Goal: Task Accomplishment & Management: Complete application form

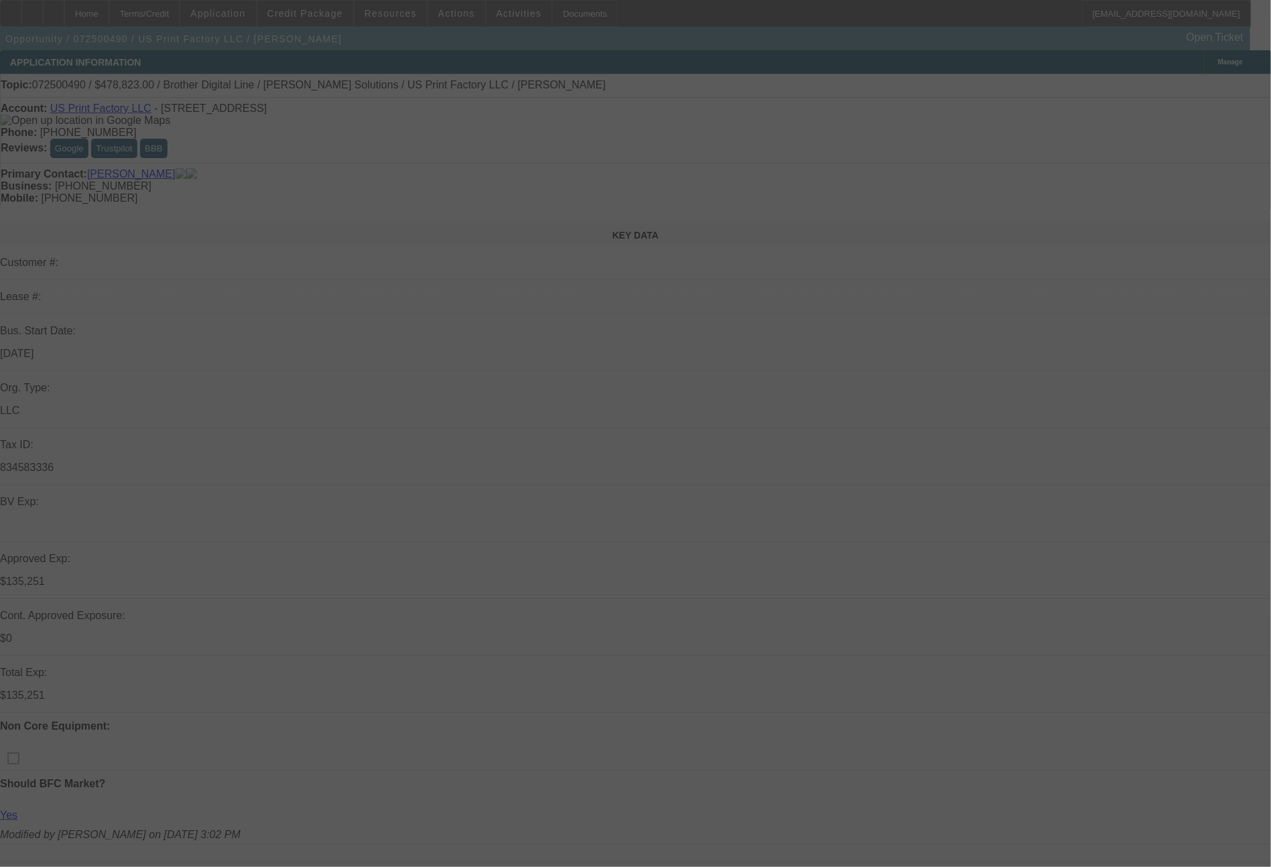
select select "0"
select select "6"
select select "0"
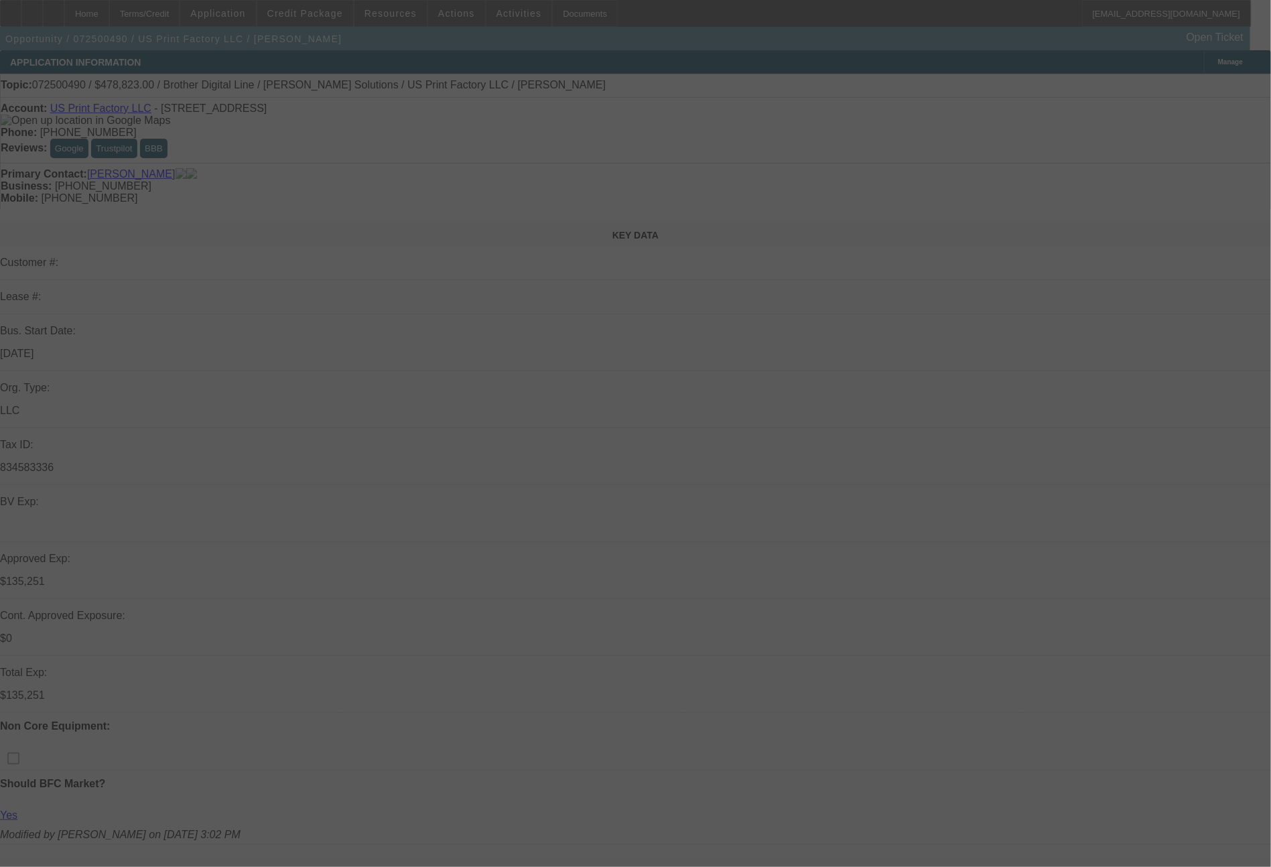
select select "0"
select select "6"
select select "0"
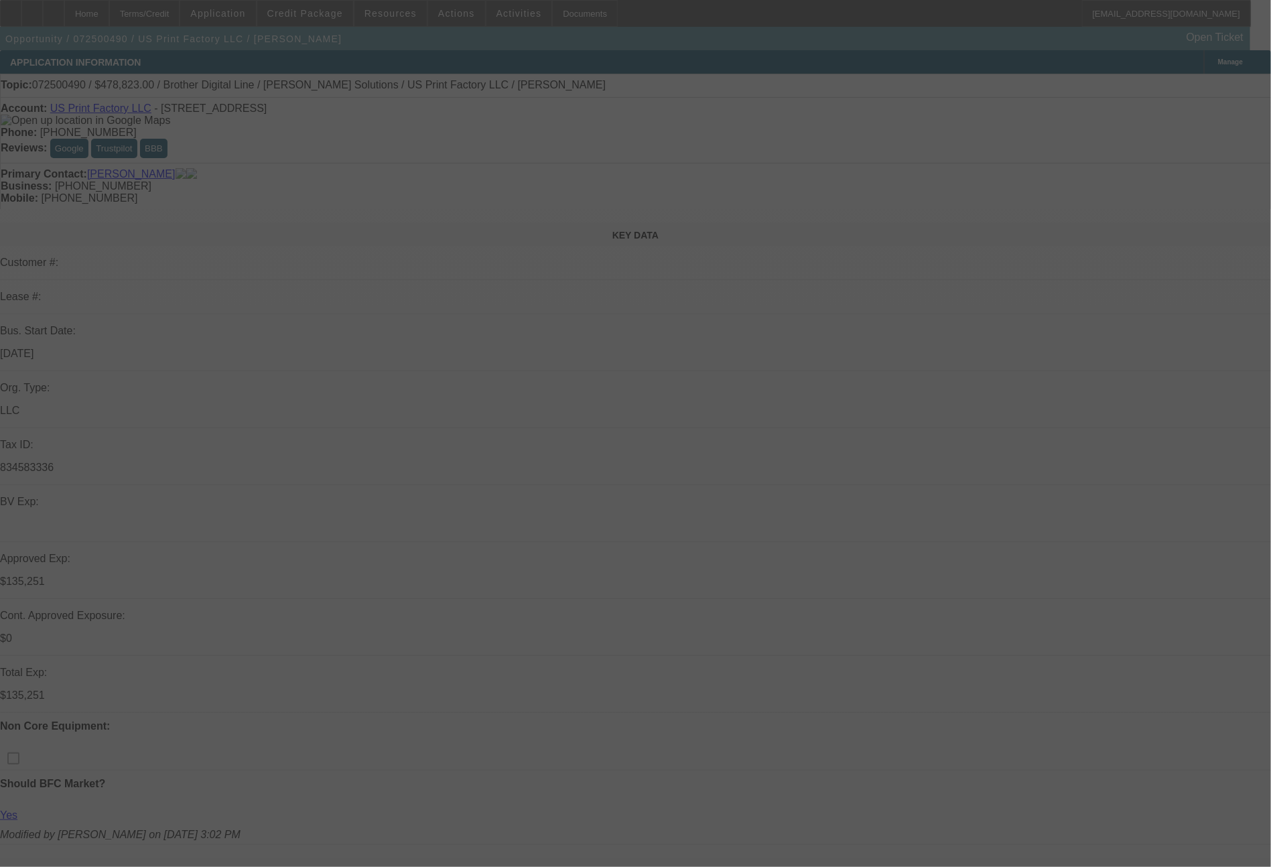
select select "0"
select select "6"
select select "0"
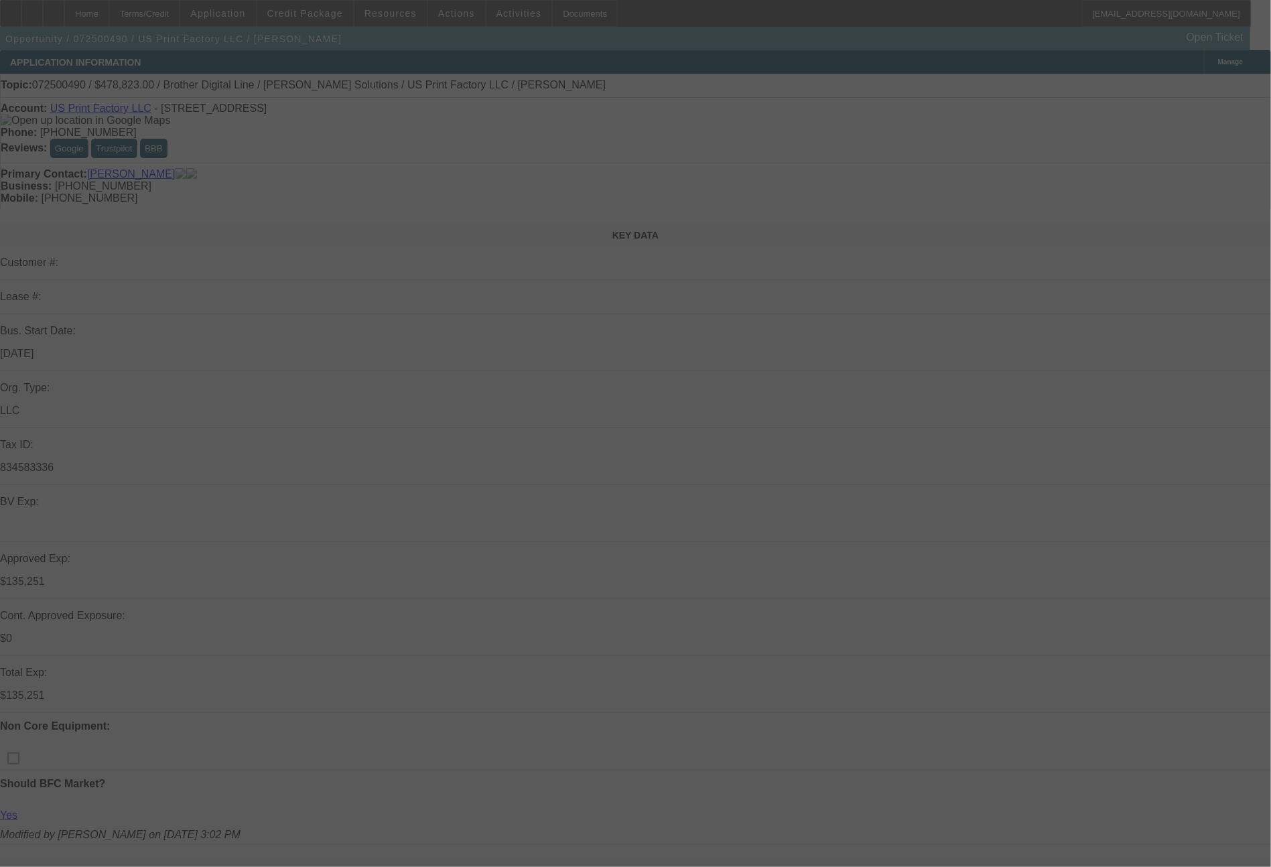
select select "6"
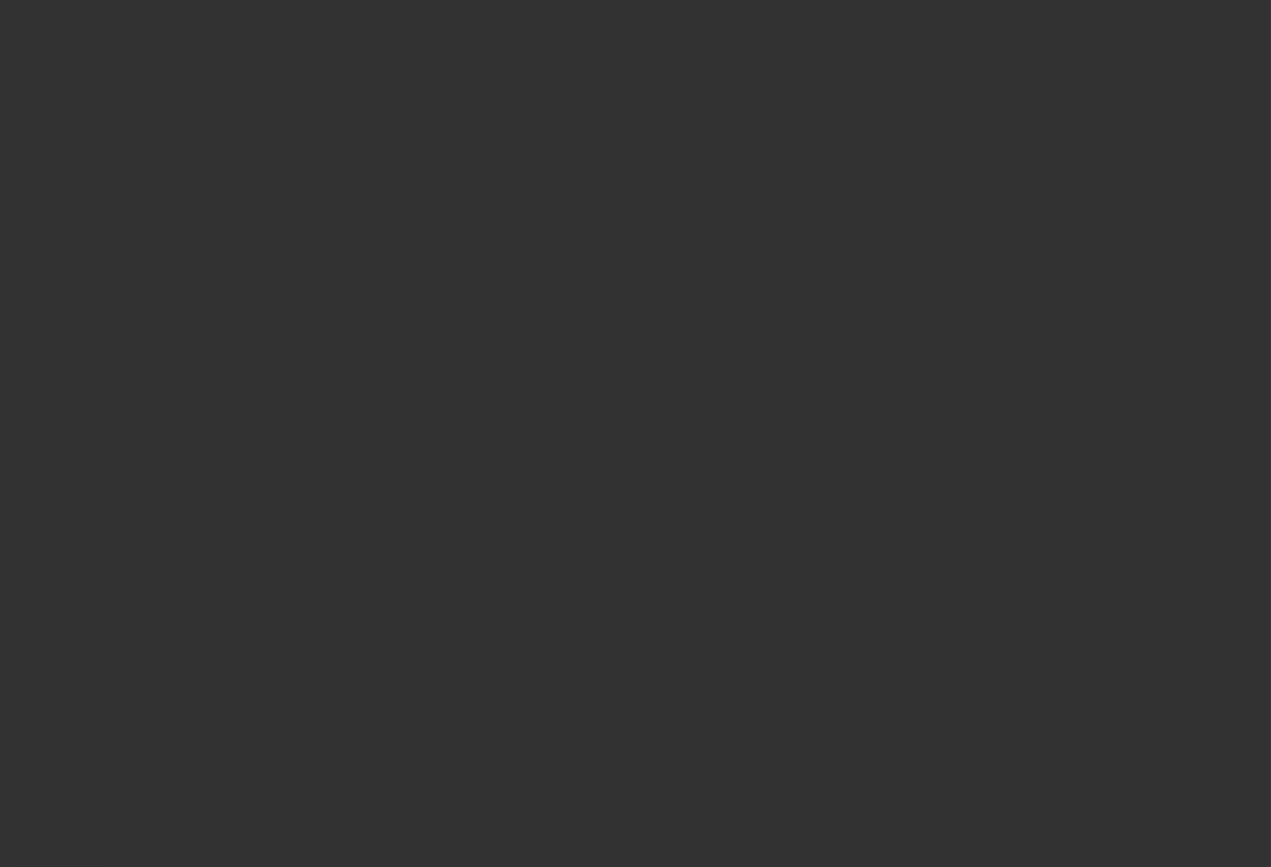
scroll to position [1676, 0]
select select "0"
select select "6"
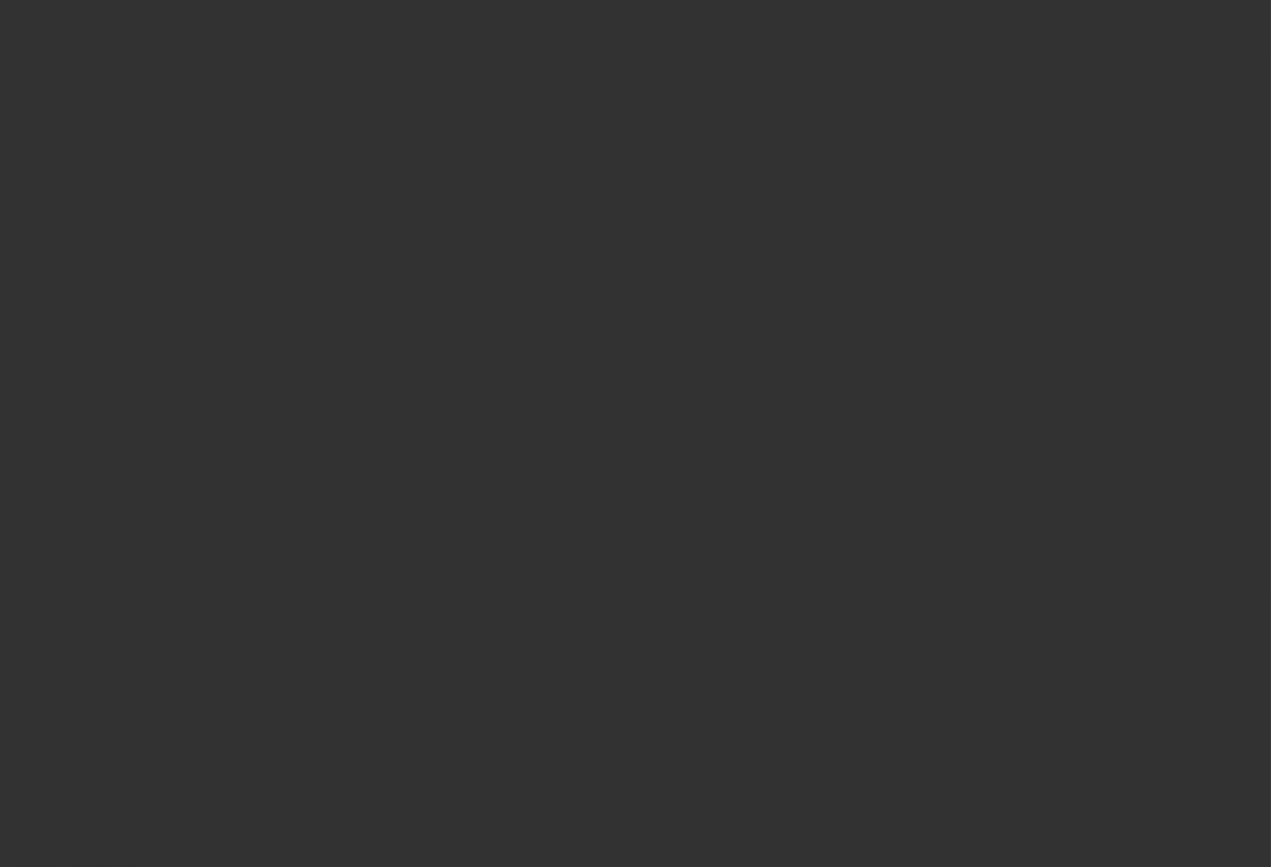
select select "0"
select select "6"
select select "0"
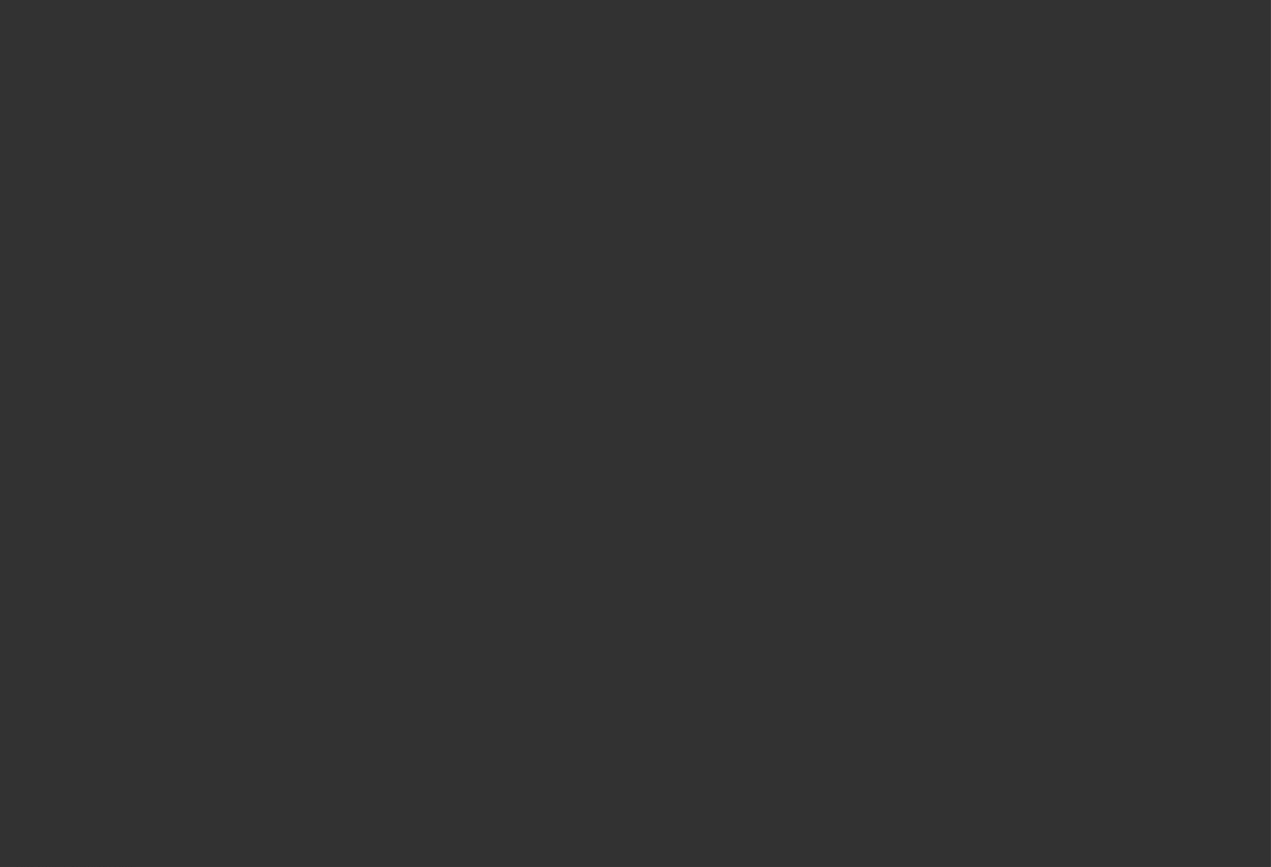
select select "0"
select select "6"
select select "0"
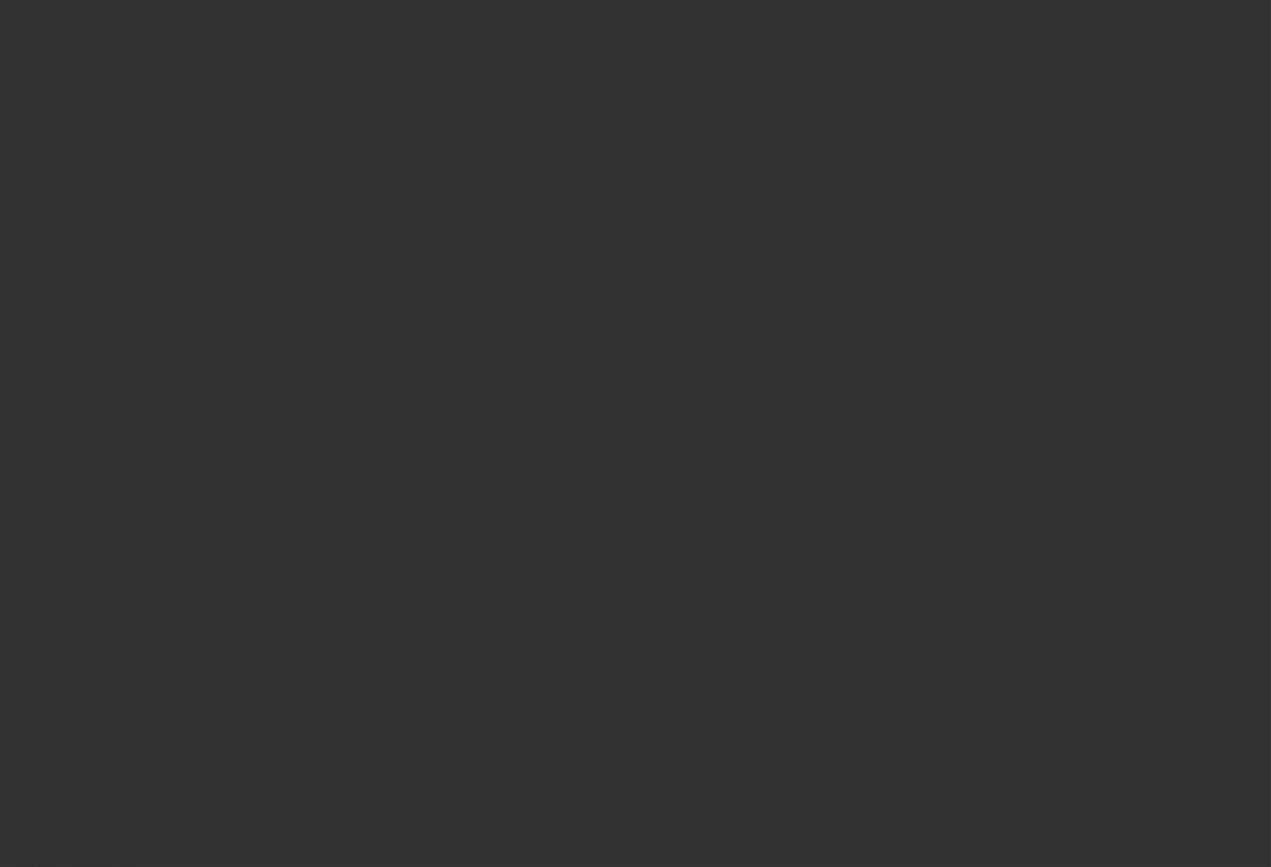
select select "0"
select select "6"
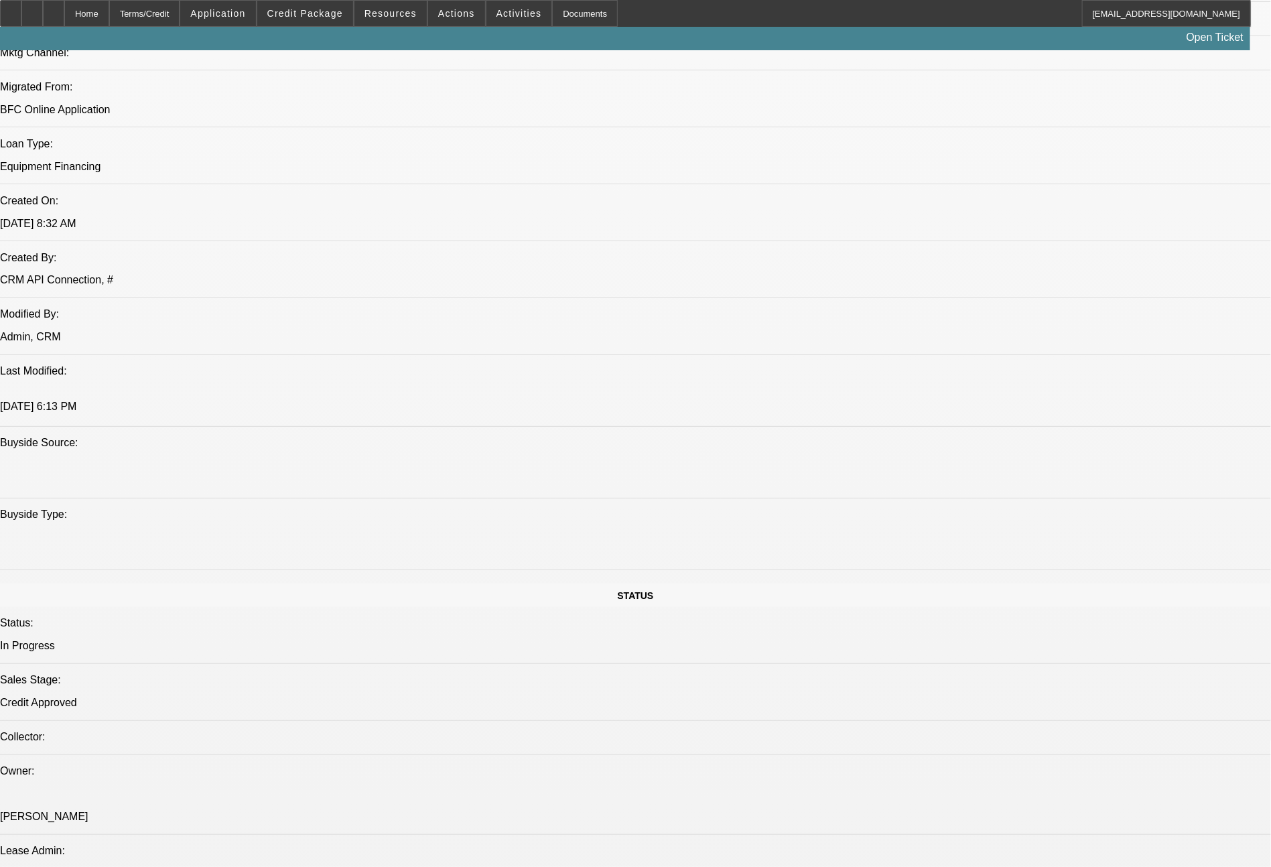
scroll to position [1753, 0]
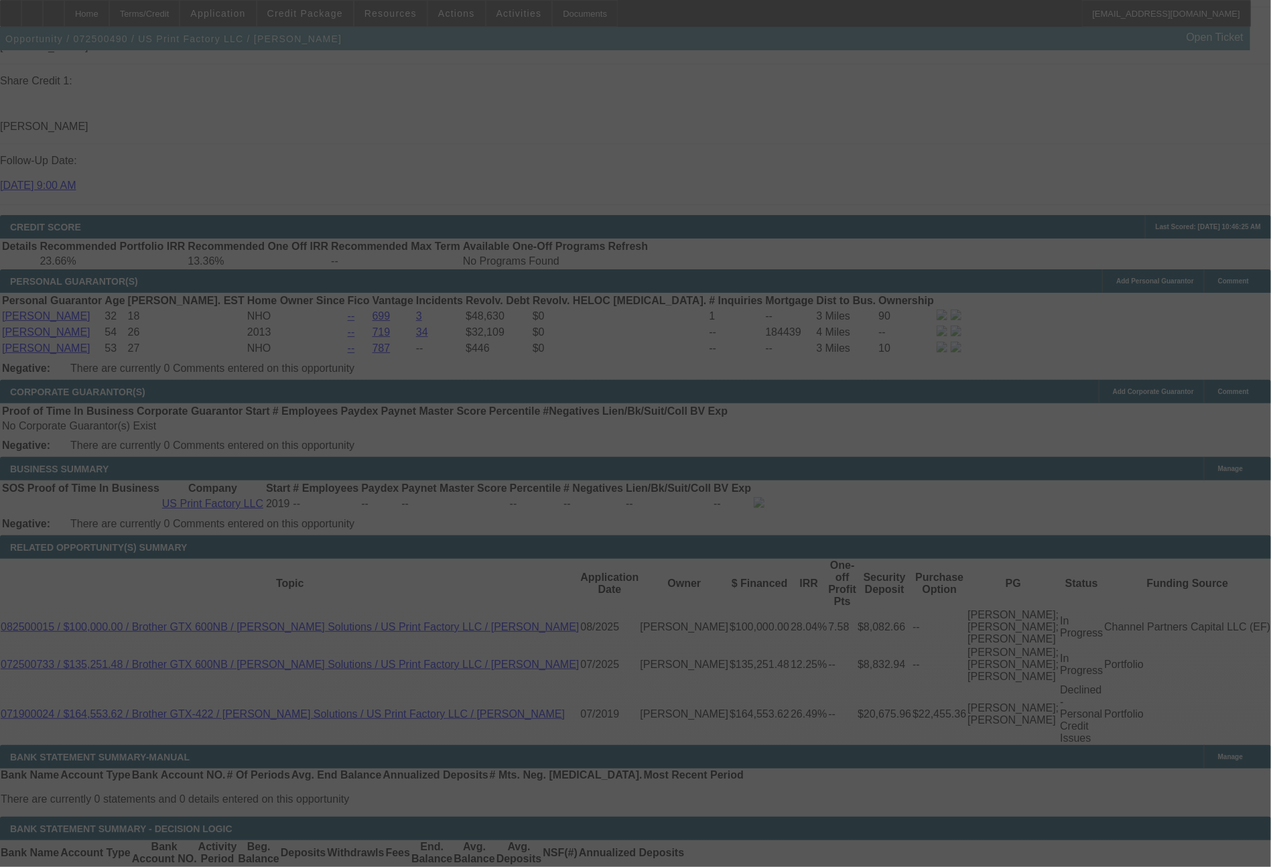
scroll to position [1895, 0]
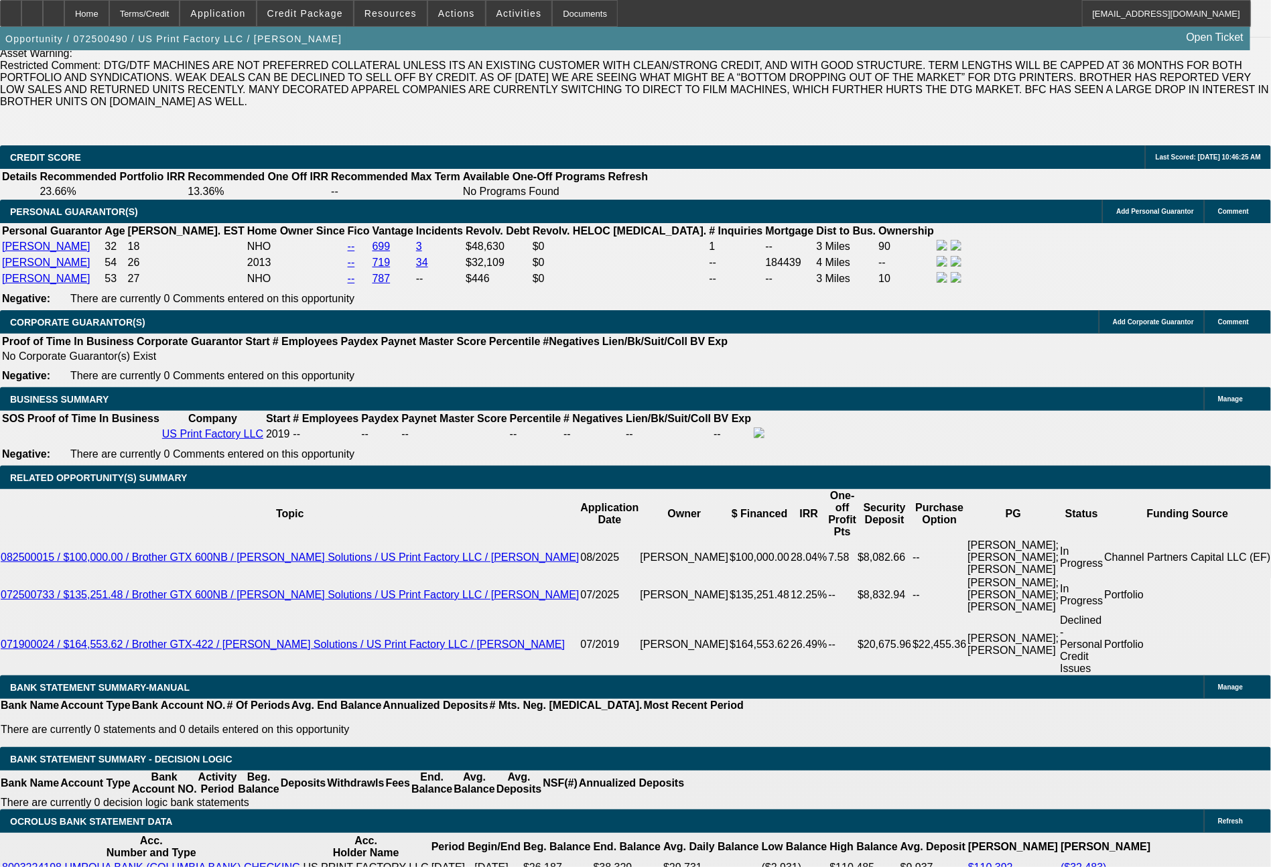
select select "0"
select select "6"
select select "0"
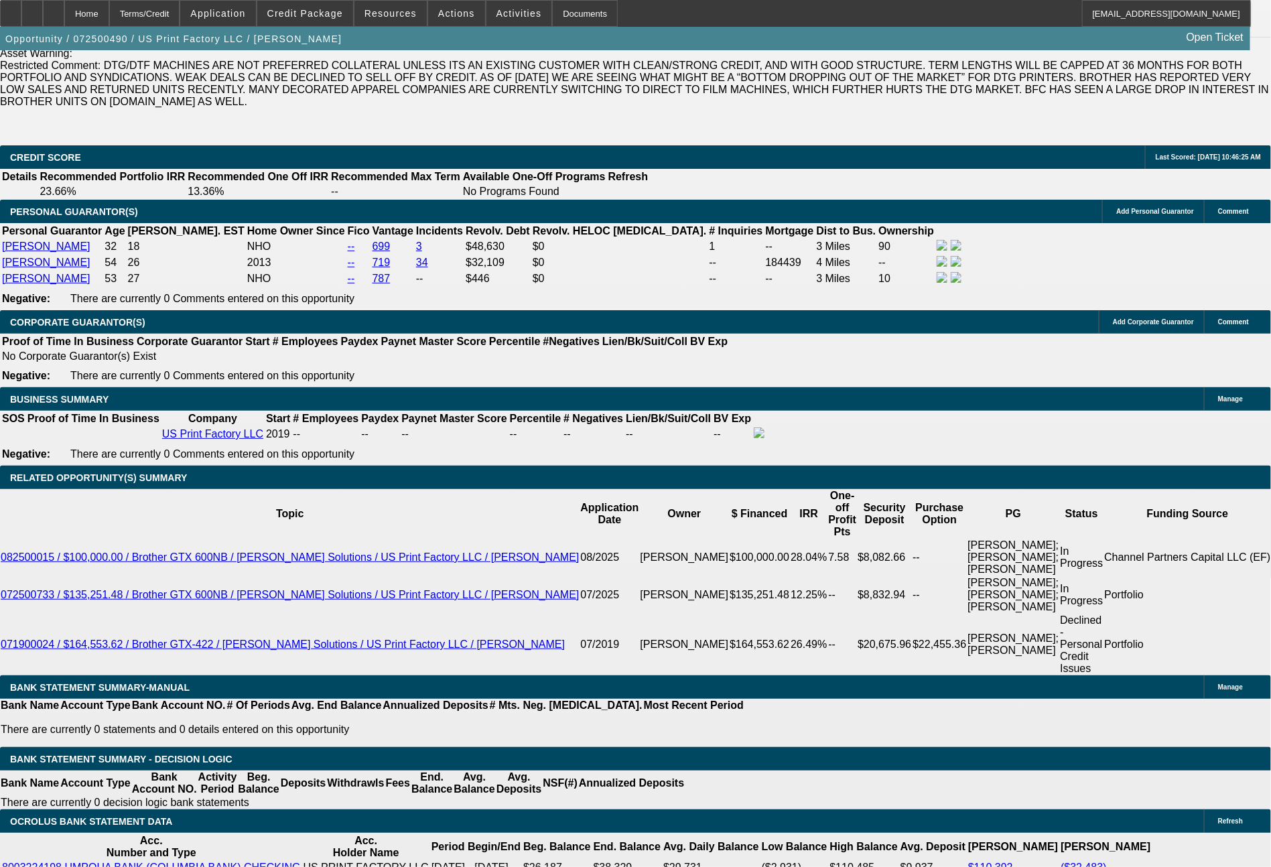
select select "0"
select select "6"
select select "0"
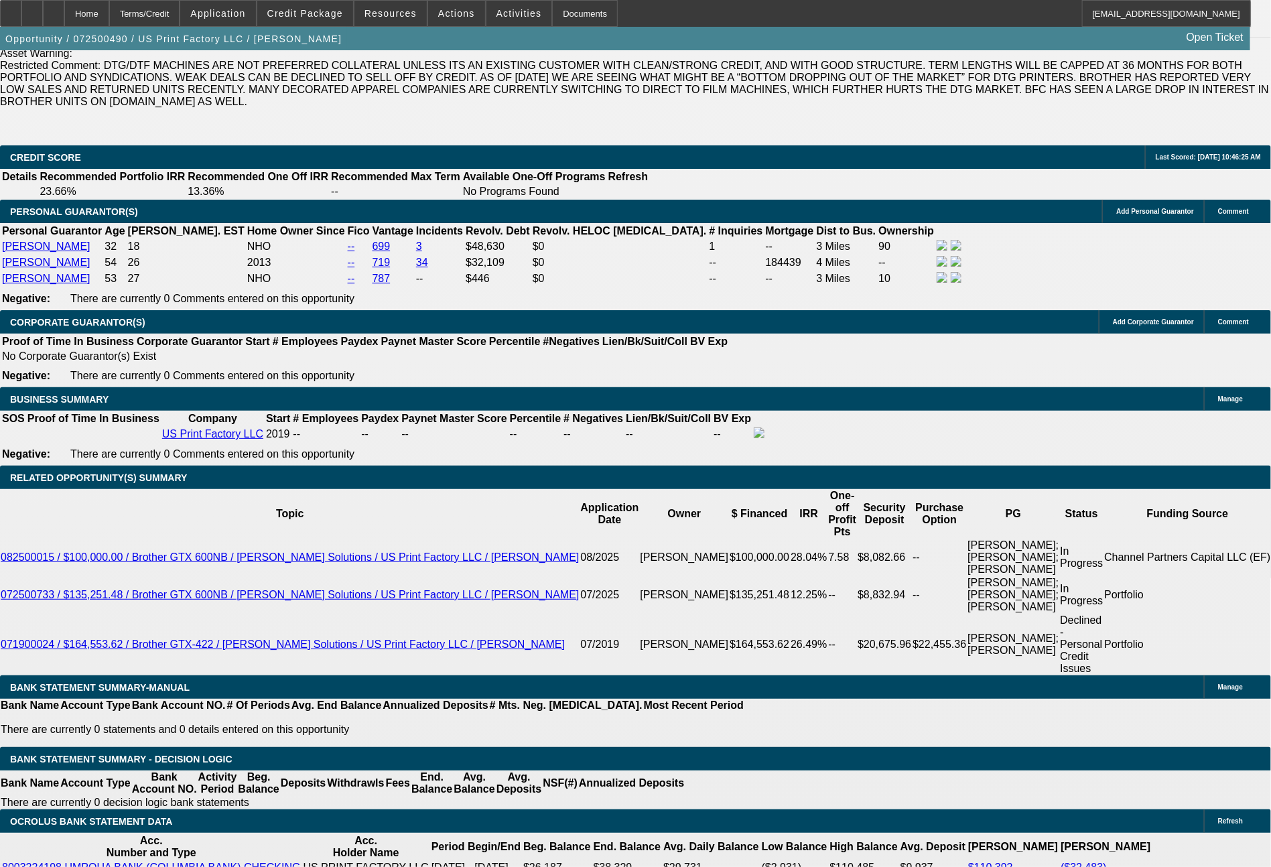
select select "0"
select select "6"
select select "0"
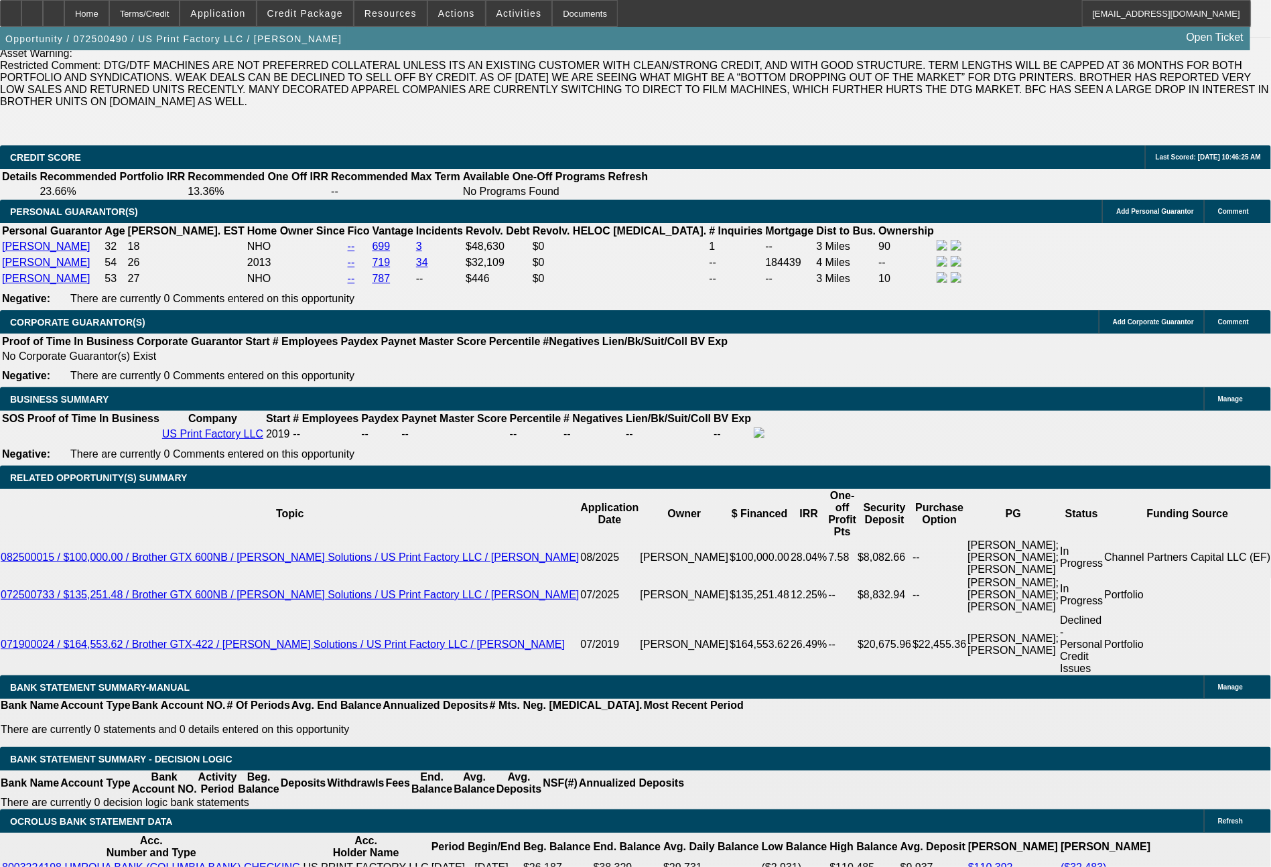
select select "6"
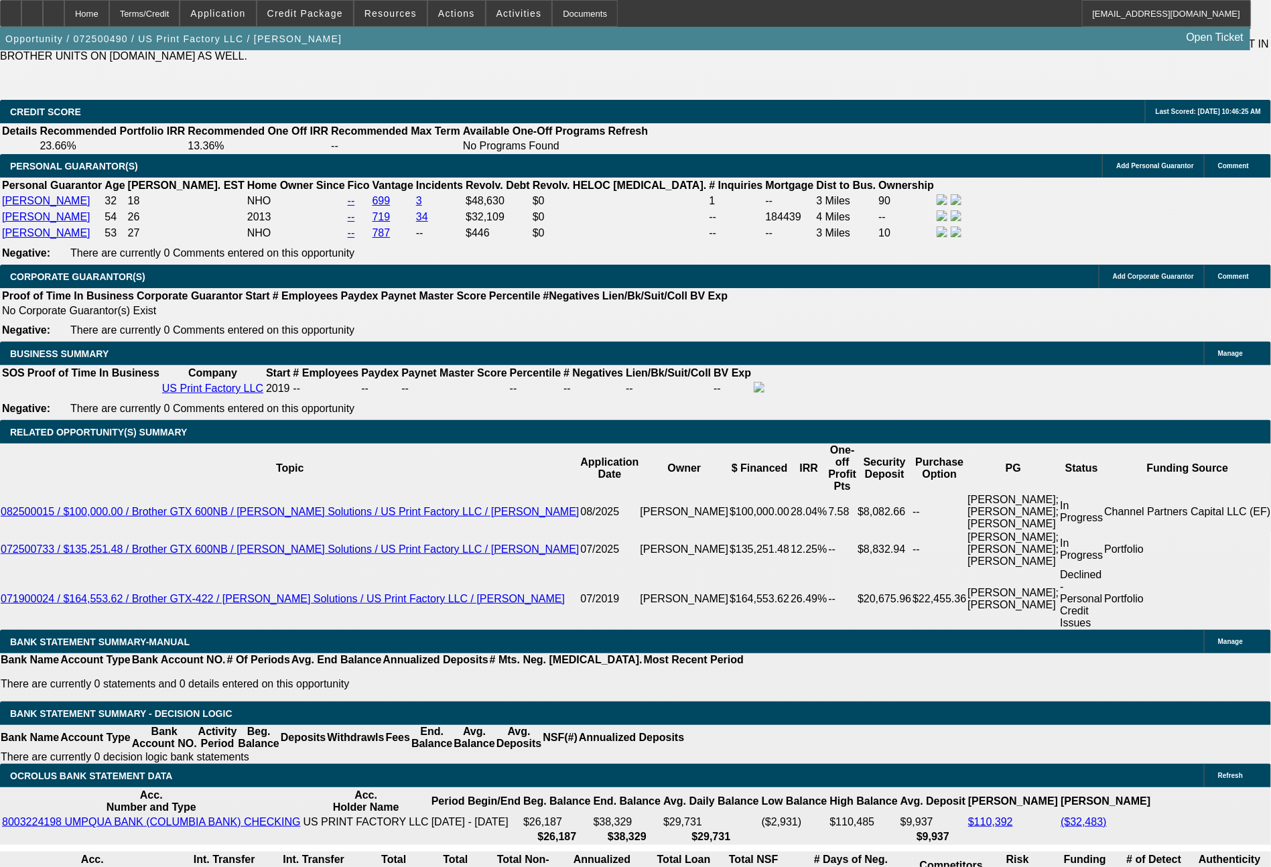
select select "0"
select select "6"
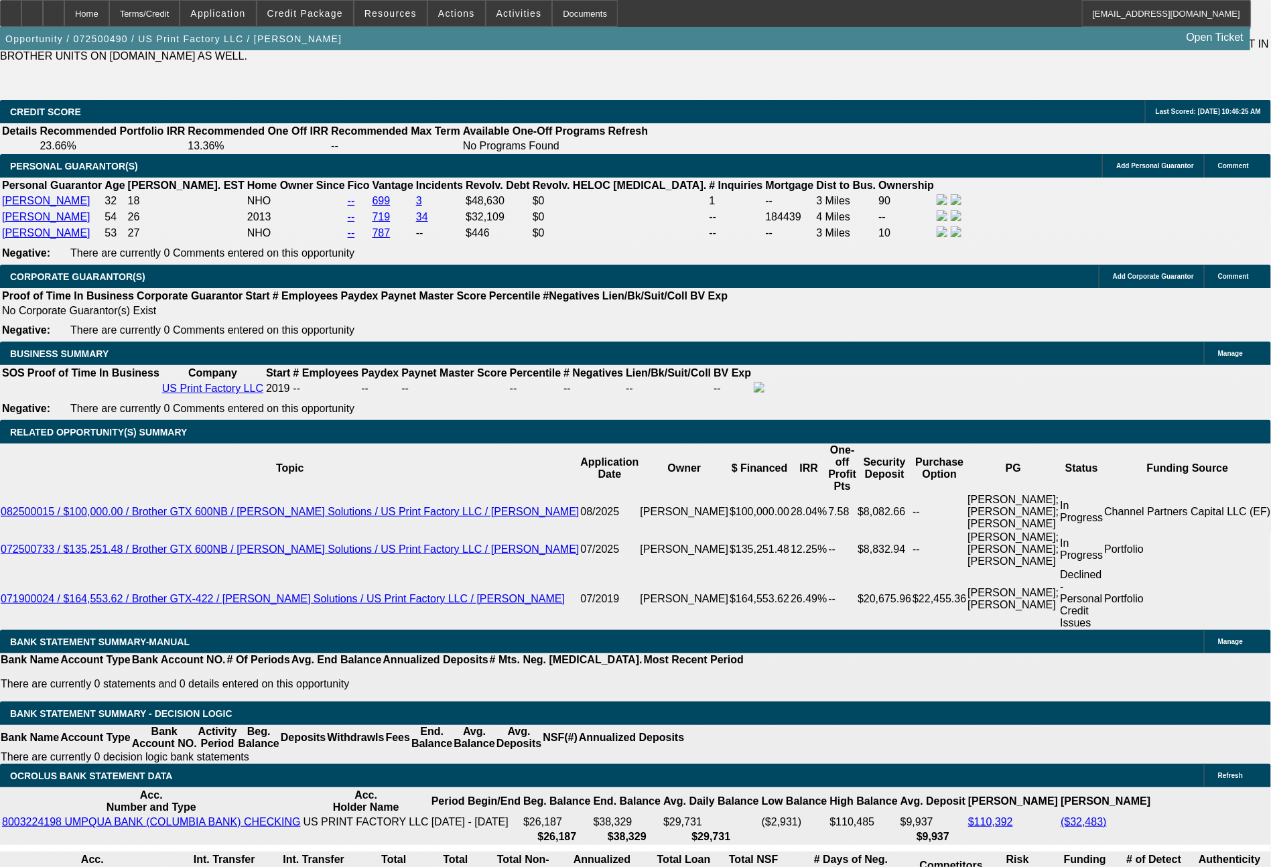
select select "0"
select select "6"
select select "0"
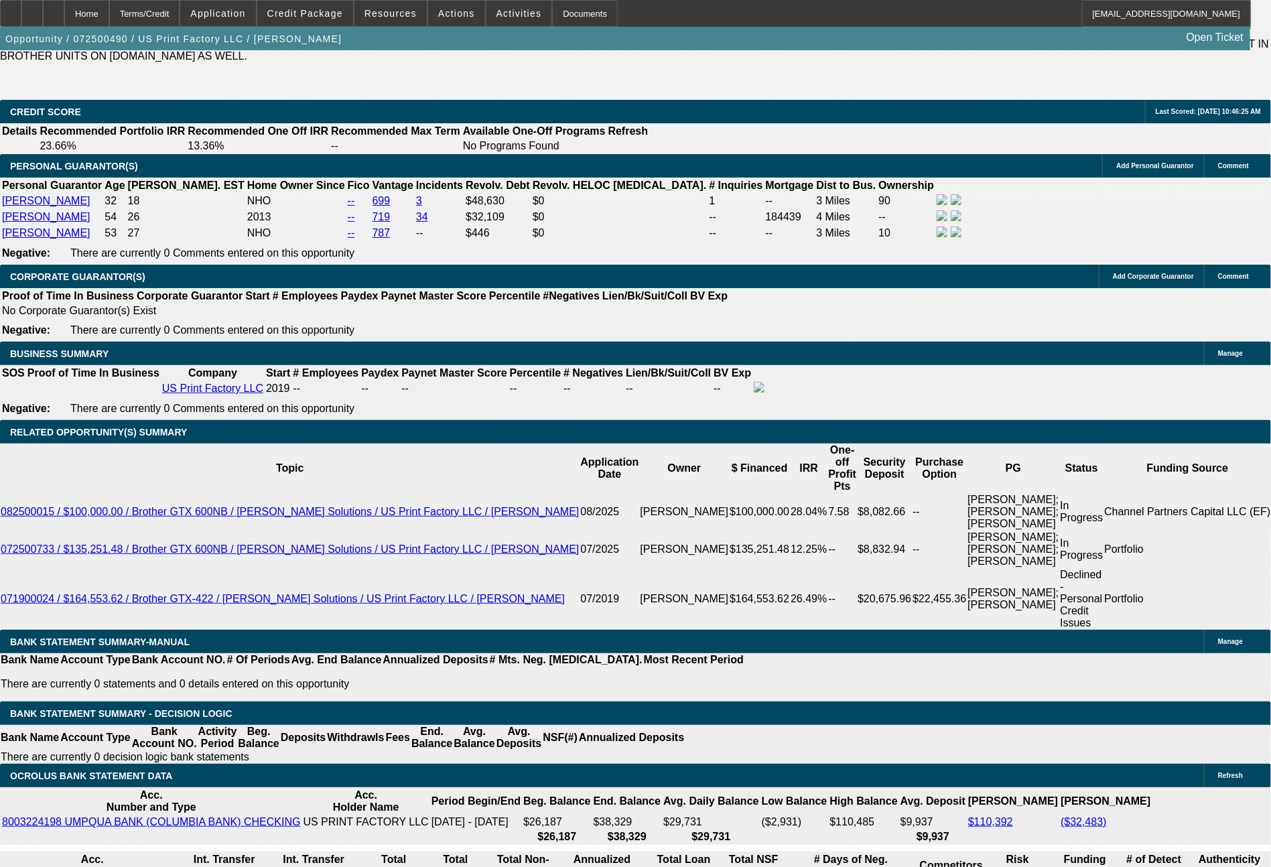
select select "0"
select select "6"
select select "0"
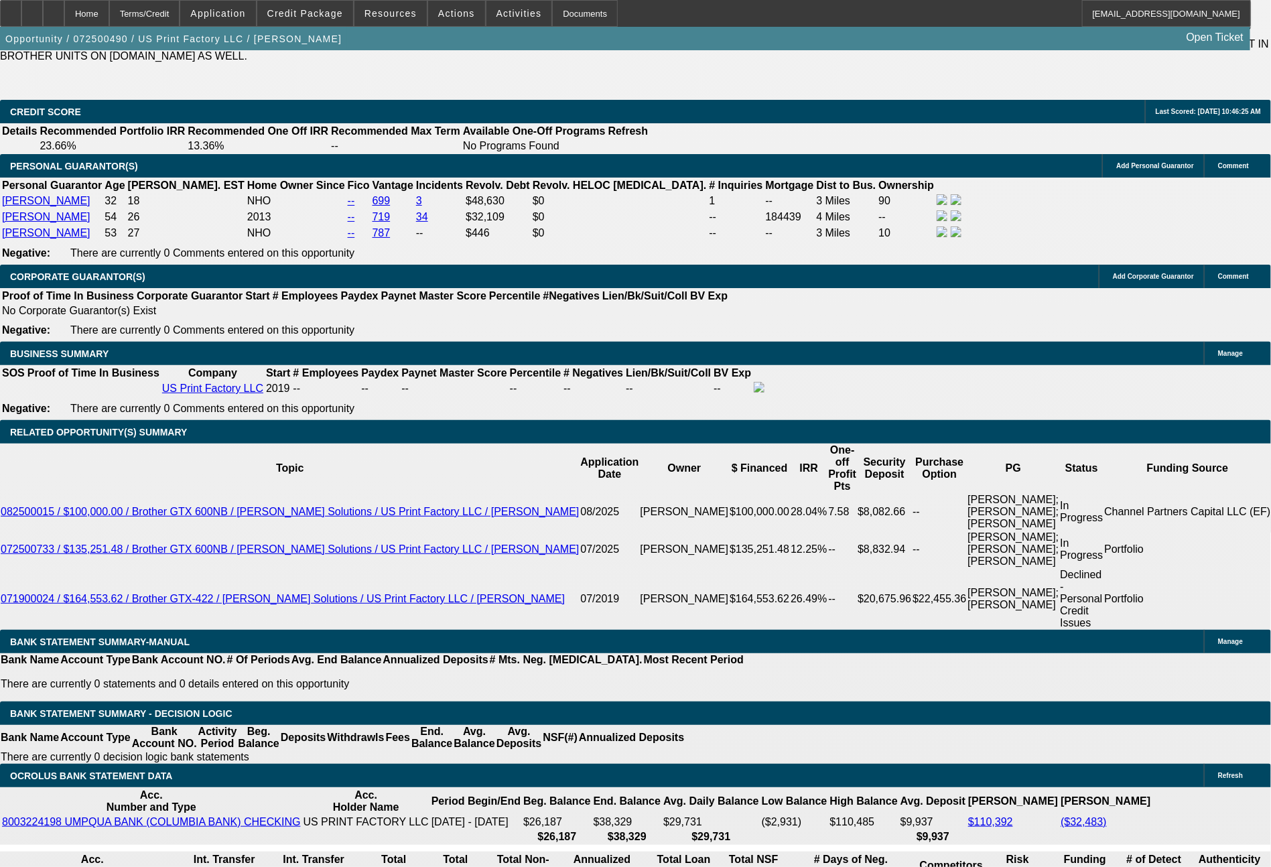
select select "0"
select select "6"
click at [448, 14] on span "Actions" at bounding box center [456, 13] width 37 height 11
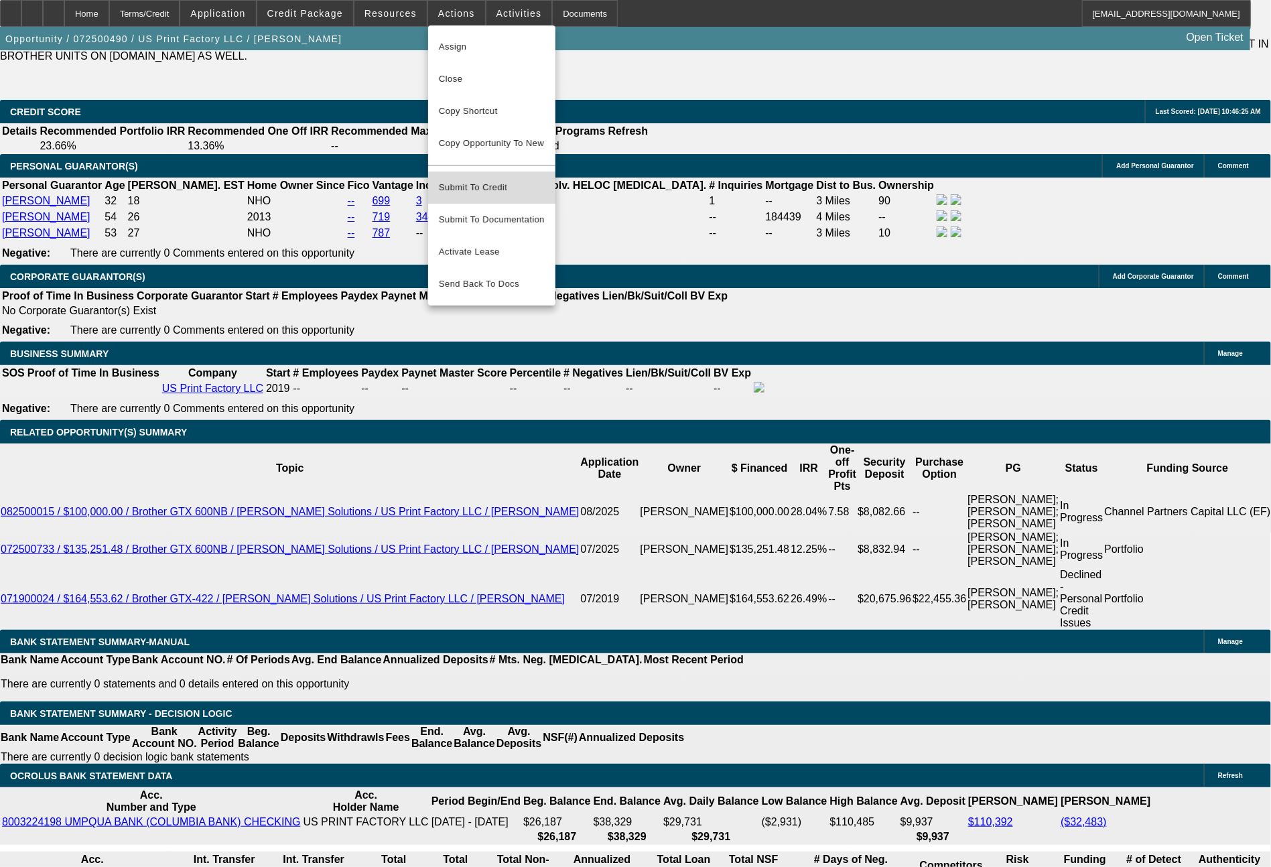
click at [488, 180] on span "Submit To Credit" at bounding box center [492, 188] width 106 height 16
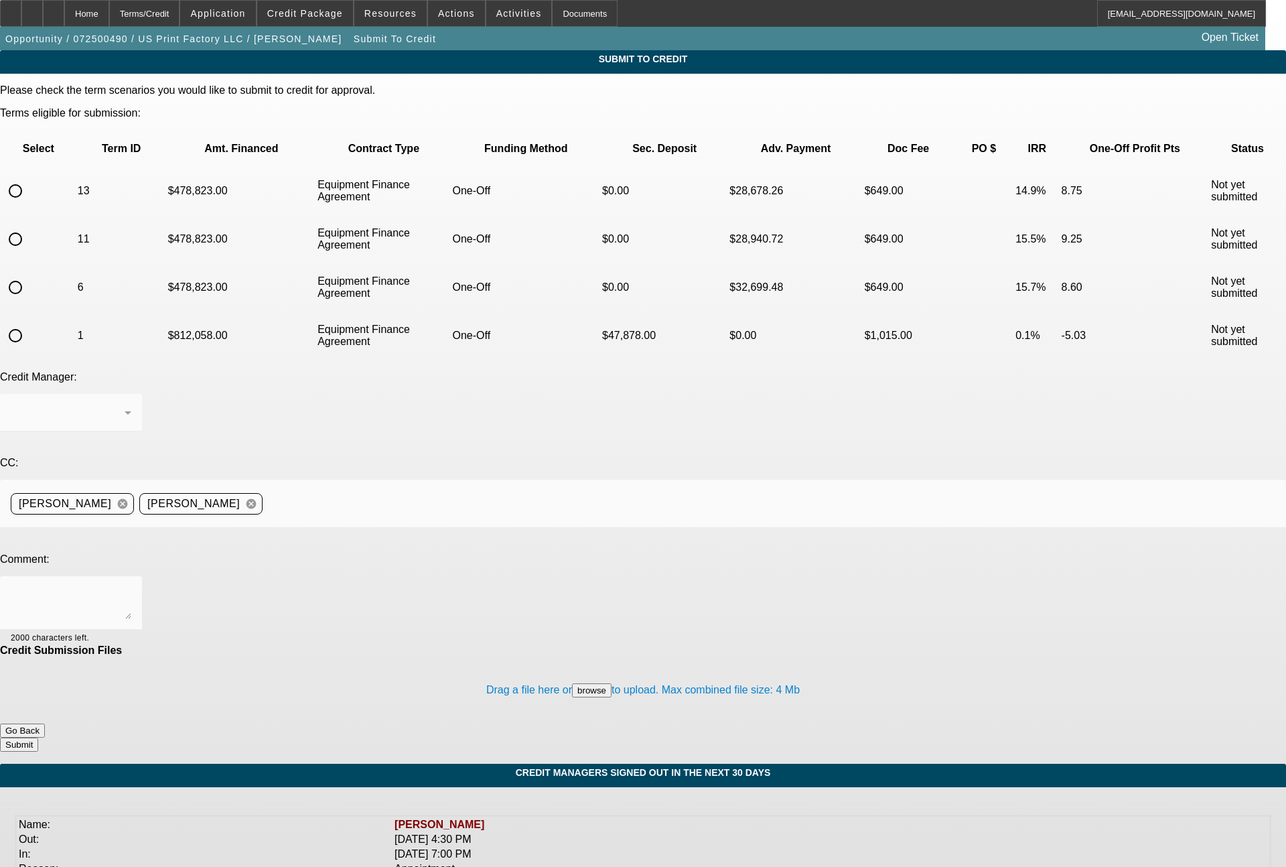
click at [29, 178] on input "radio" at bounding box center [15, 191] width 27 height 27
radio input "true"
click at [131, 587] on textarea at bounding box center [71, 603] width 121 height 32
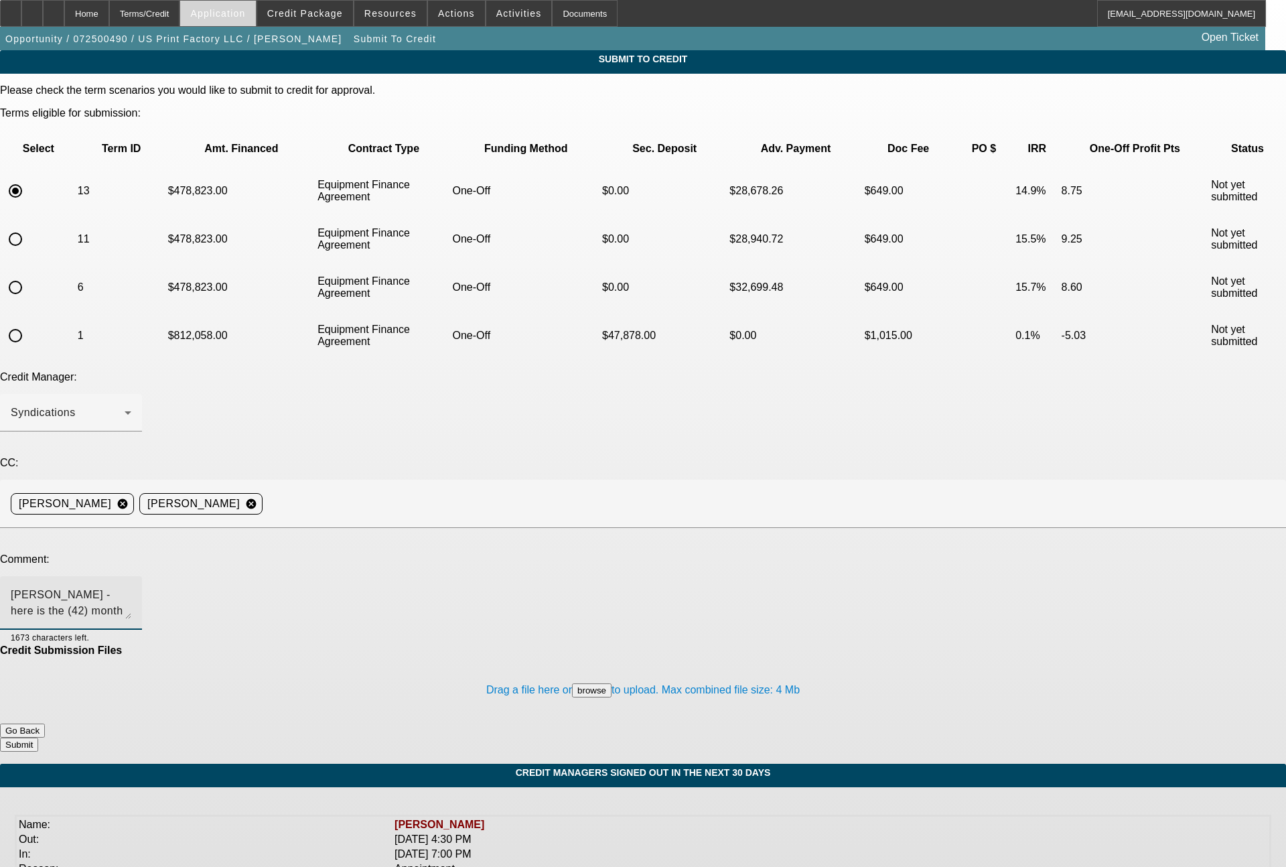
scroll to position [14, 0]
click at [131, 587] on textarea "Zach - here is the (42) month term set for Oakmont as discussed. Also attached …" at bounding box center [71, 603] width 121 height 32
click at [572, 683] on button "browse" at bounding box center [592, 690] width 40 height 14
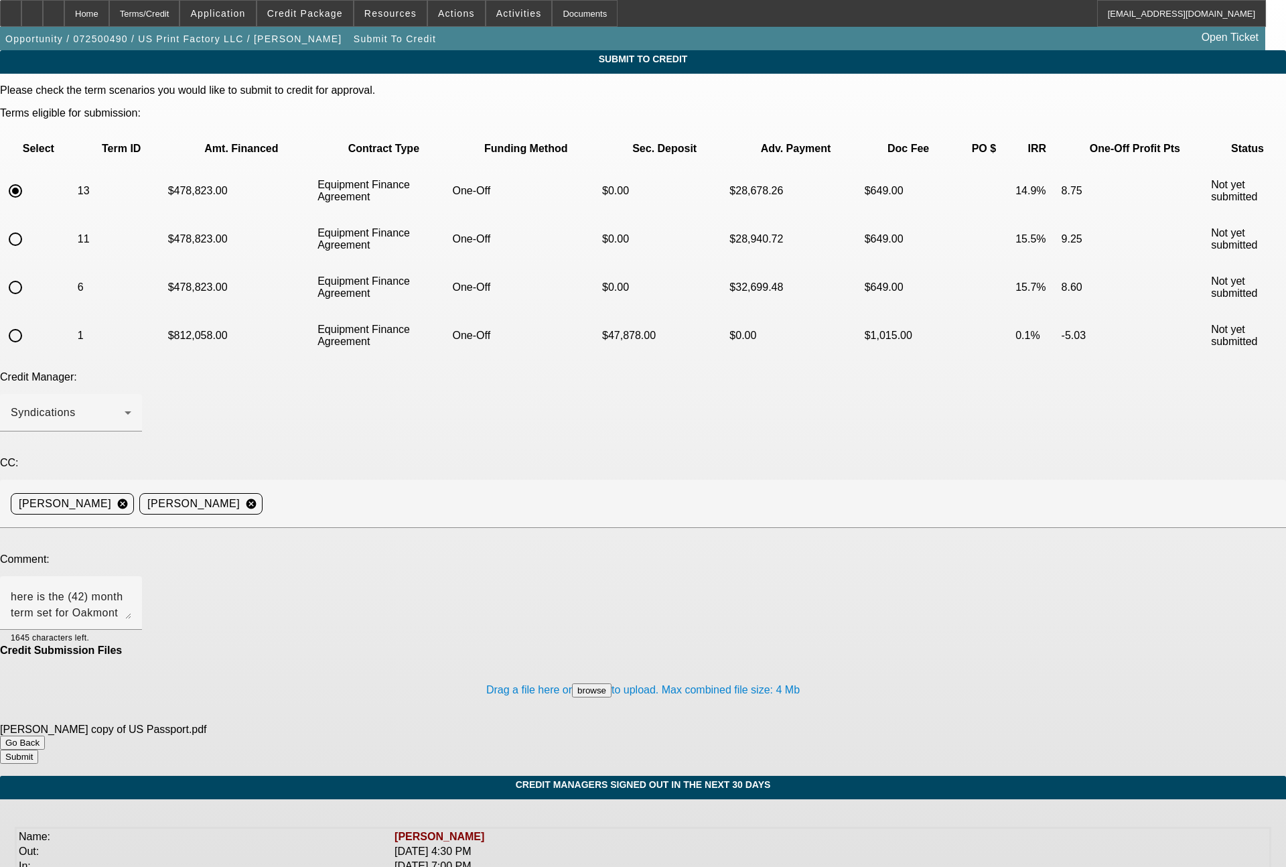
click at [572, 683] on button "browse" at bounding box center [592, 690] width 40 height 14
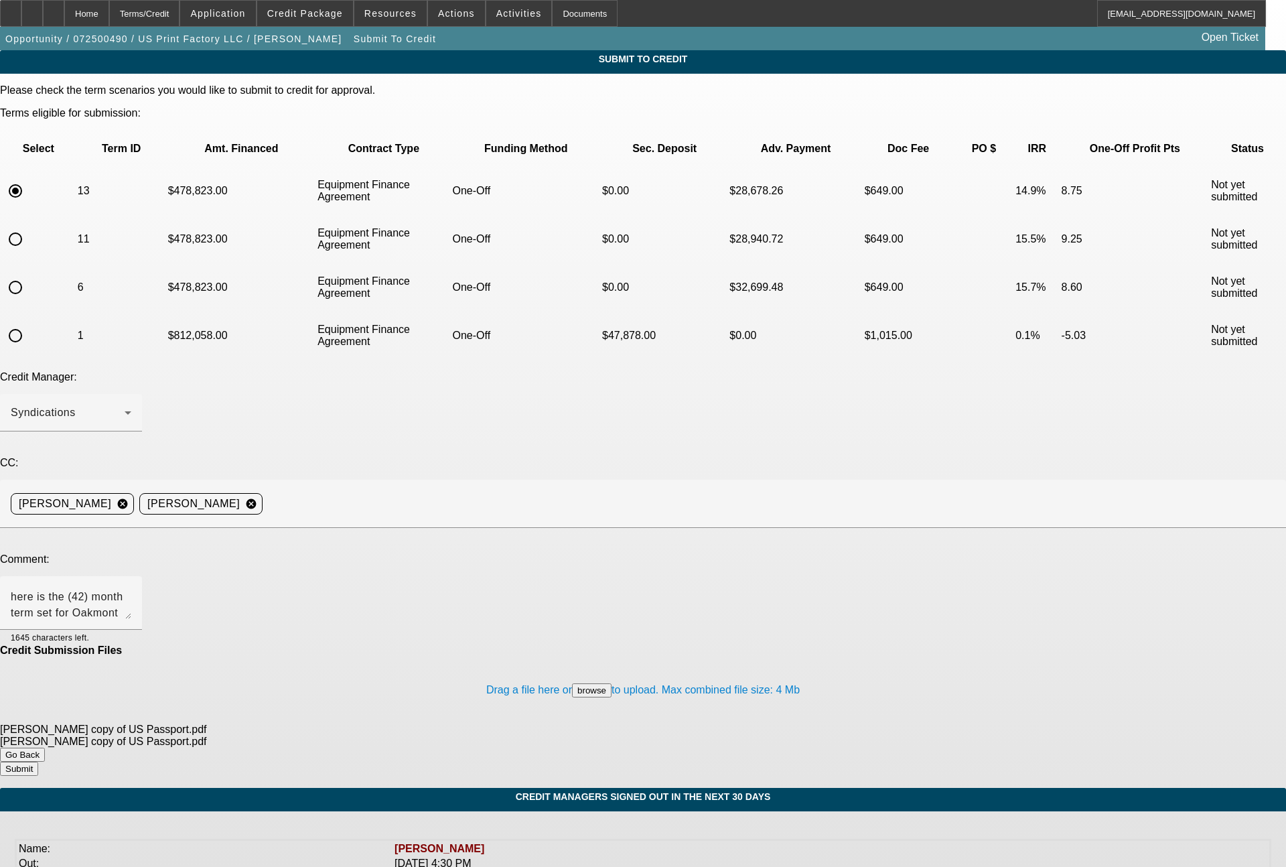
click at [572, 683] on button "browse" at bounding box center [592, 690] width 40 height 14
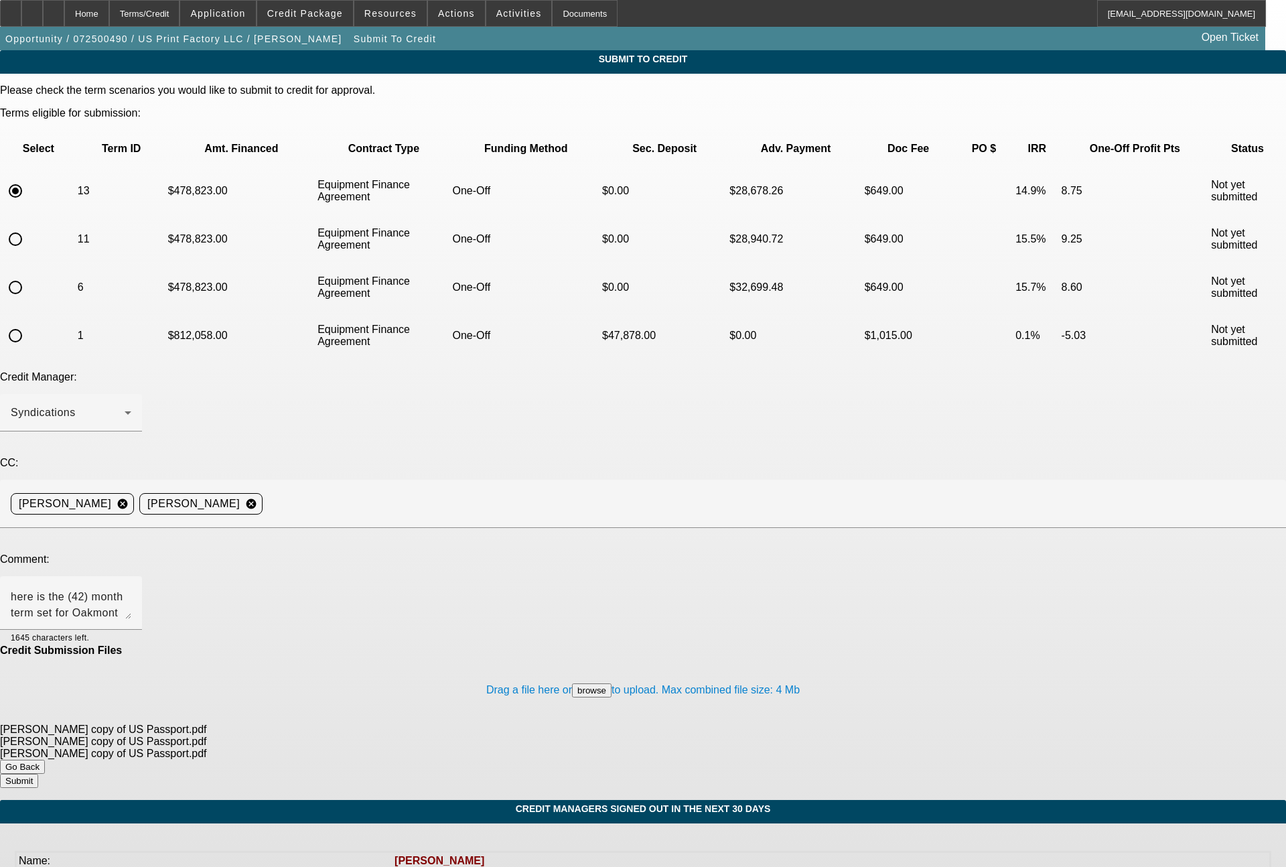
click at [572, 683] on button "browse" at bounding box center [592, 690] width 40 height 14
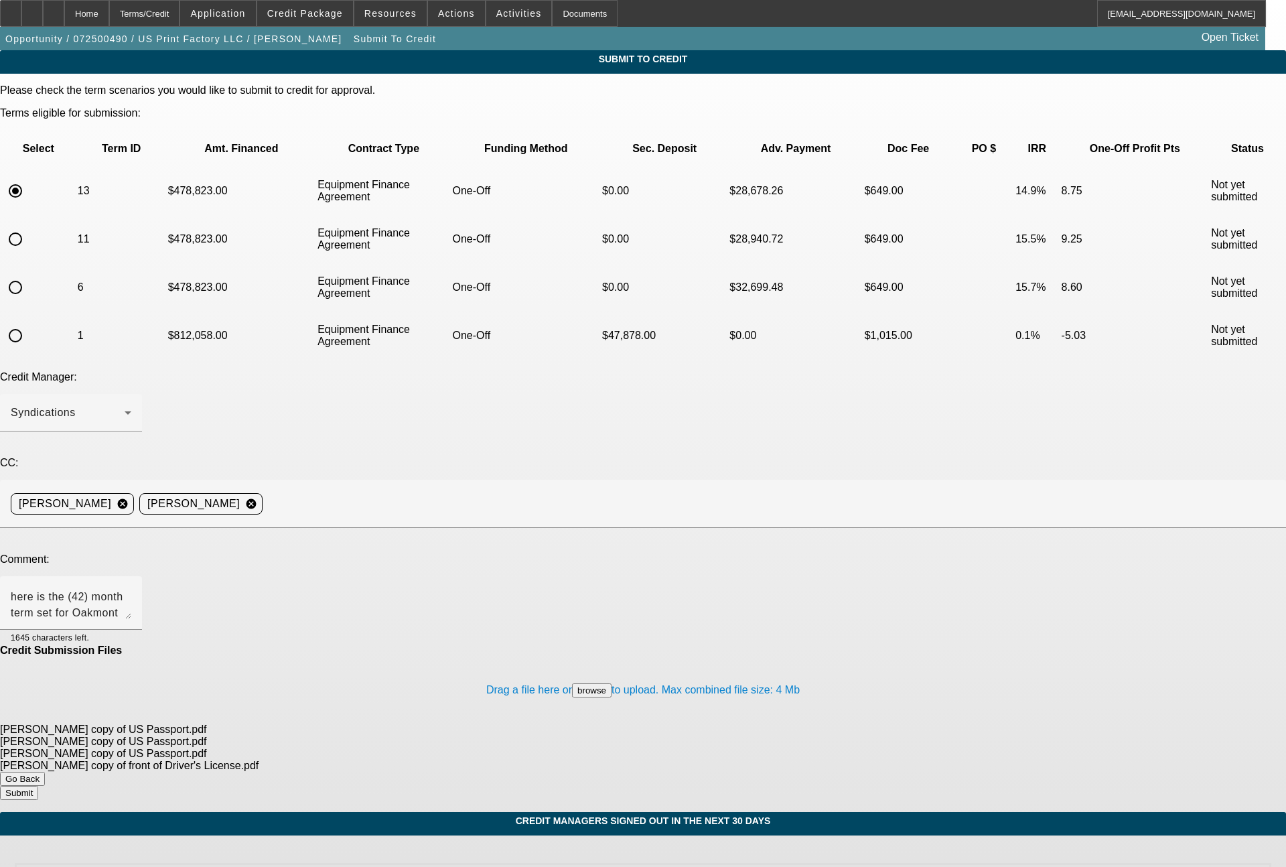
click at [572, 683] on button "browse" at bounding box center [592, 690] width 40 height 14
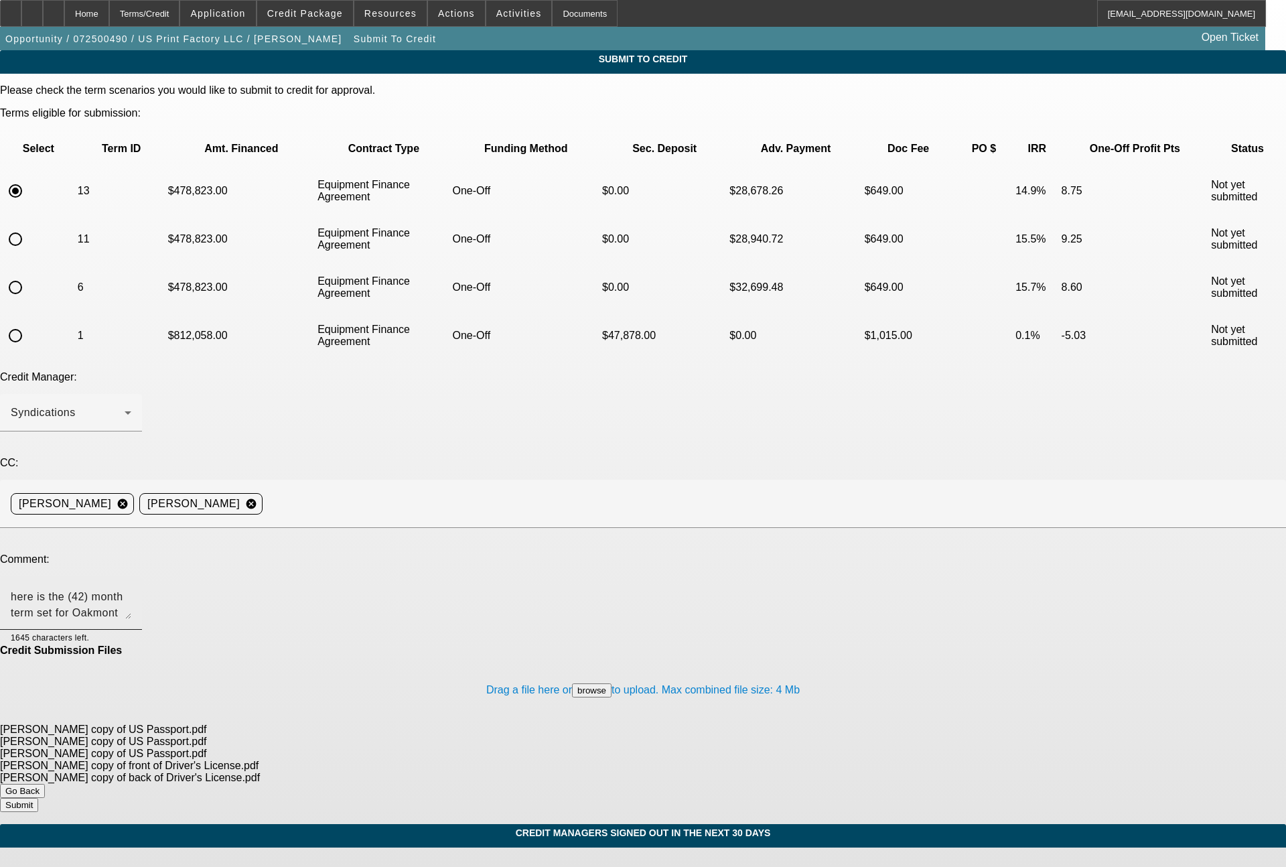
click at [131, 587] on textarea "Zach - here is the (42) month term set for Oakmont as discussed. Also attached …" at bounding box center [71, 603] width 121 height 32
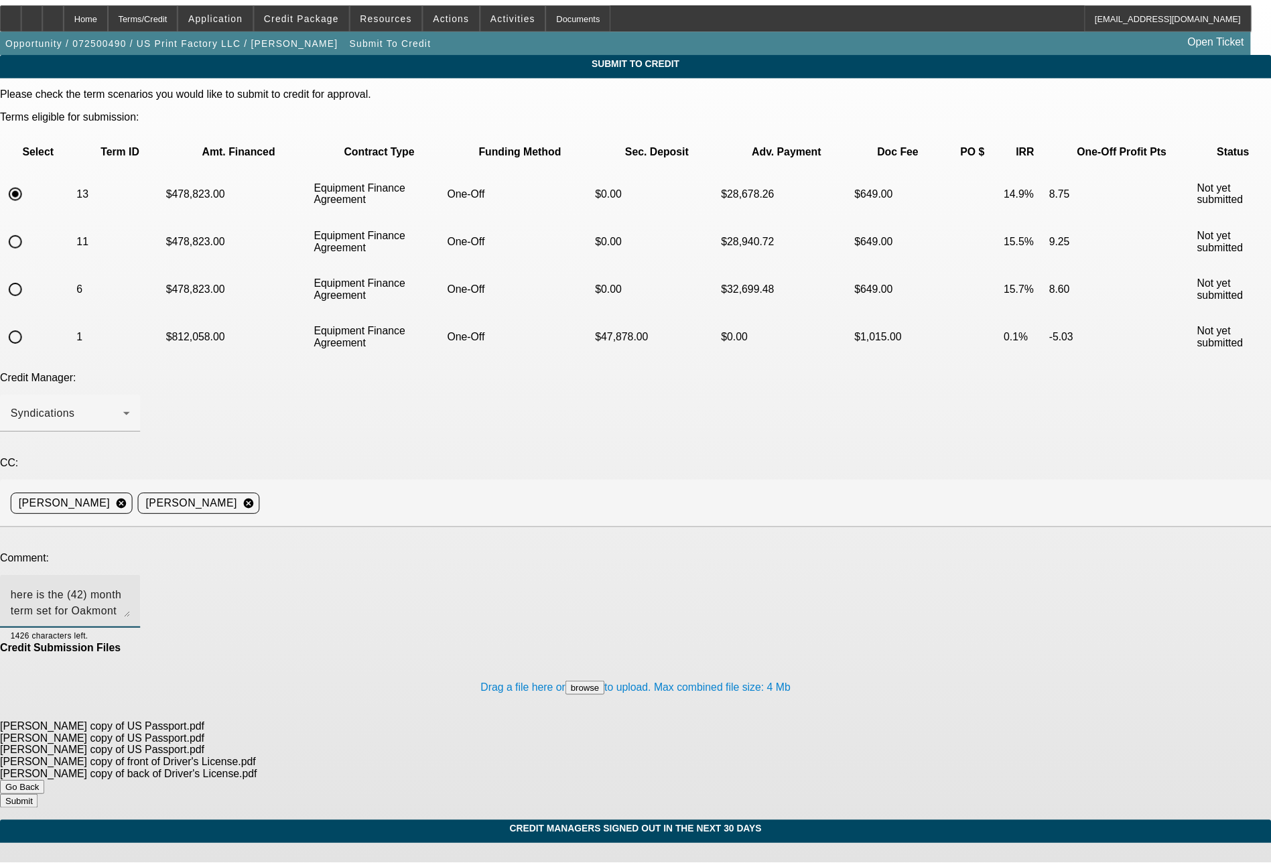
scroll to position [30, 0]
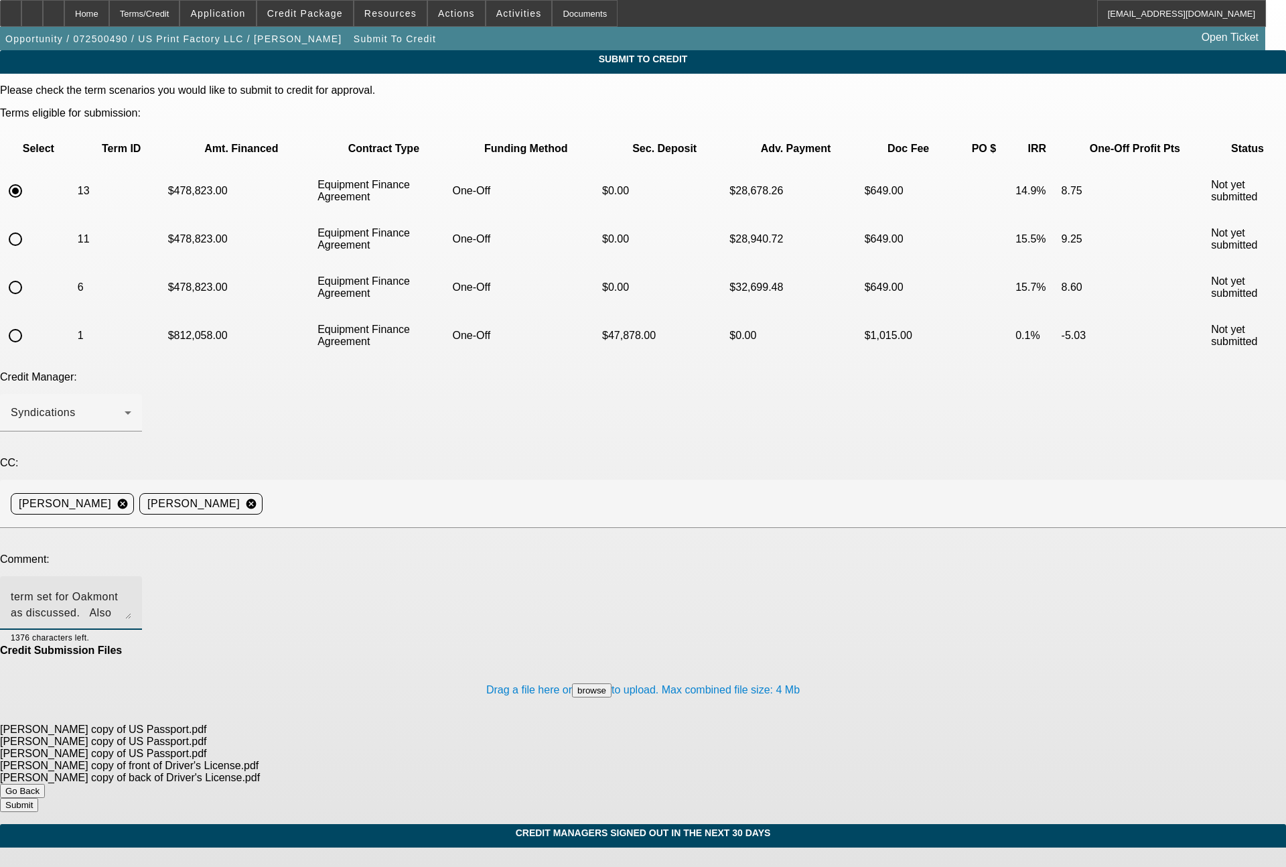
type textarea "Zach - here is the (42) month term set for Oakmont as discussed. Also attached …"
click at [38, 798] on button "Submit" at bounding box center [19, 805] width 38 height 14
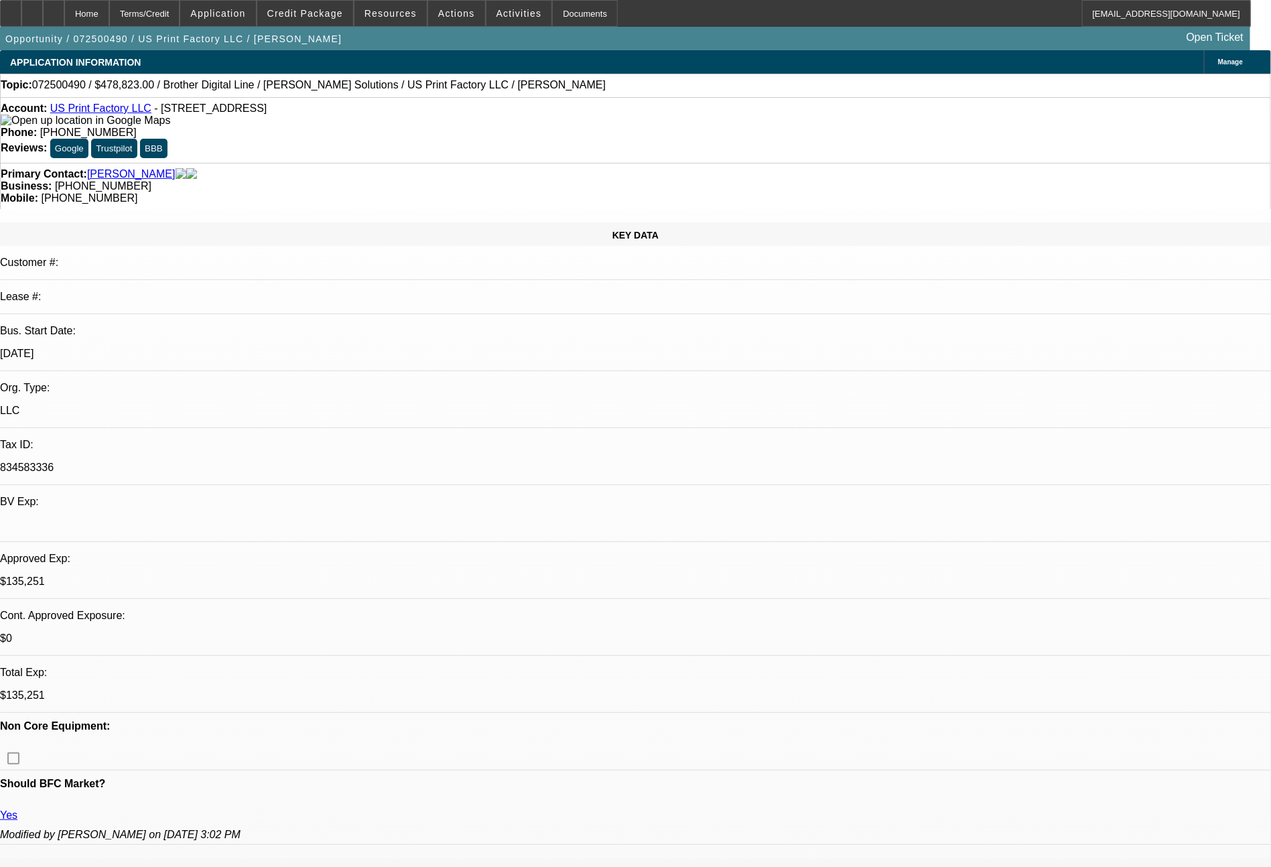
select select "0"
select select "6"
select select "0"
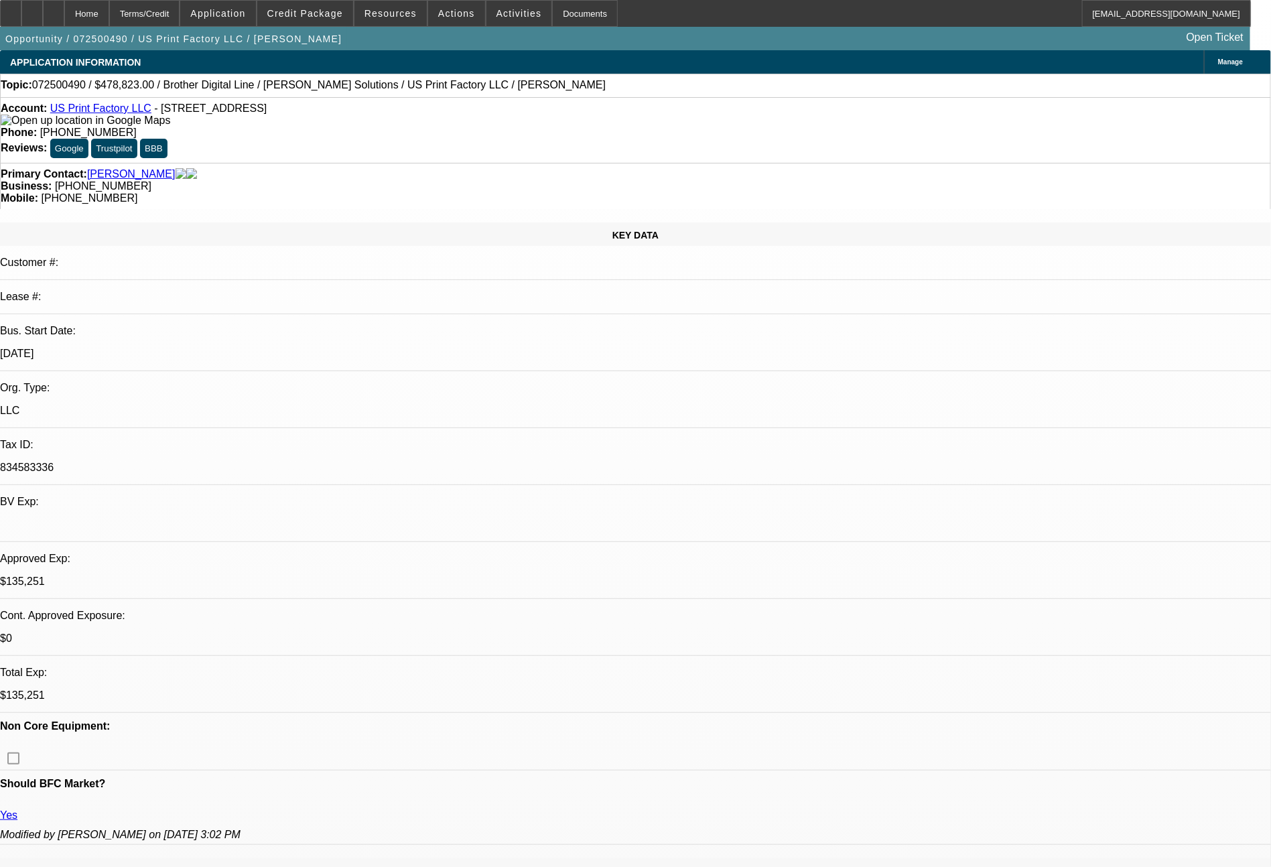
select select "0"
select select "6"
select select "0"
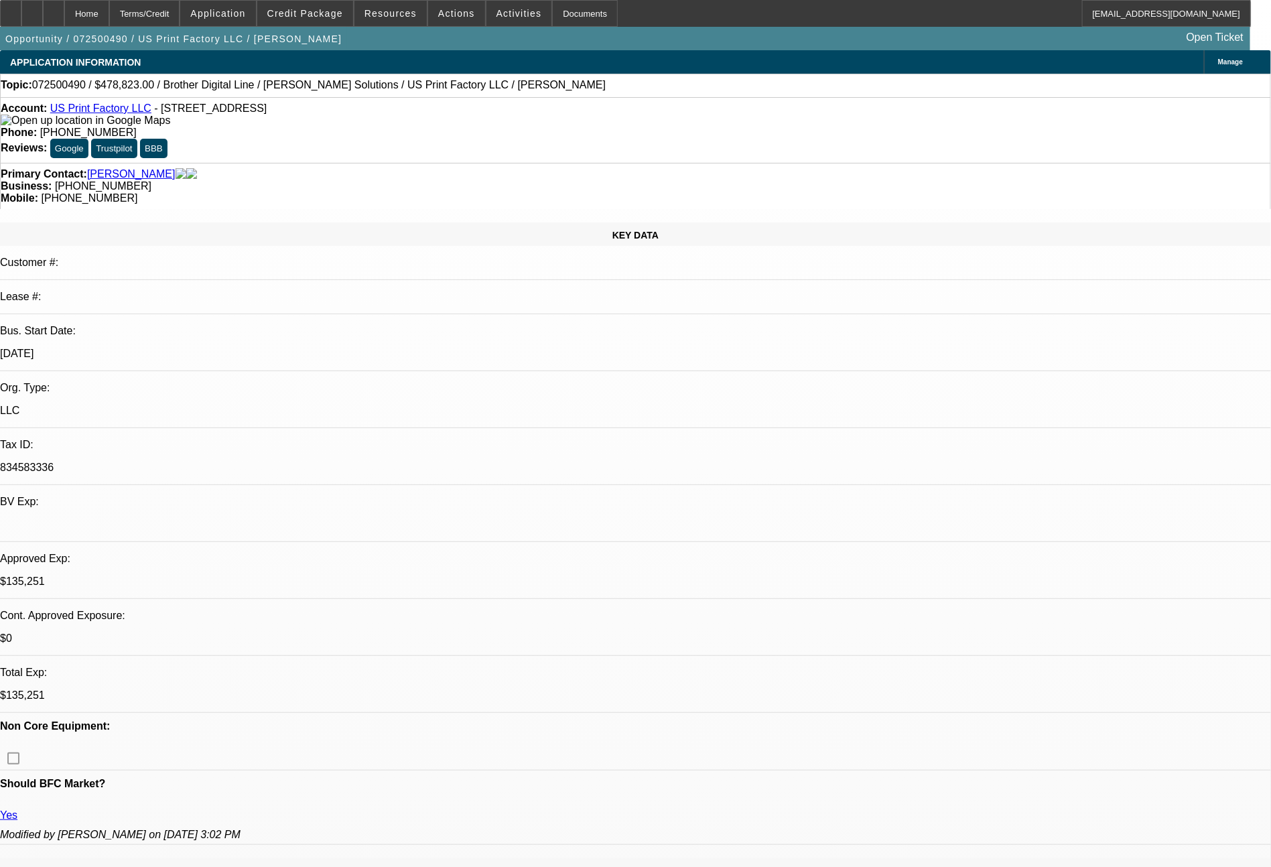
select select "0"
select select "6"
select select "0"
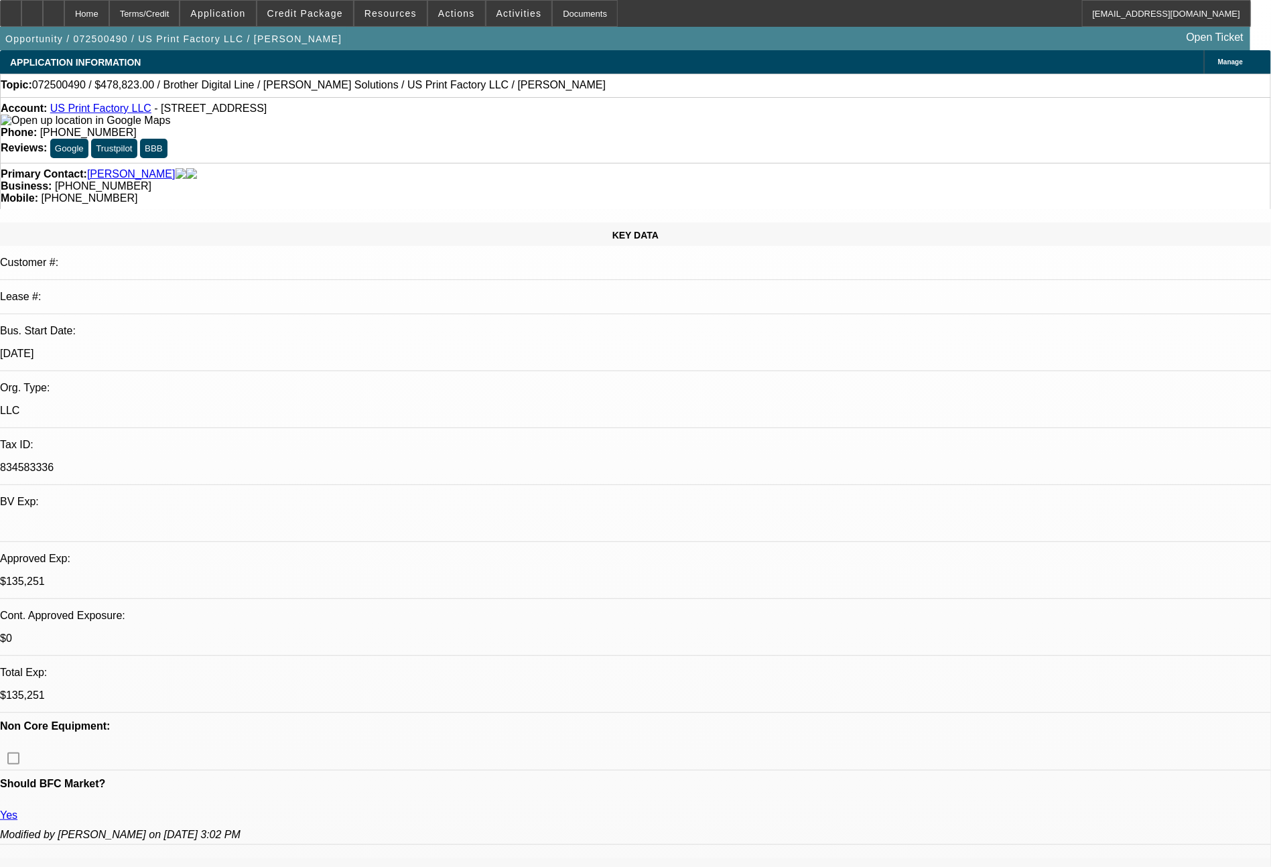
select select "6"
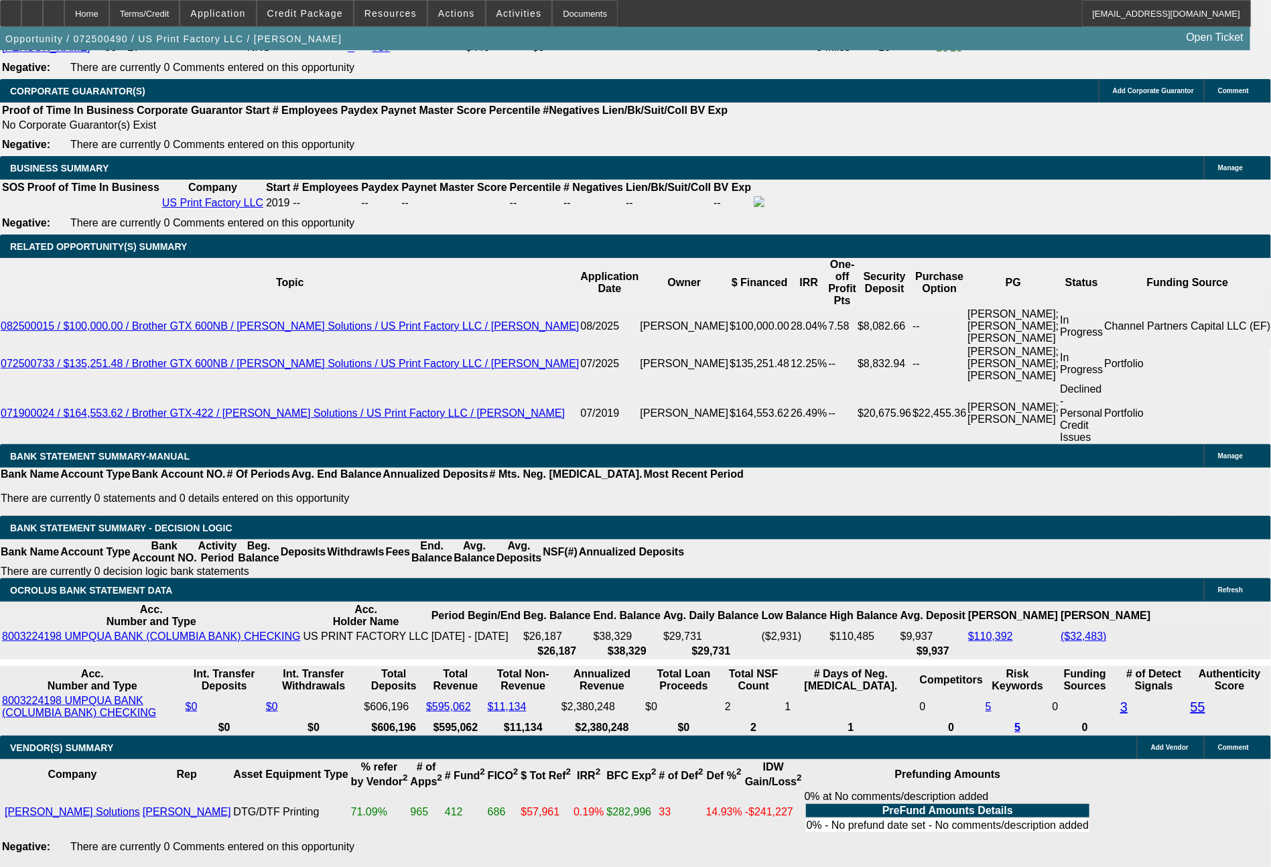
scroll to position [2267, 0]
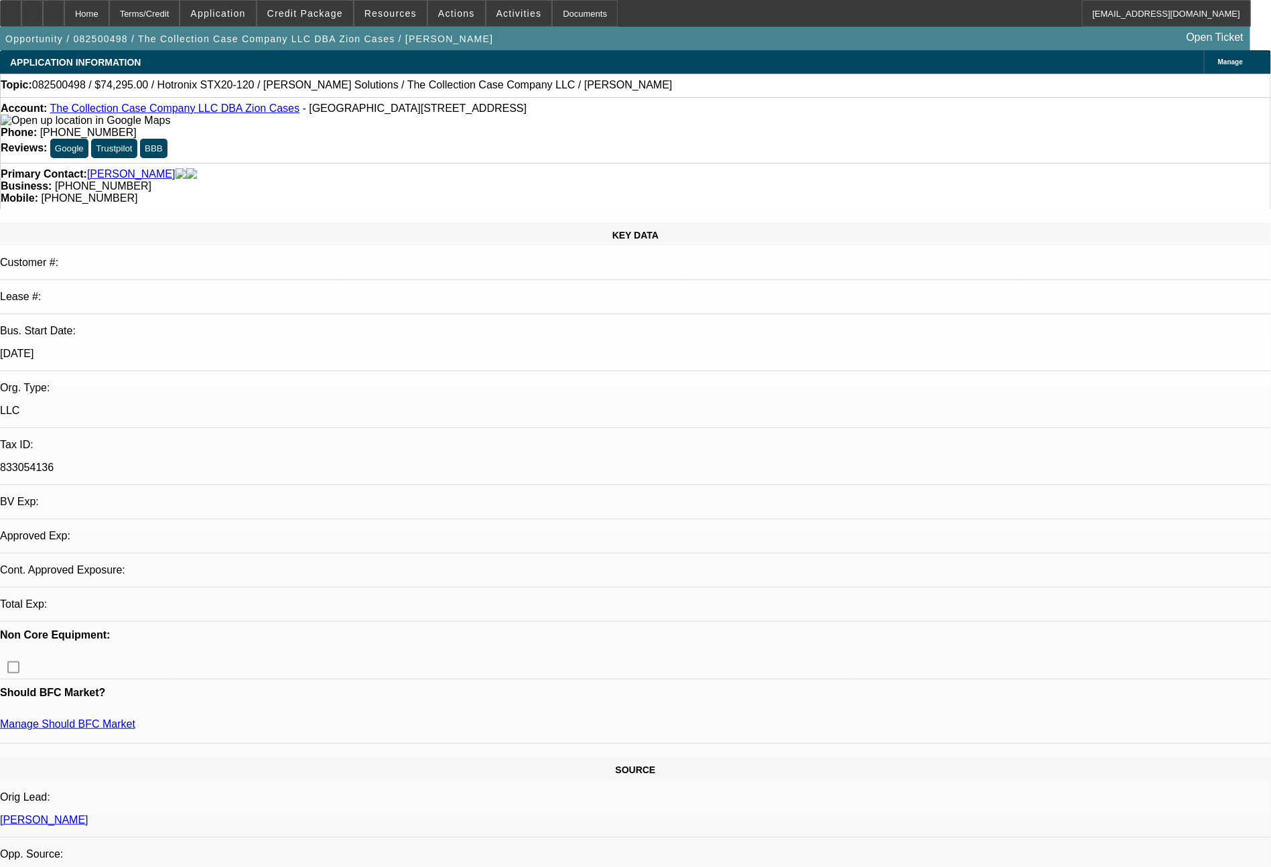
select select "0"
select select "2"
select select "0"
select select "6"
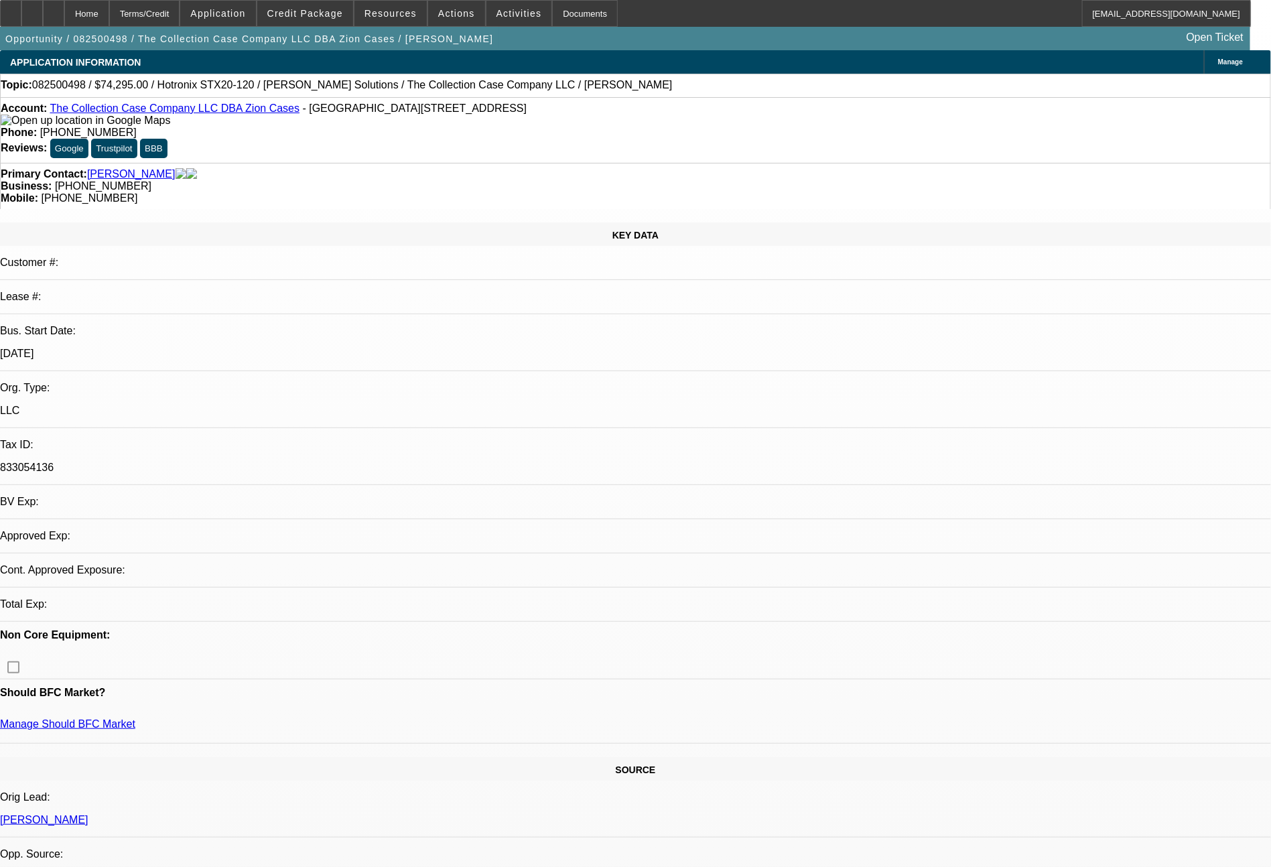
select select "0"
select select "2"
select select "0"
select select "6"
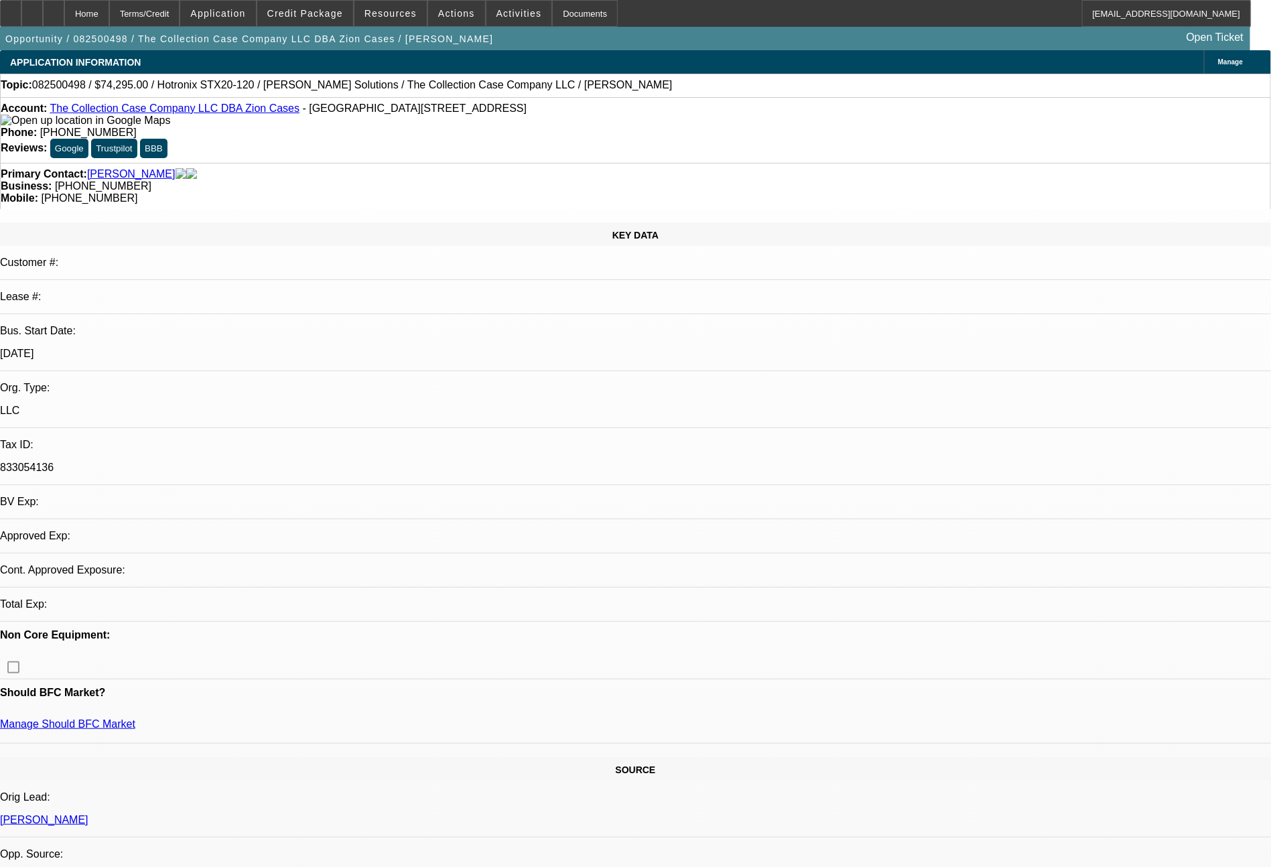
select select "0"
select select "2"
select select "0"
select select "6"
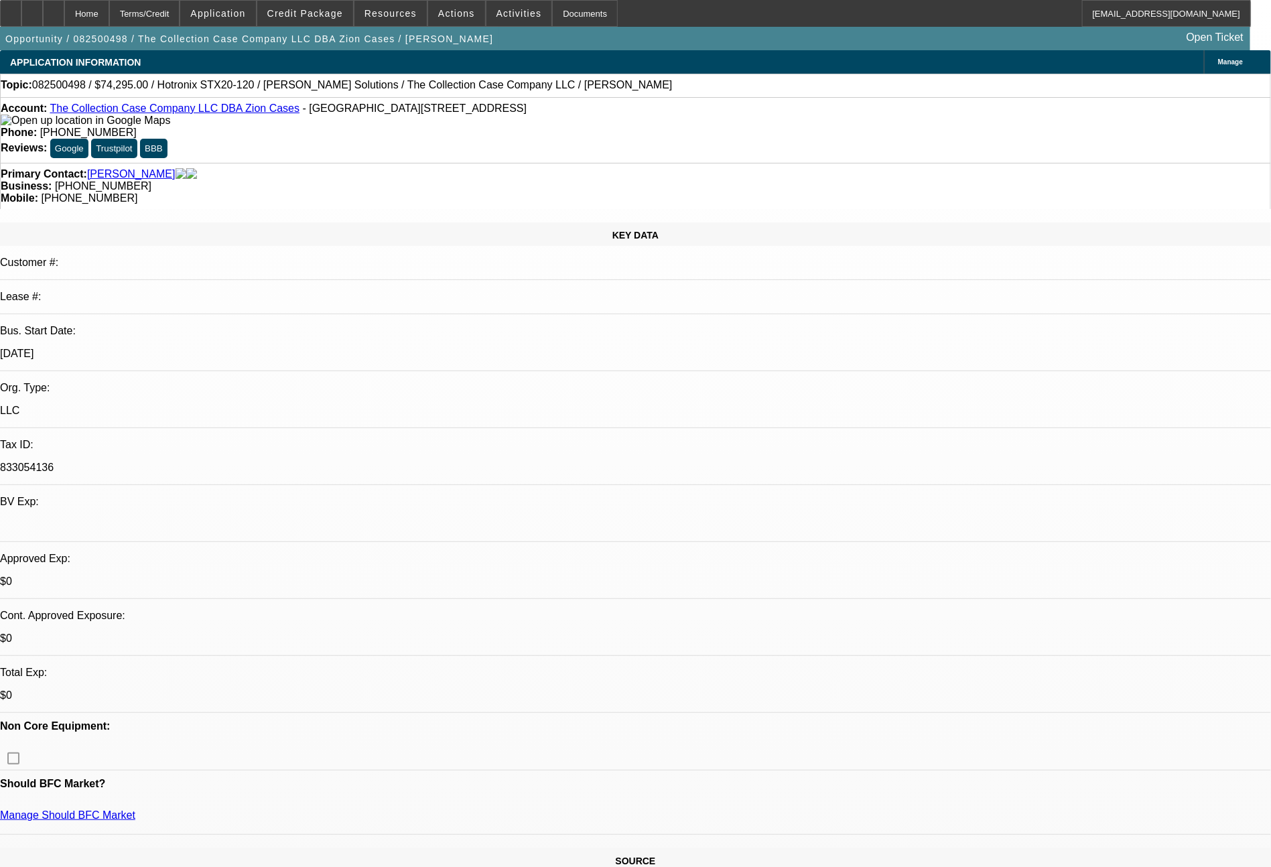
click at [326, 6] on span at bounding box center [305, 13] width 96 height 32
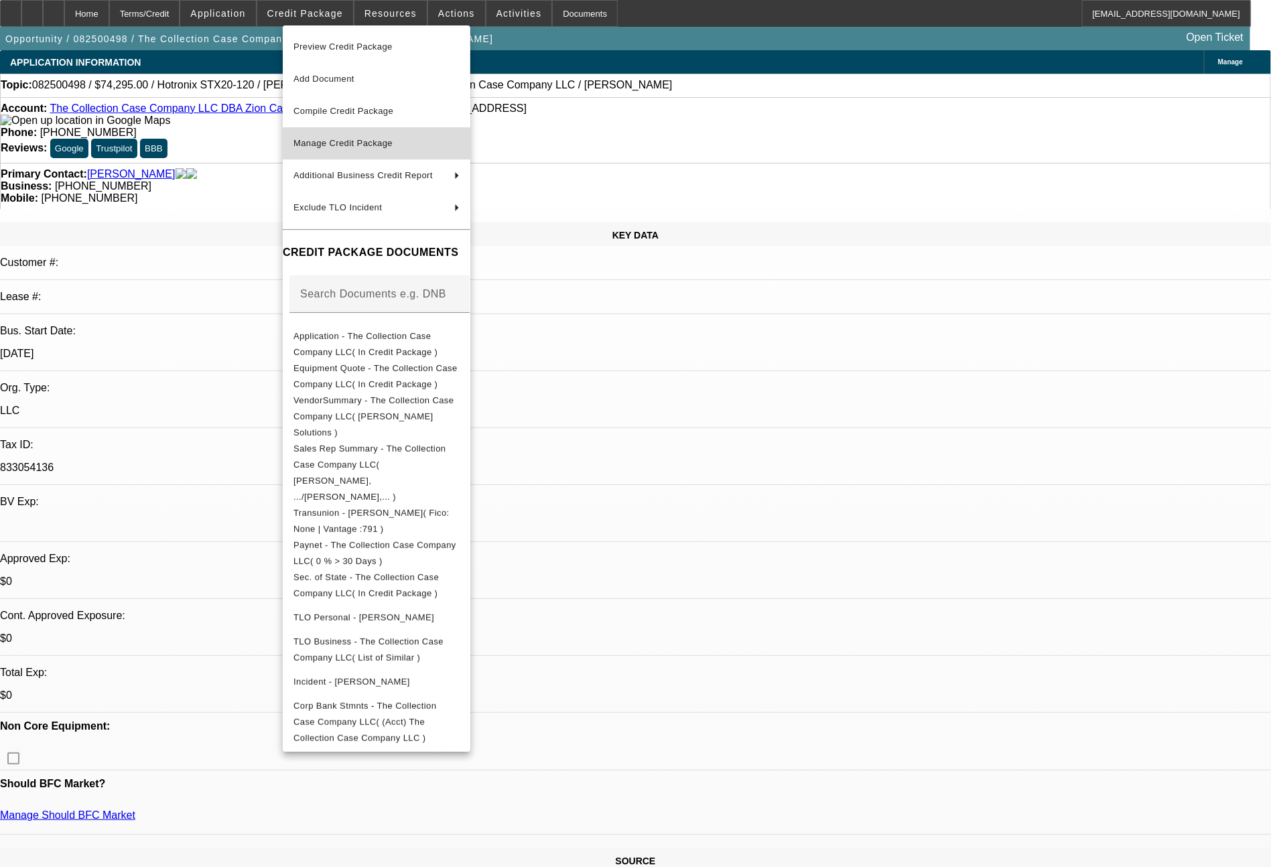
click at [340, 145] on span "Manage Credit Package" at bounding box center [342, 143] width 99 height 10
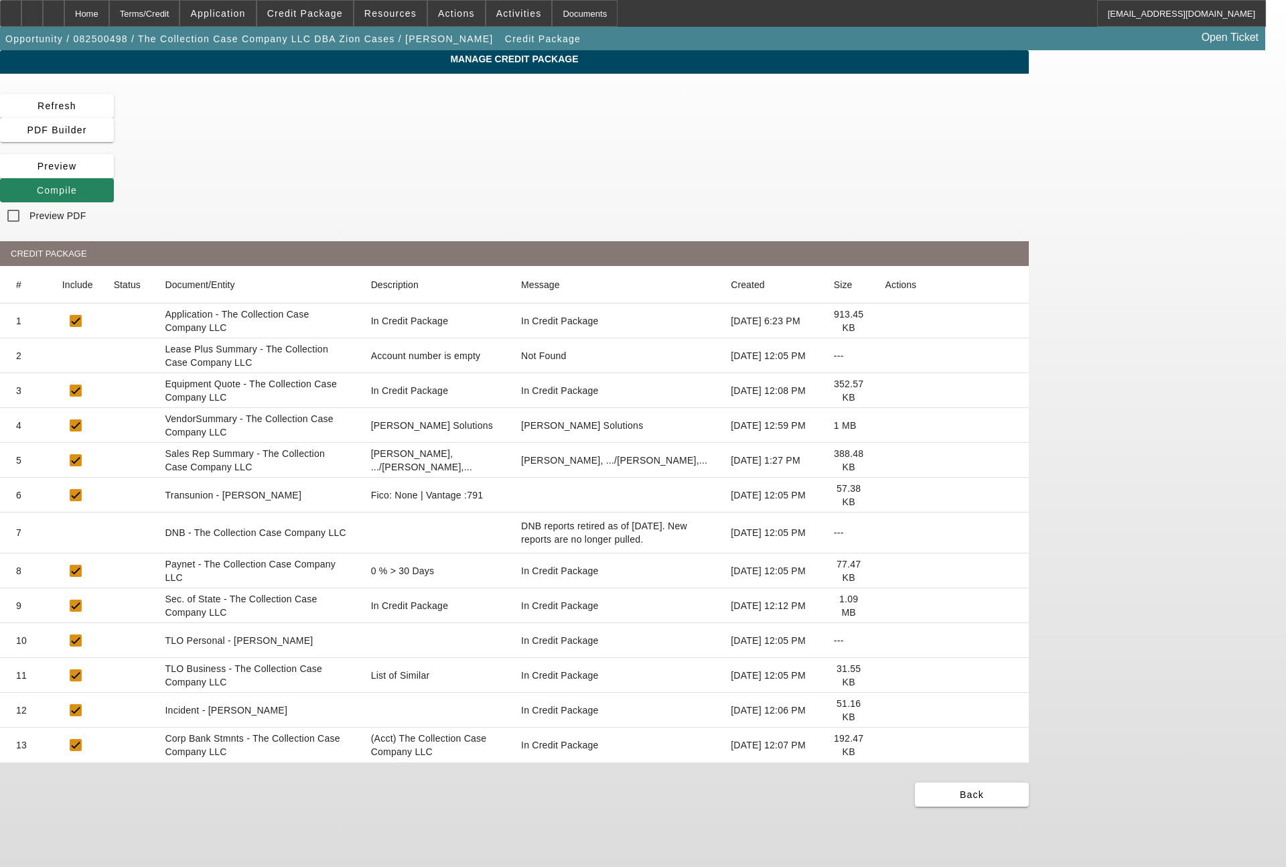
click at [886, 495] on icon at bounding box center [886, 495] width 0 height 0
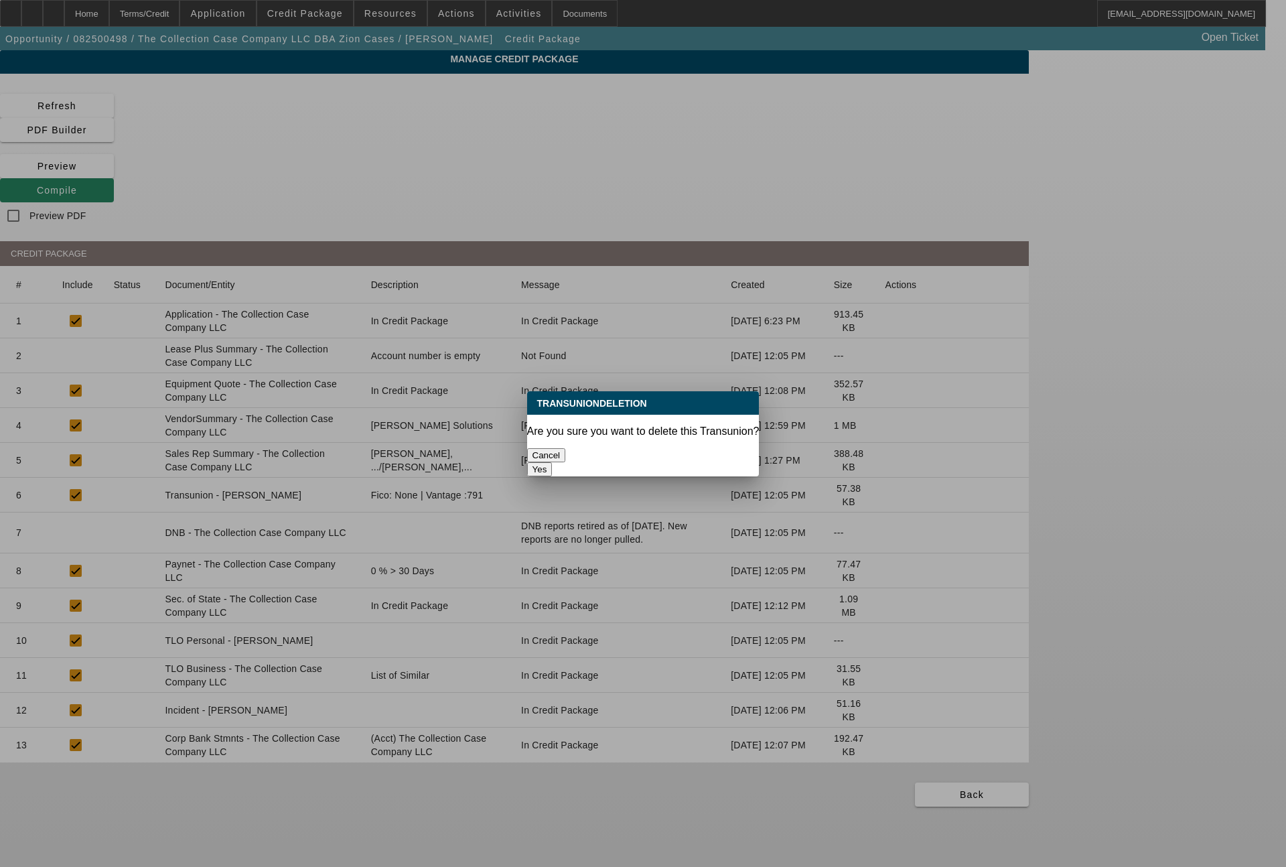
click at [553, 462] on button "Yes" at bounding box center [539, 469] width 25 height 14
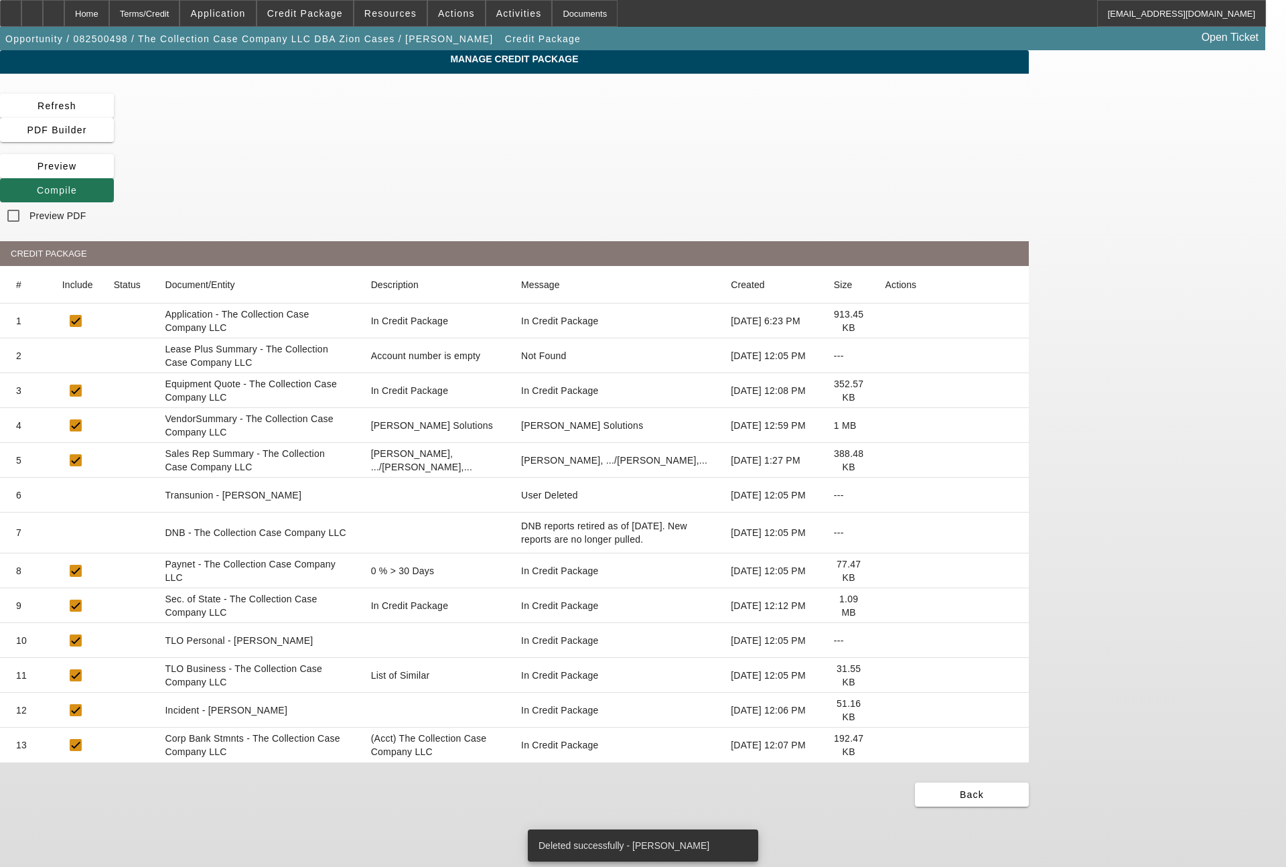
click at [77, 185] on span "Compile" at bounding box center [57, 190] width 40 height 11
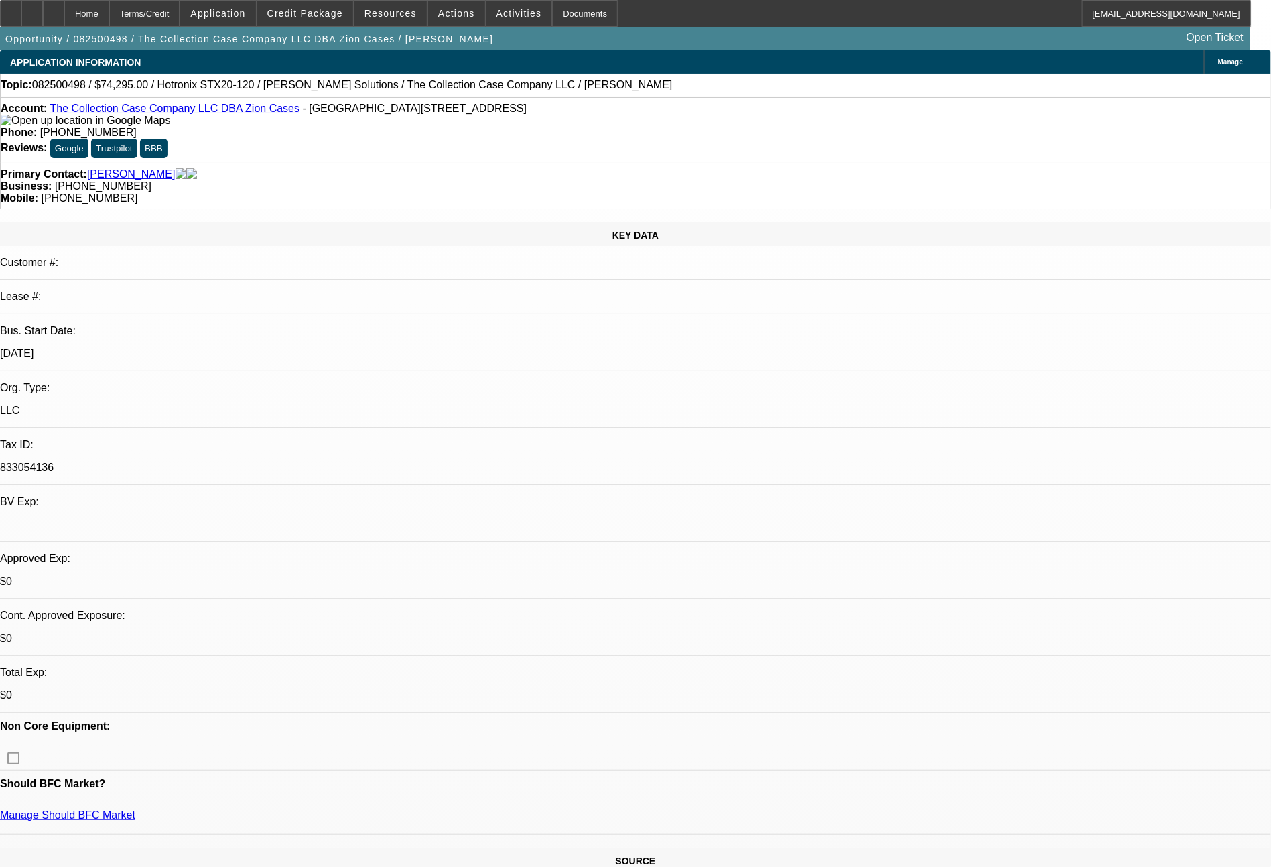
select select "0"
select select "2"
select select "0"
select select "6"
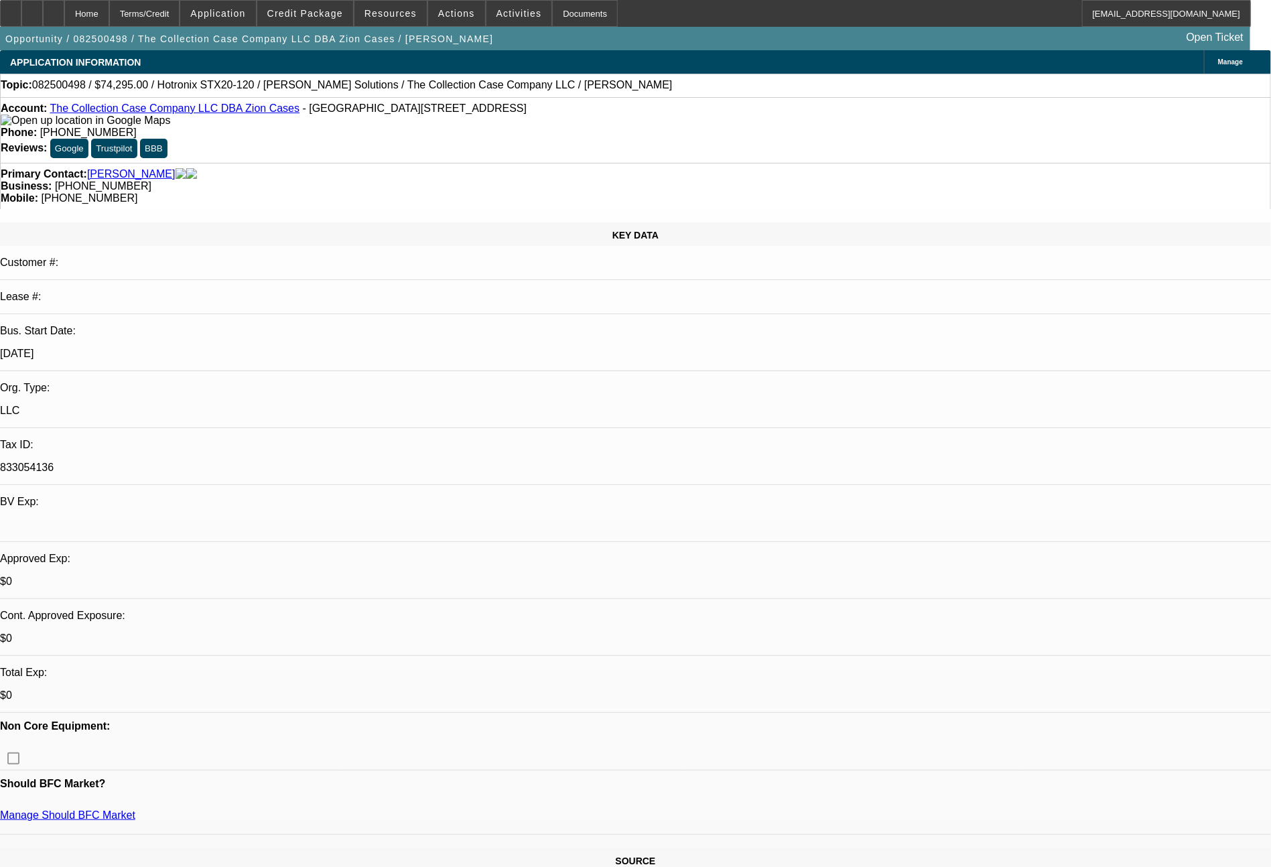
select select "0"
select select "2"
select select "0"
select select "6"
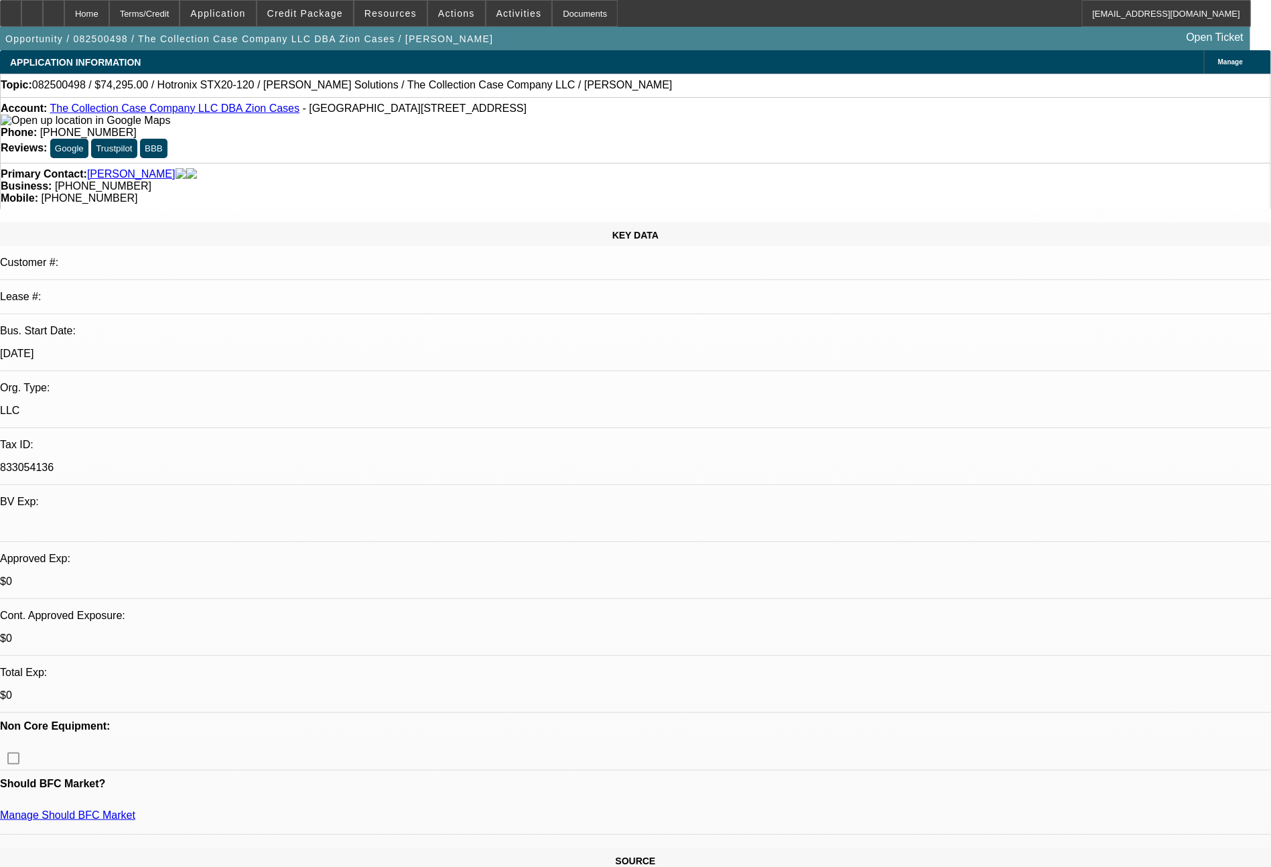
select select "0"
select select "2"
select select "0"
select select "6"
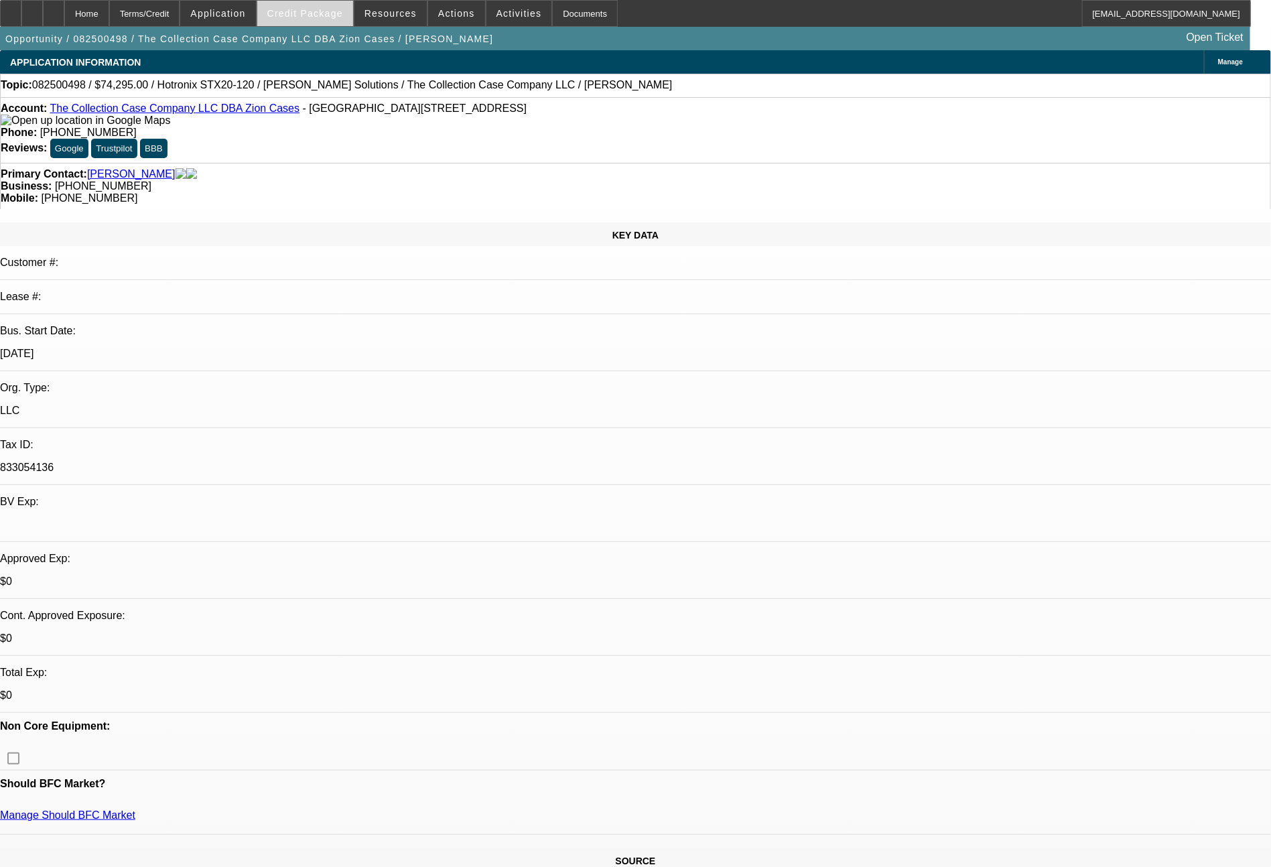
click at [340, 10] on span "Credit Package" at bounding box center [305, 13] width 76 height 11
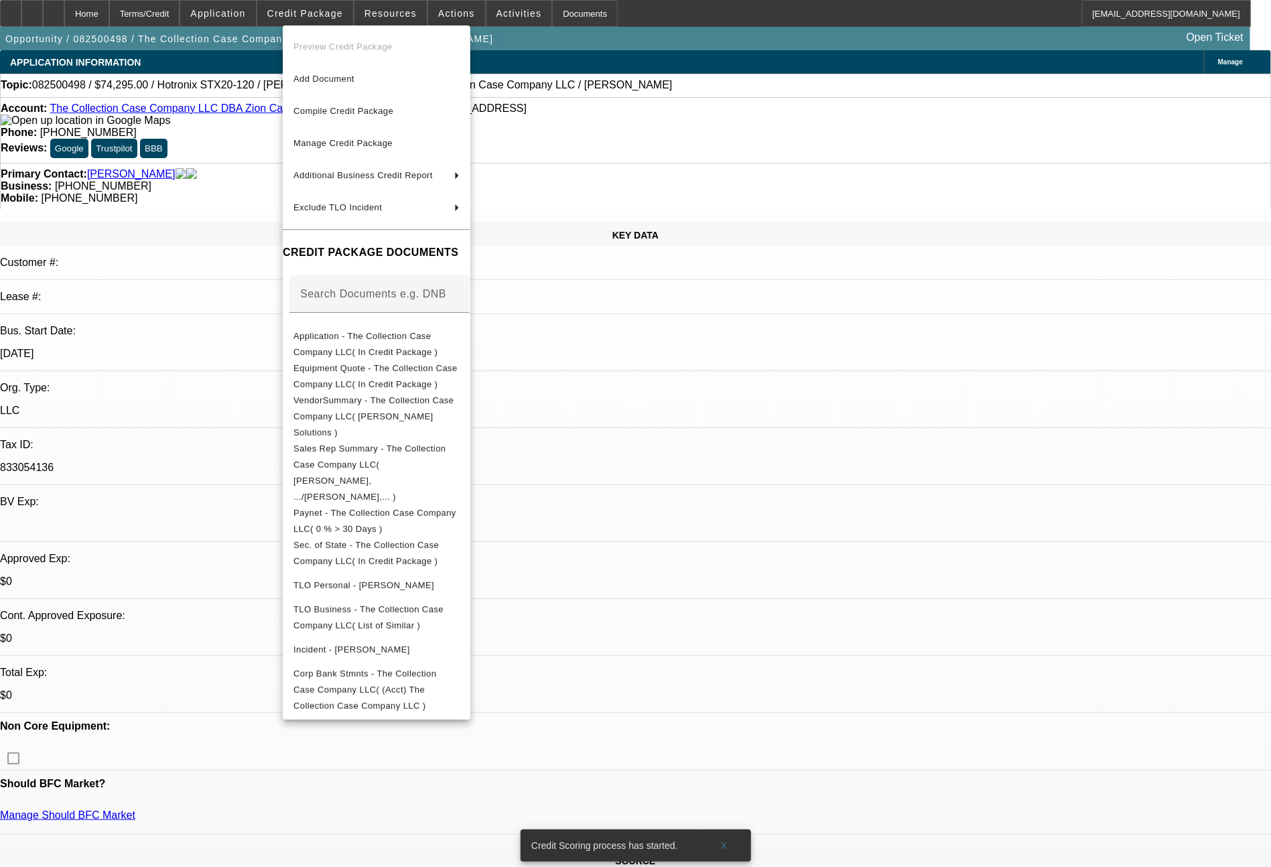
click at [254, 19] on div at bounding box center [635, 433] width 1271 height 867
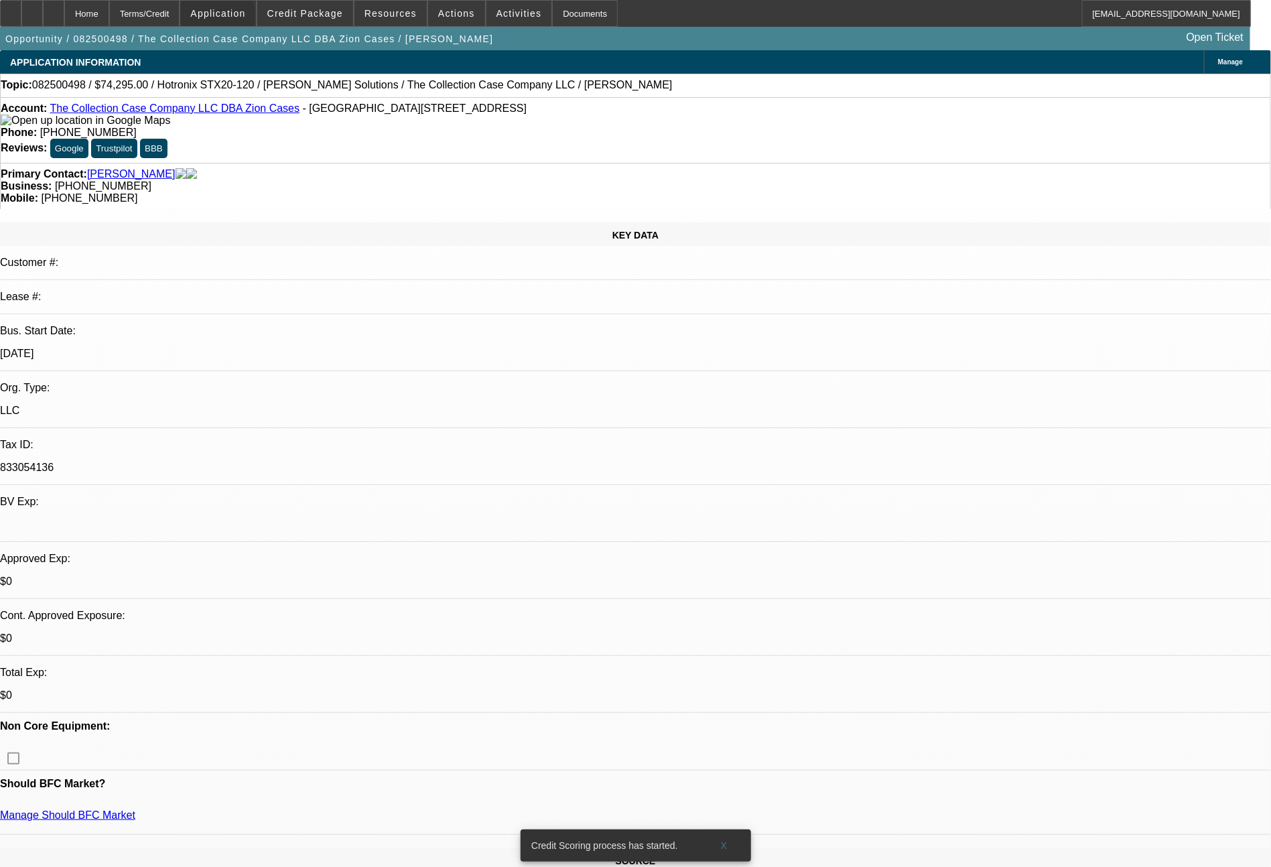
click at [254, 19] on span at bounding box center [217, 13] width 75 height 32
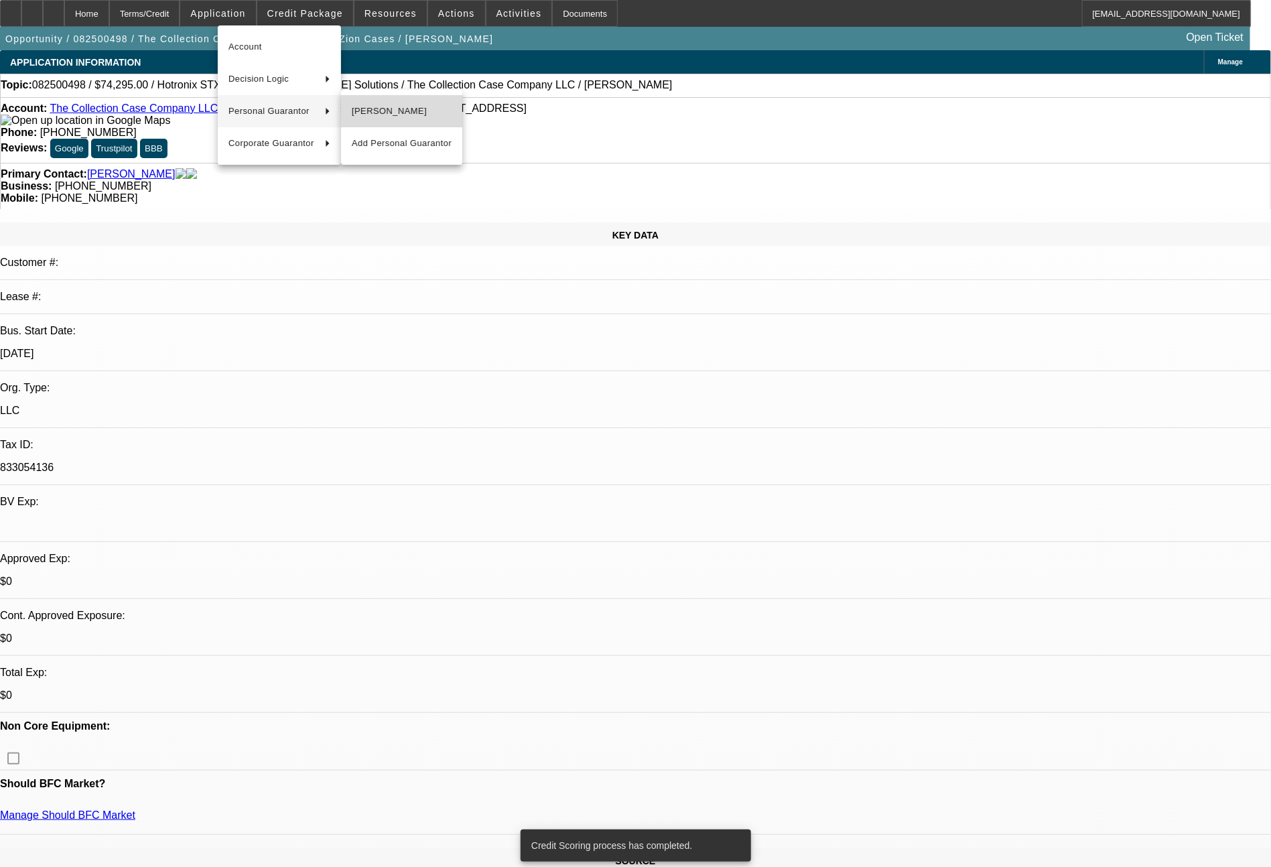
click at [386, 111] on span "Clint Anderson" at bounding box center [402, 111] width 100 height 16
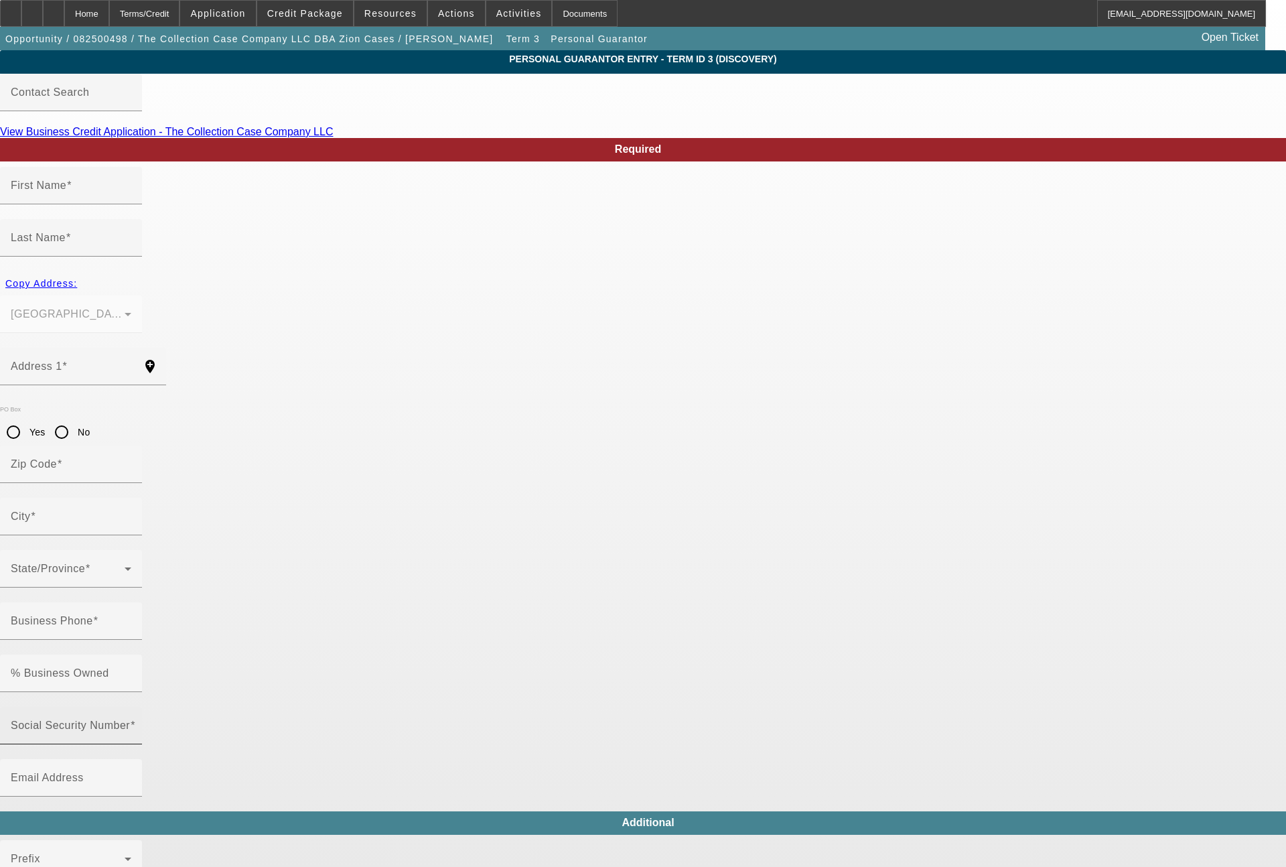
type input "Clint"
type input "Anderson"
type input "4869 East 2950 North Road"
radio input "true"
type input "61865"
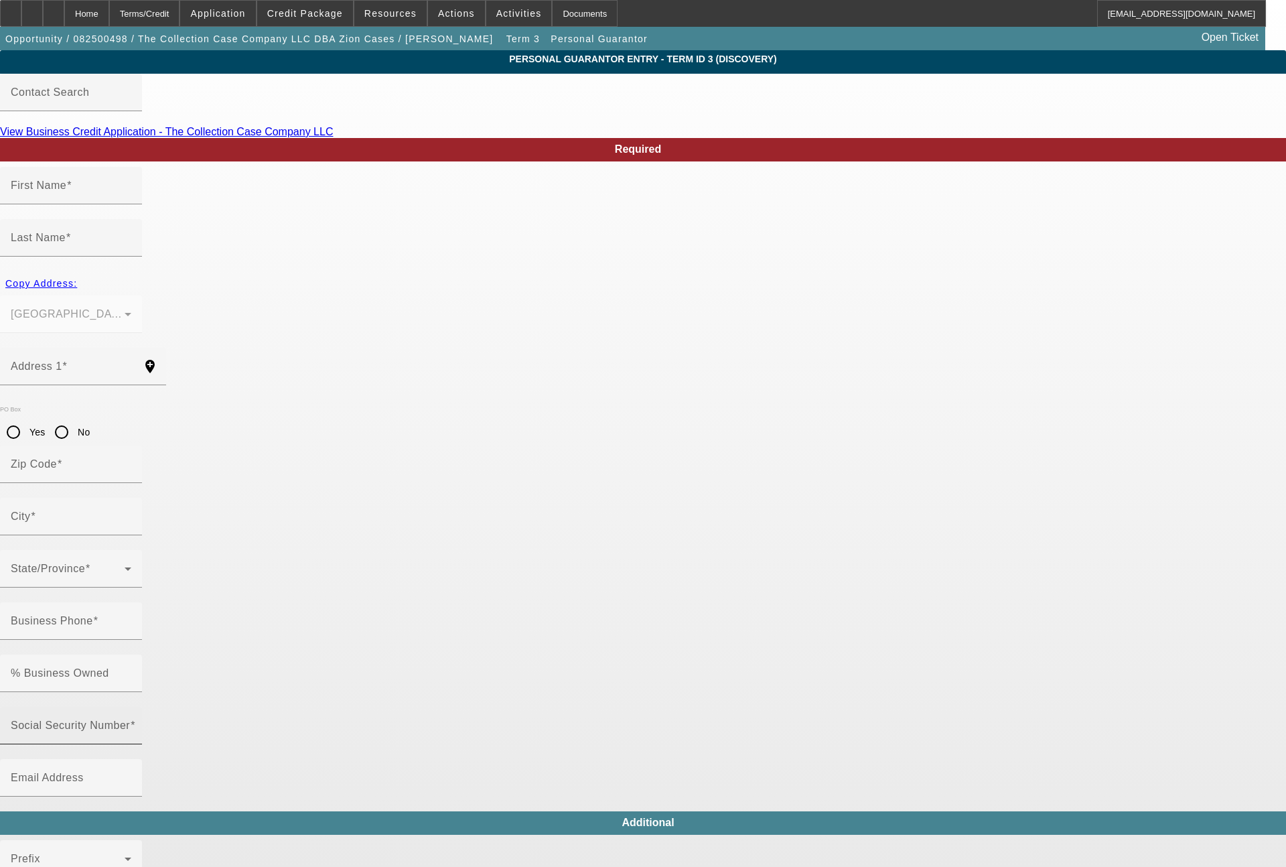
type input "Potomac"
type input "(217) 621-0787"
type input "100"
type input "750-70-1664"
type input "clint@zioncases.com"
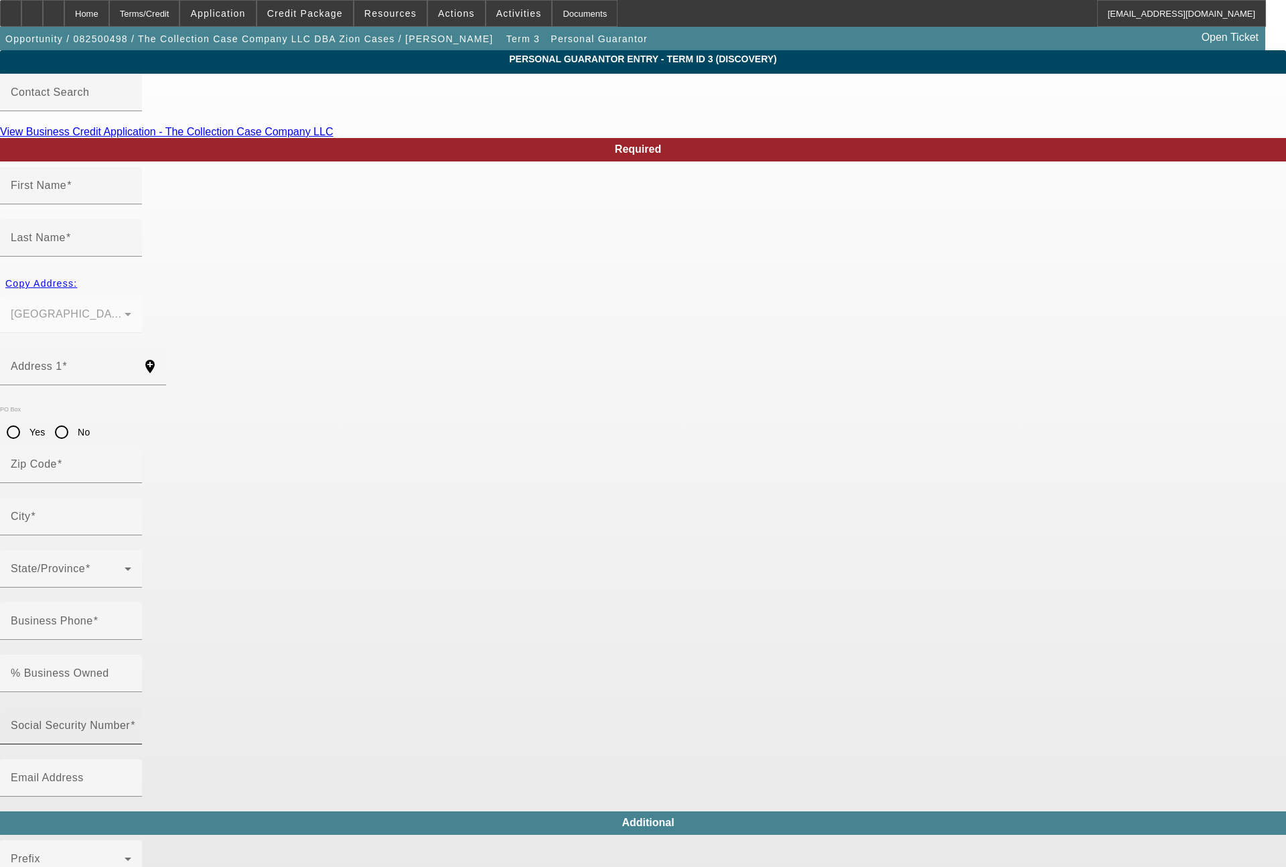
type input "(217) 621-0787"
type input "$251,244.00"
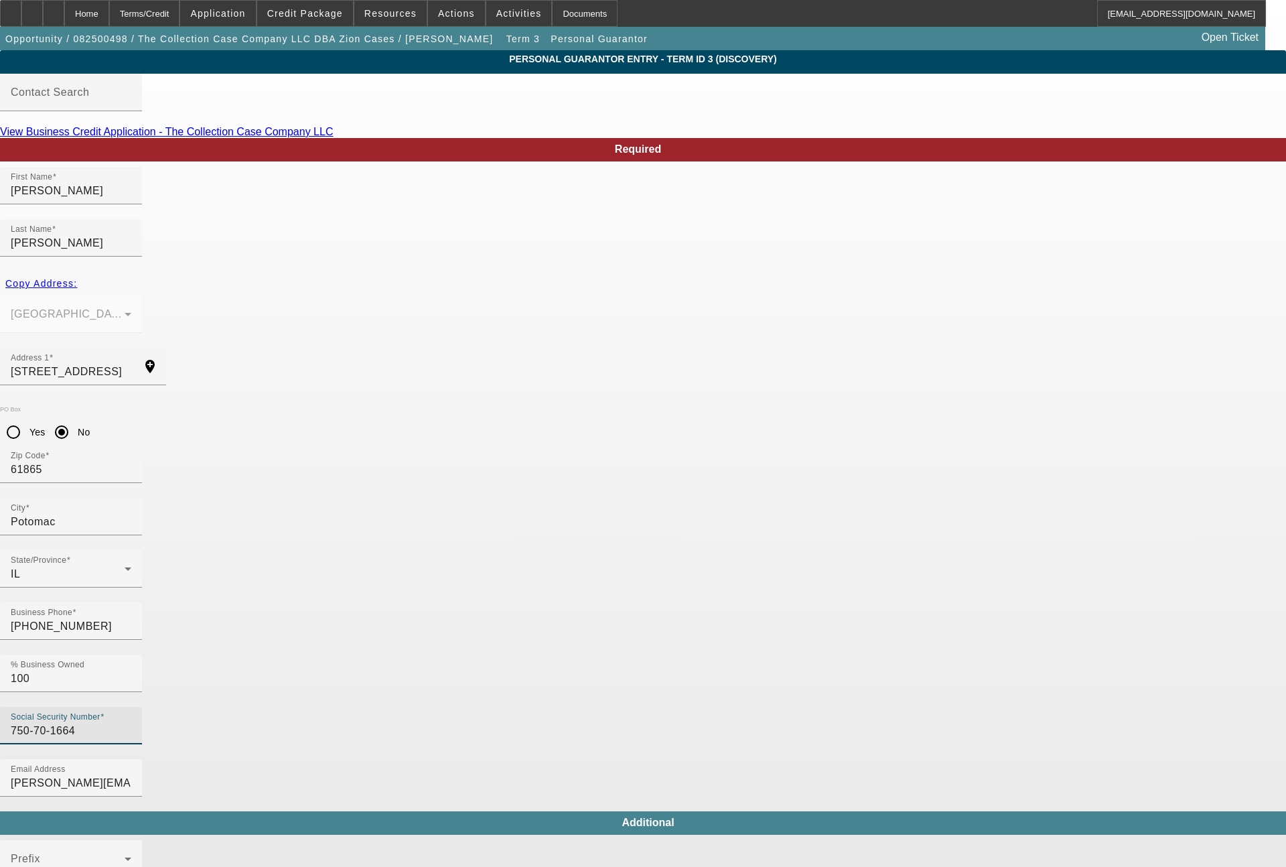
click at [131, 723] on input "750-70-1664" at bounding box center [71, 731] width 121 height 16
type input "350-70-1664"
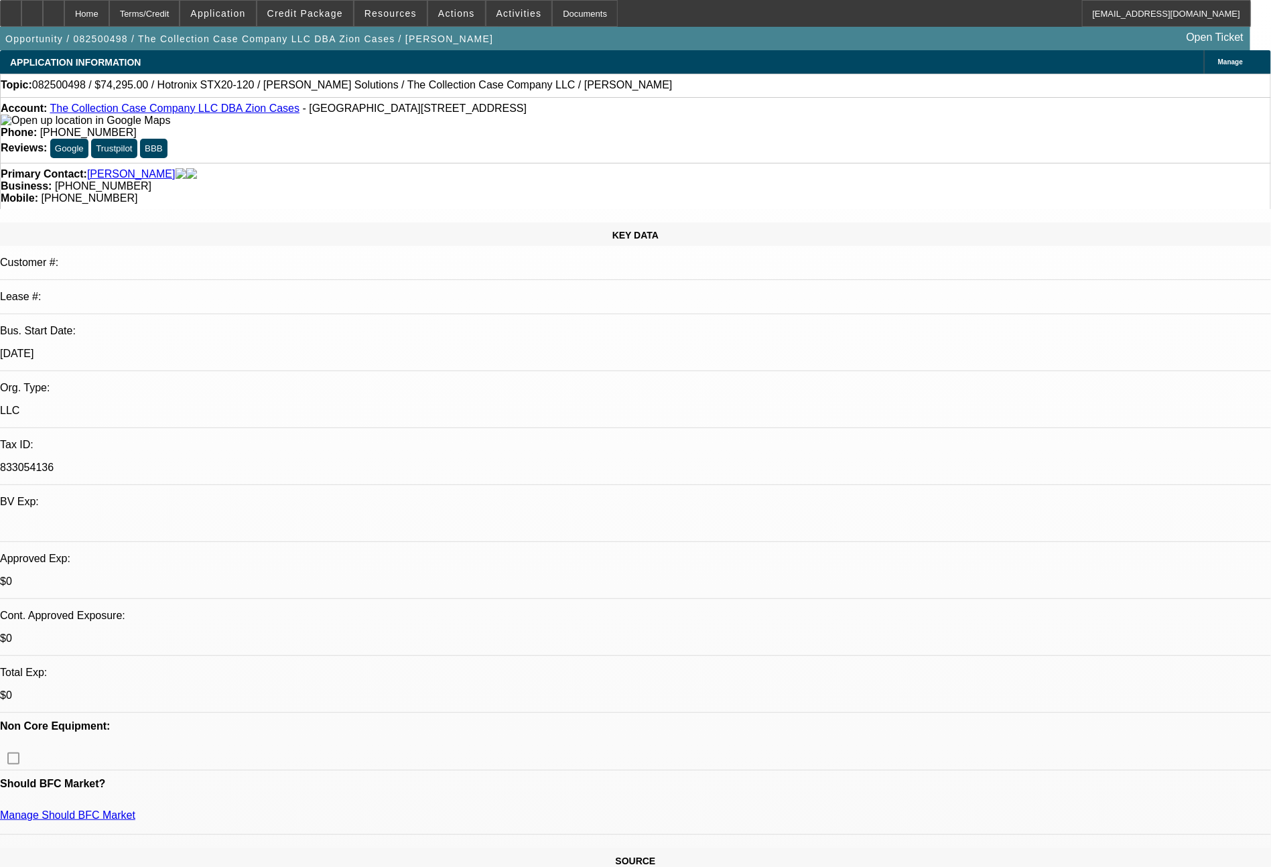
select select "0"
select select "2"
select select "0"
select select "6"
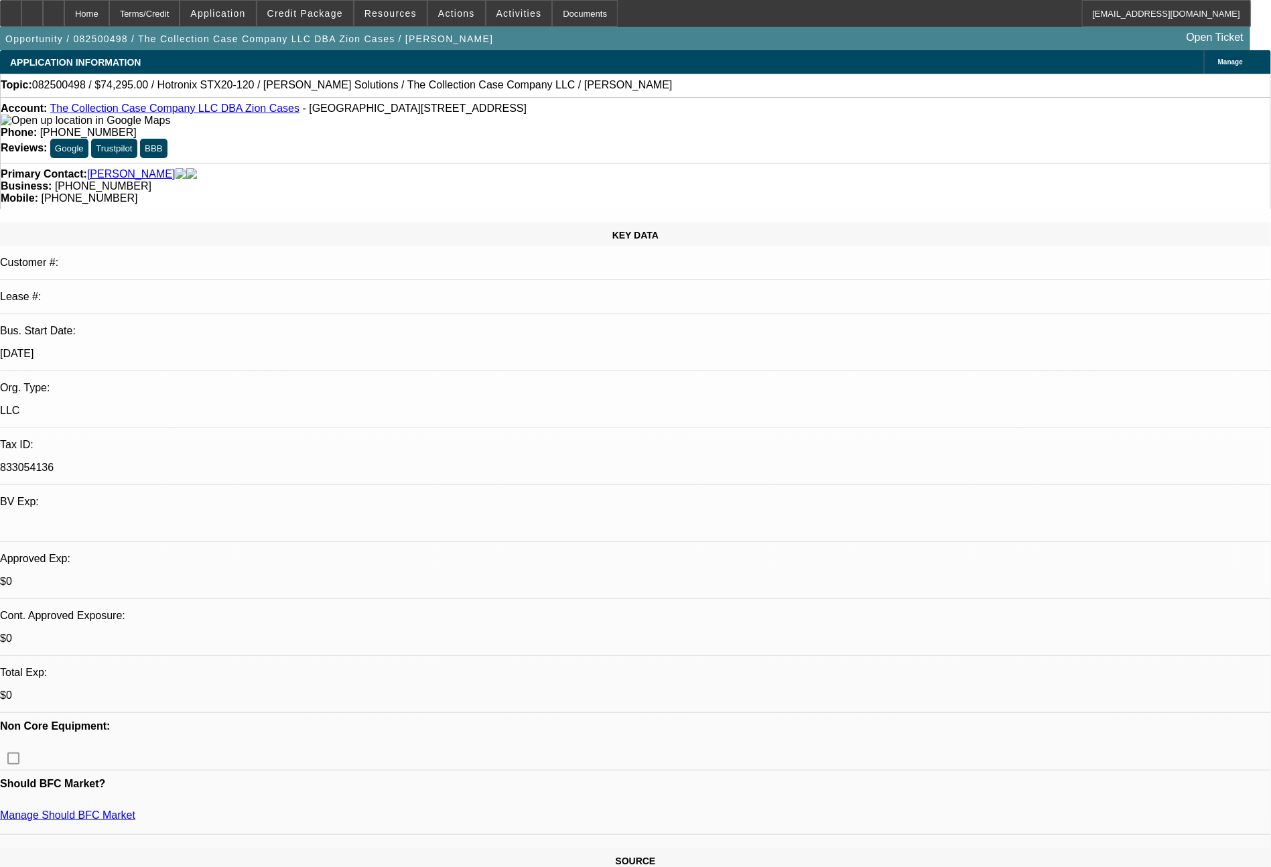
select select "0"
select select "2"
select select "0"
select select "6"
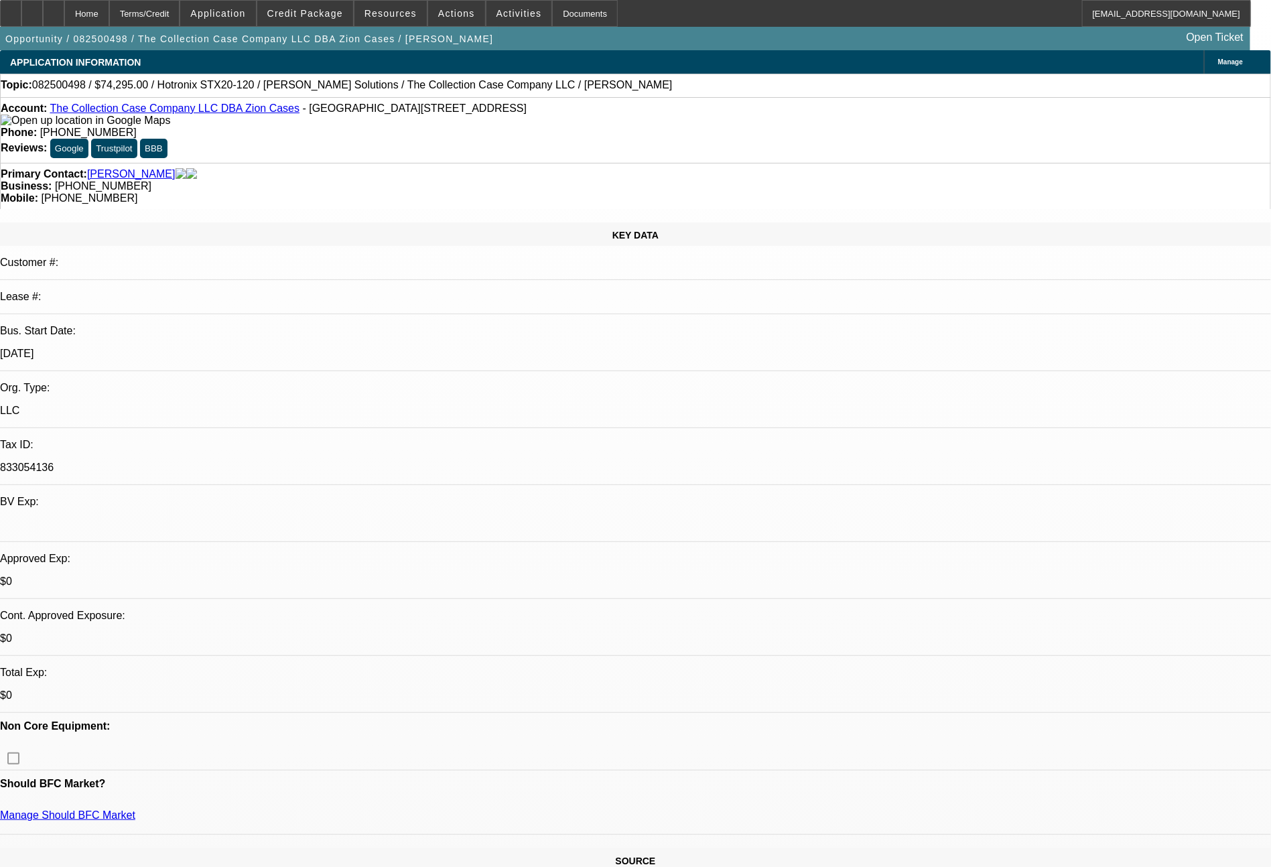
select select "0"
select select "2"
select select "0"
select select "6"
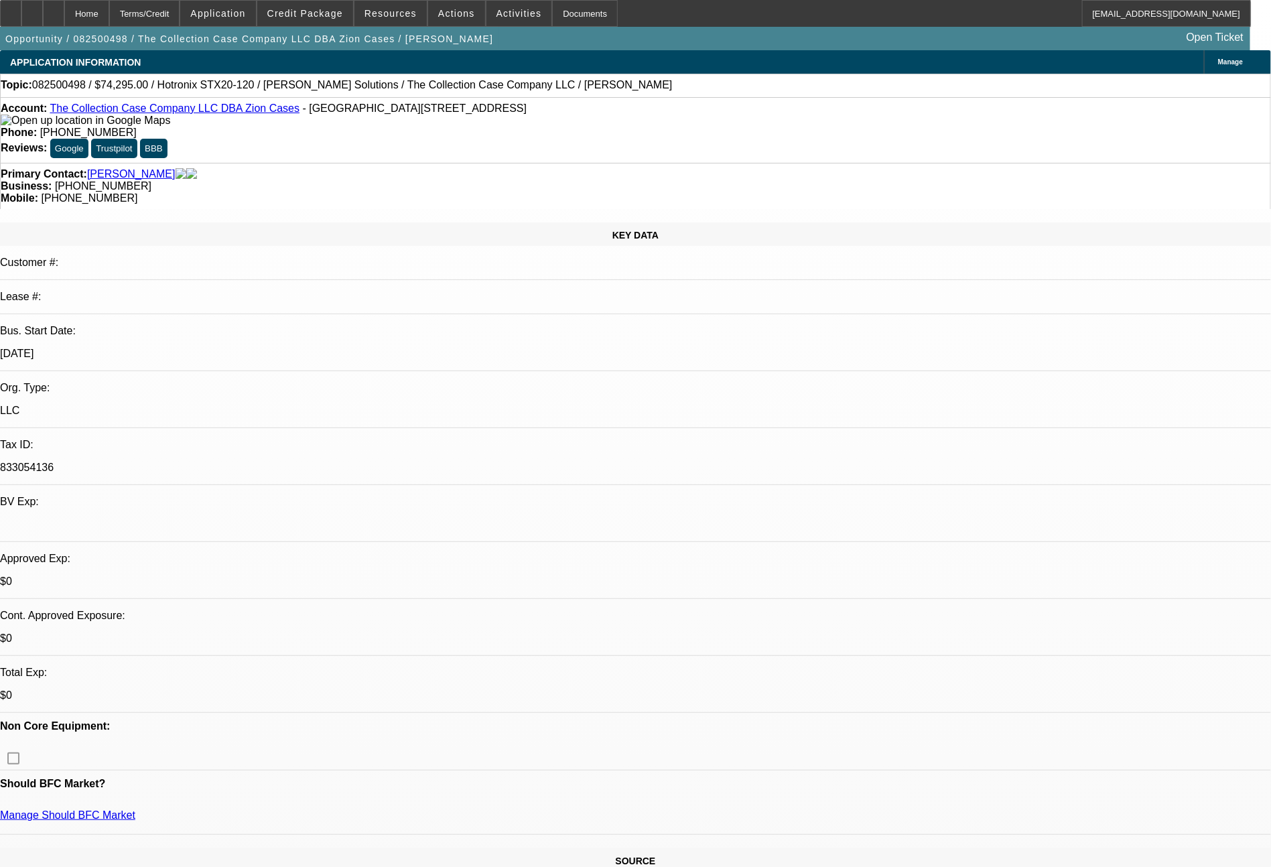
scroll to position [758, 0]
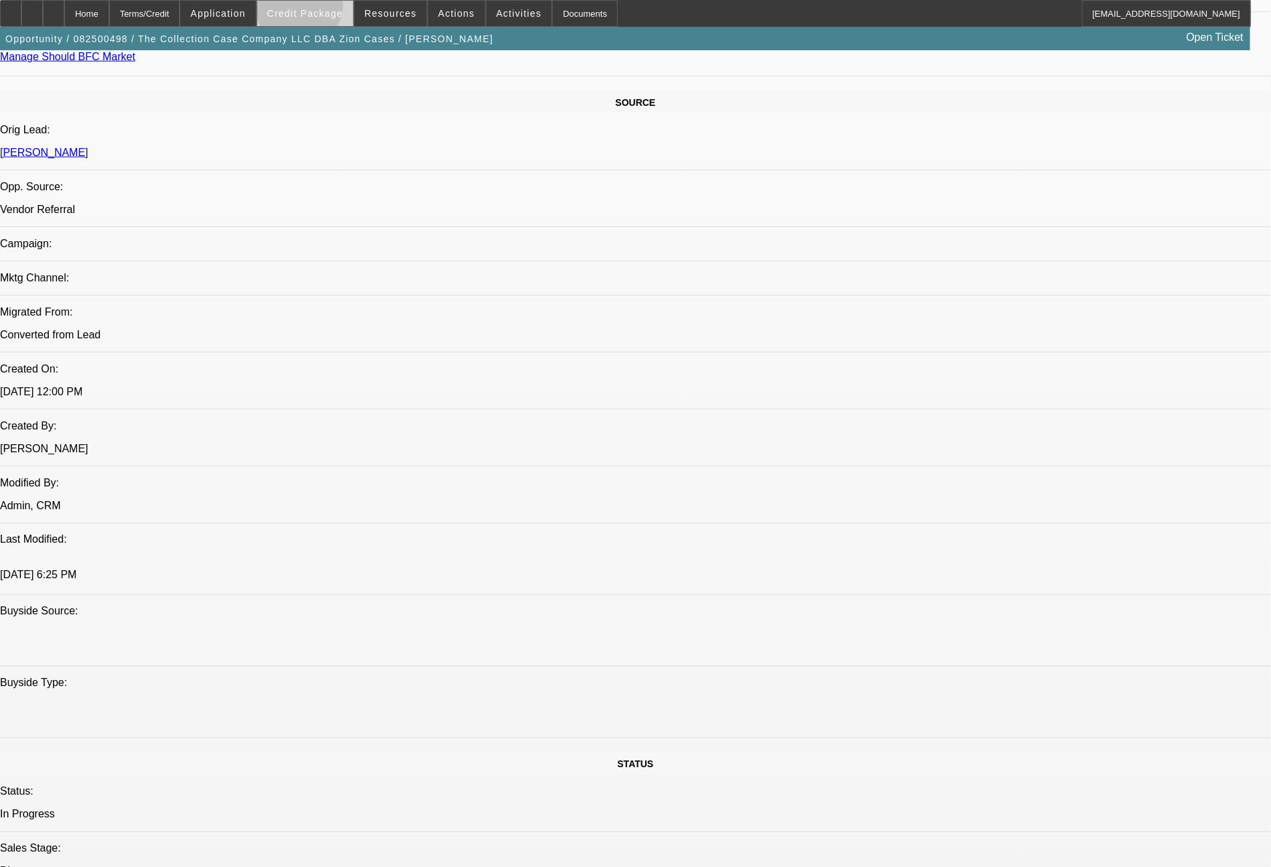
click at [324, 8] on span "Credit Package" at bounding box center [305, 13] width 76 height 11
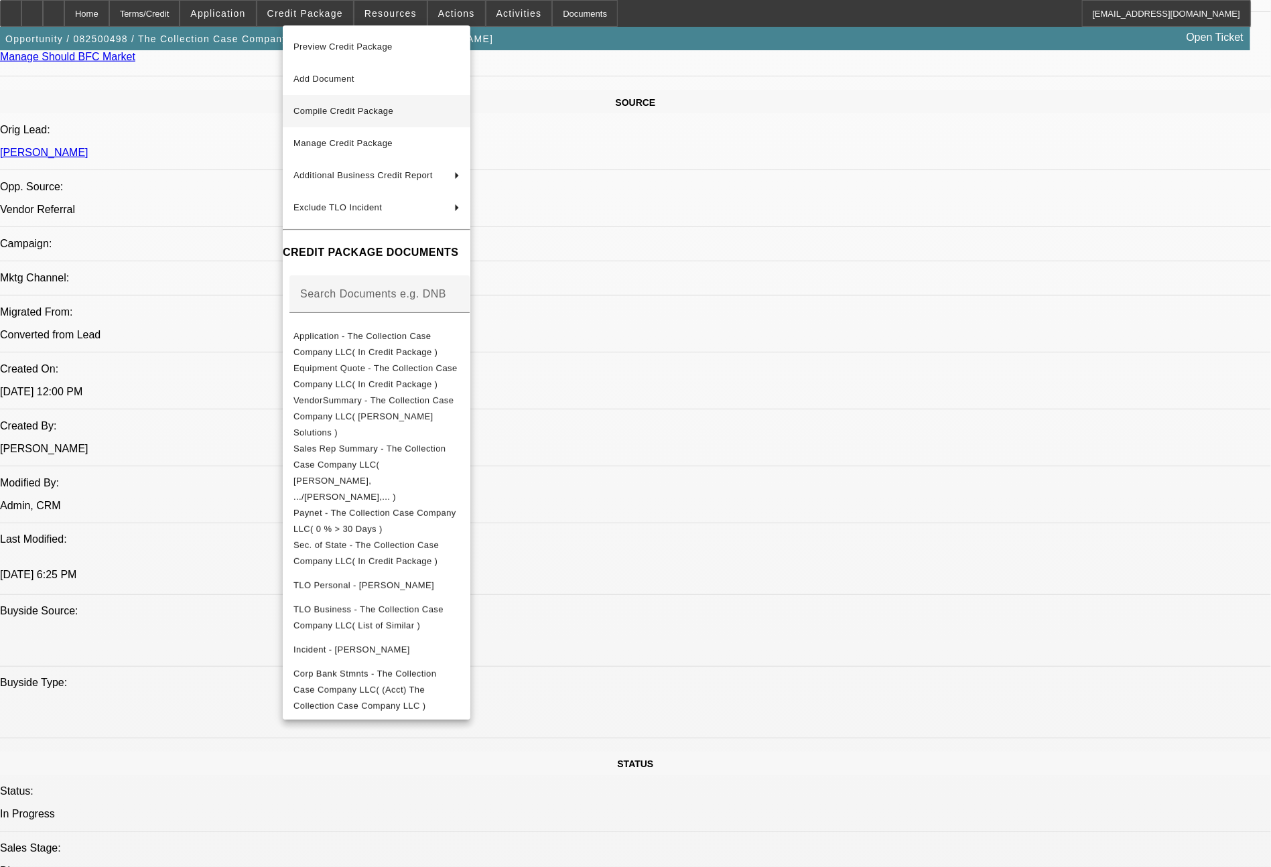
click at [356, 113] on span "Compile Credit Package" at bounding box center [343, 111] width 100 height 10
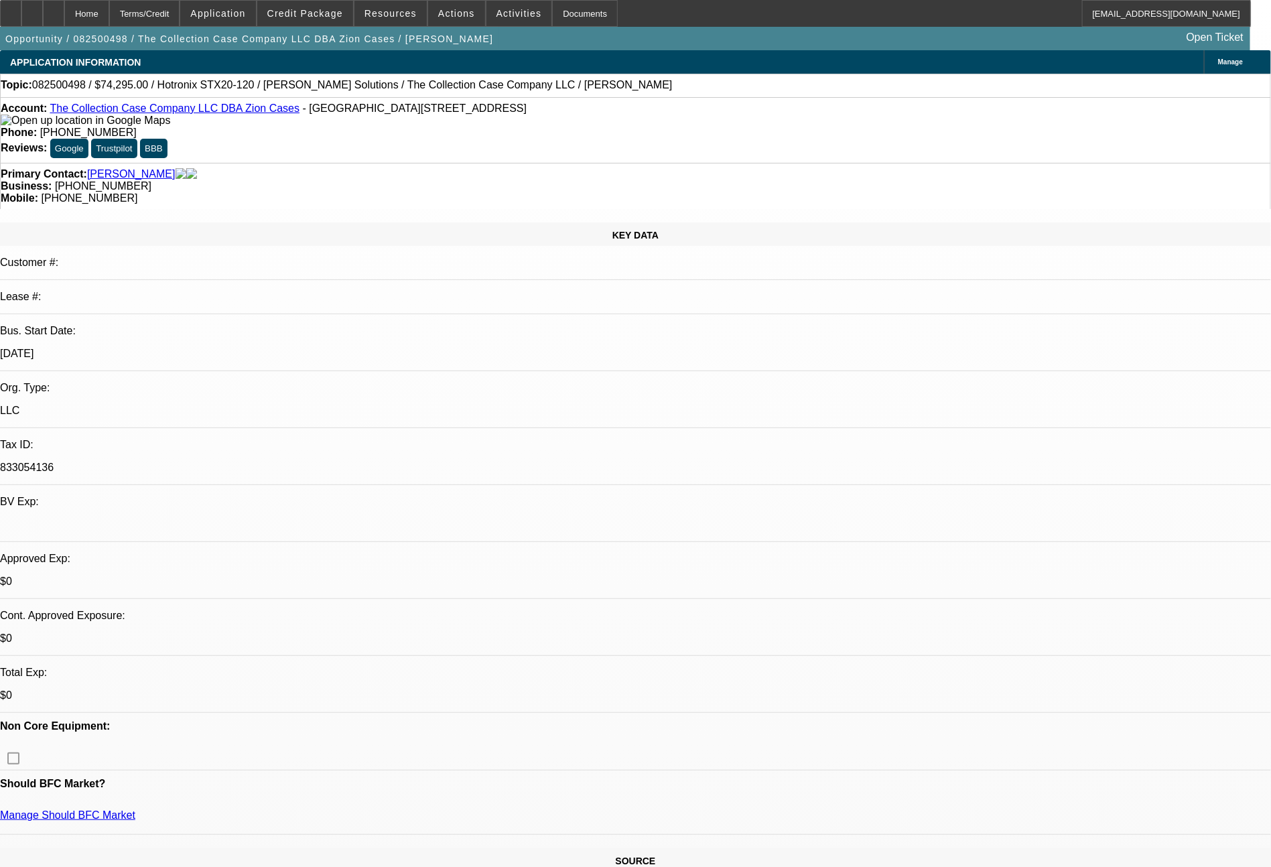
select select "0"
select select "2"
select select "0"
select select "6"
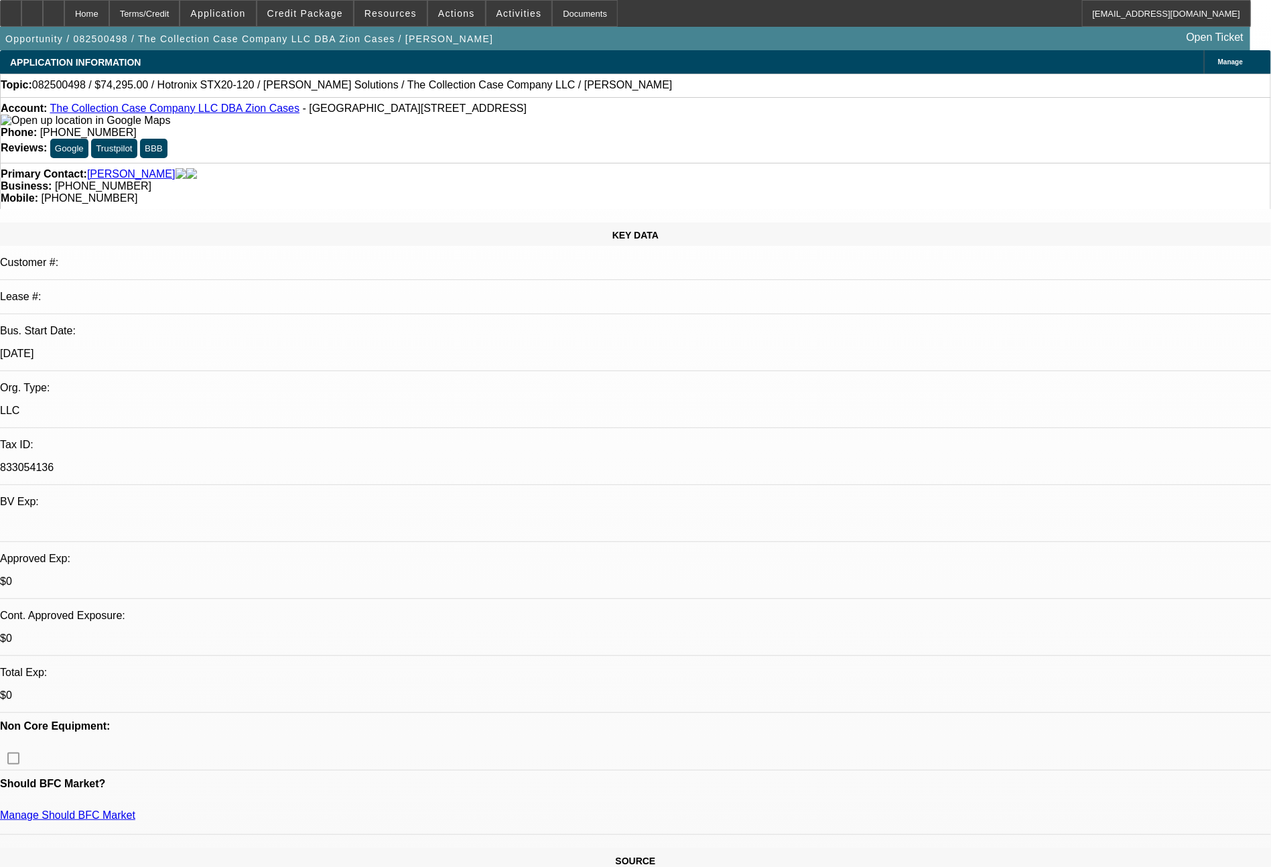
select select "0"
select select "2"
select select "0"
select select "6"
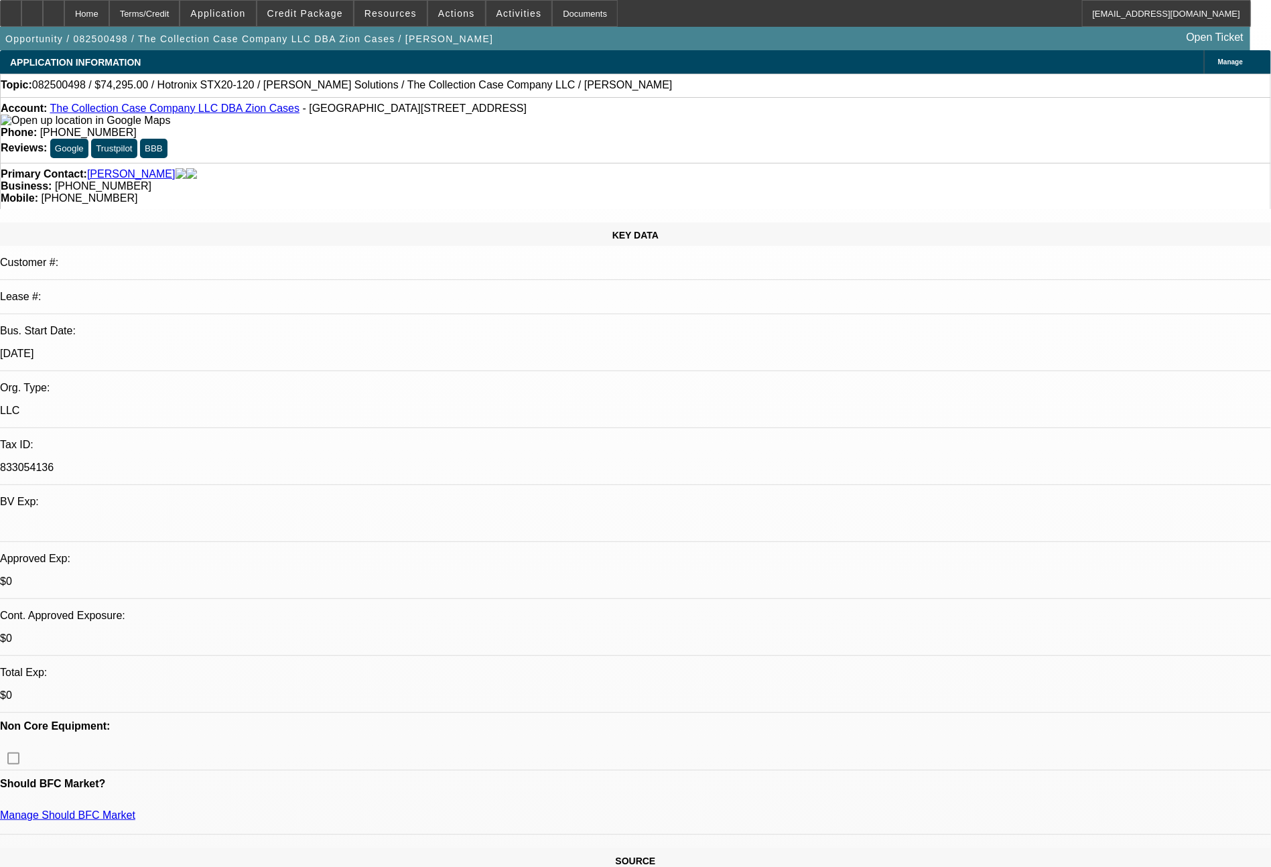
select select "0"
select select "2"
select select "0"
select select "6"
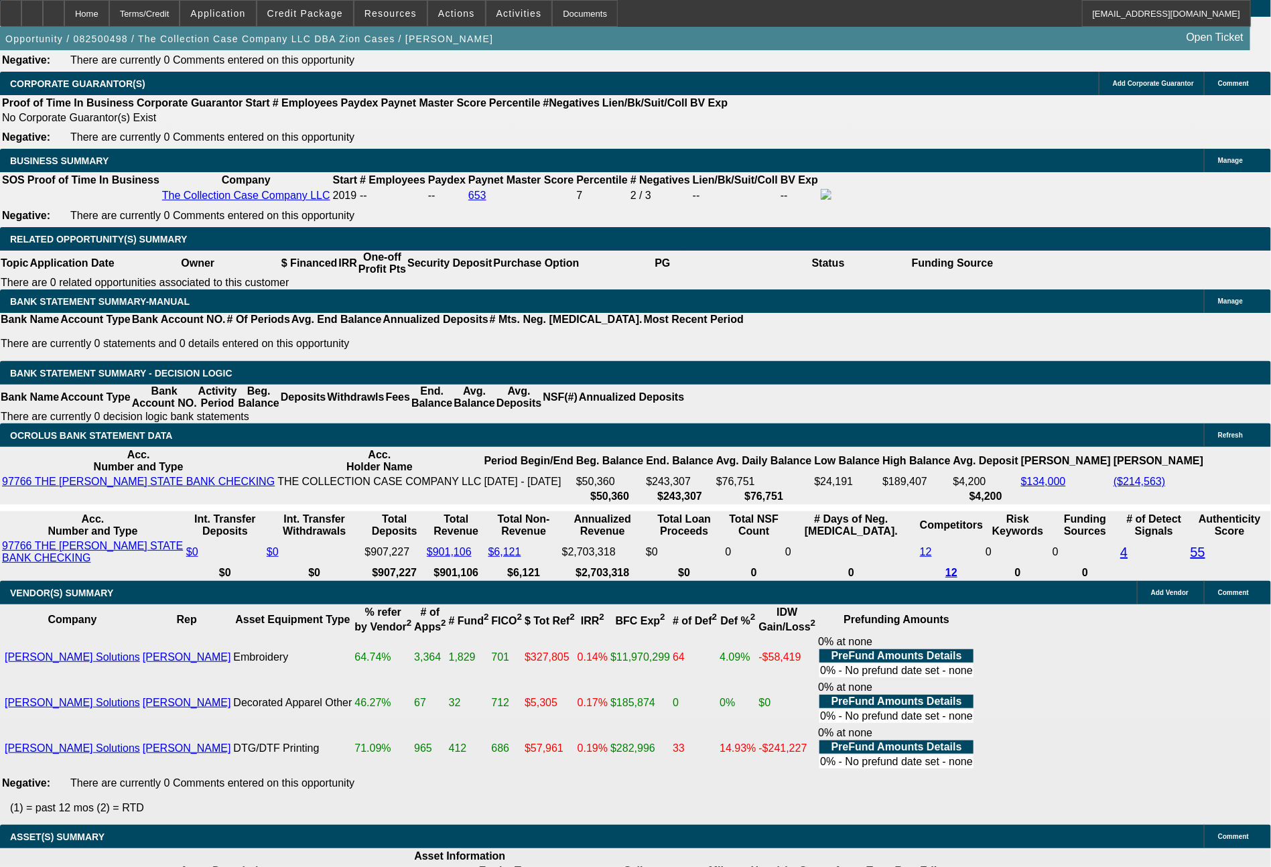
scroll to position [2241, 0]
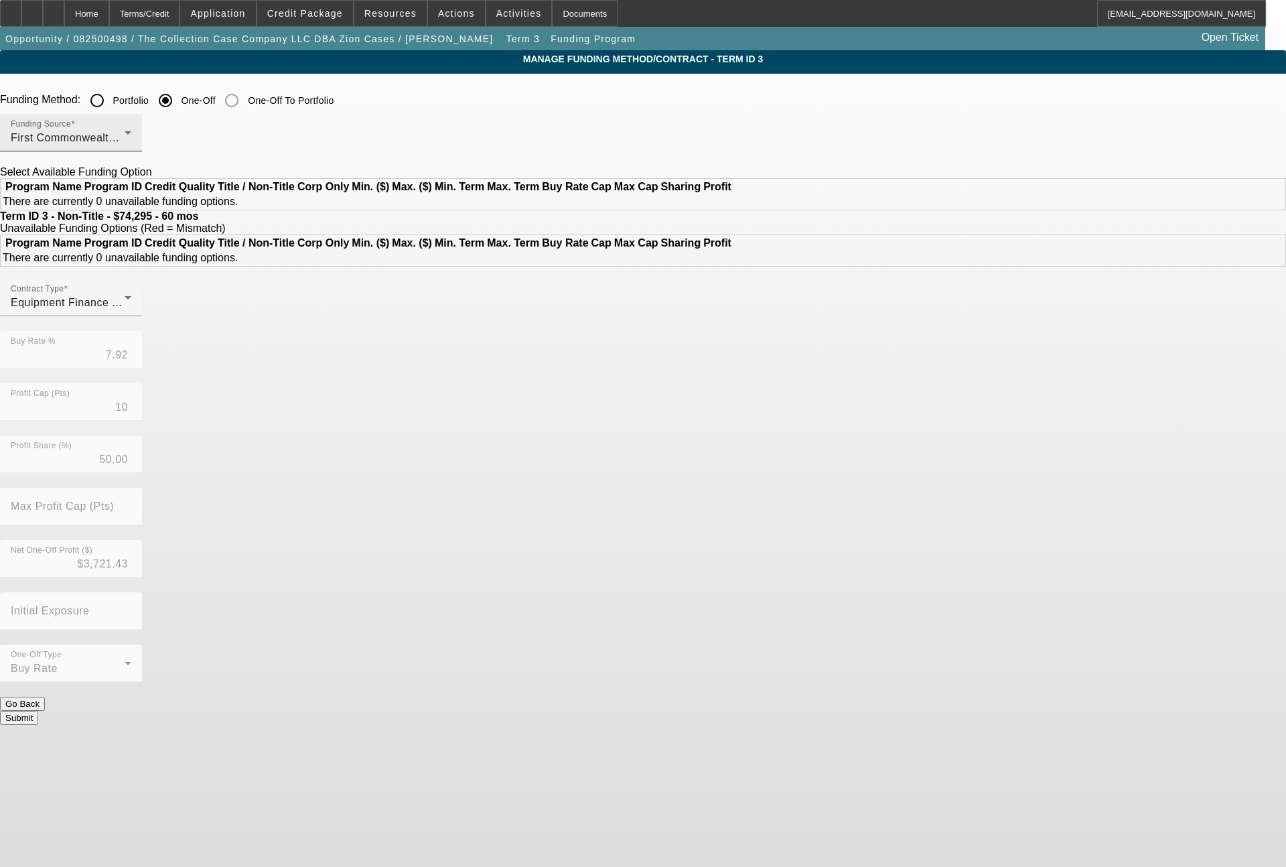
click at [131, 127] on div "Funding Source First Commonwealth Equipment Finance" at bounding box center [71, 133] width 121 height 38
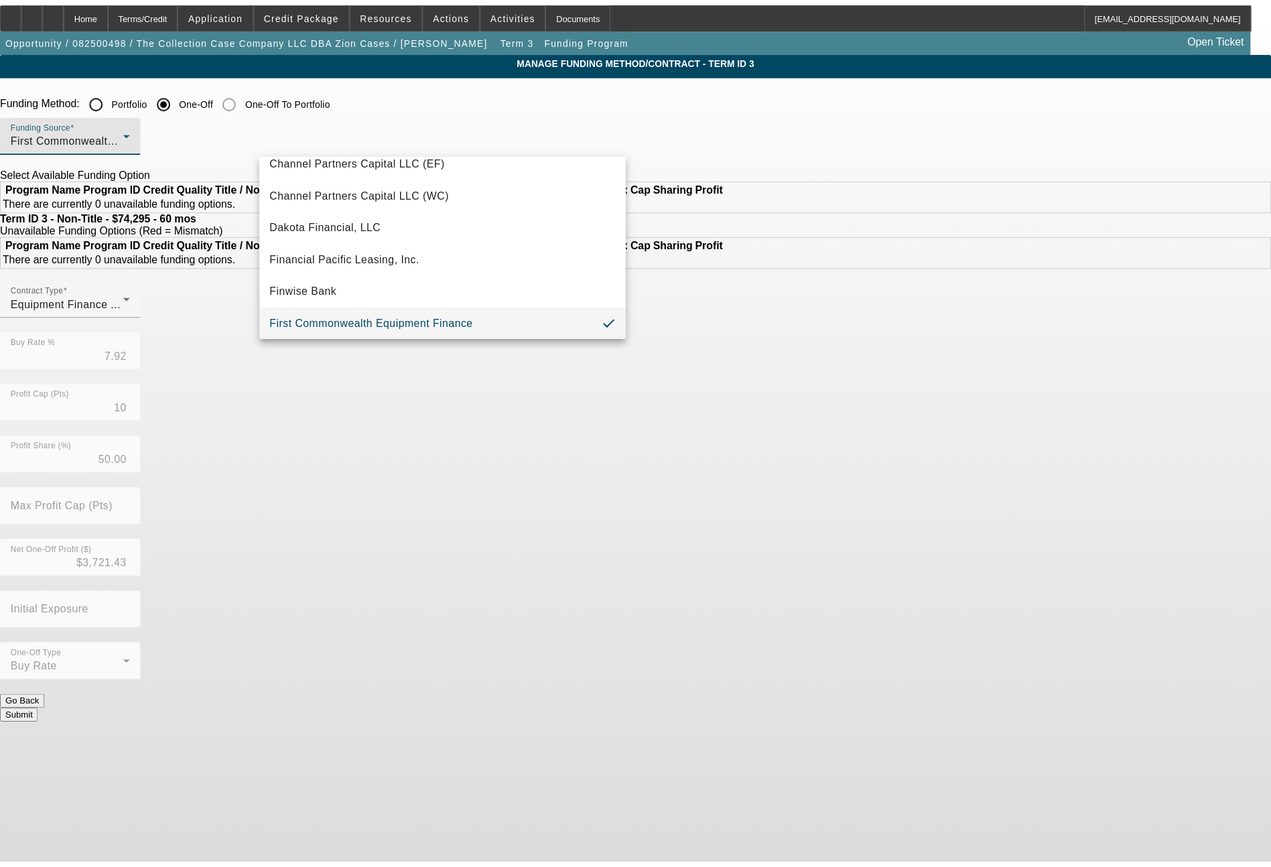
scroll to position [380, 0]
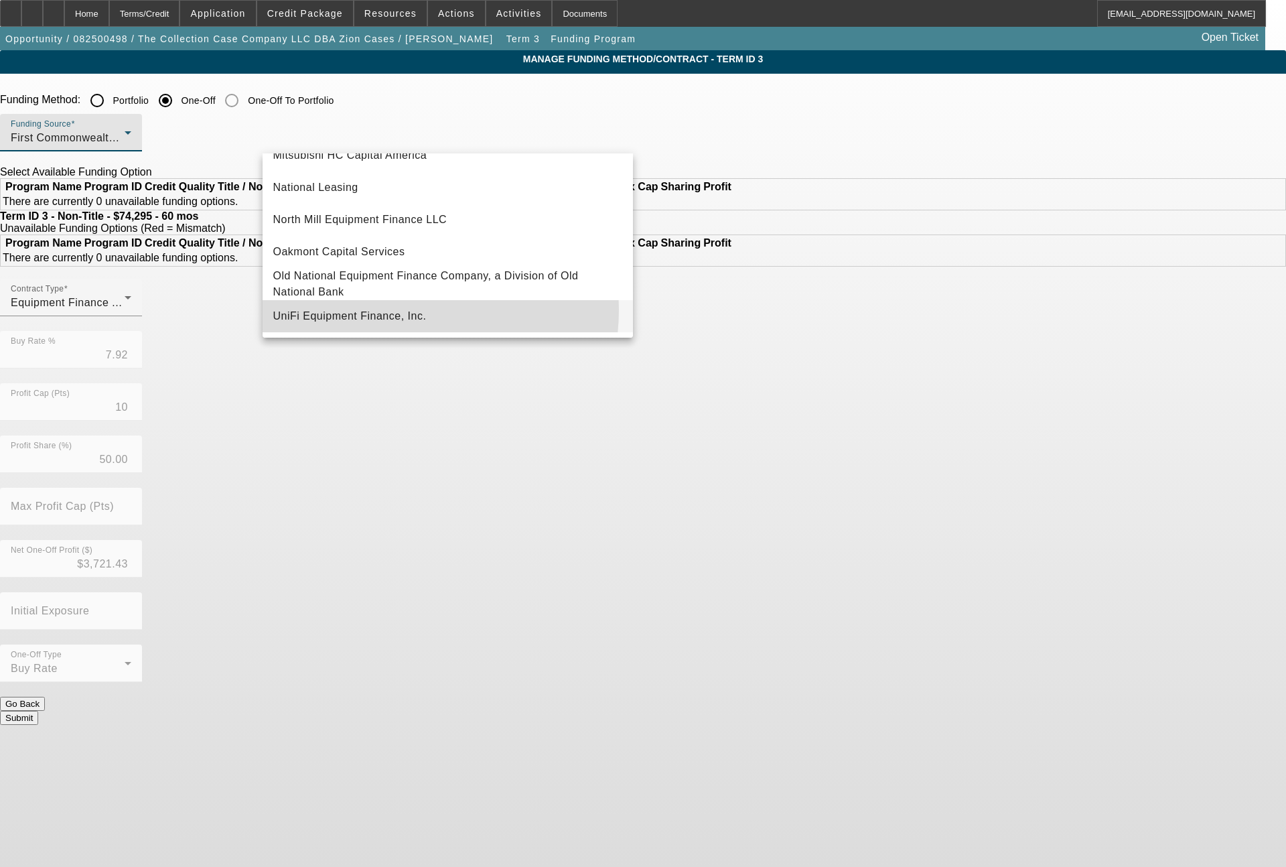
click at [385, 310] on span "UniFi Equipment Finance, Inc." at bounding box center [349, 316] width 153 height 16
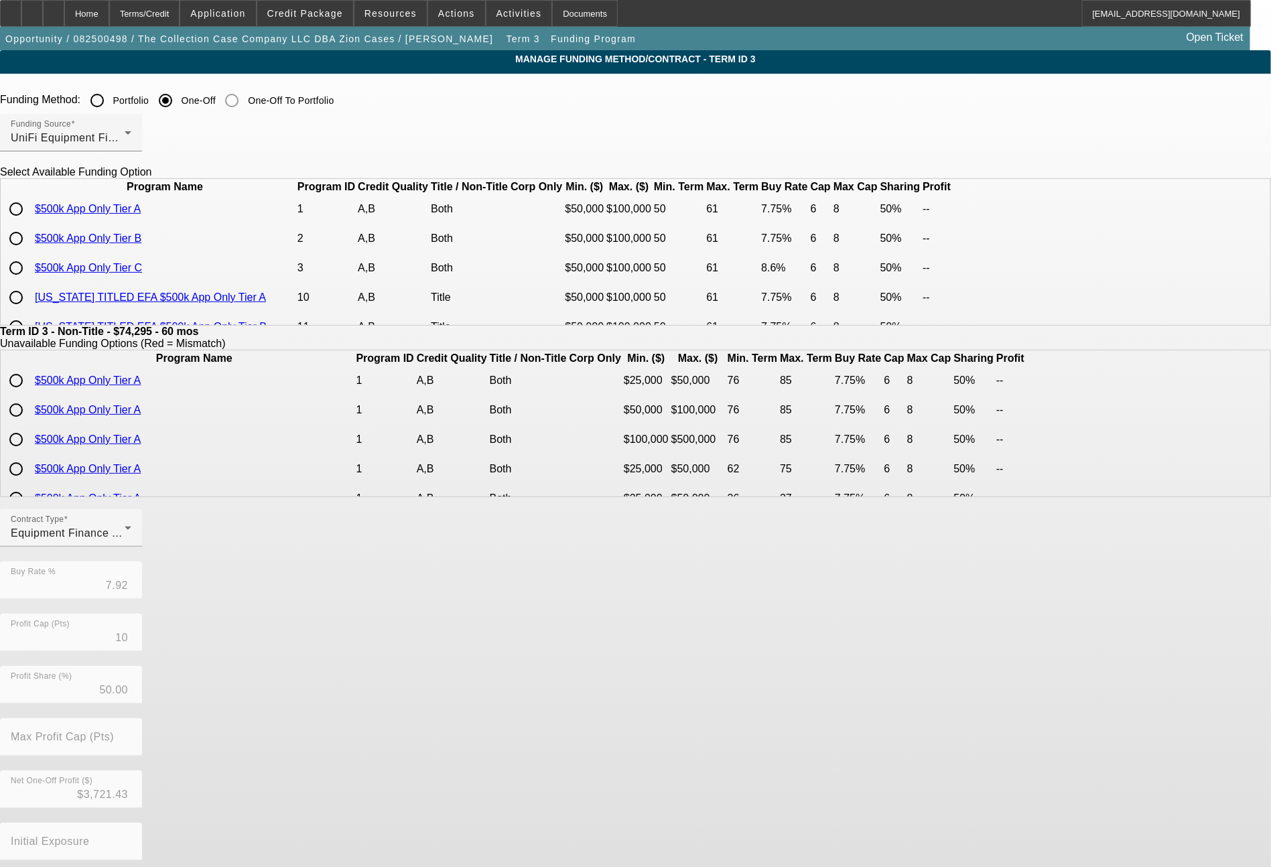
click at [29, 281] on input "radio" at bounding box center [16, 268] width 27 height 27
radio input "true"
type input "8.60"
type input "6"
type input "8"
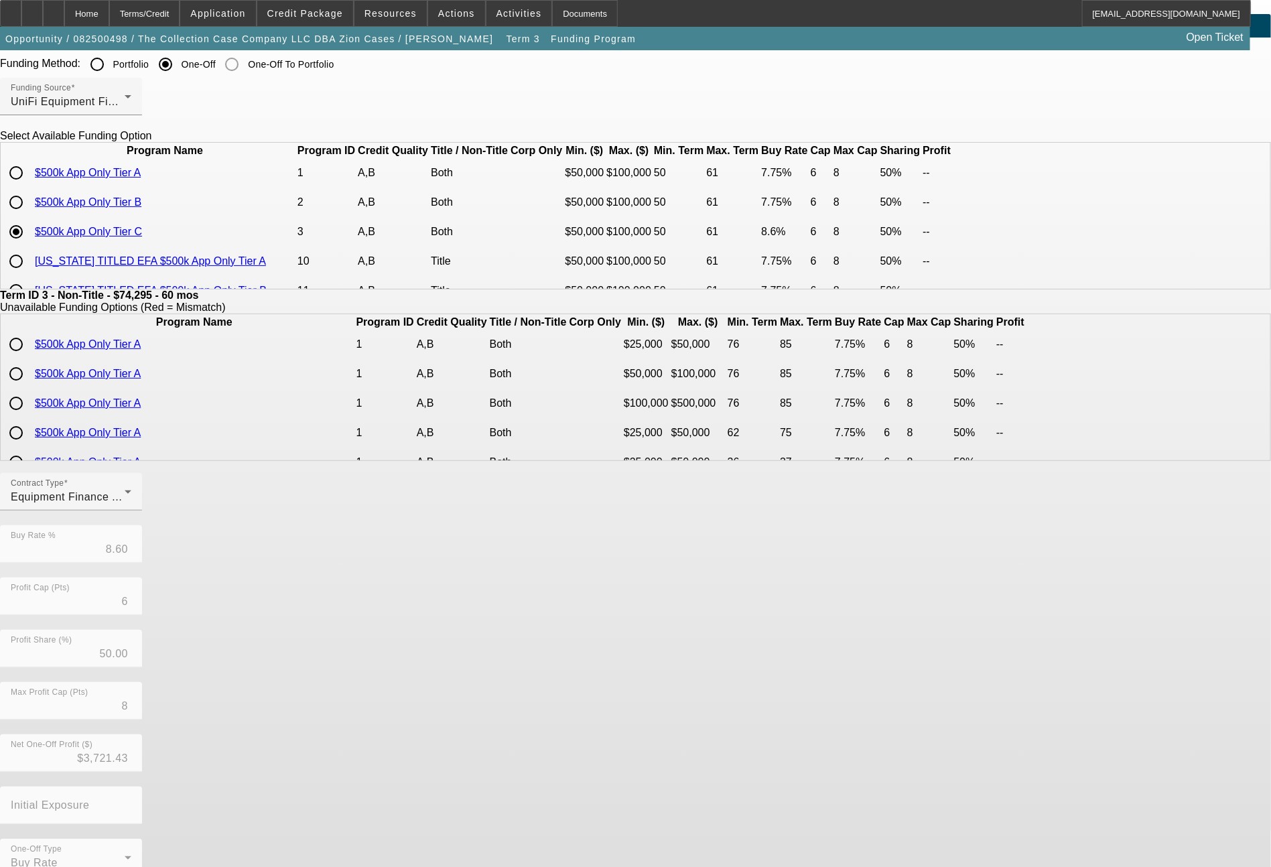
scroll to position [65, 0]
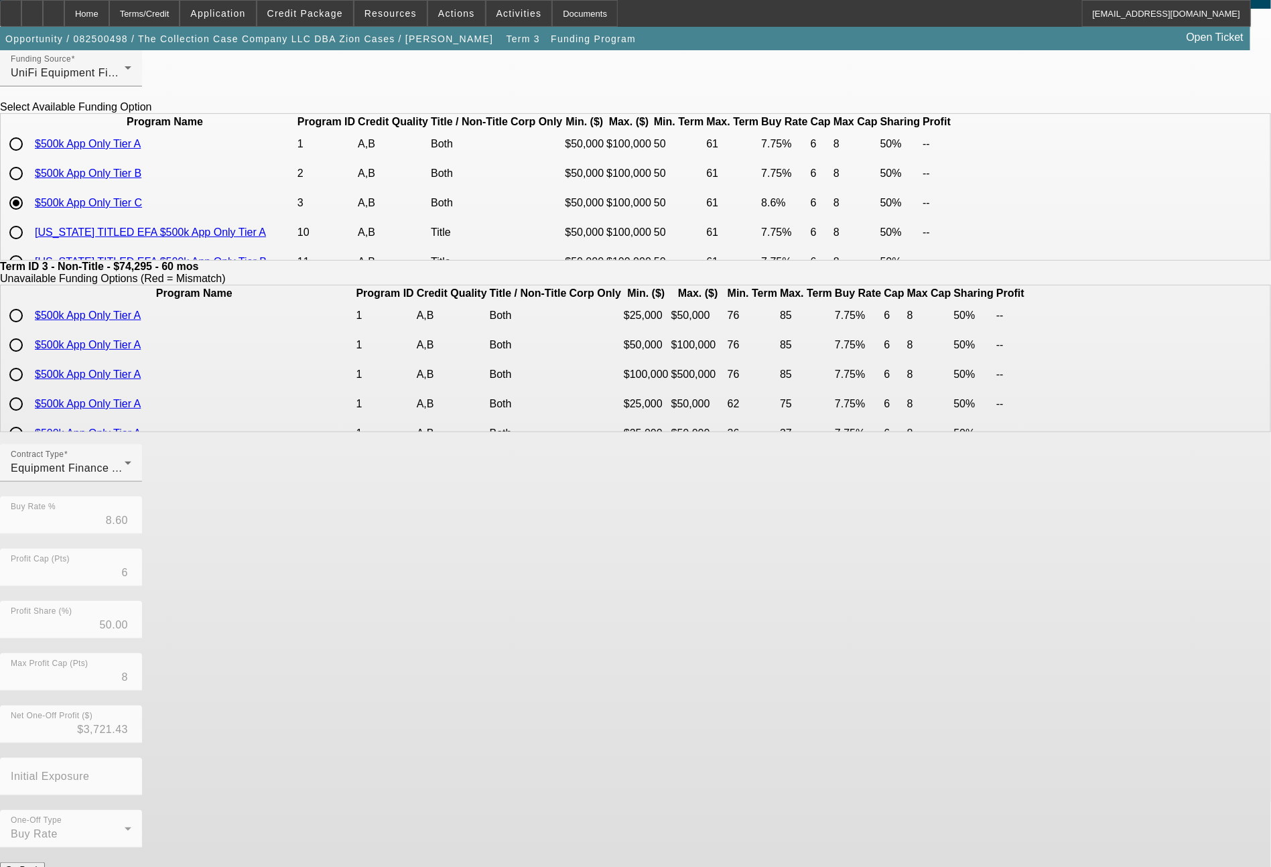
click at [38, 866] on button "Submit" at bounding box center [19, 883] width 38 height 14
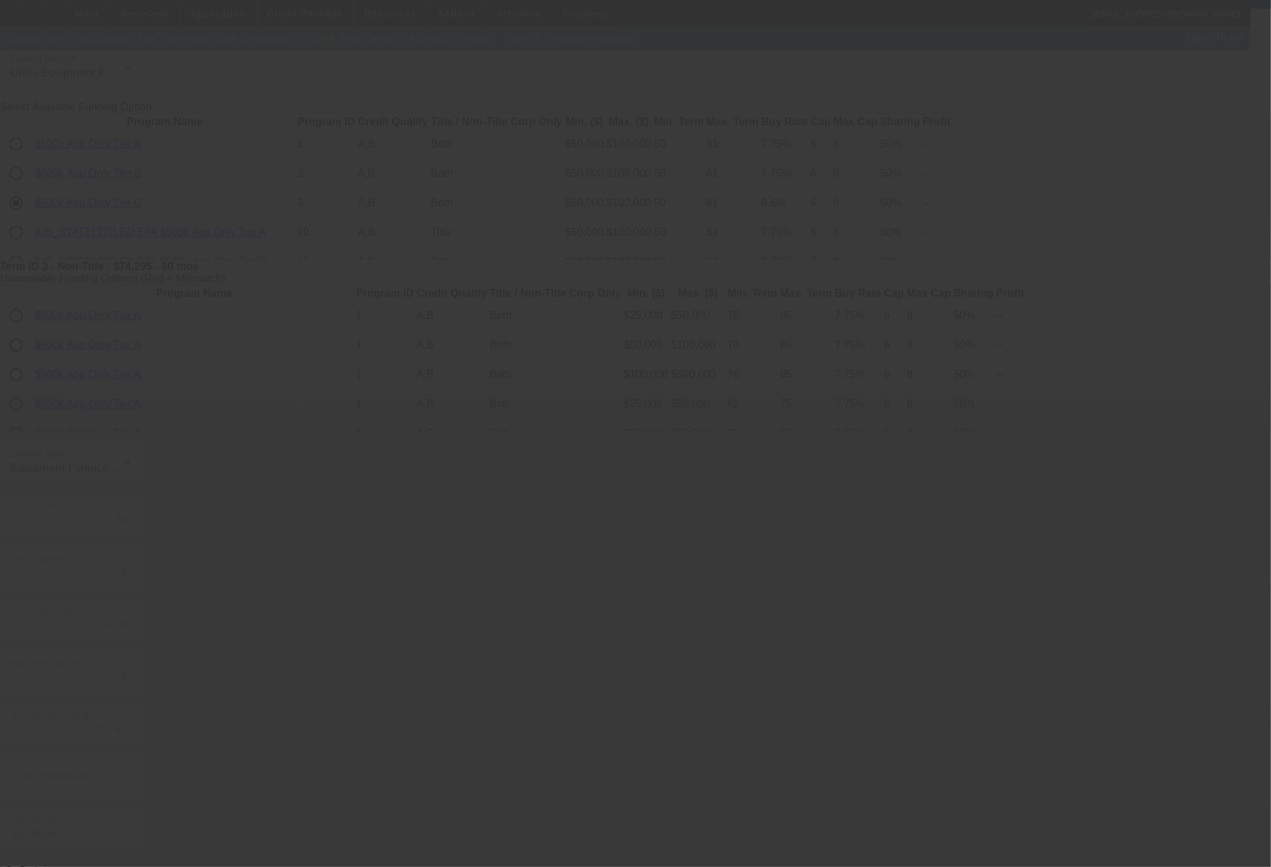
type input "7.92"
type input "10"
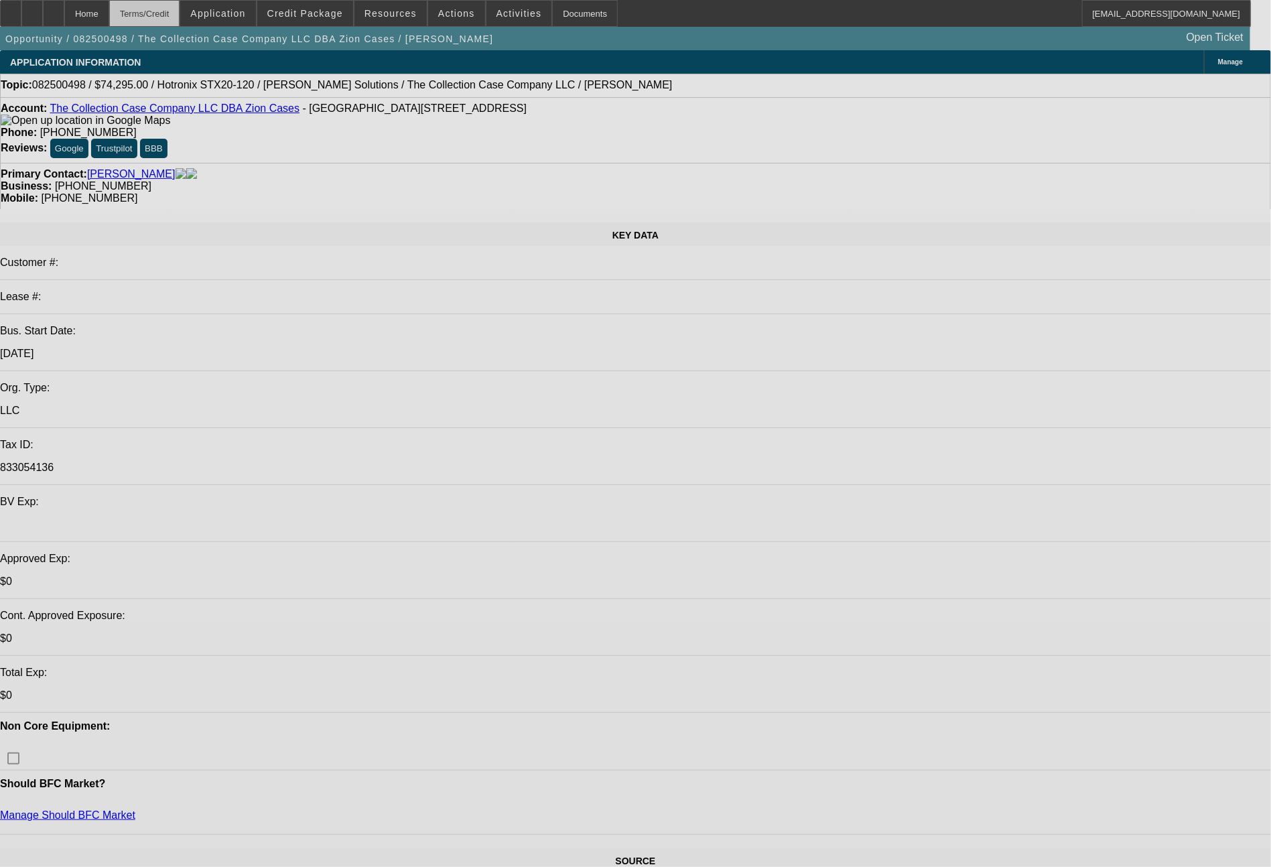
select select "0"
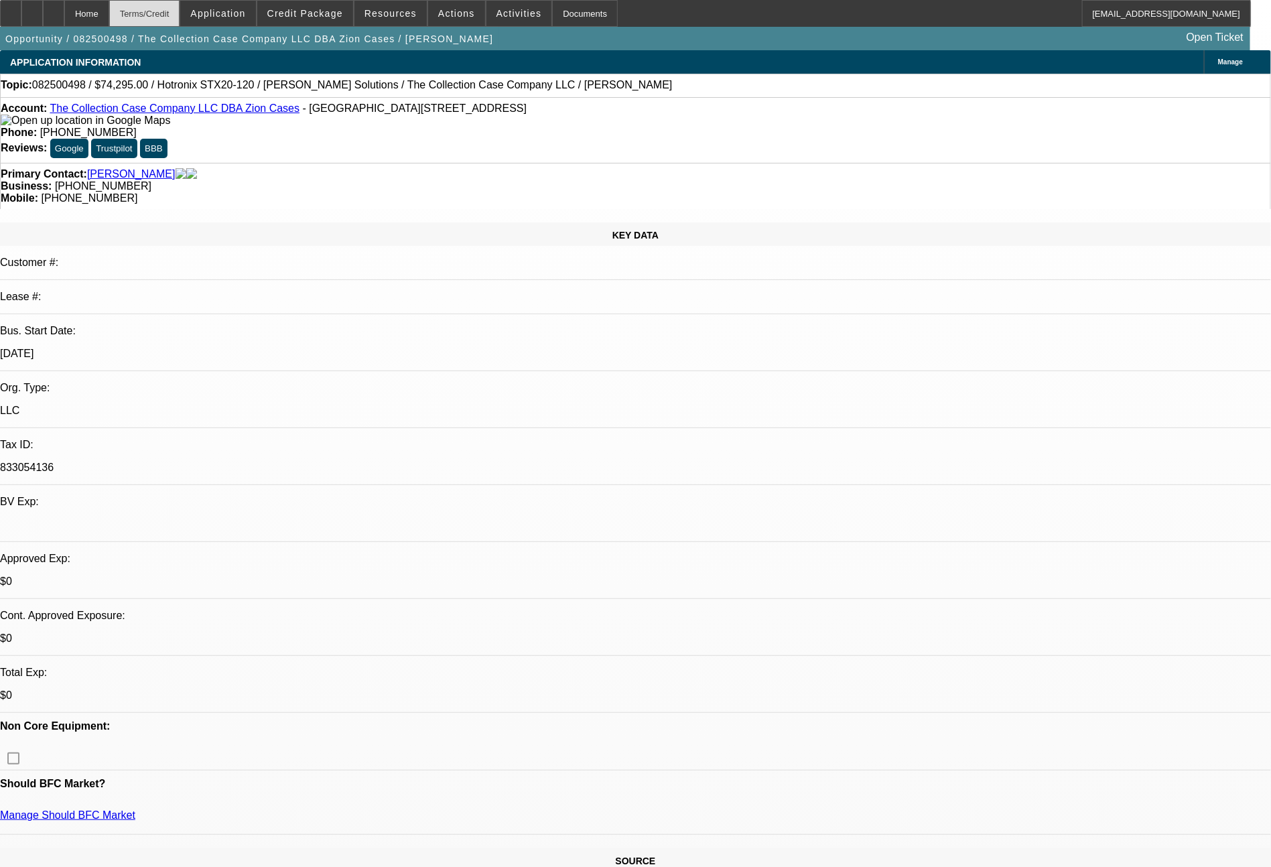
select select "2"
select select "0"
select select "6"
select select "0"
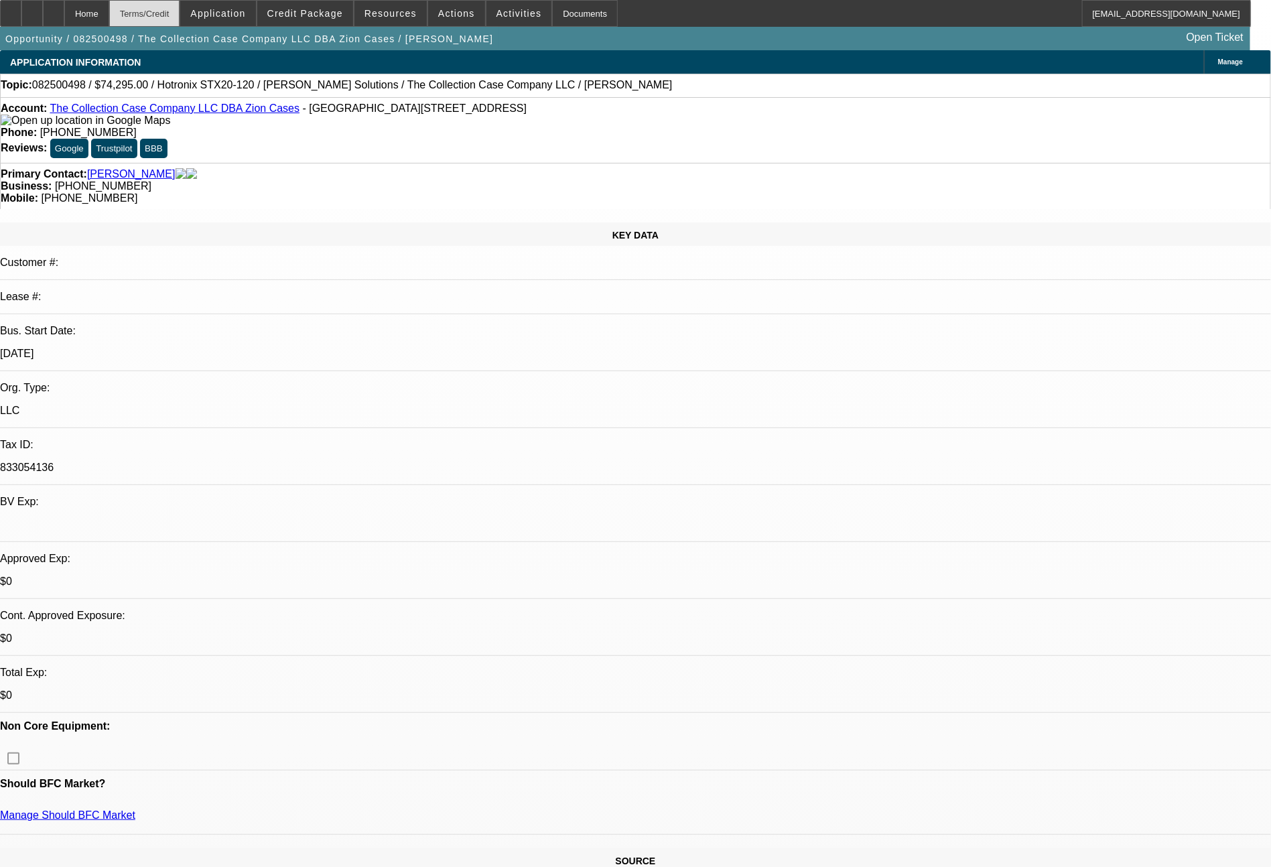
select select "2"
select select "0"
select select "6"
select select "0"
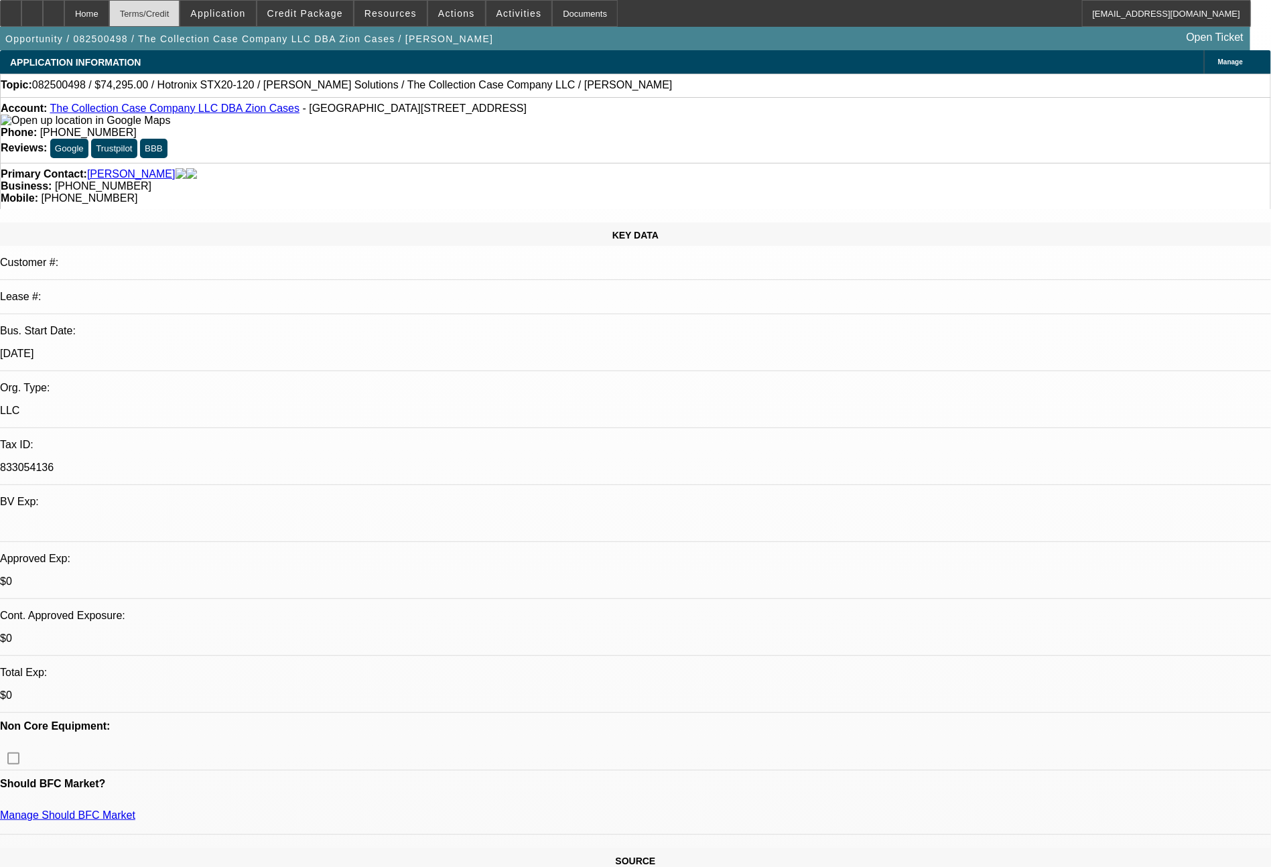
select select "2"
select select "0"
select select "6"
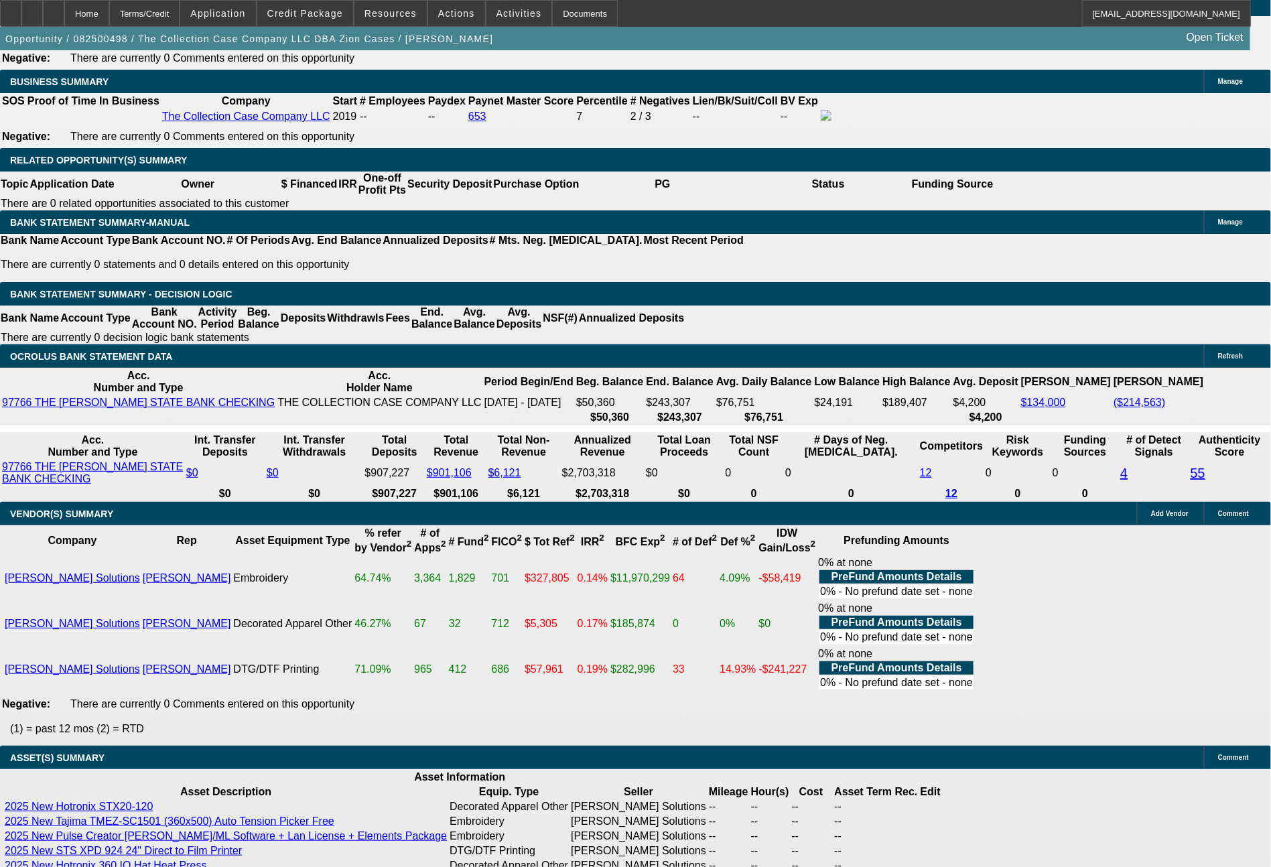
scroll to position [2281, 0]
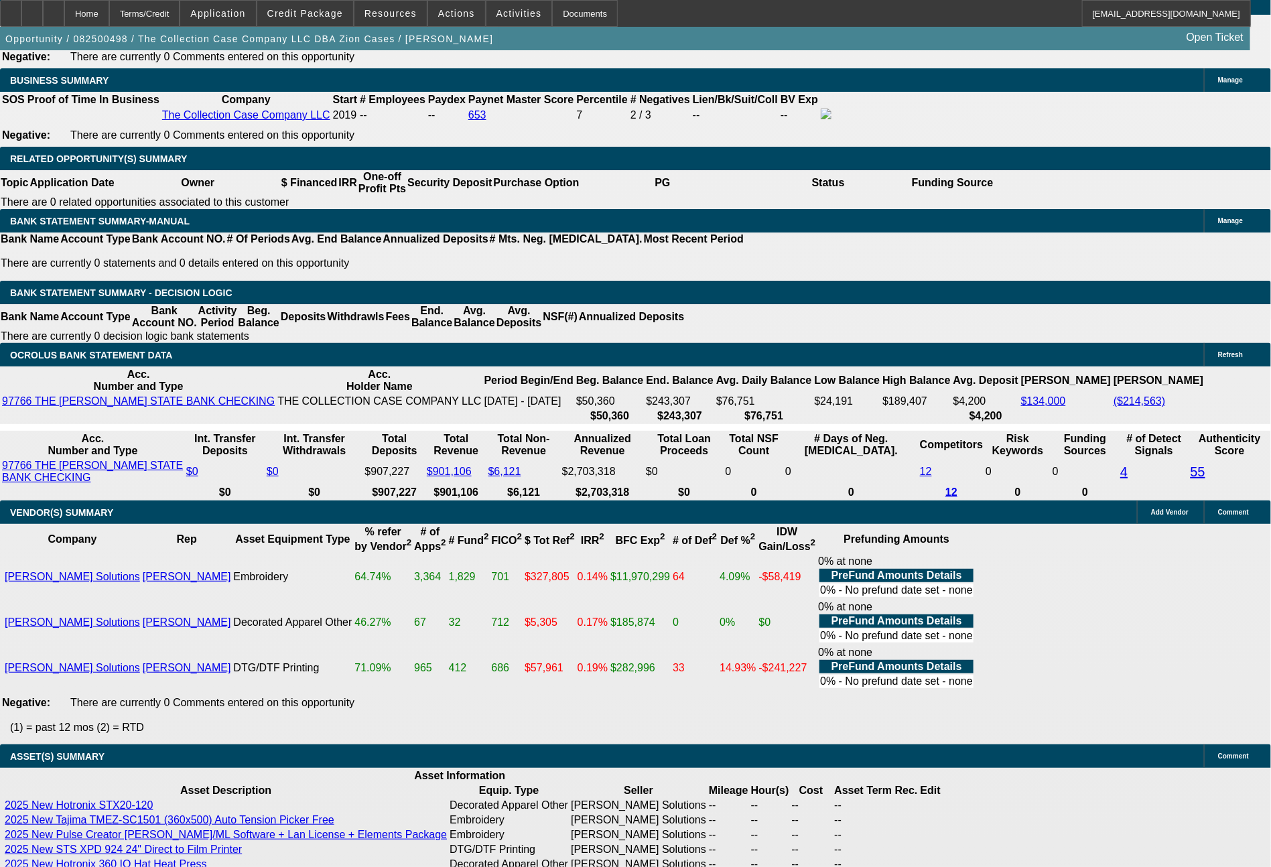
drag, startPoint x: 195, startPoint y: 463, endPoint x: 269, endPoint y: 465, distance: 74.4
type input "1"
type input "$2.00"
type input "UNKNOWN"
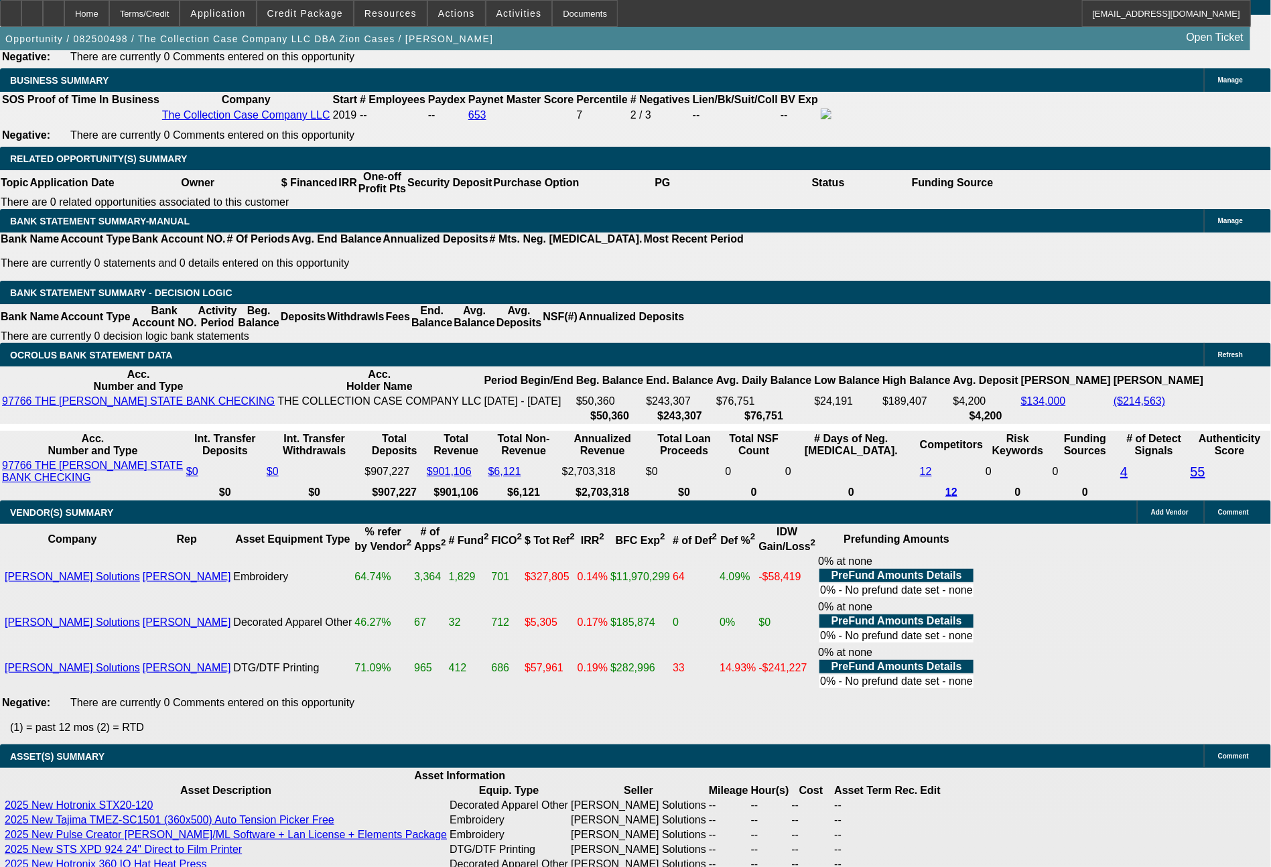
type input "1614"
type input "$3,228.00"
type input "11"
type input "161"
type input "$322.00"
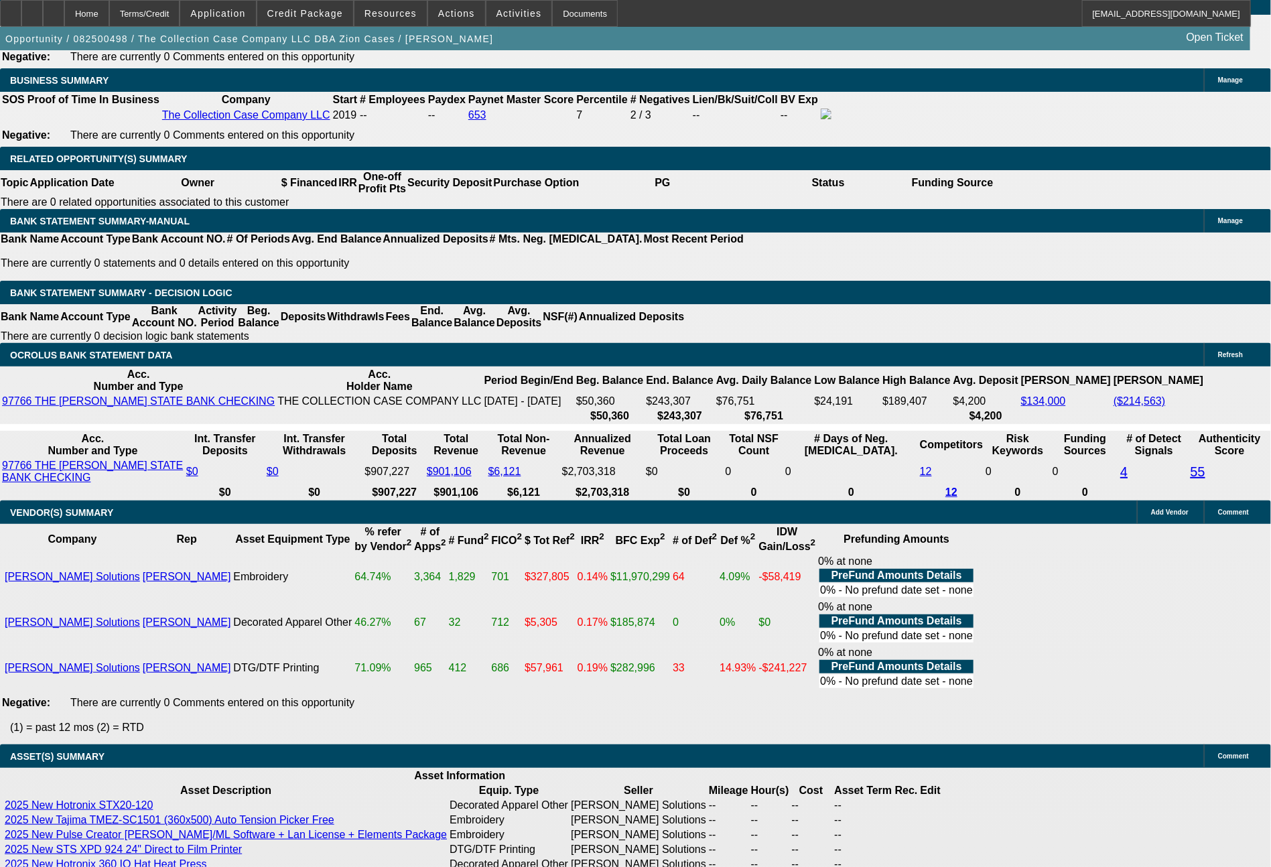
type input "1611"
type input "$3,222.00"
type input "10.9"
type input "$1,611.00"
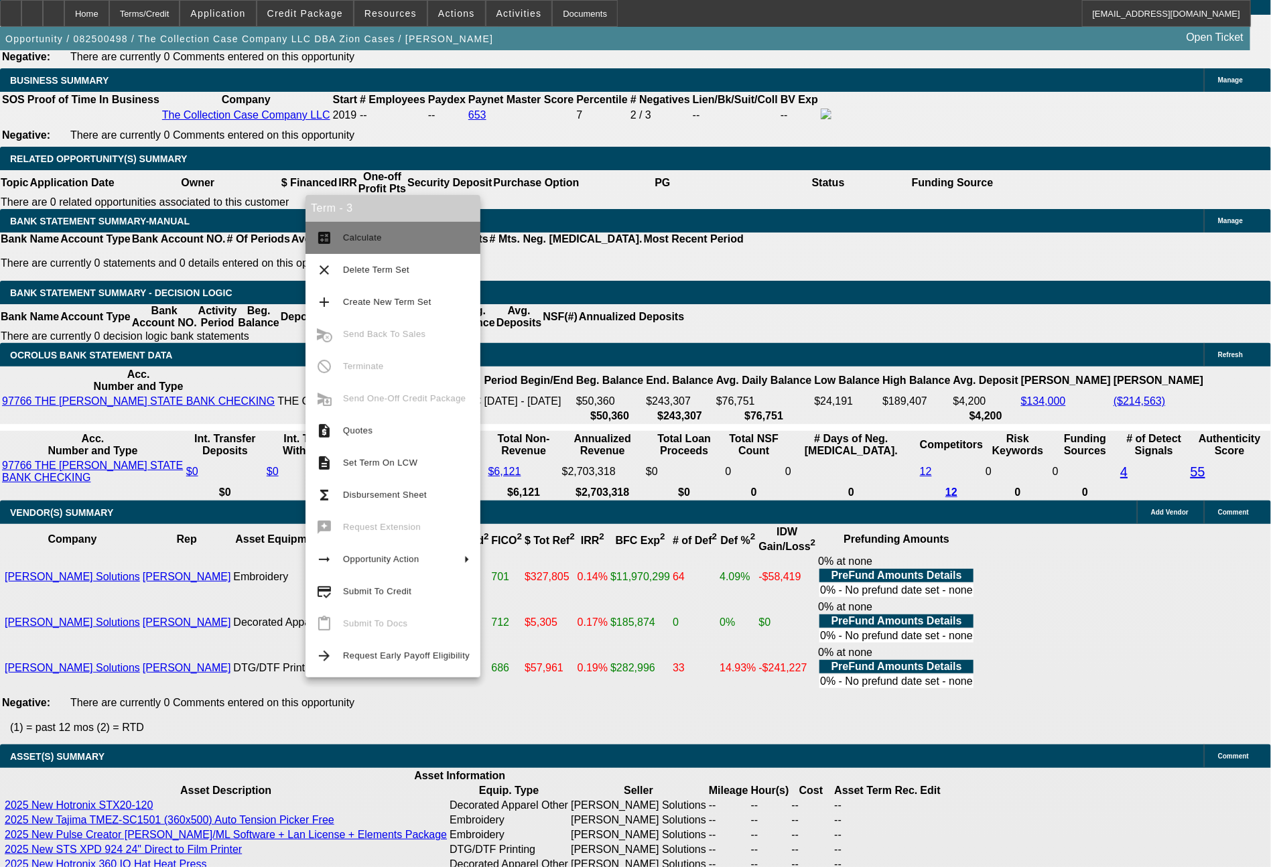
click at [388, 244] on span "Calculate" at bounding box center [406, 238] width 127 height 16
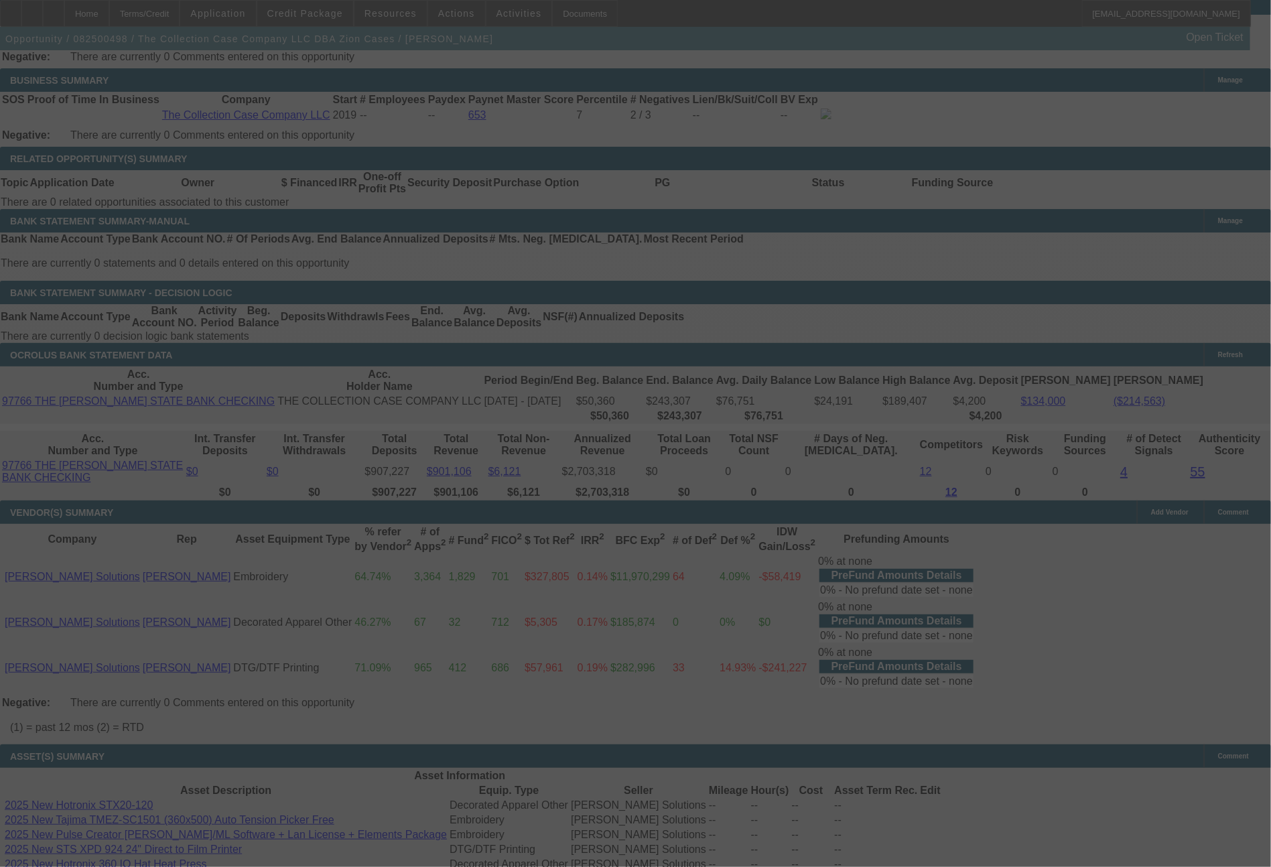
select select "0"
select select "2"
select select "0"
select select "6"
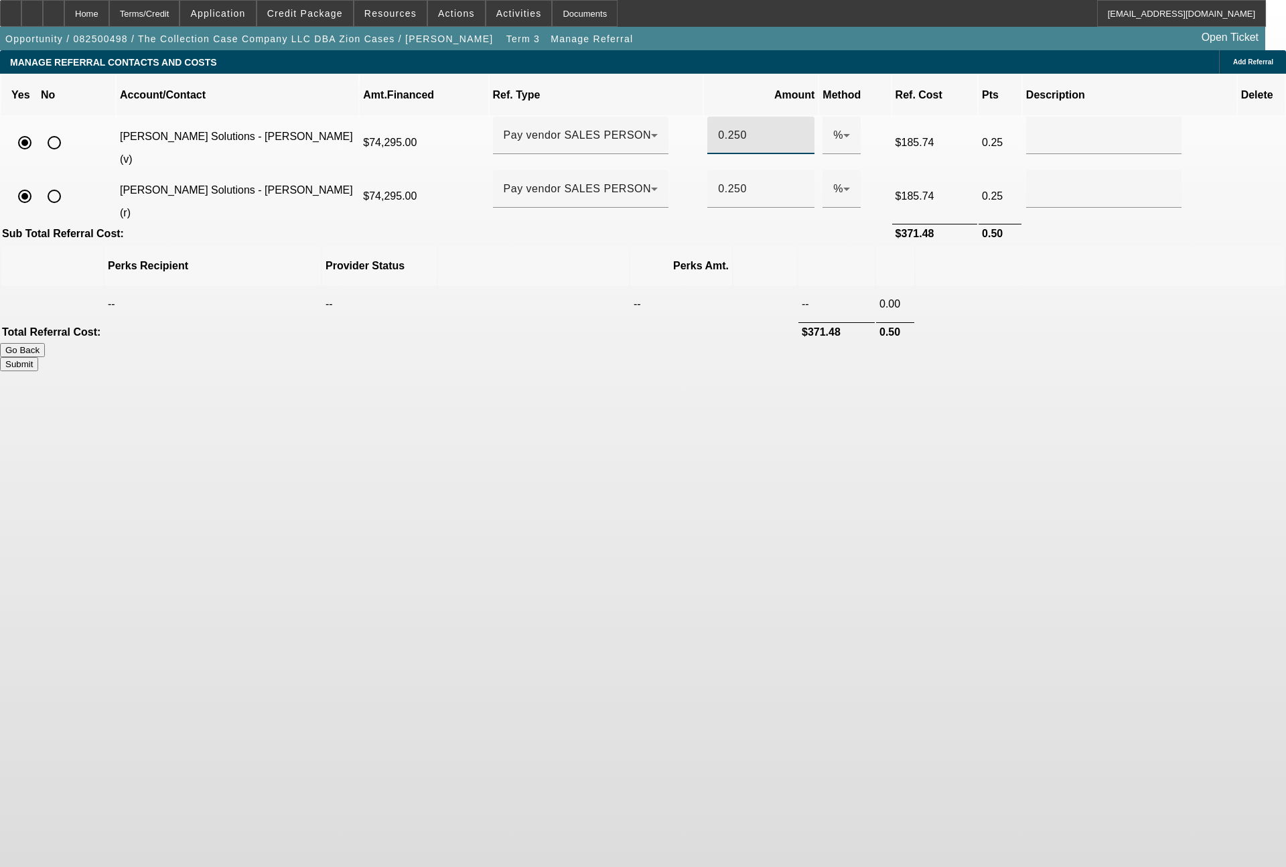
click at [720, 127] on input "0.250" at bounding box center [761, 135] width 86 height 16
type input "0.175"
click at [722, 181] on input "0.250" at bounding box center [761, 189] width 86 height 16
click at [728, 181] on input "0.250" at bounding box center [761, 189] width 86 height 16
type input "0.175"
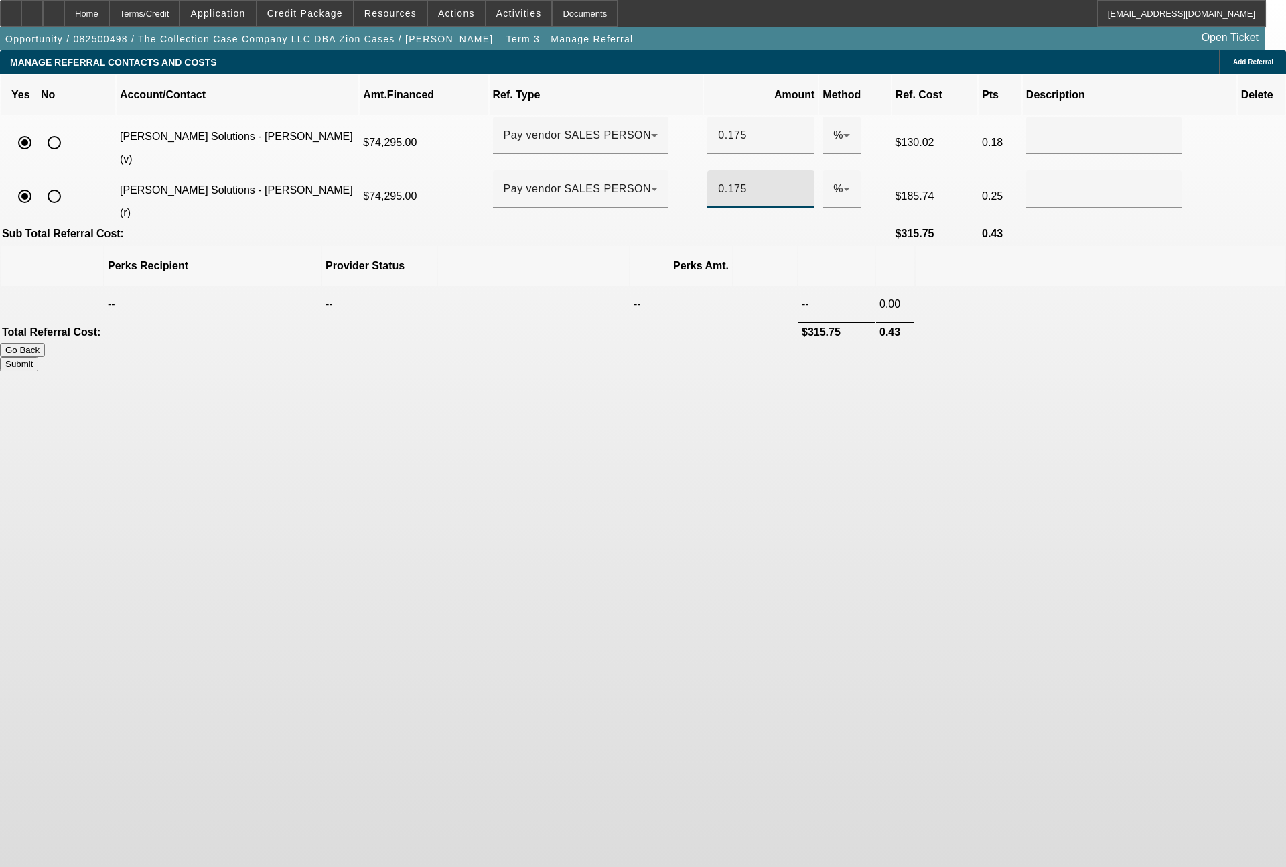
click at [38, 357] on button "Submit" at bounding box center [19, 364] width 38 height 14
type input "0.175"
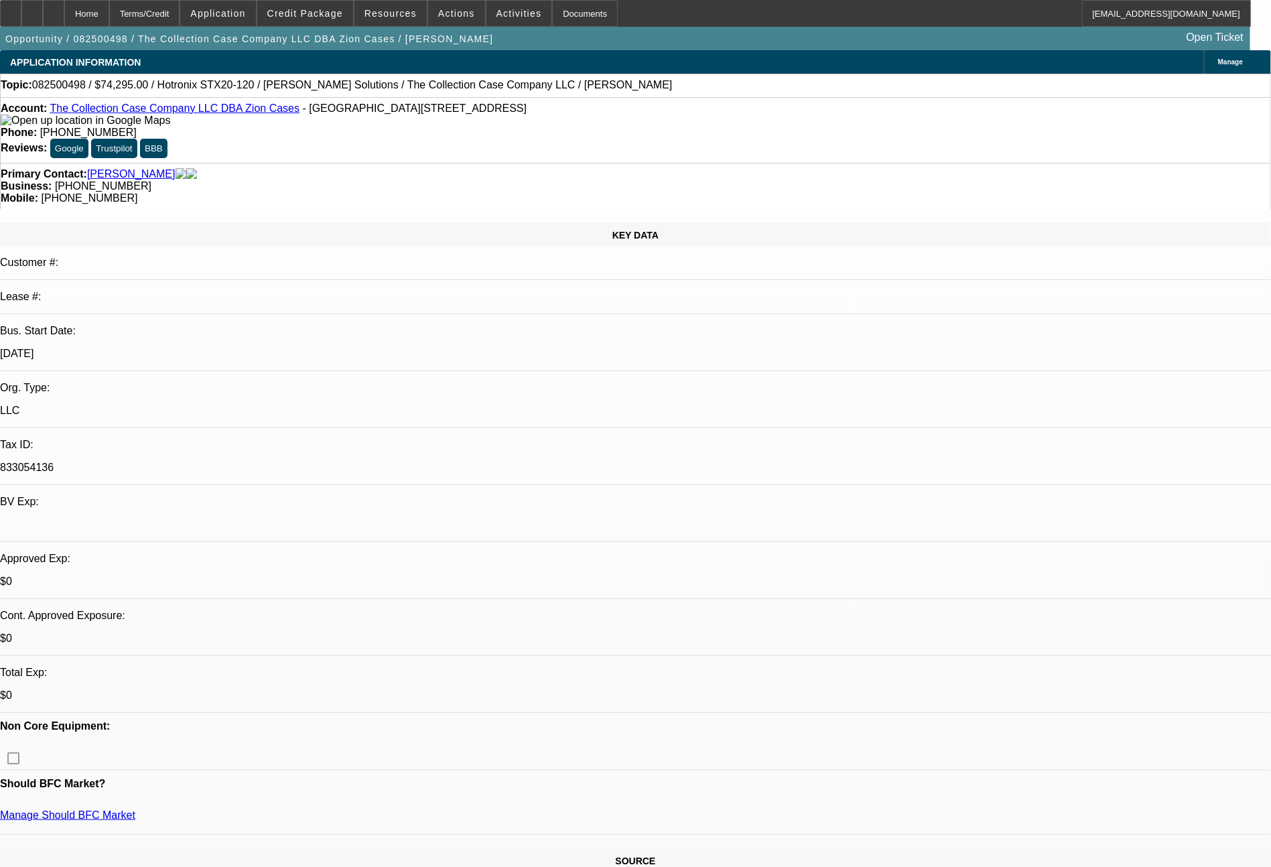
select select "0"
select select "2"
select select "0"
select select "6"
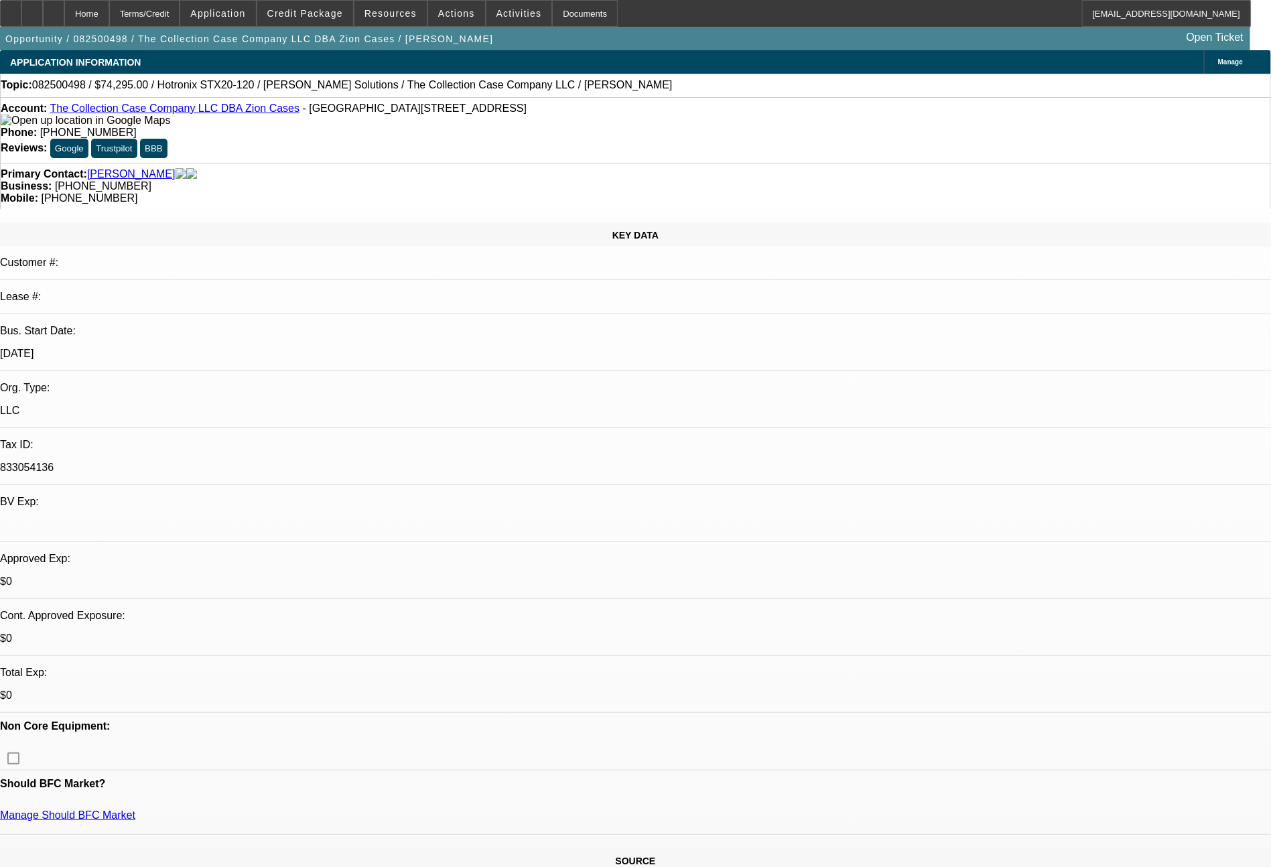
select select "0"
select select "2"
select select "0"
select select "6"
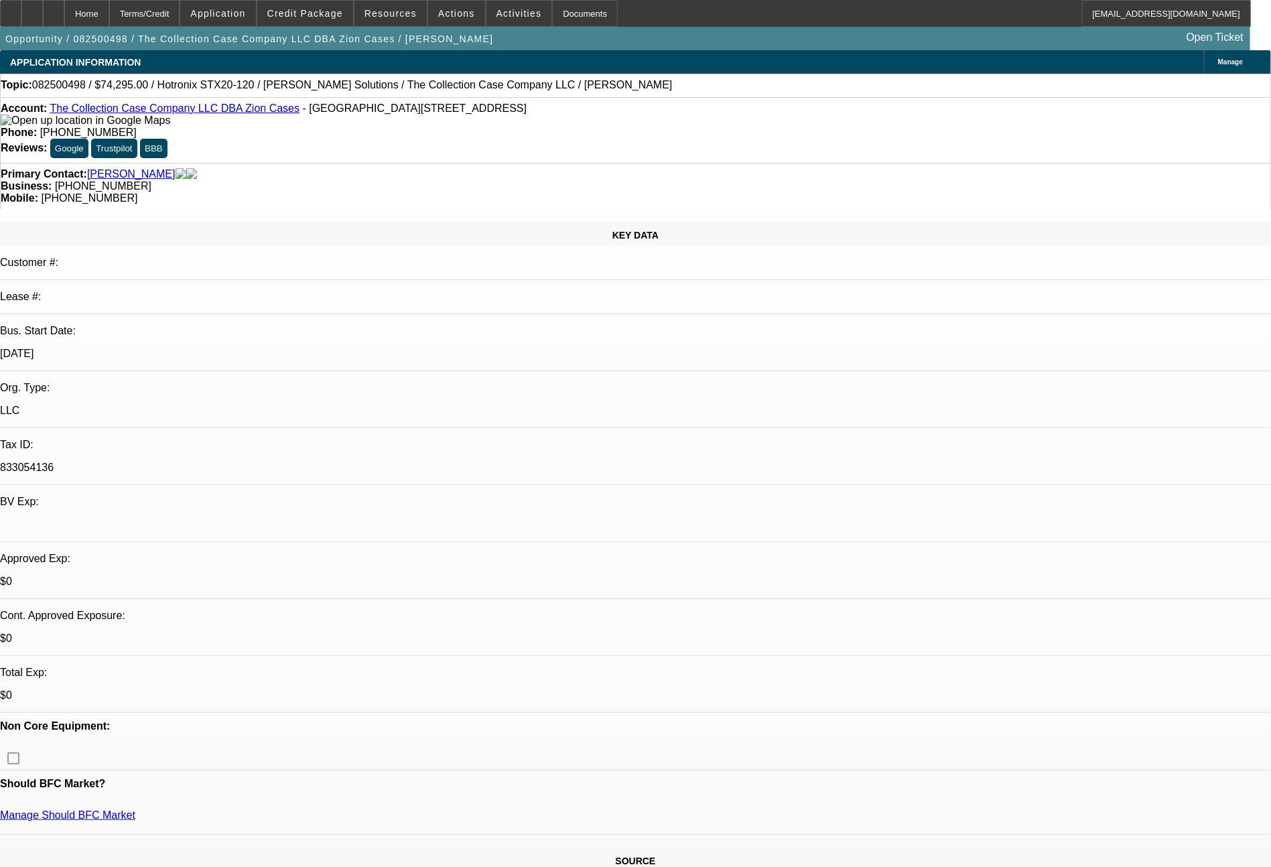
select select "0"
select select "2"
select select "0"
select select "6"
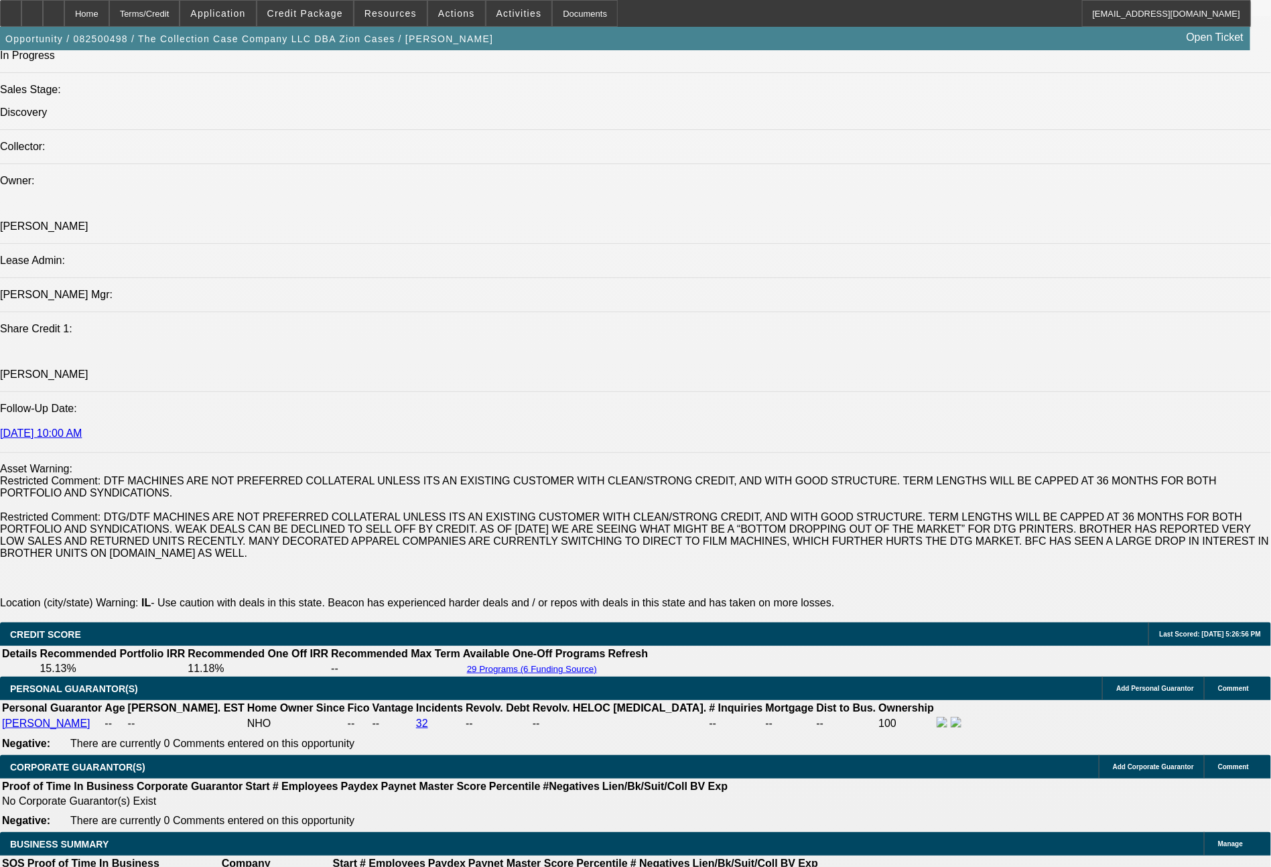
scroll to position [2276, 0]
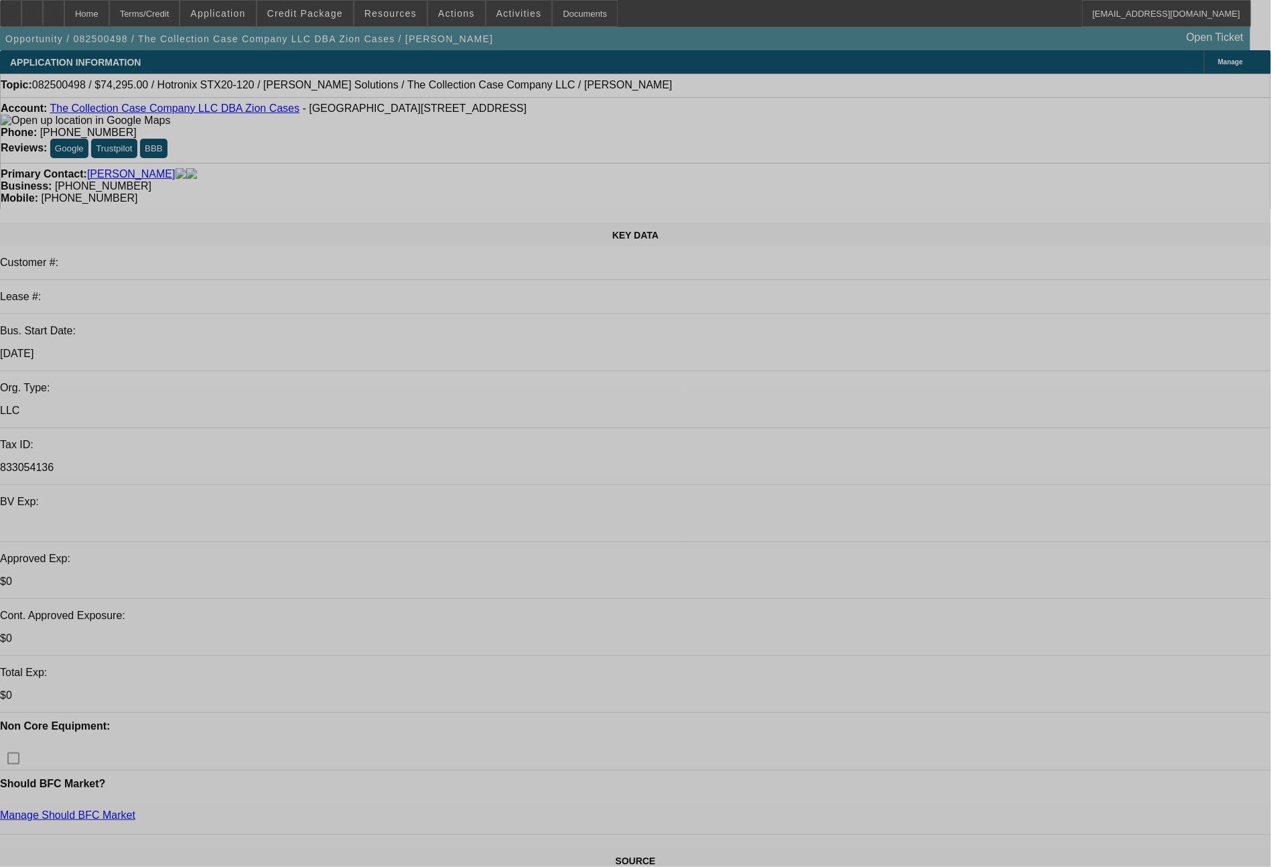
select select "0"
select select "2"
select select "0"
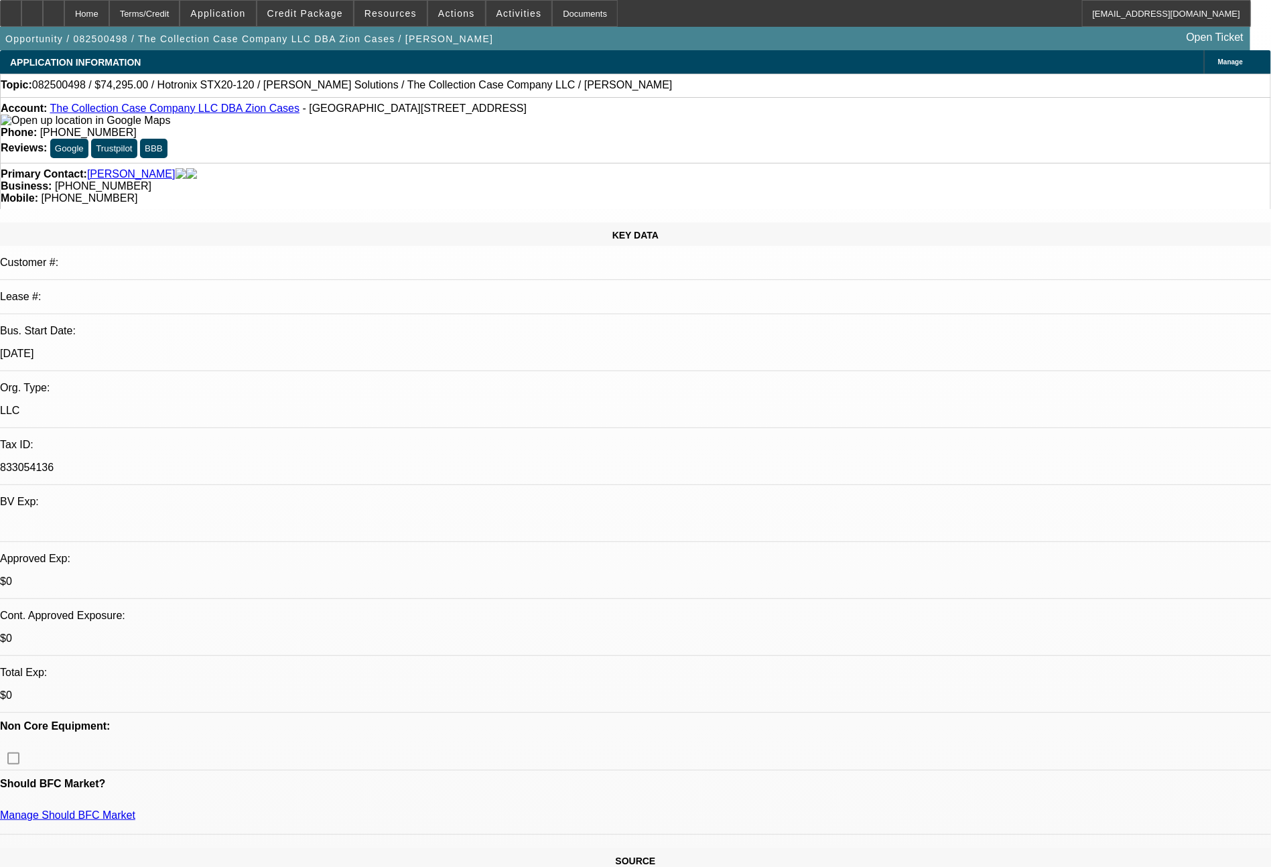
select select "6"
select select "0"
select select "2"
select select "0"
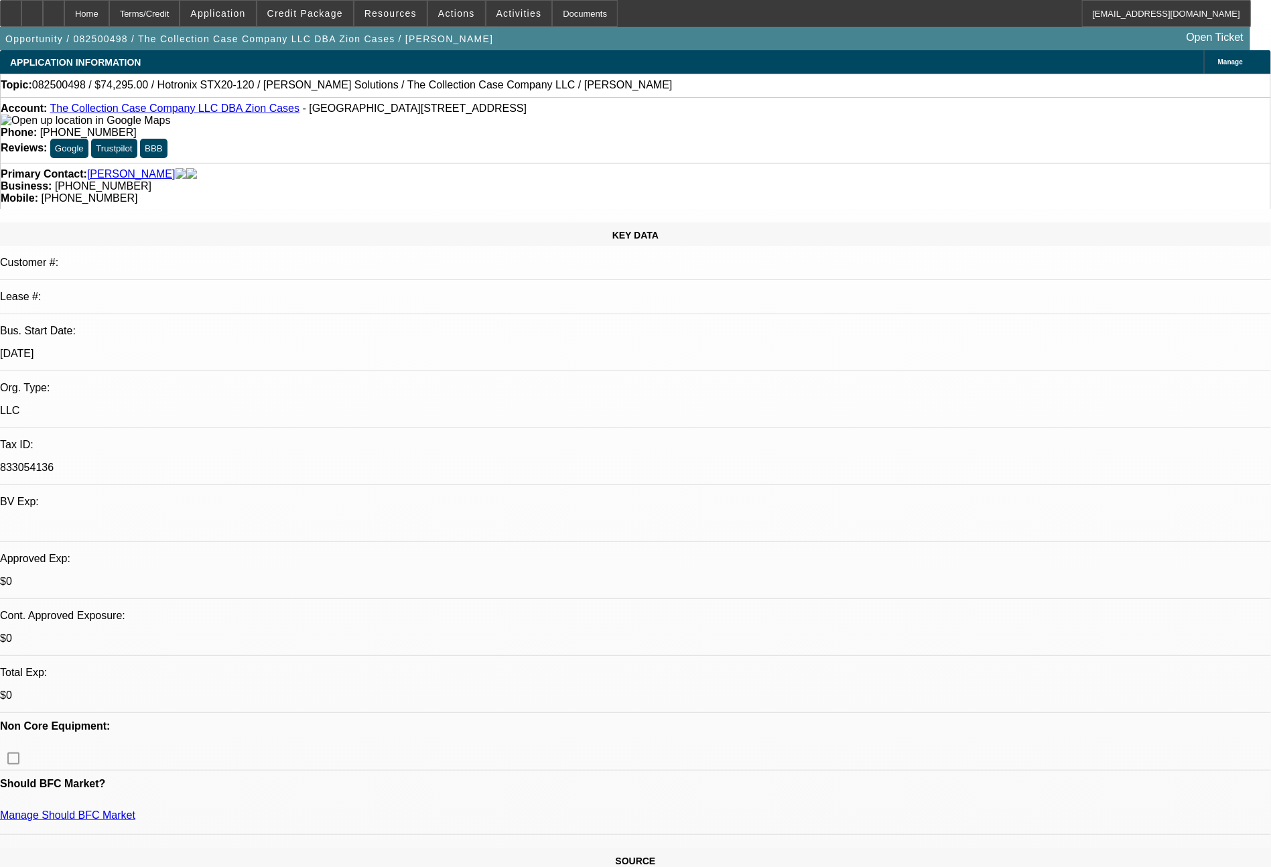
select select "6"
select select "0"
select select "2"
select select "0"
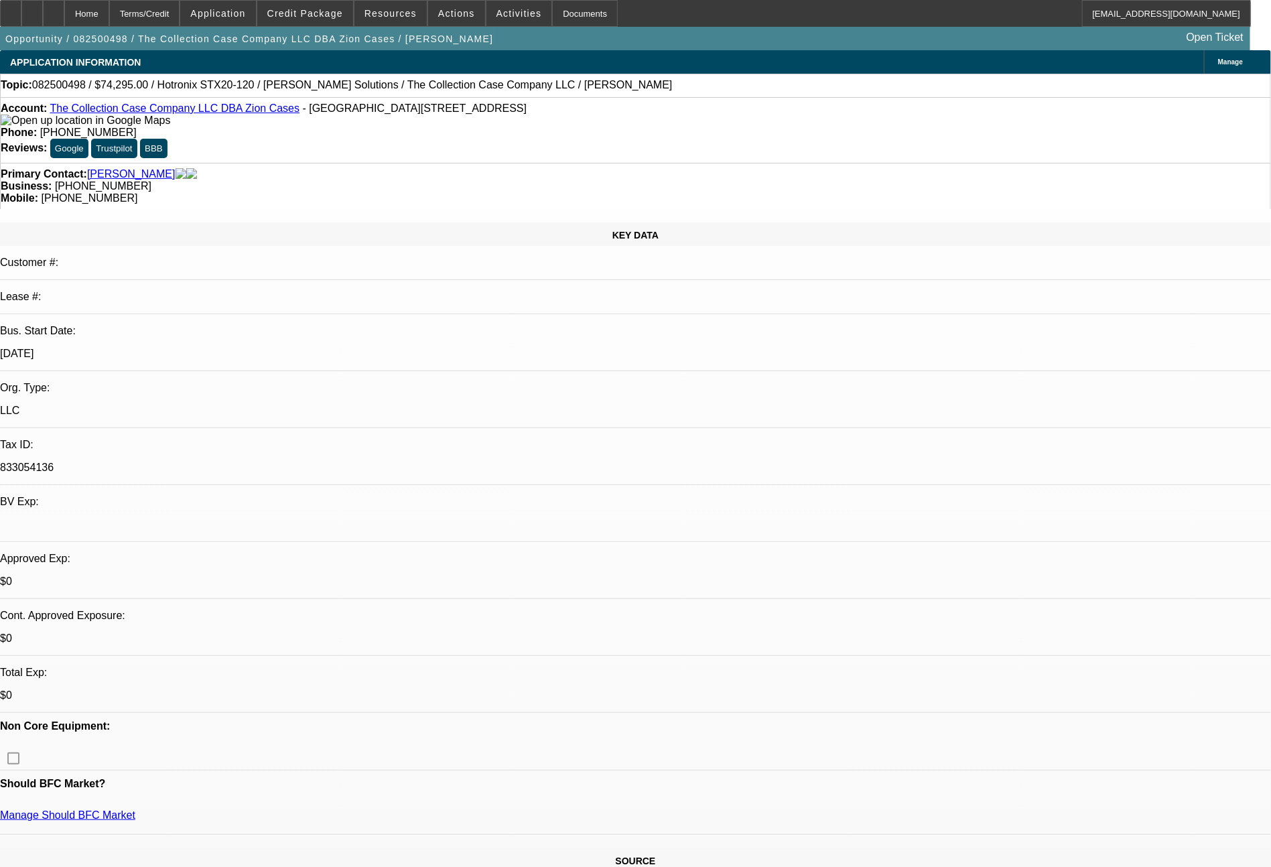
select select "6"
select select "0"
select select "2"
select select "0"
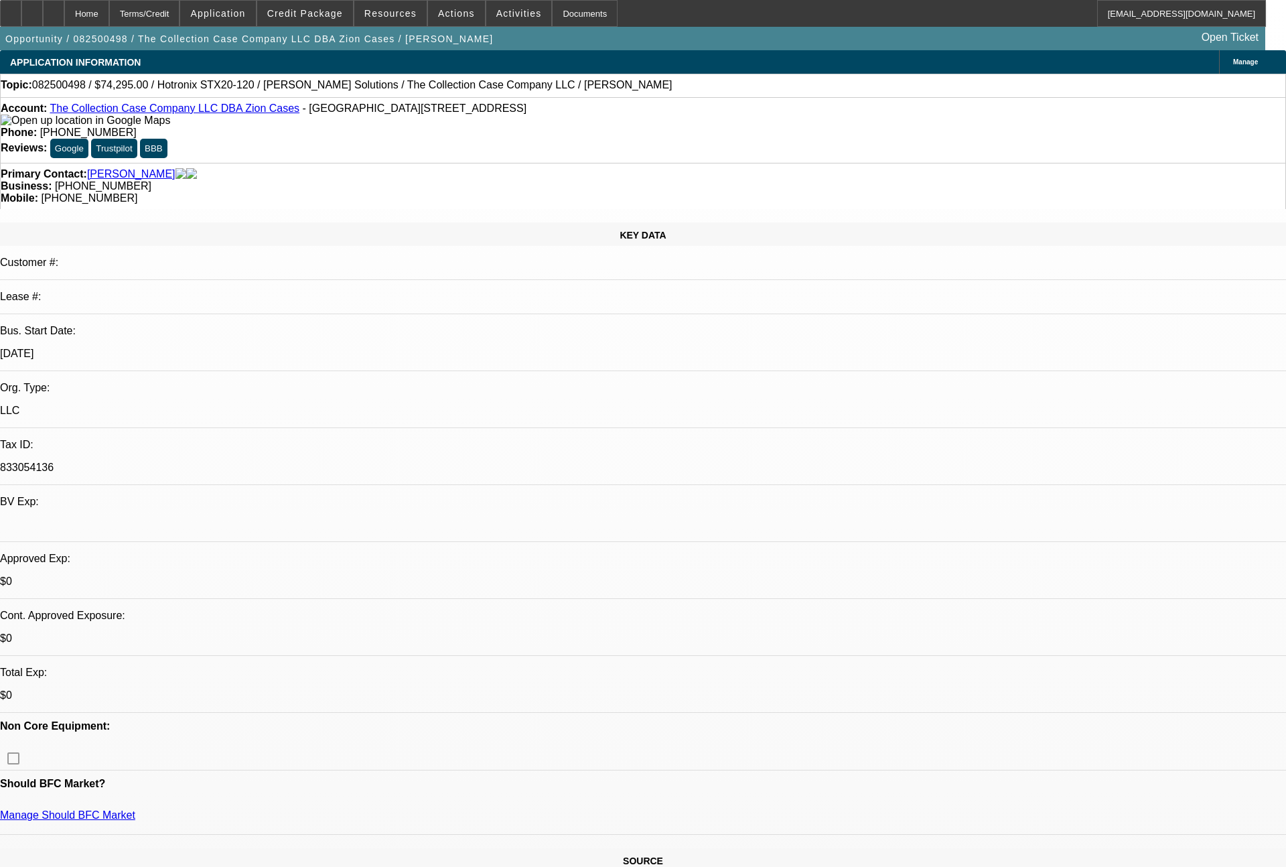
select select "6"
select select "0"
select select "2"
select select "0"
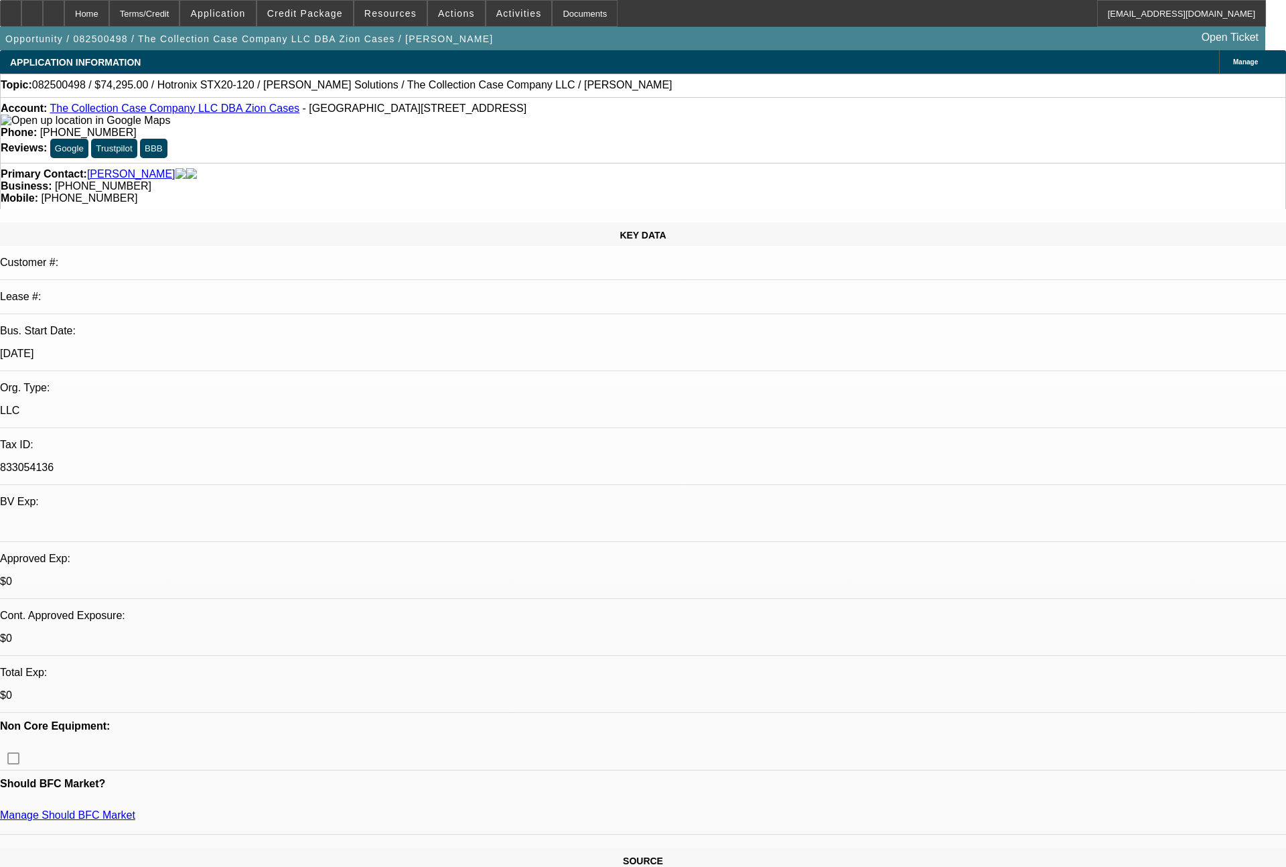
select select "6"
select select "0"
select select "2"
select select "0"
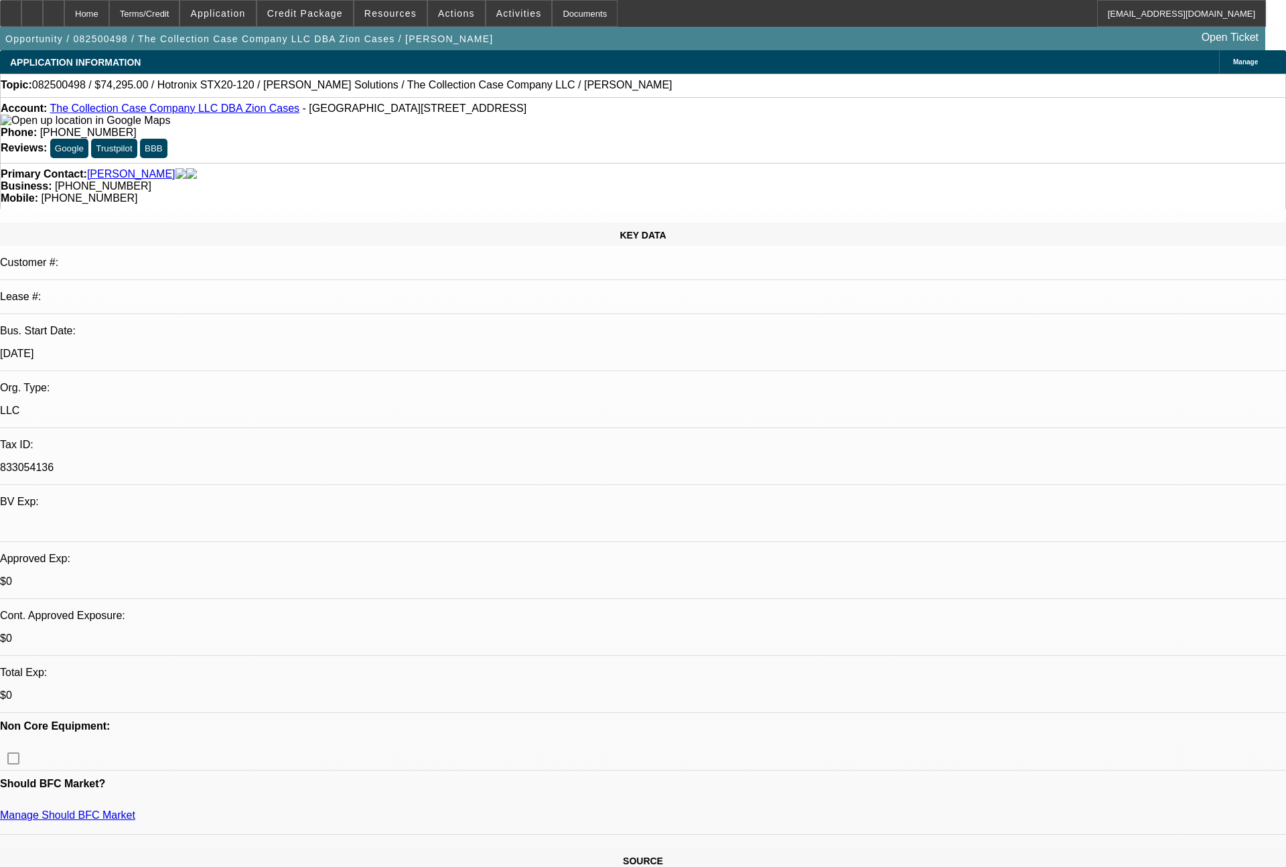
select select "6"
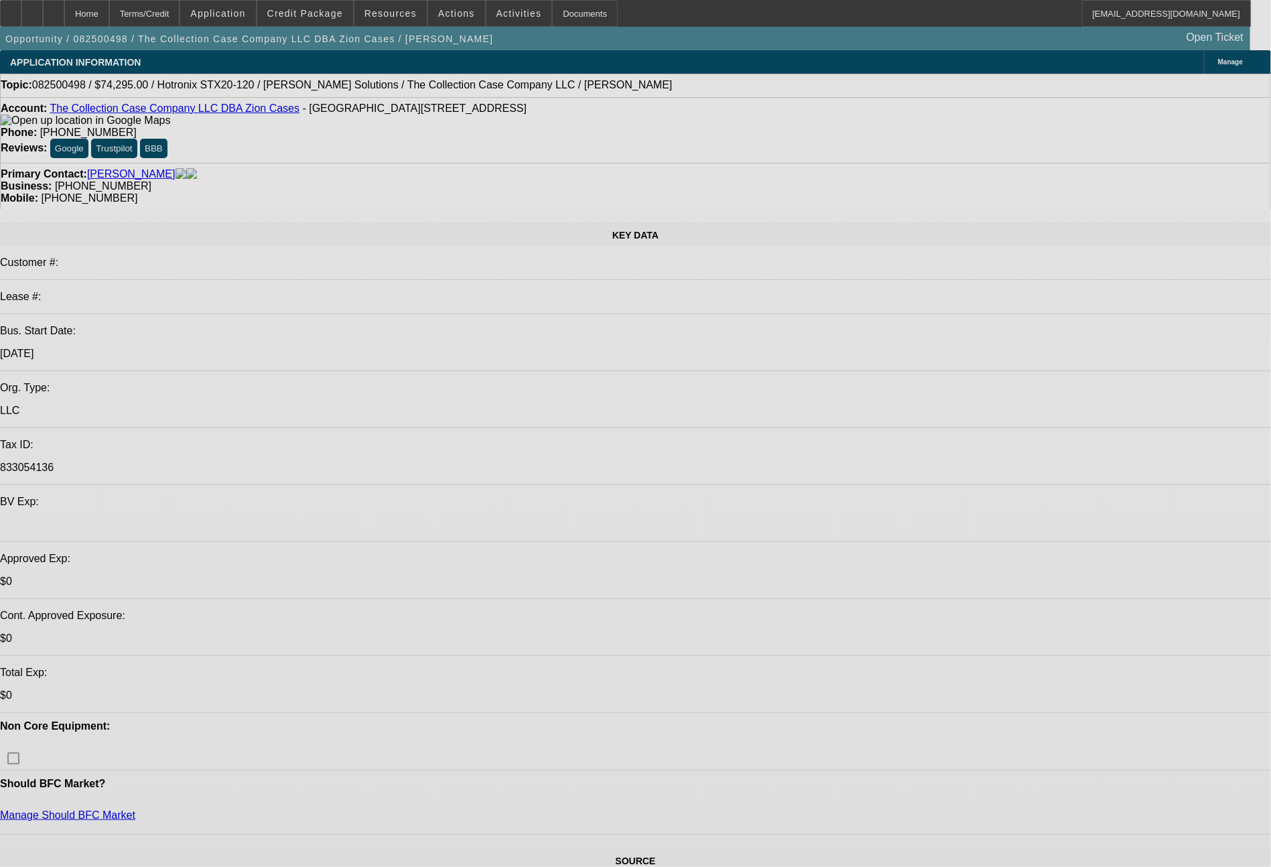
select select "0"
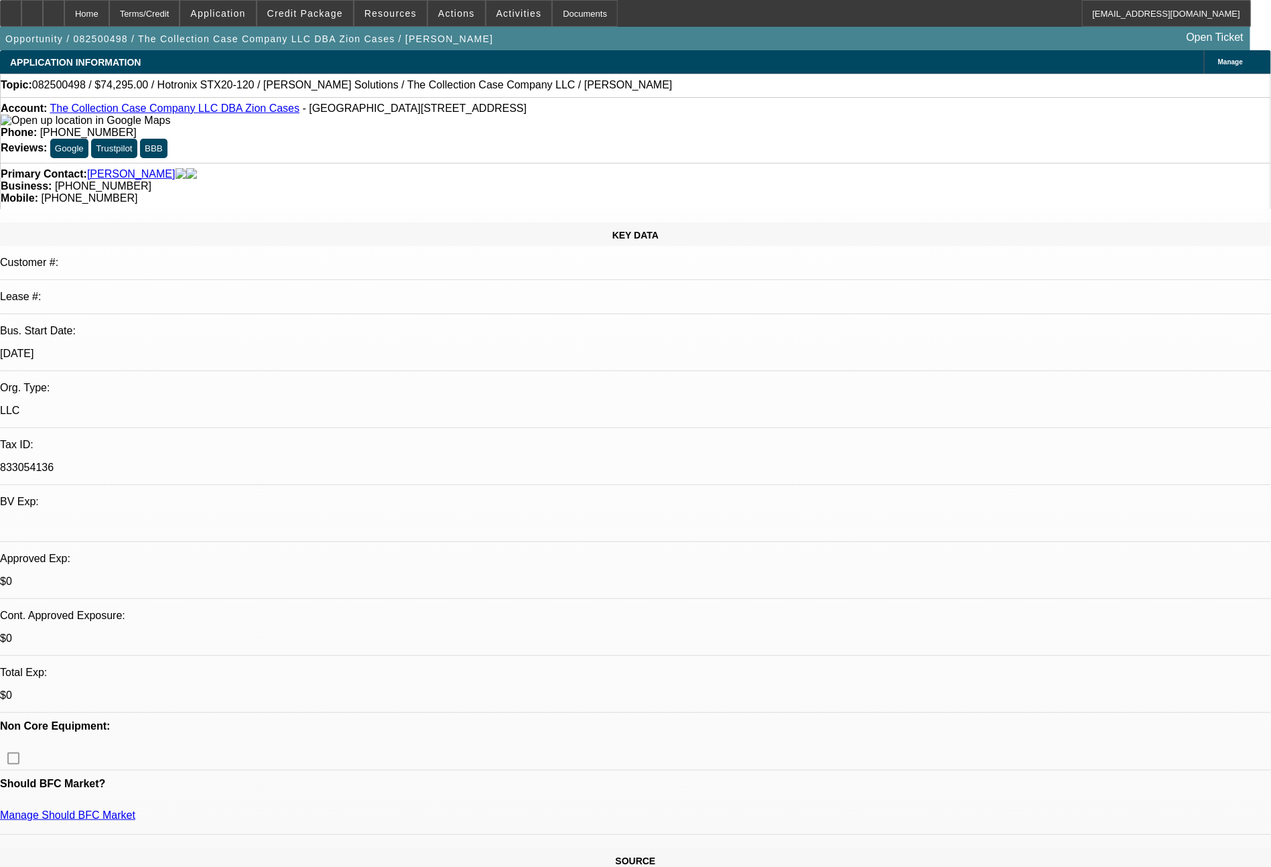
select select "2"
select select "0"
select select "6"
select select "0"
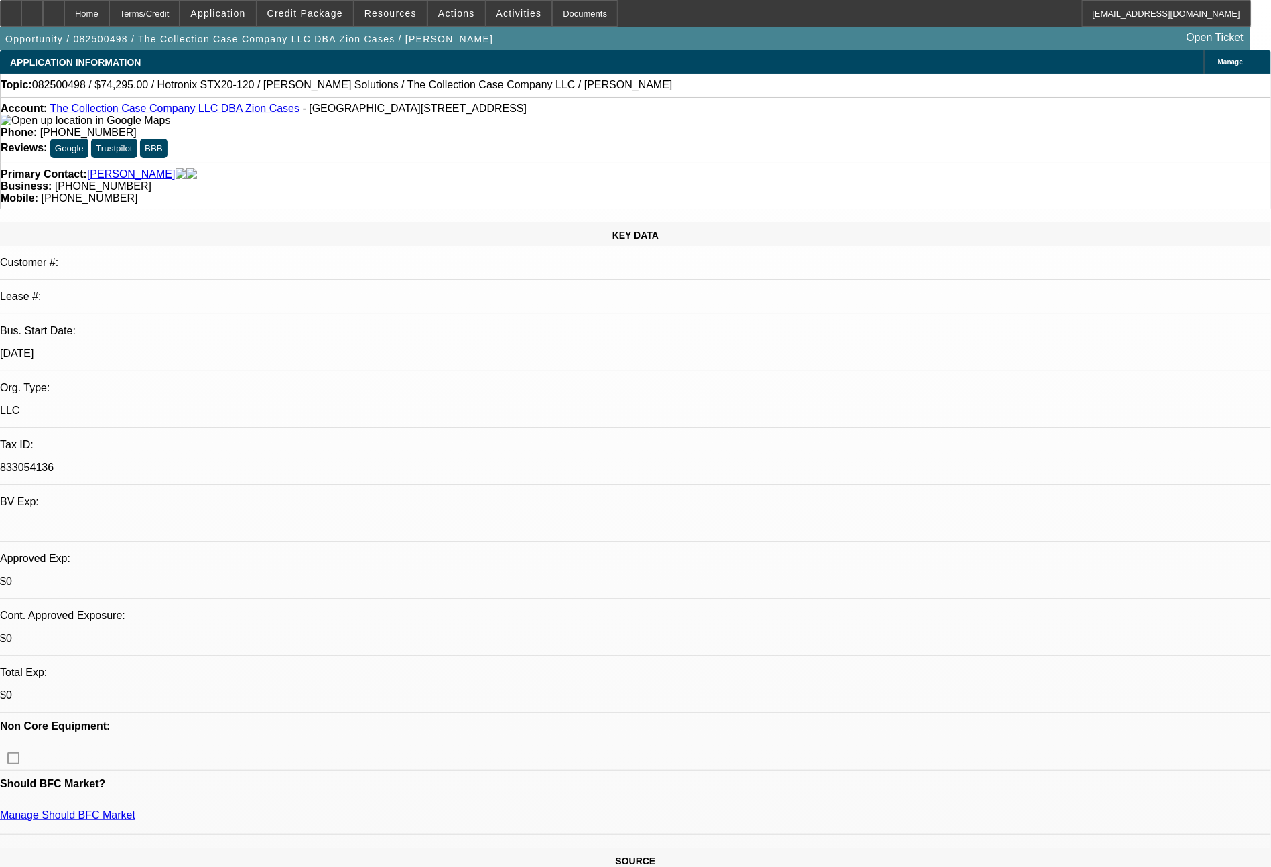
select select "2"
select select "0"
select select "6"
select select "0"
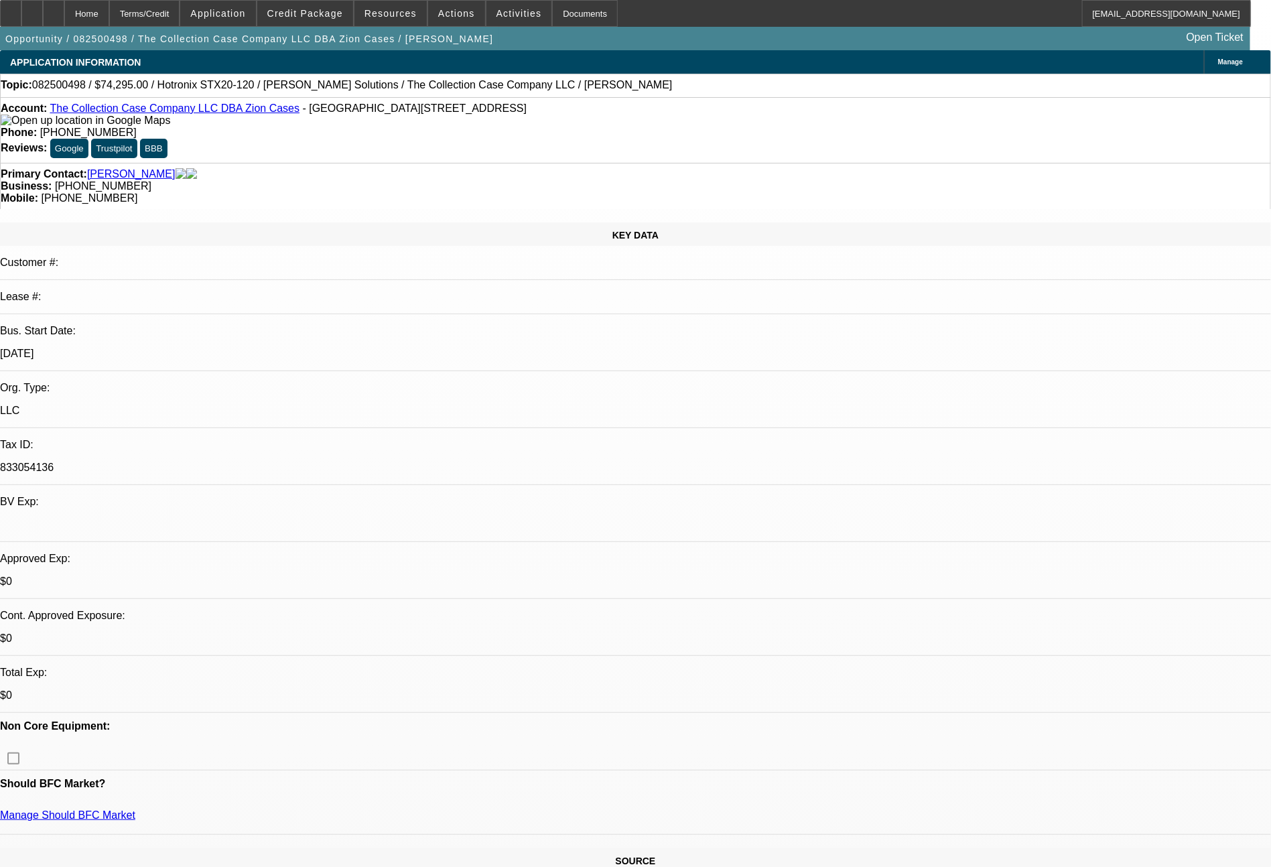
select select "2"
select select "0"
select select "6"
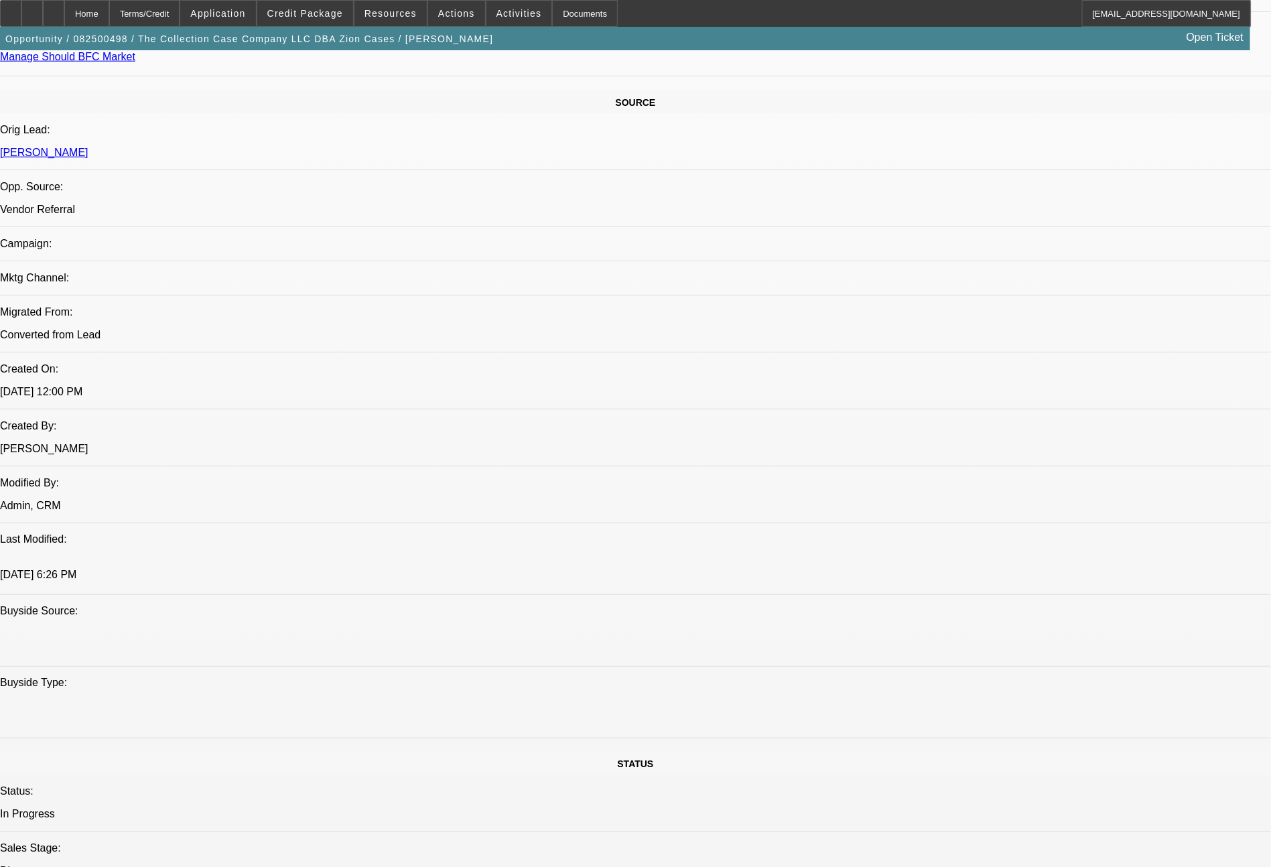
scroll to position [1518, 0]
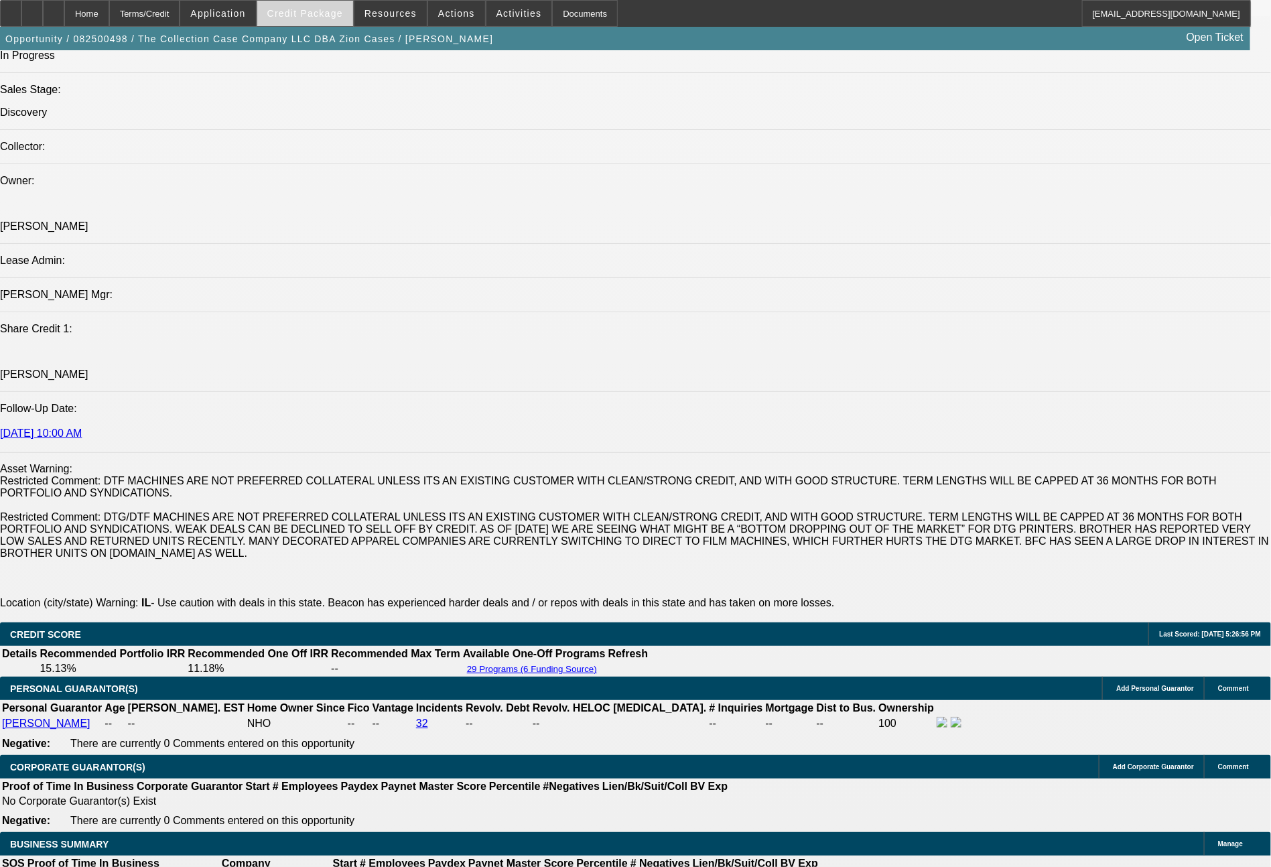
click at [324, 15] on span "Credit Package" at bounding box center [305, 13] width 76 height 11
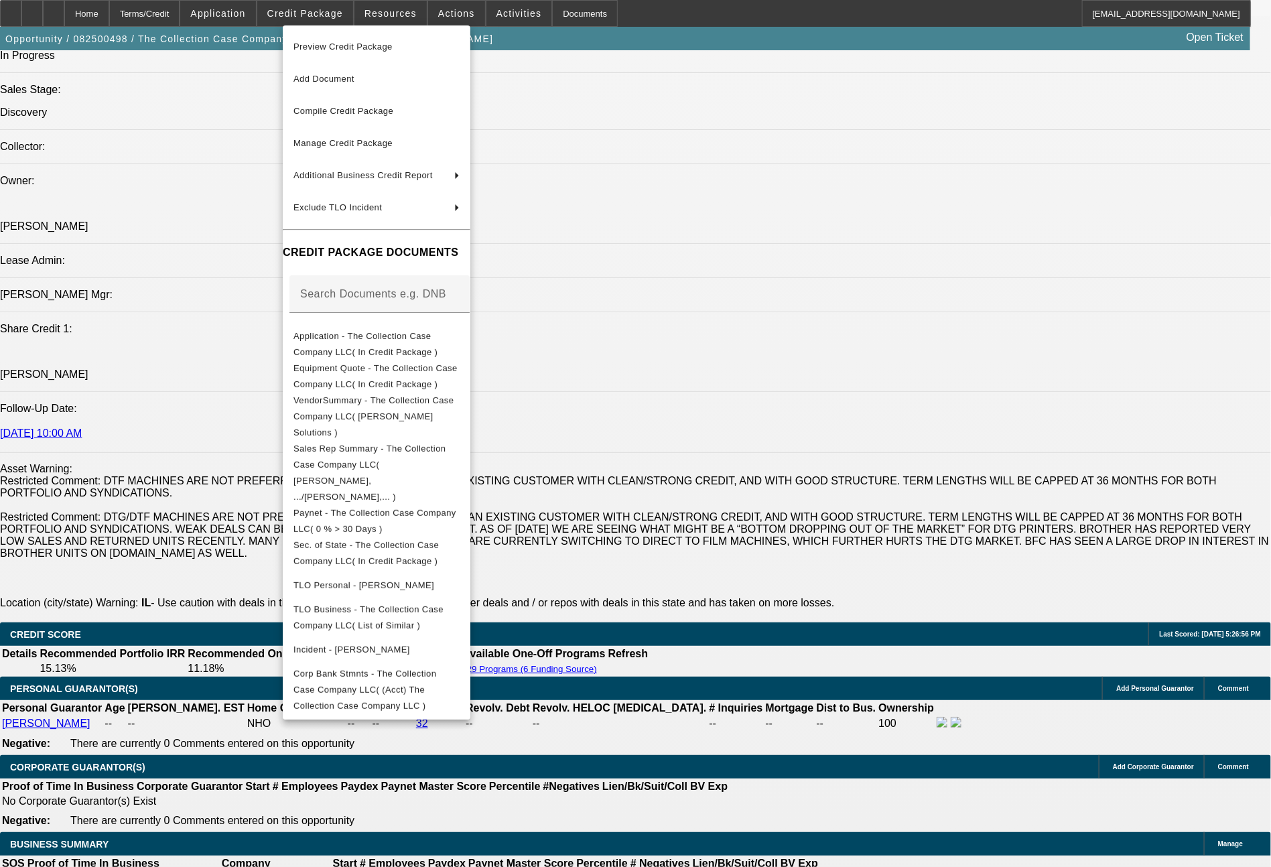
click at [1066, 700] on div at bounding box center [635, 433] width 1271 height 867
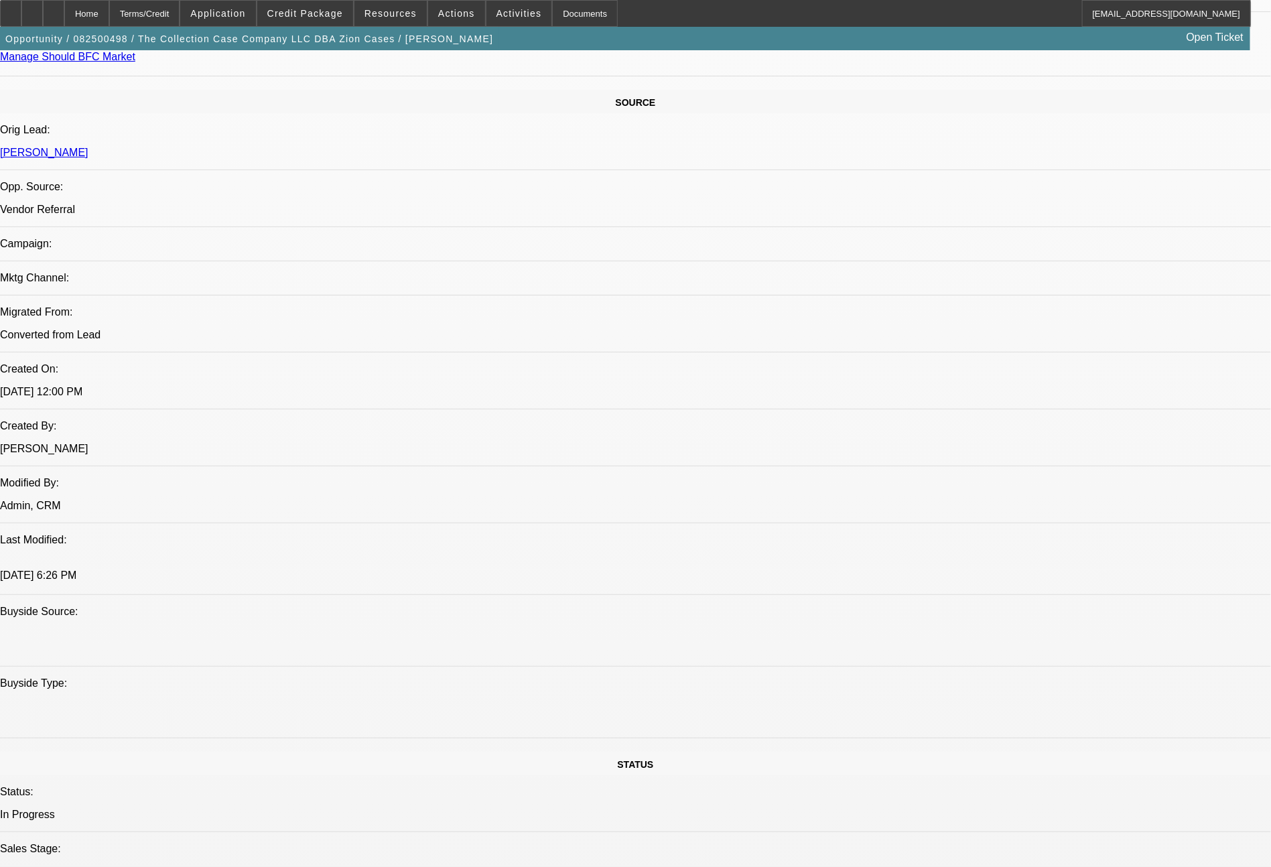
scroll to position [0, 0]
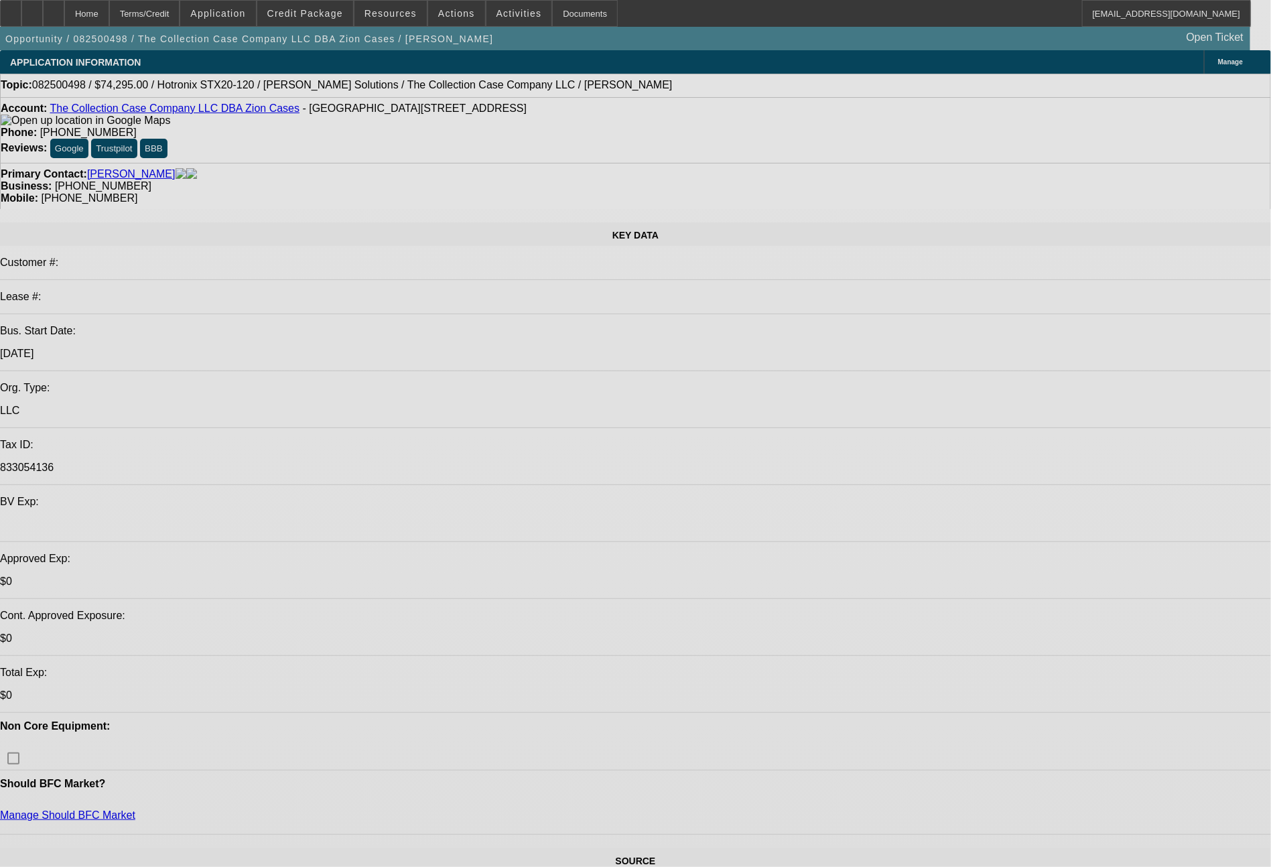
select select "0"
select select "2"
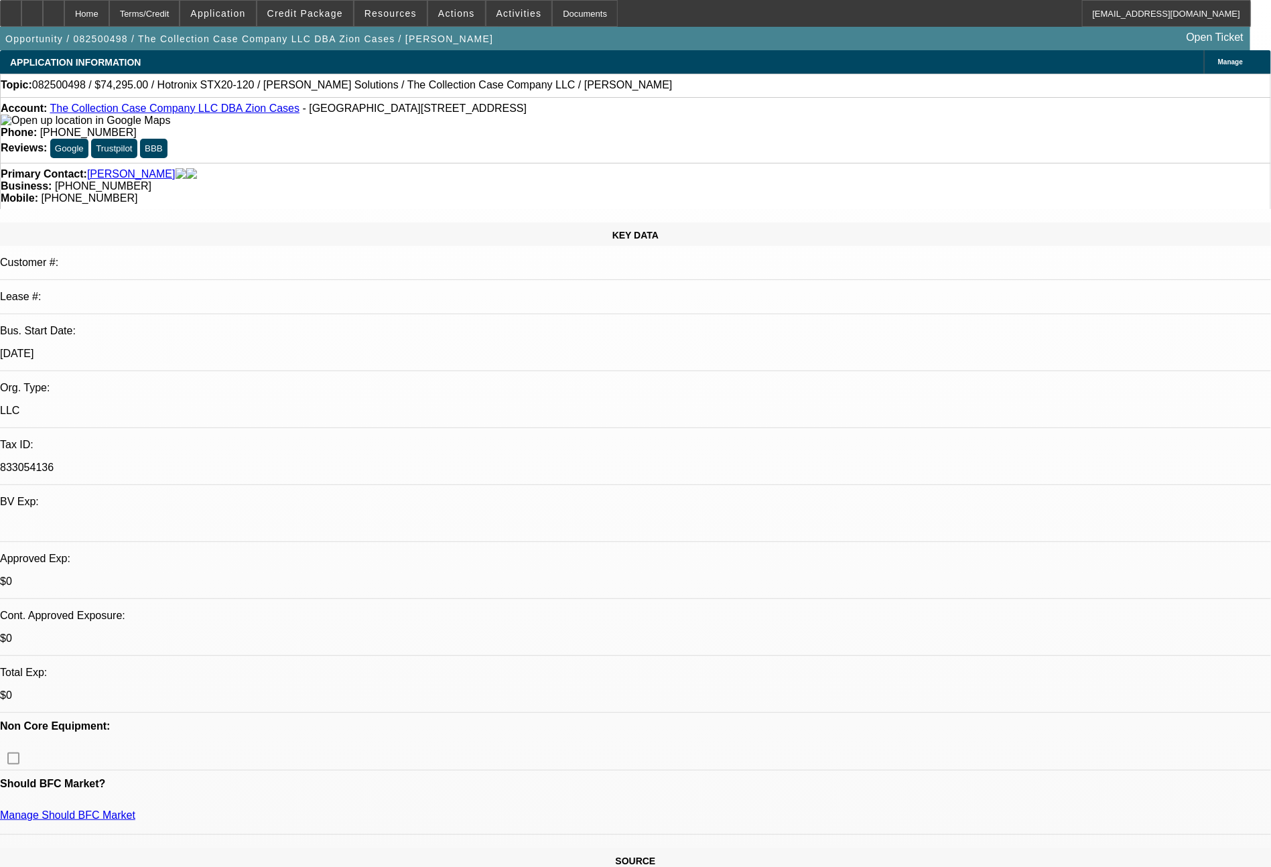
select select "2"
select select "0"
select select "6"
select select "0"
select select "2"
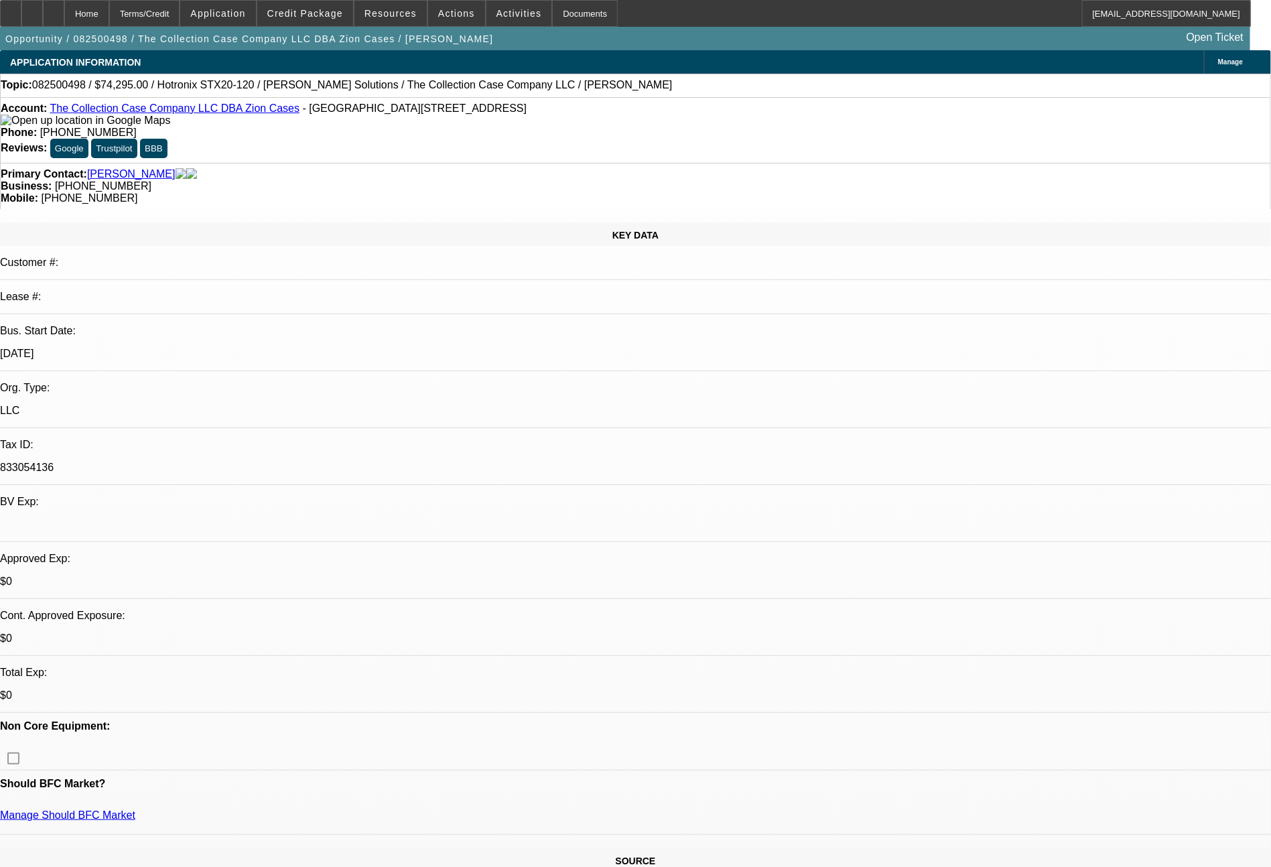
select select "2"
select select "0"
select select "6"
select select "0"
select select "2"
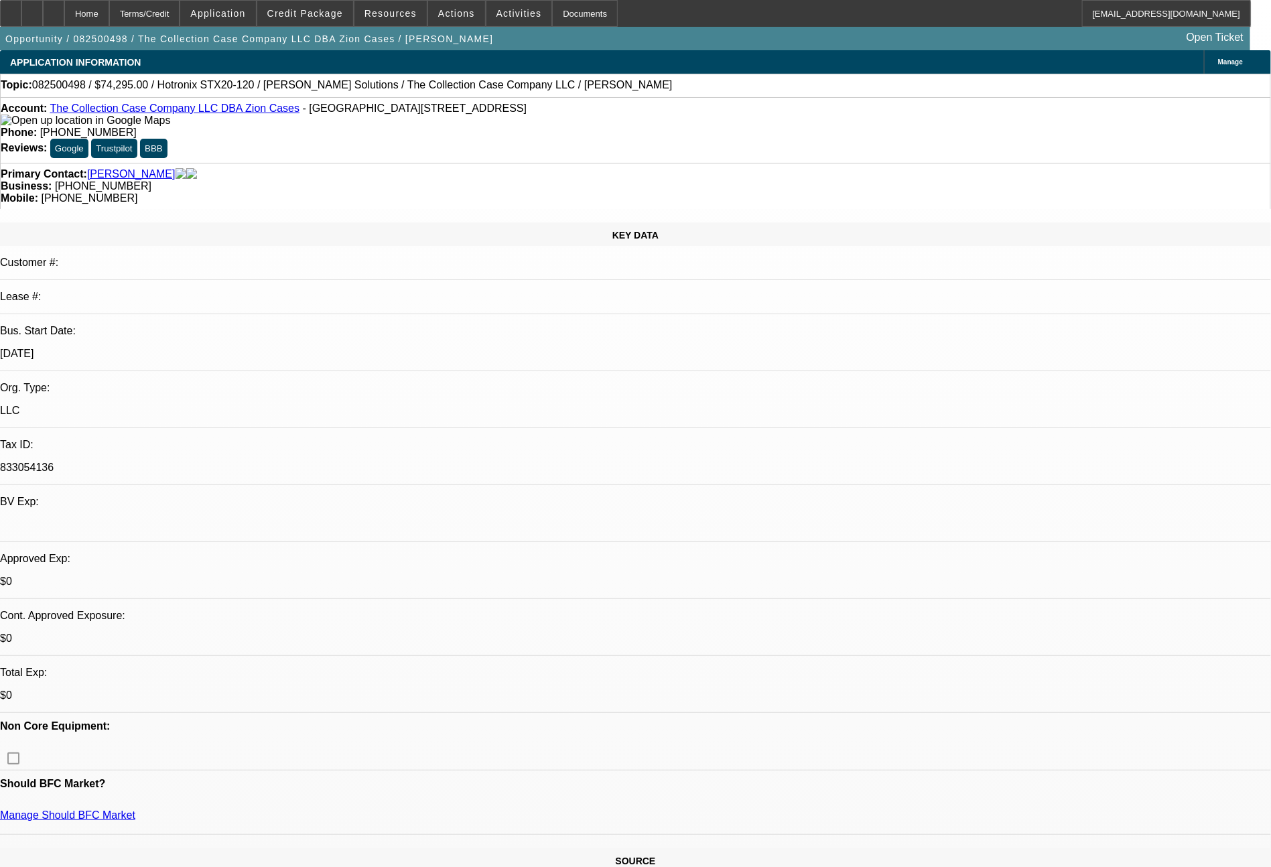
select select "2"
select select "0"
select select "6"
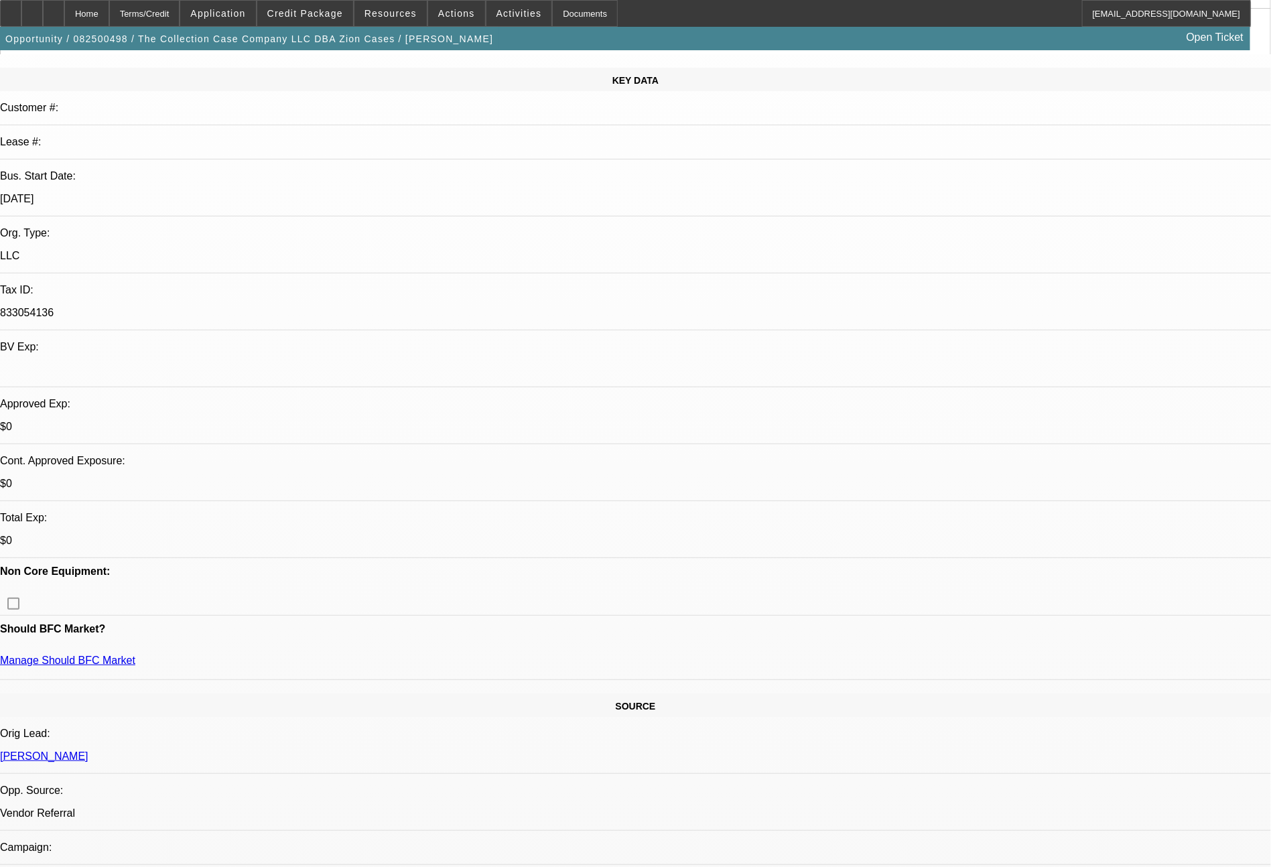
scroll to position [161, 0]
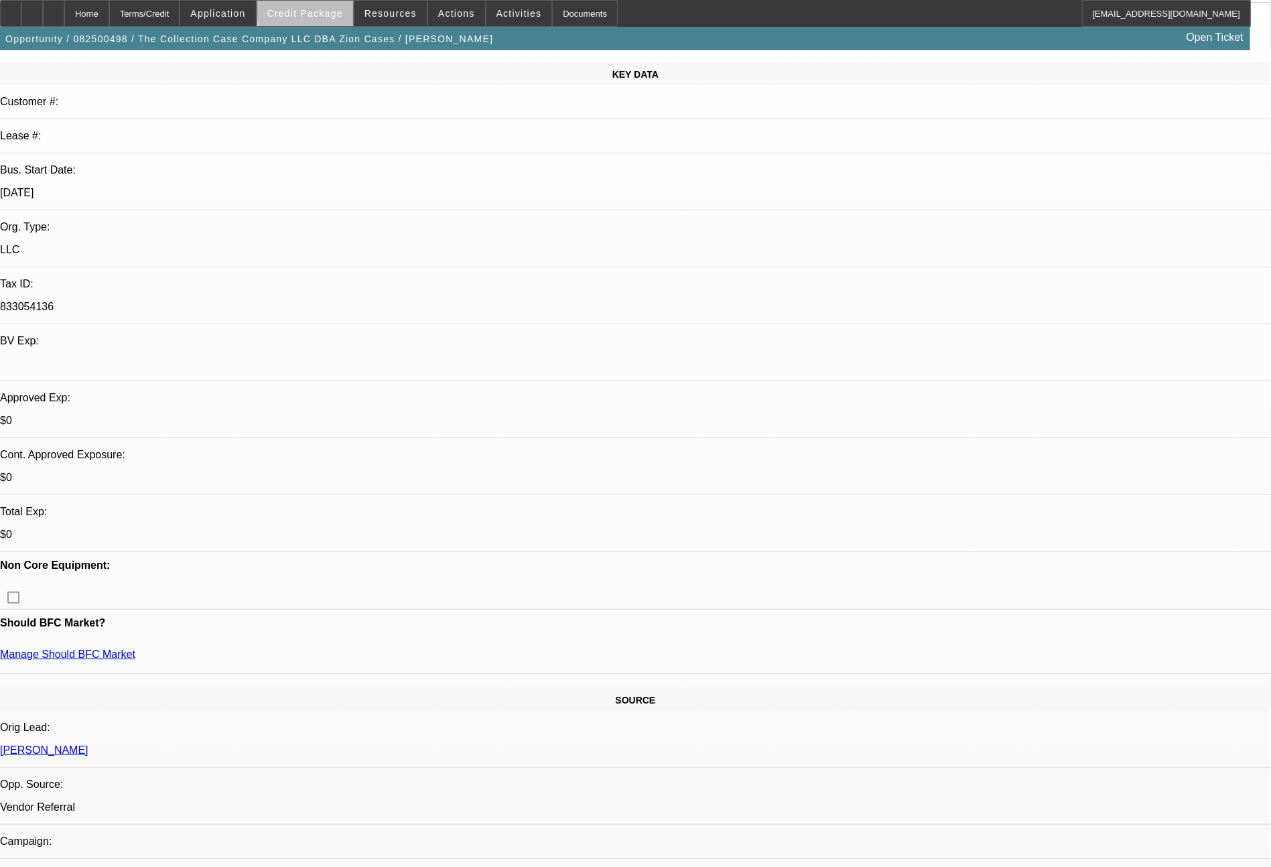
click at [340, 7] on span at bounding box center [305, 13] width 96 height 32
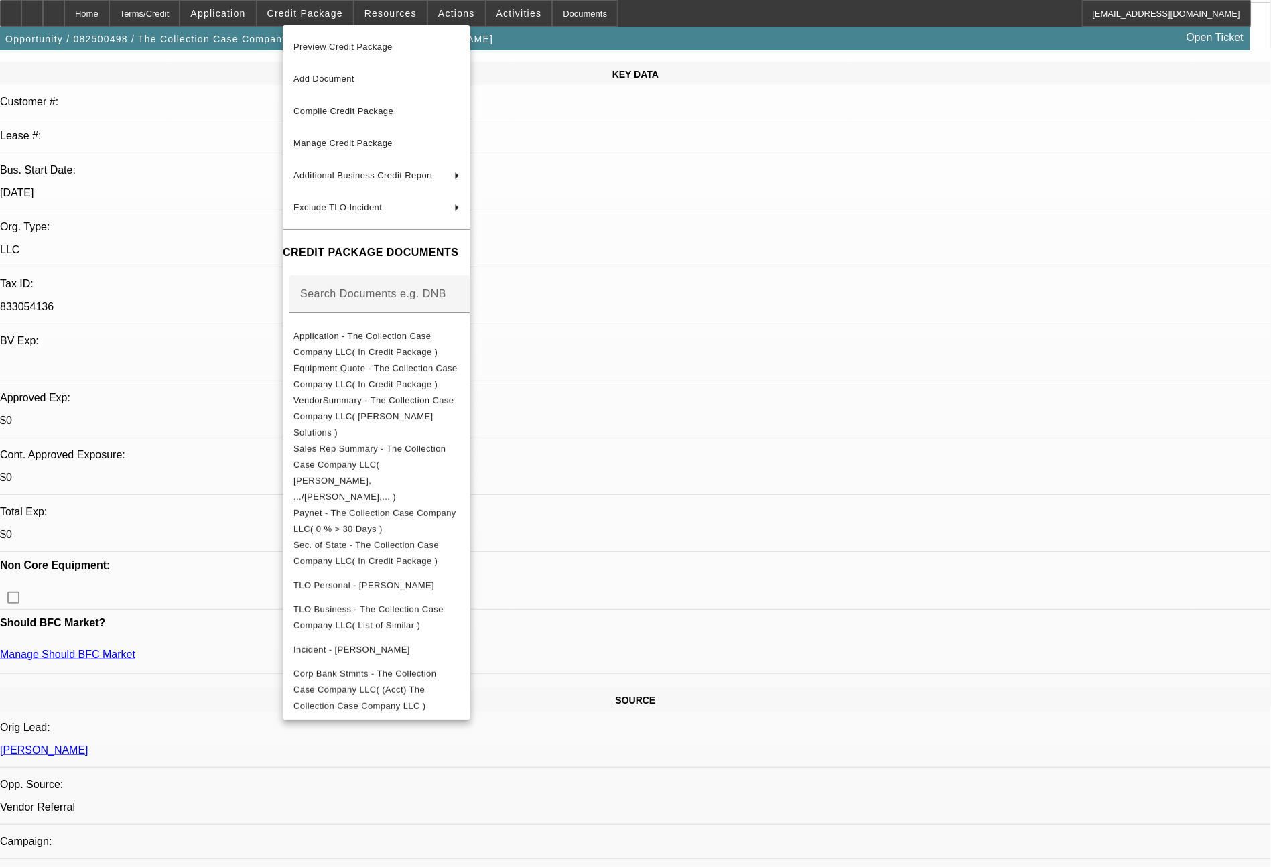
click at [967, 640] on div at bounding box center [635, 433] width 1271 height 867
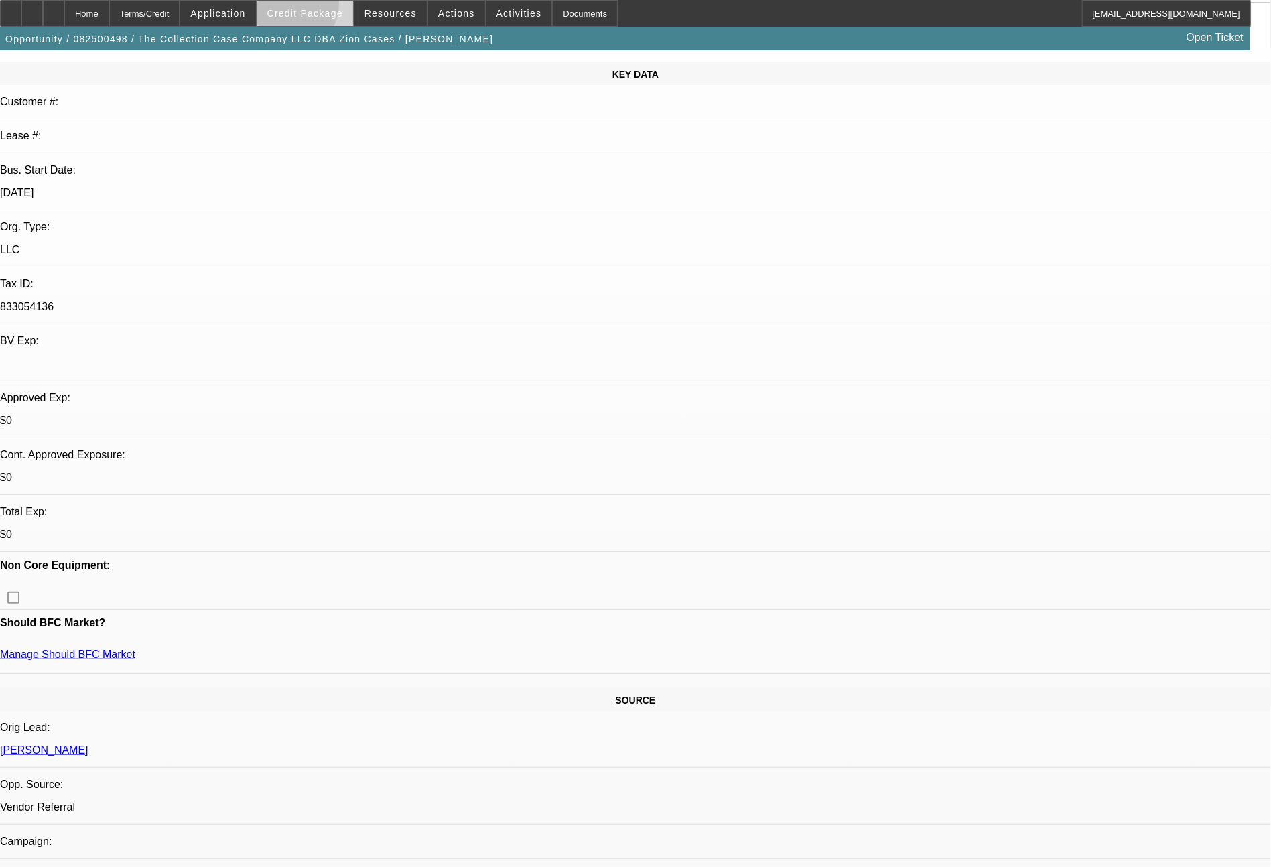
click at [318, 9] on span "Credit Package" at bounding box center [305, 13] width 76 height 11
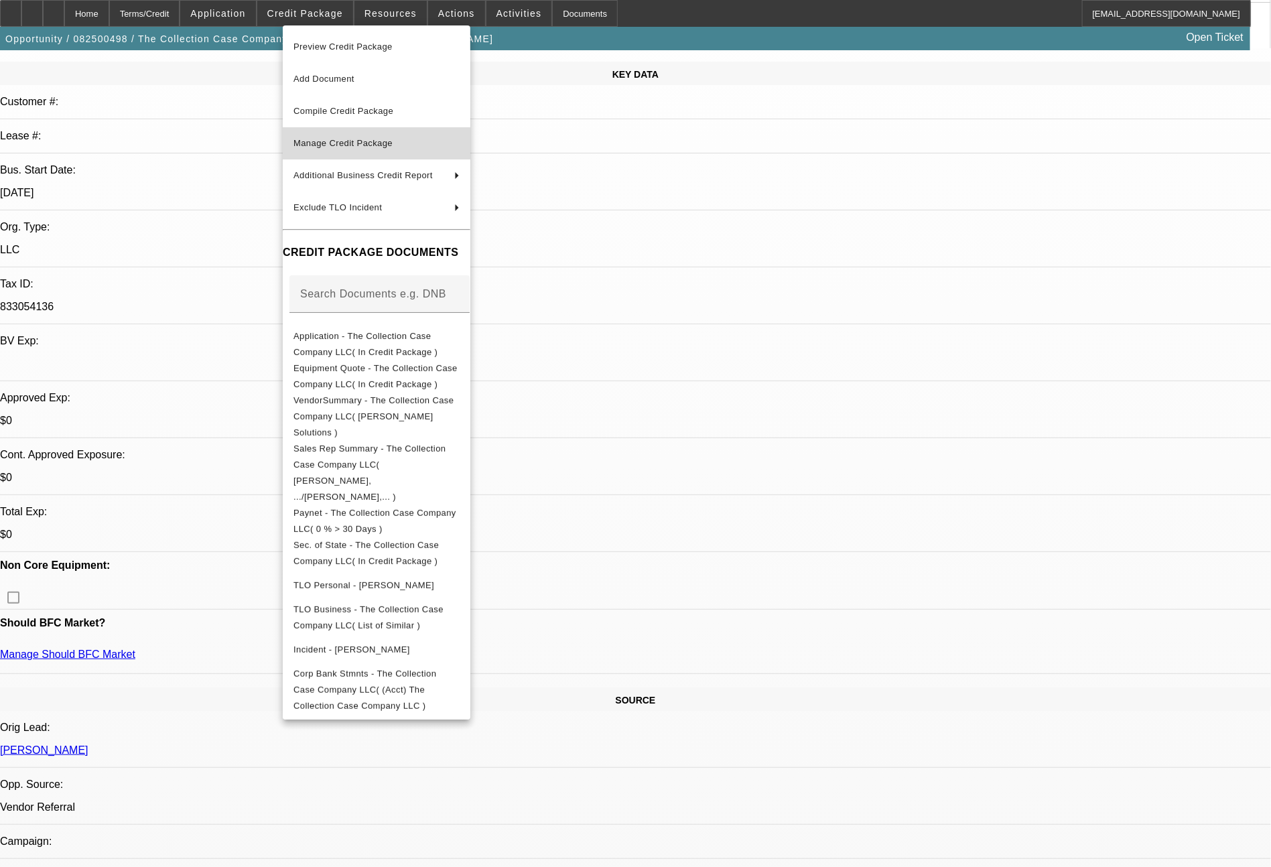
click at [350, 143] on span "Manage Credit Package" at bounding box center [342, 143] width 99 height 10
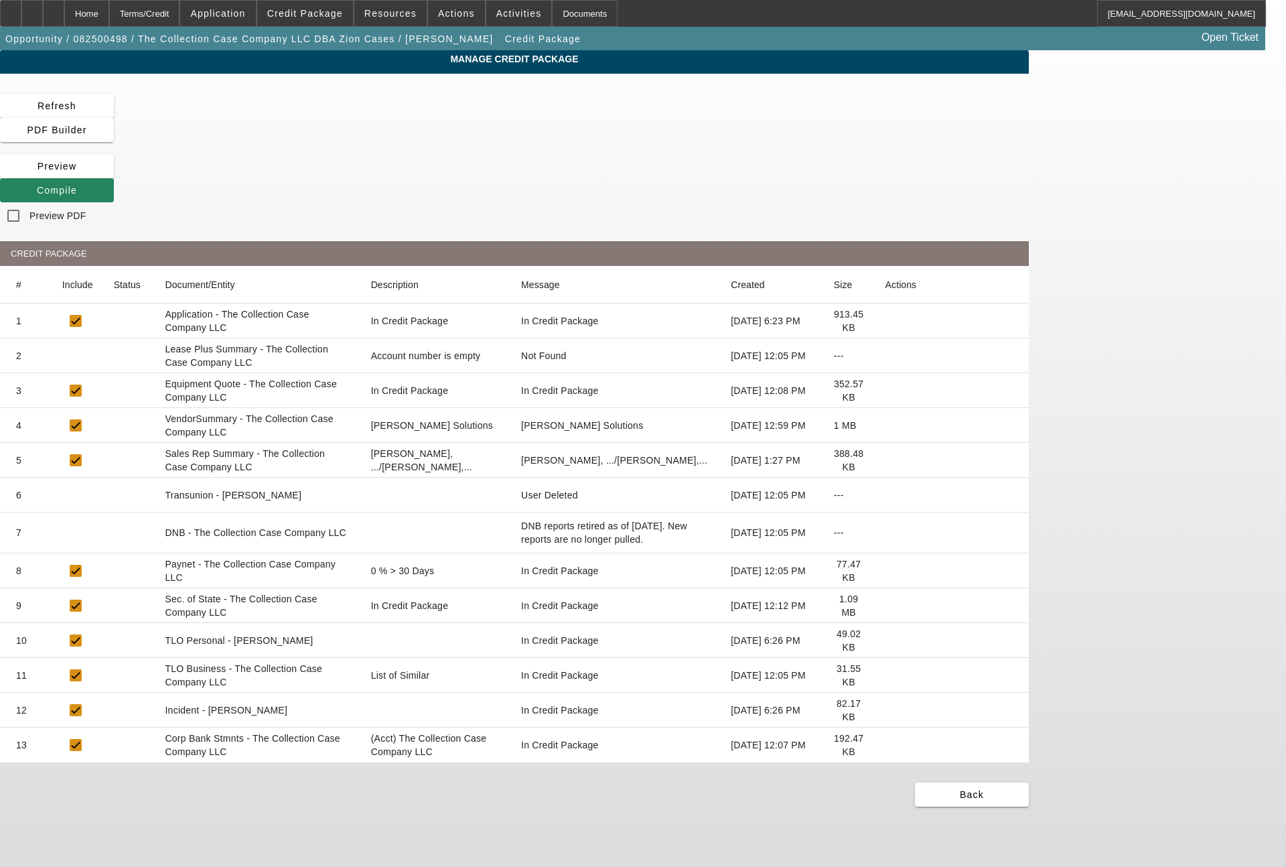
click at [886, 495] on icon at bounding box center [886, 495] width 0 height 0
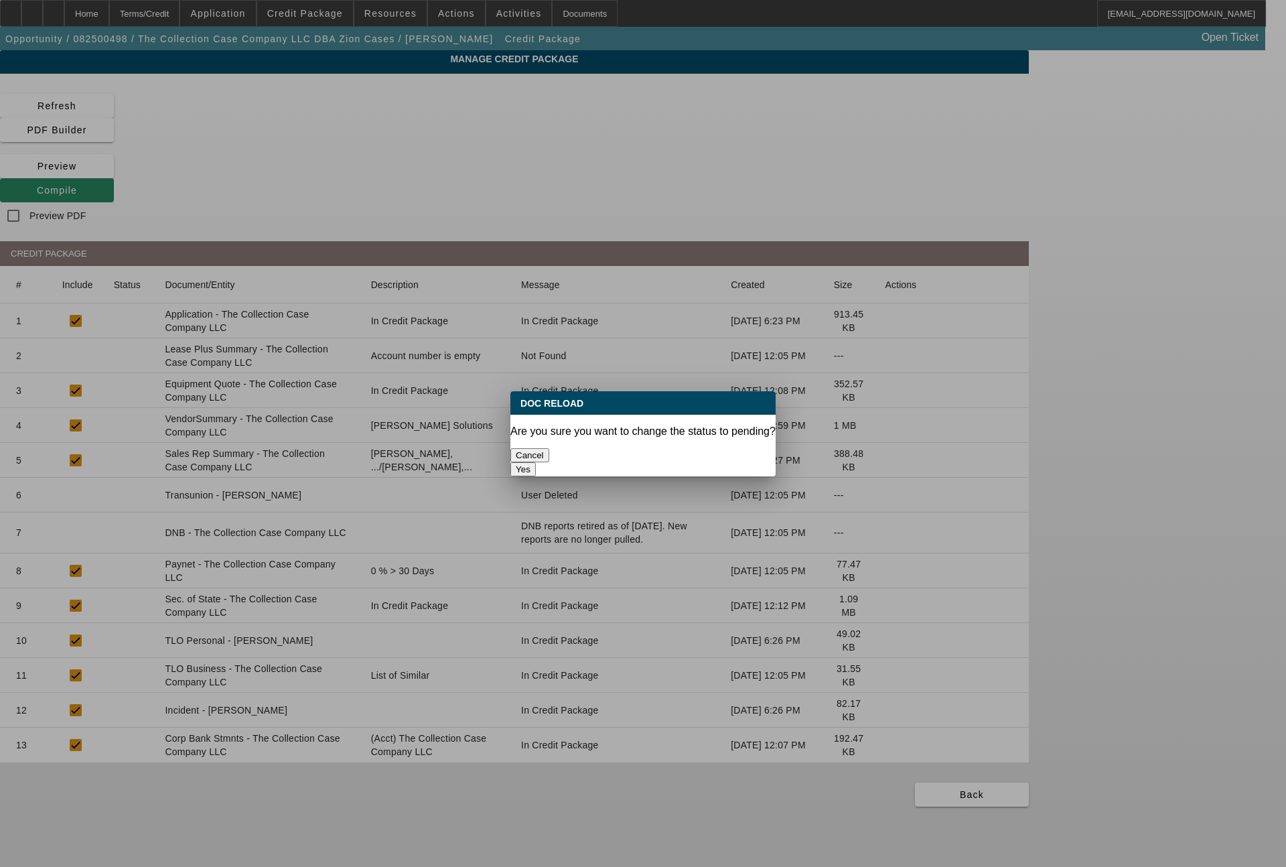
click at [536, 462] on button "Yes" at bounding box center [523, 469] width 25 height 14
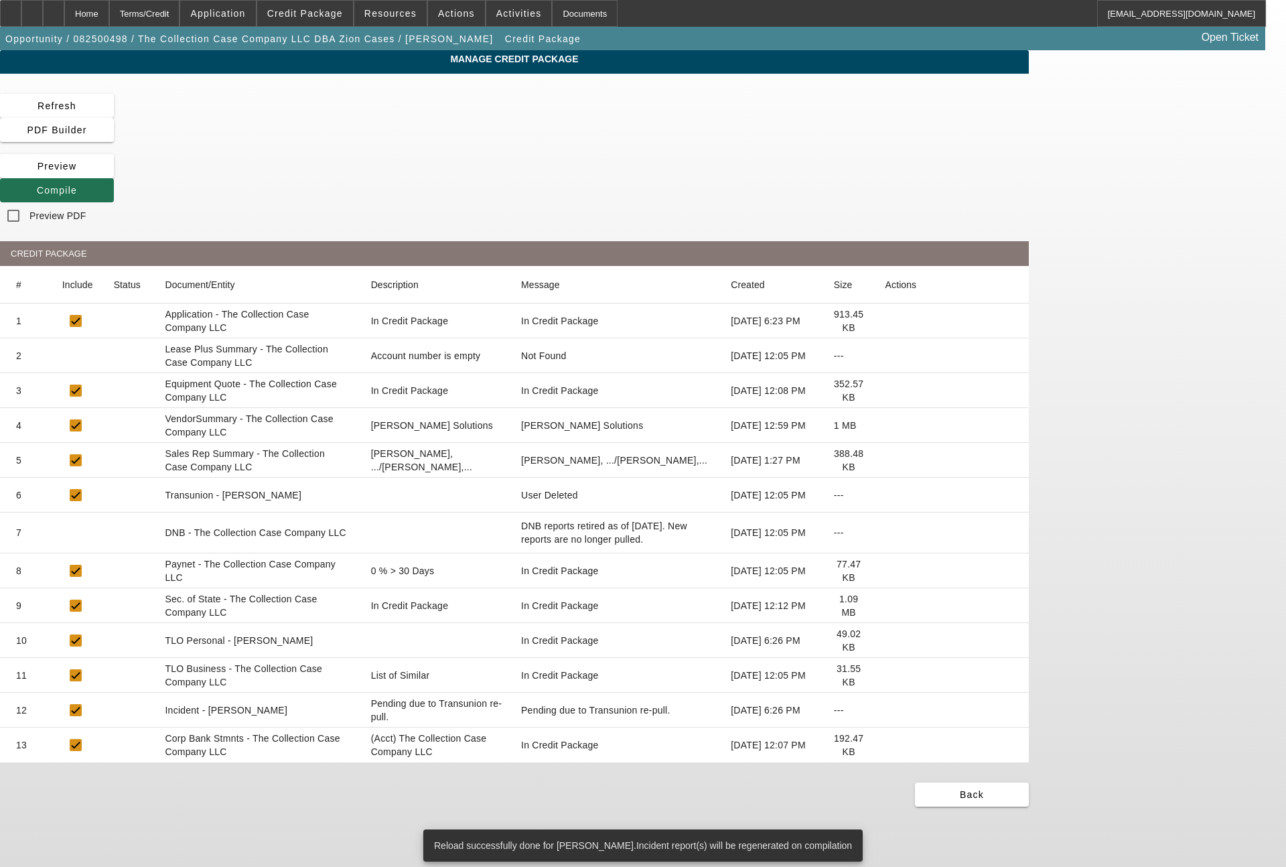
click at [77, 185] on span "Compile" at bounding box center [57, 190] width 40 height 11
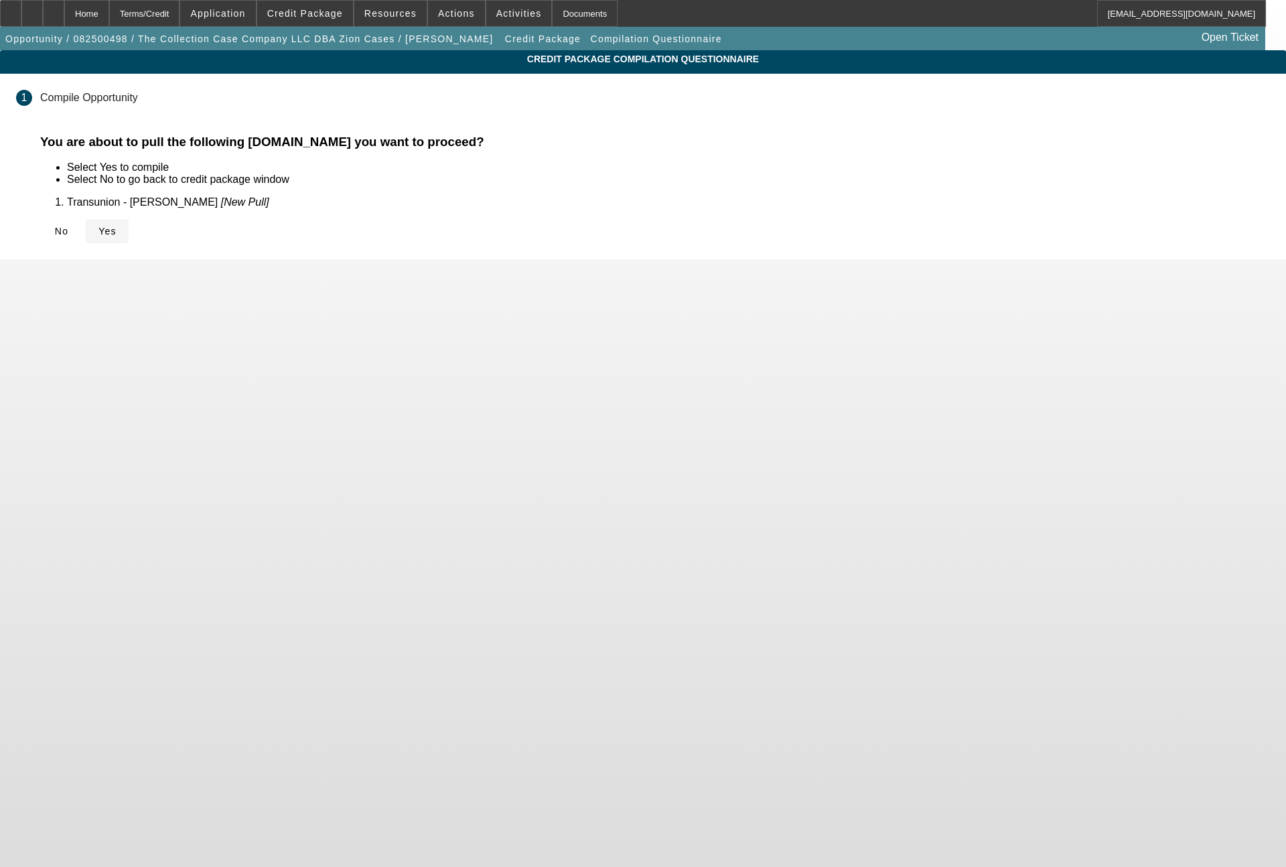
click at [117, 229] on span "Yes" at bounding box center [107, 231] width 18 height 11
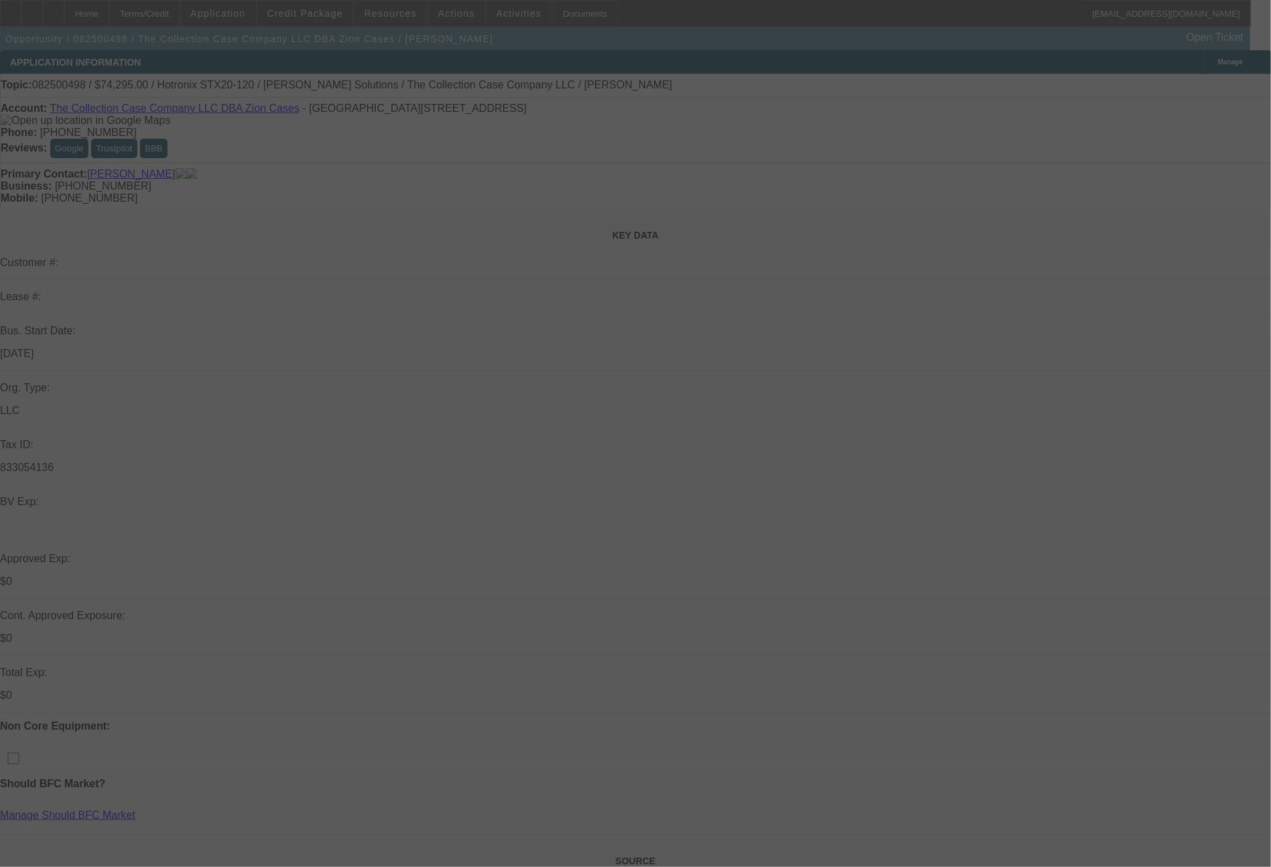
select select "0"
select select "2"
select select "0"
select select "6"
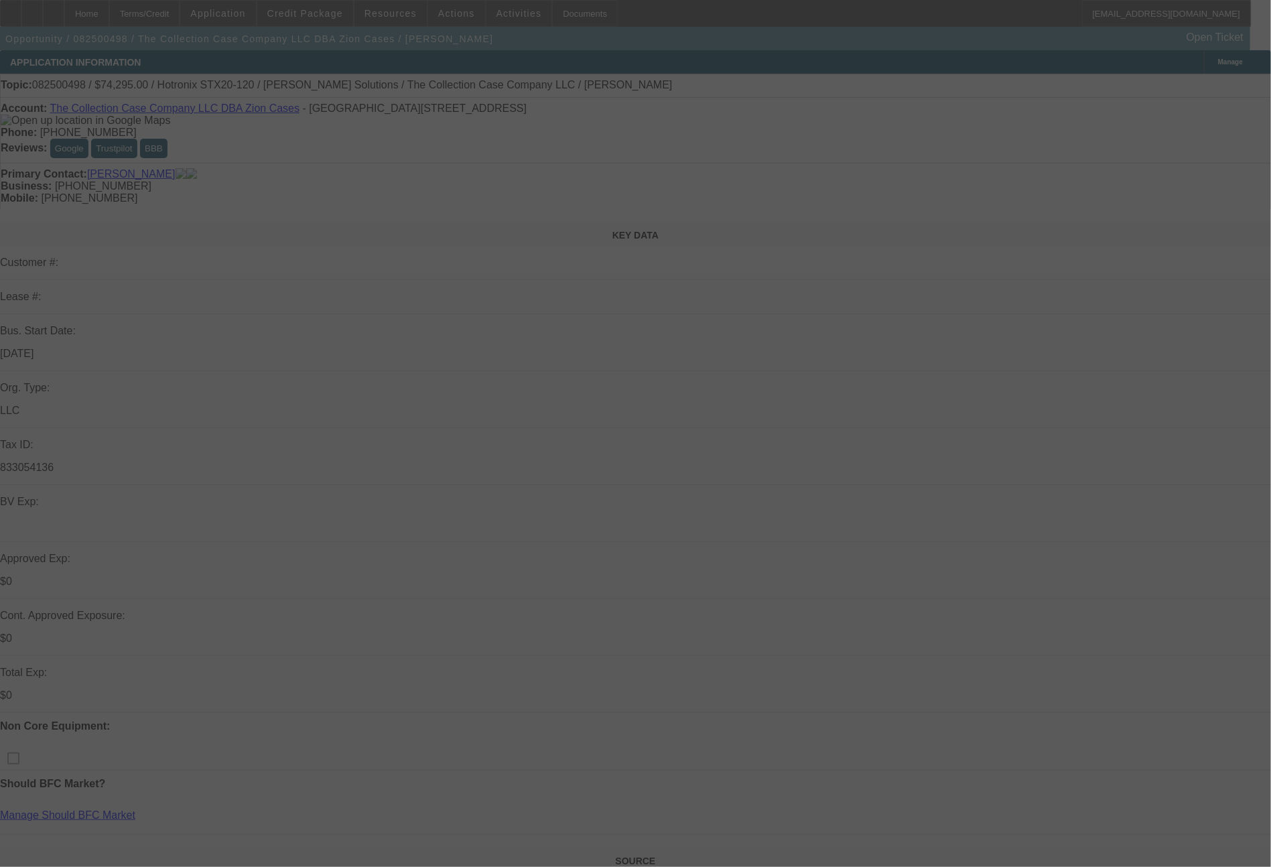
select select "0"
select select "2"
select select "0"
select select "6"
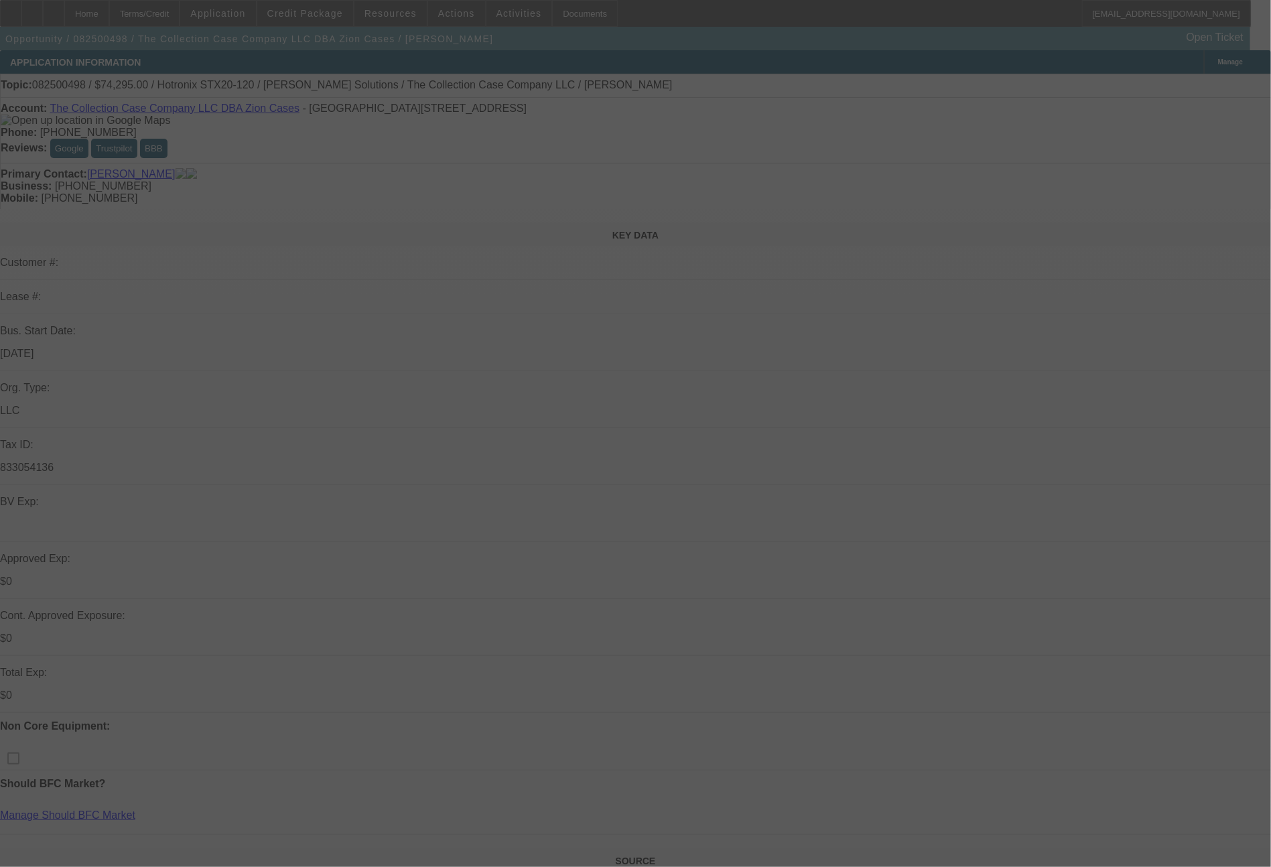
select select "0"
select select "2"
select select "0"
select select "6"
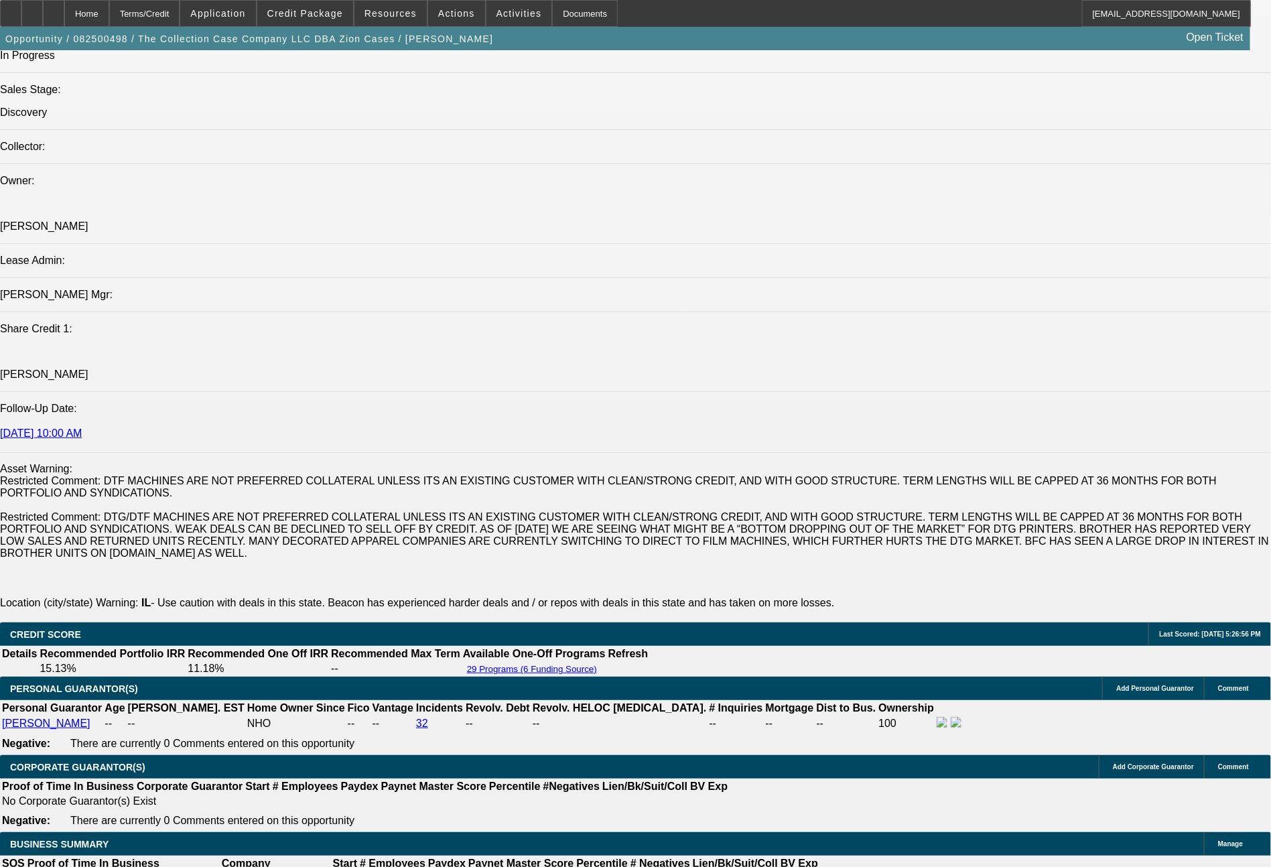
scroll to position [2276, 0]
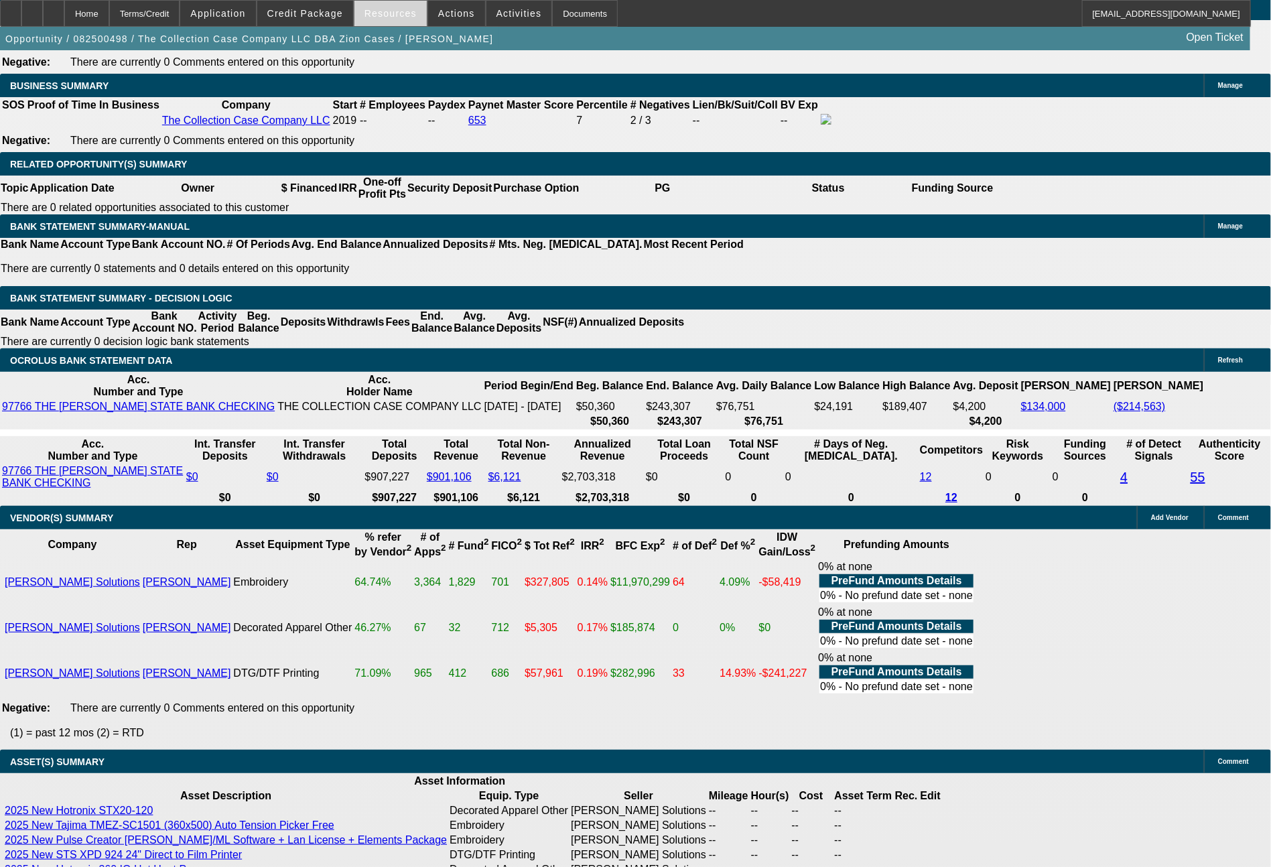
click at [396, 12] on span "Resources" at bounding box center [390, 13] width 52 height 11
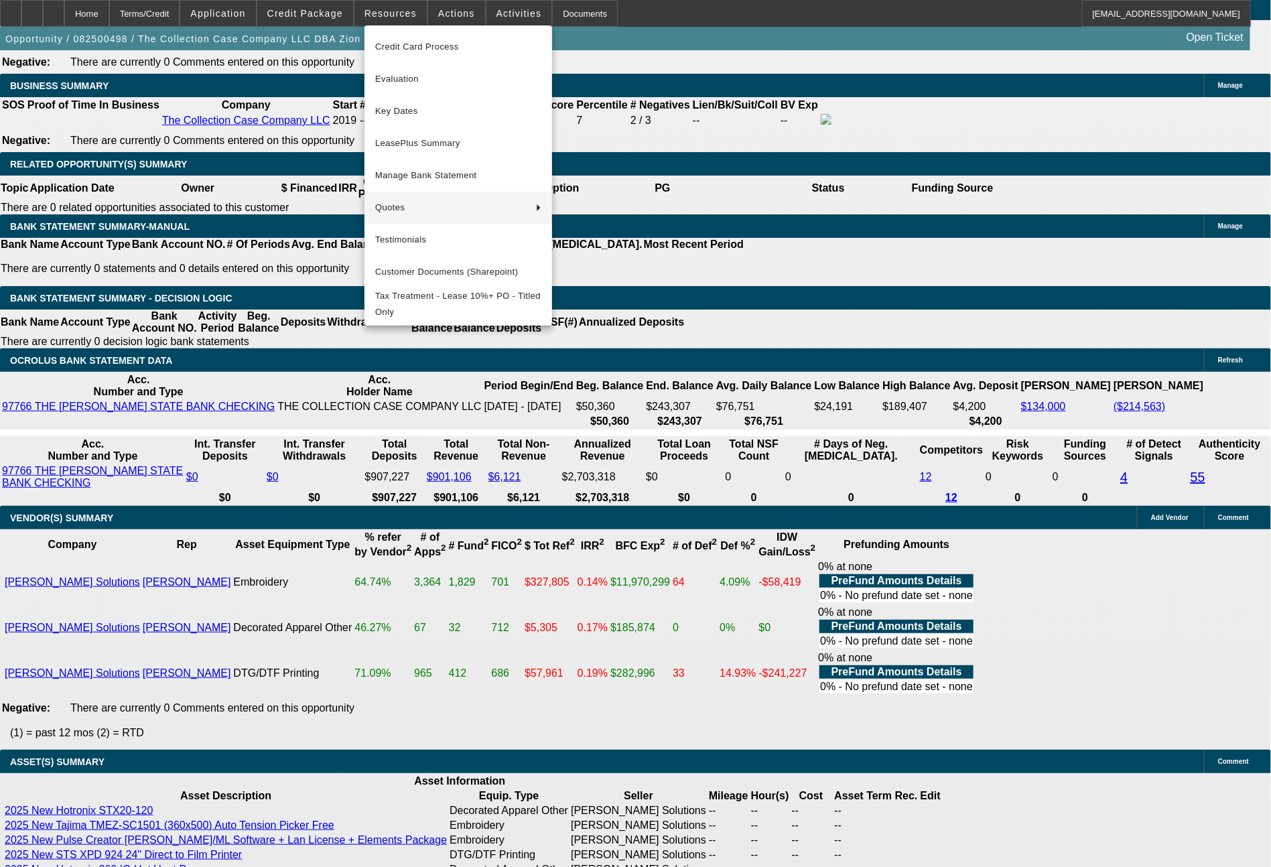
drag, startPoint x: 969, startPoint y: 694, endPoint x: 535, endPoint y: 216, distance: 646.5
click at [969, 683] on div at bounding box center [635, 433] width 1271 height 867
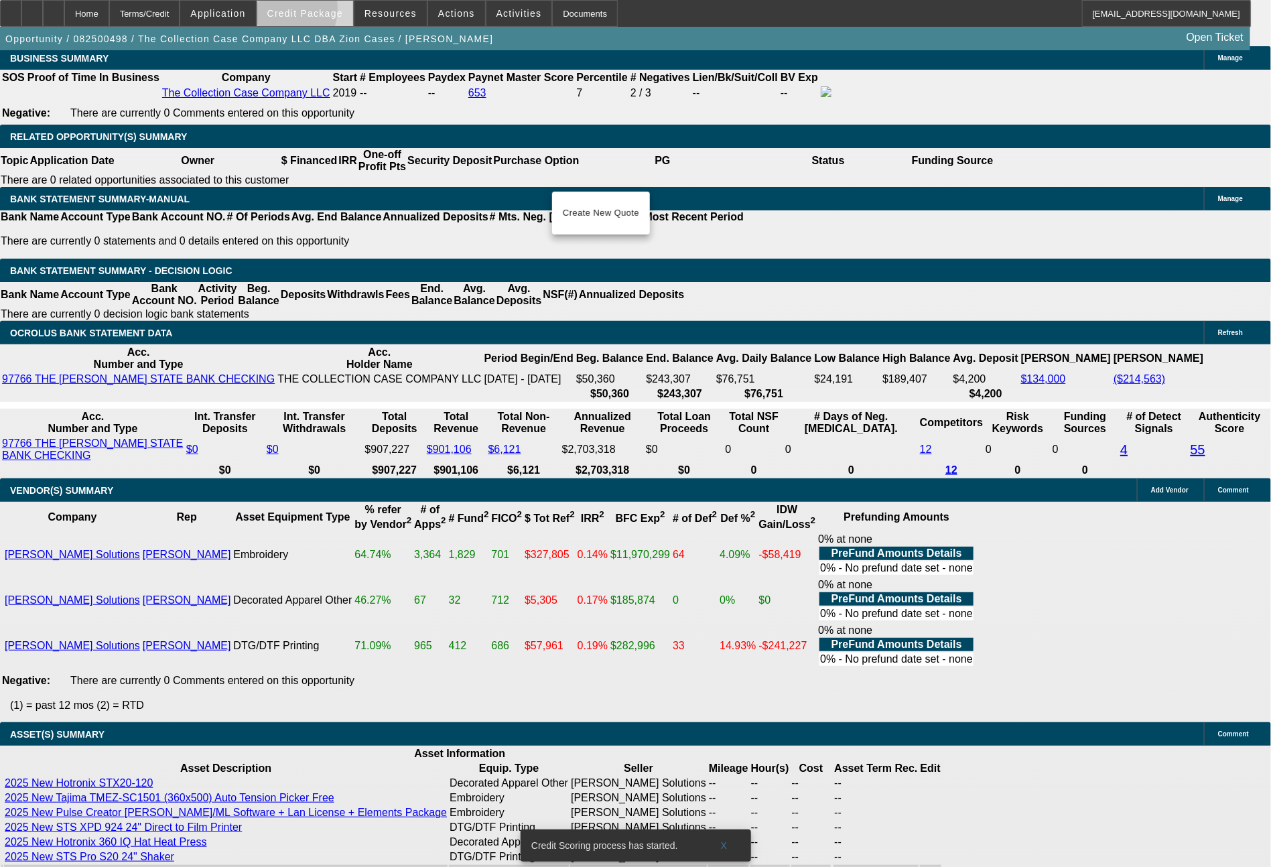
click at [301, 12] on span "Credit Package" at bounding box center [305, 13] width 76 height 11
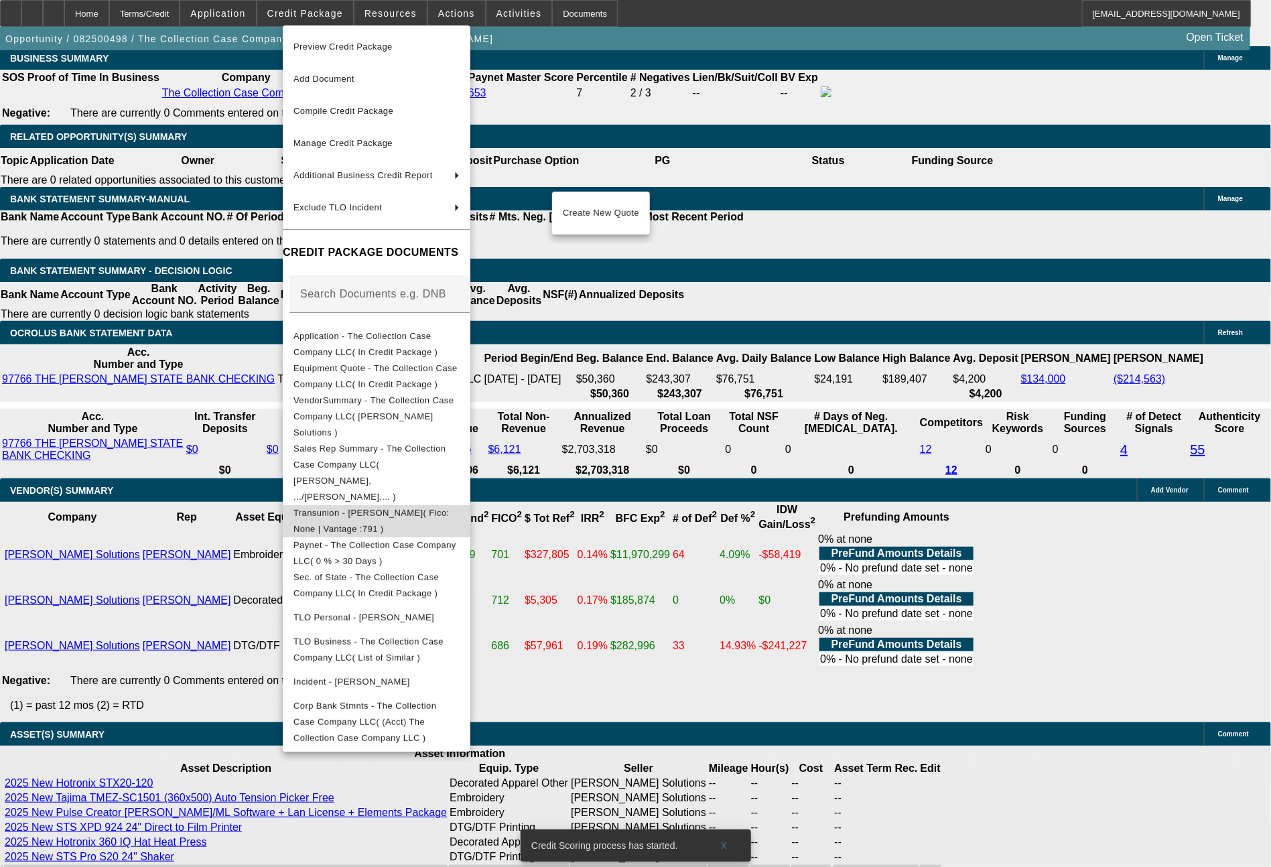
click at [450, 508] on span "Transunion - Anderson, Clint( Fico: None | Vantage :791 )" at bounding box center [371, 521] width 156 height 26
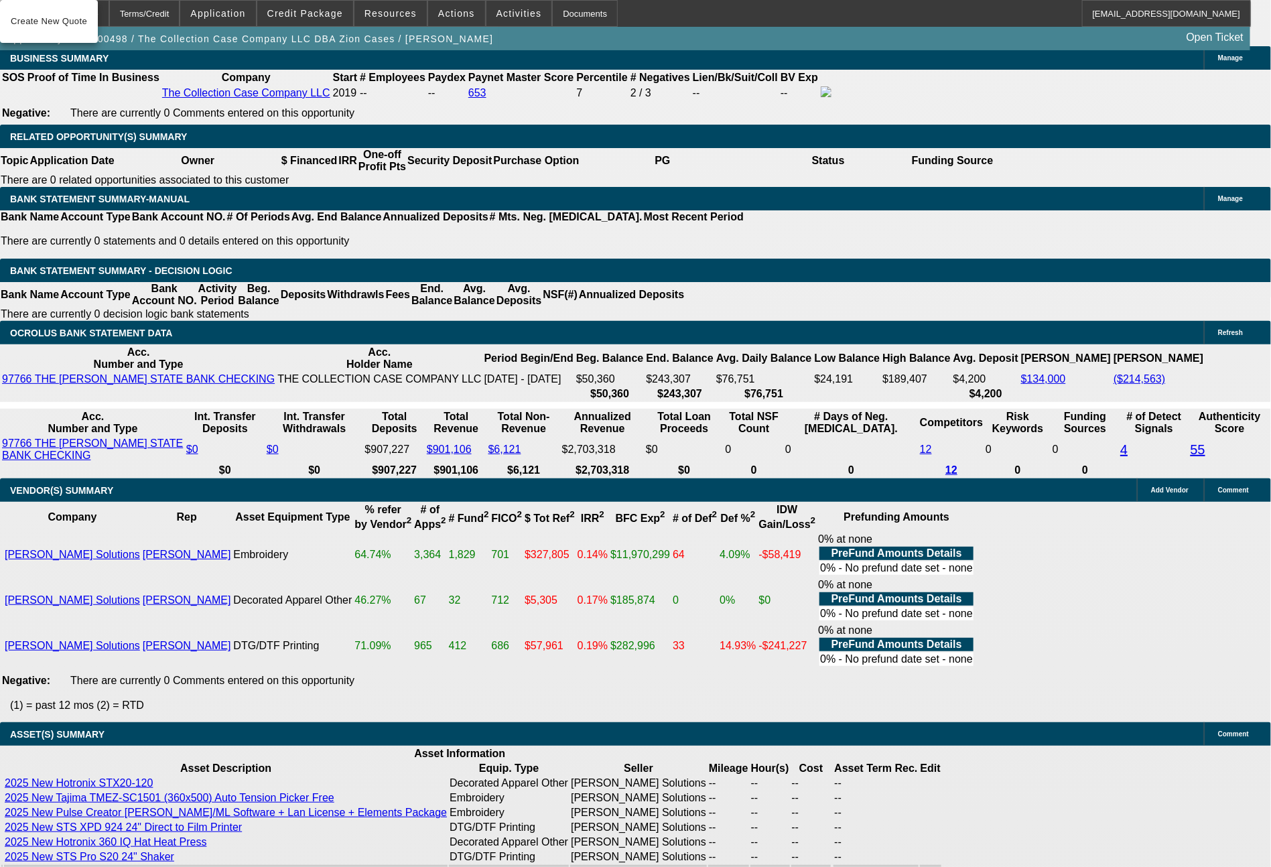
scroll to position [2298, 0]
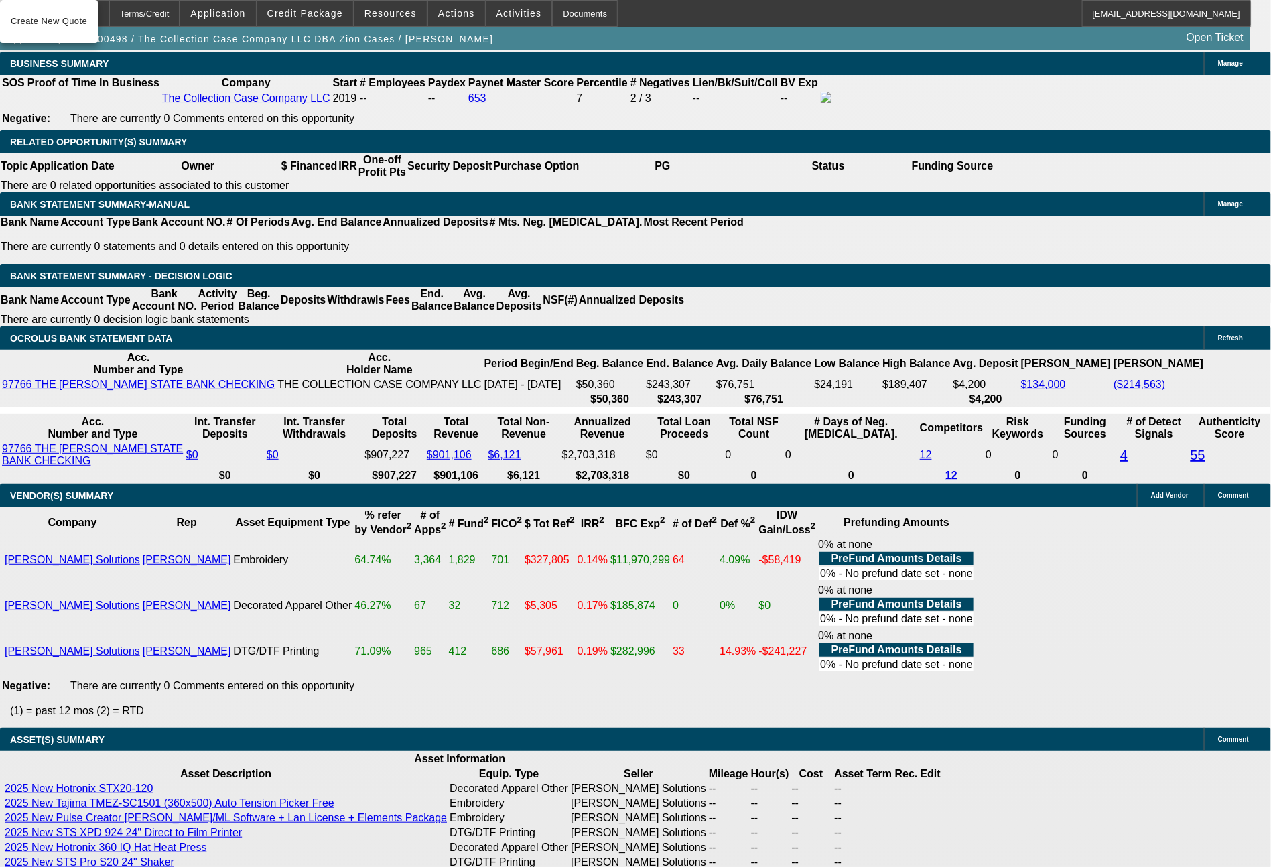
drag, startPoint x: 1208, startPoint y: 543, endPoint x: 959, endPoint y: 483, distance: 255.6
copy td "See notes for detail. Not sure if the 653 PayNet score (which does not seem to …"
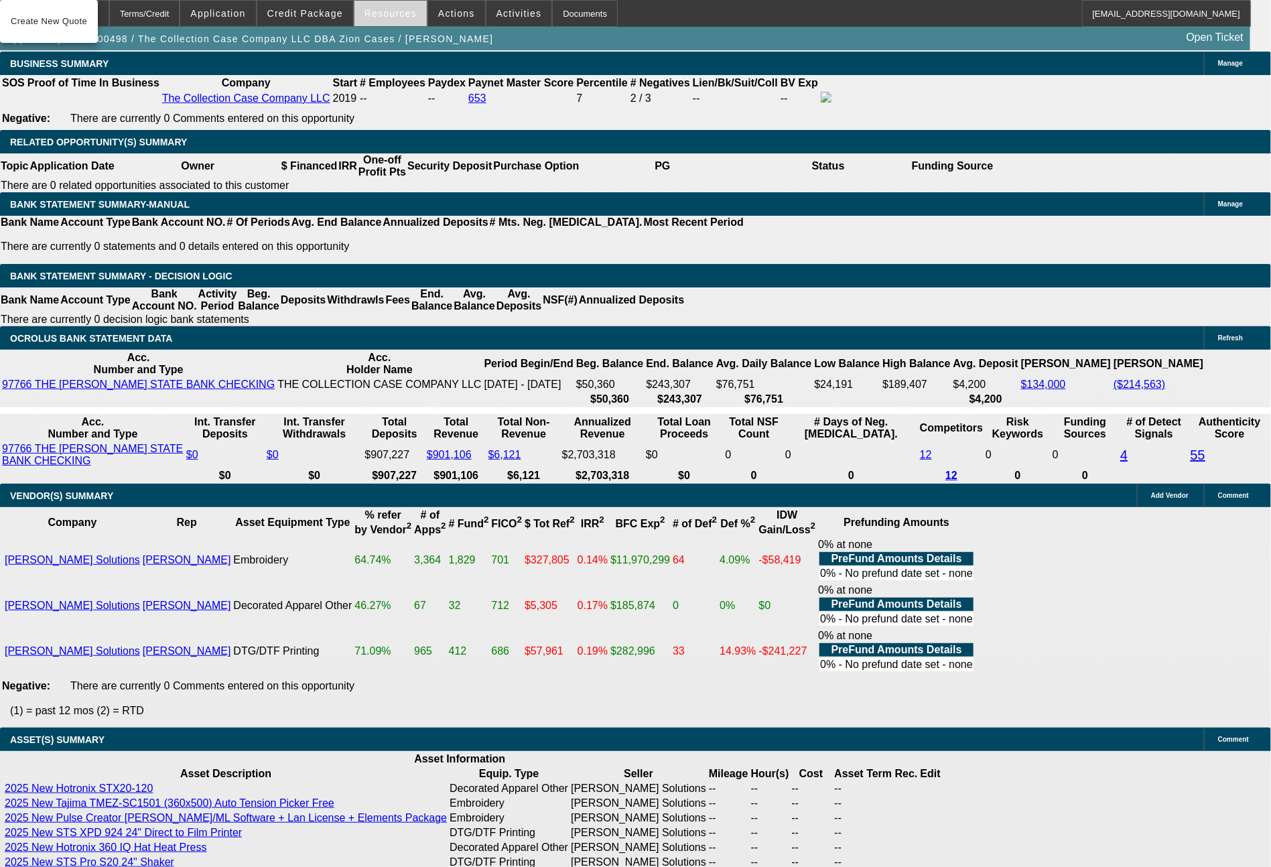
click at [396, 9] on span "Resources" at bounding box center [390, 13] width 52 height 11
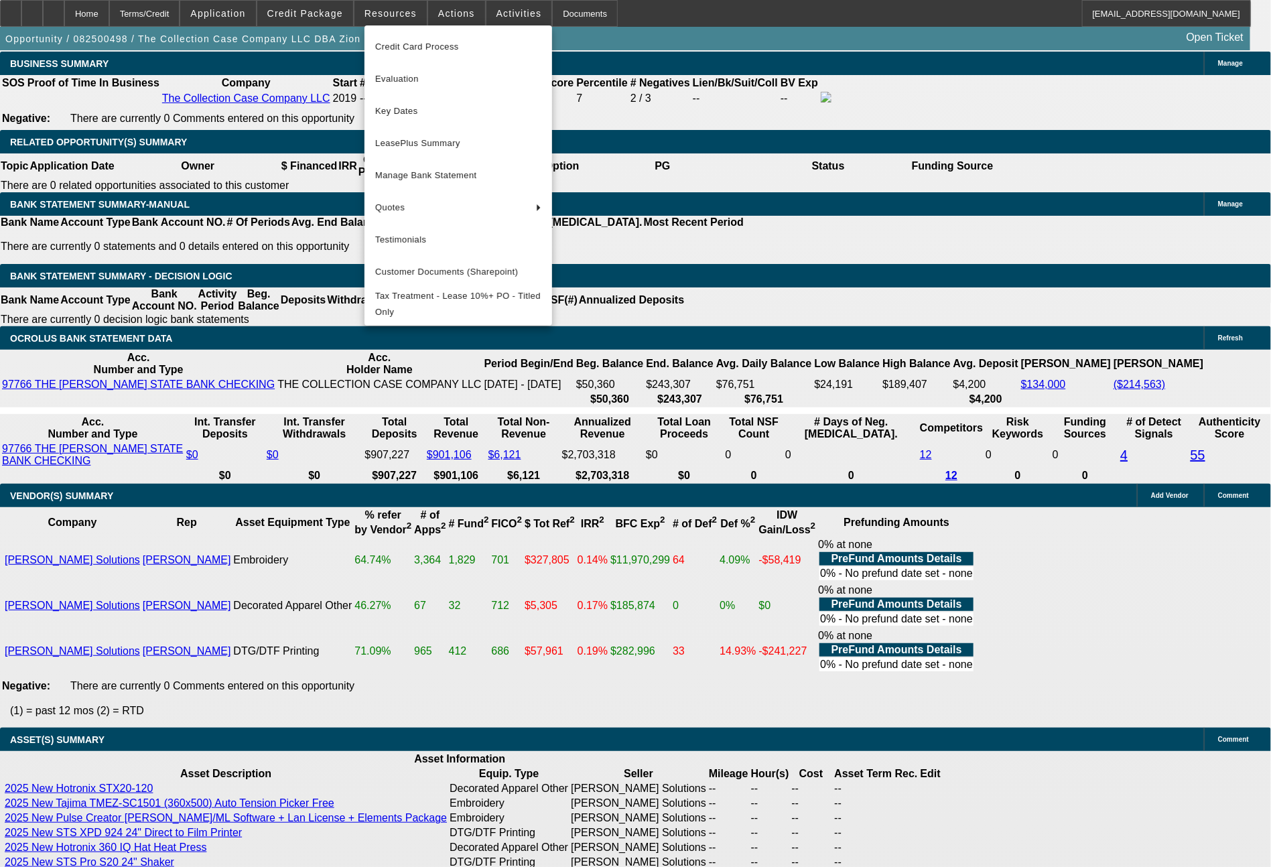
click at [470, 6] on div at bounding box center [635, 433] width 1271 height 867
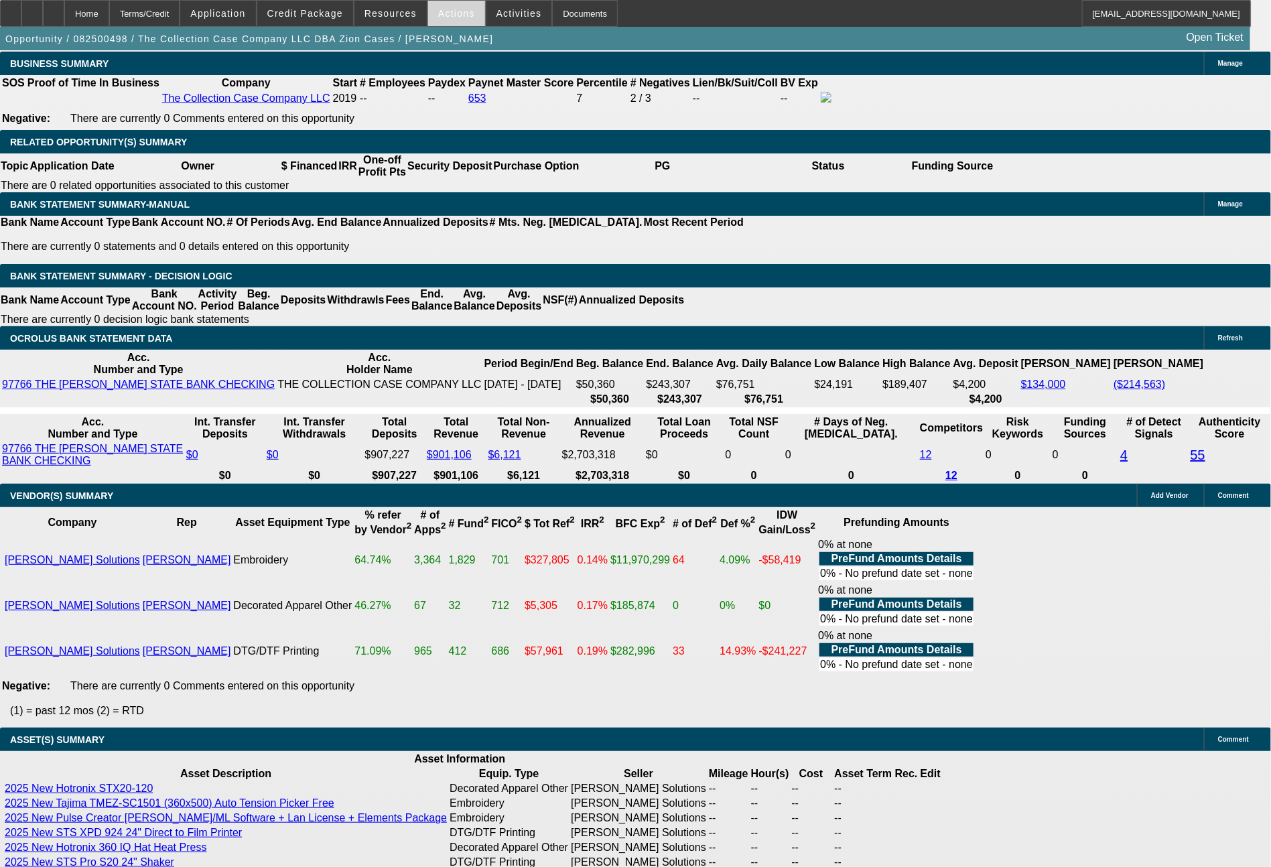
click at [470, 5] on span at bounding box center [456, 13] width 57 height 32
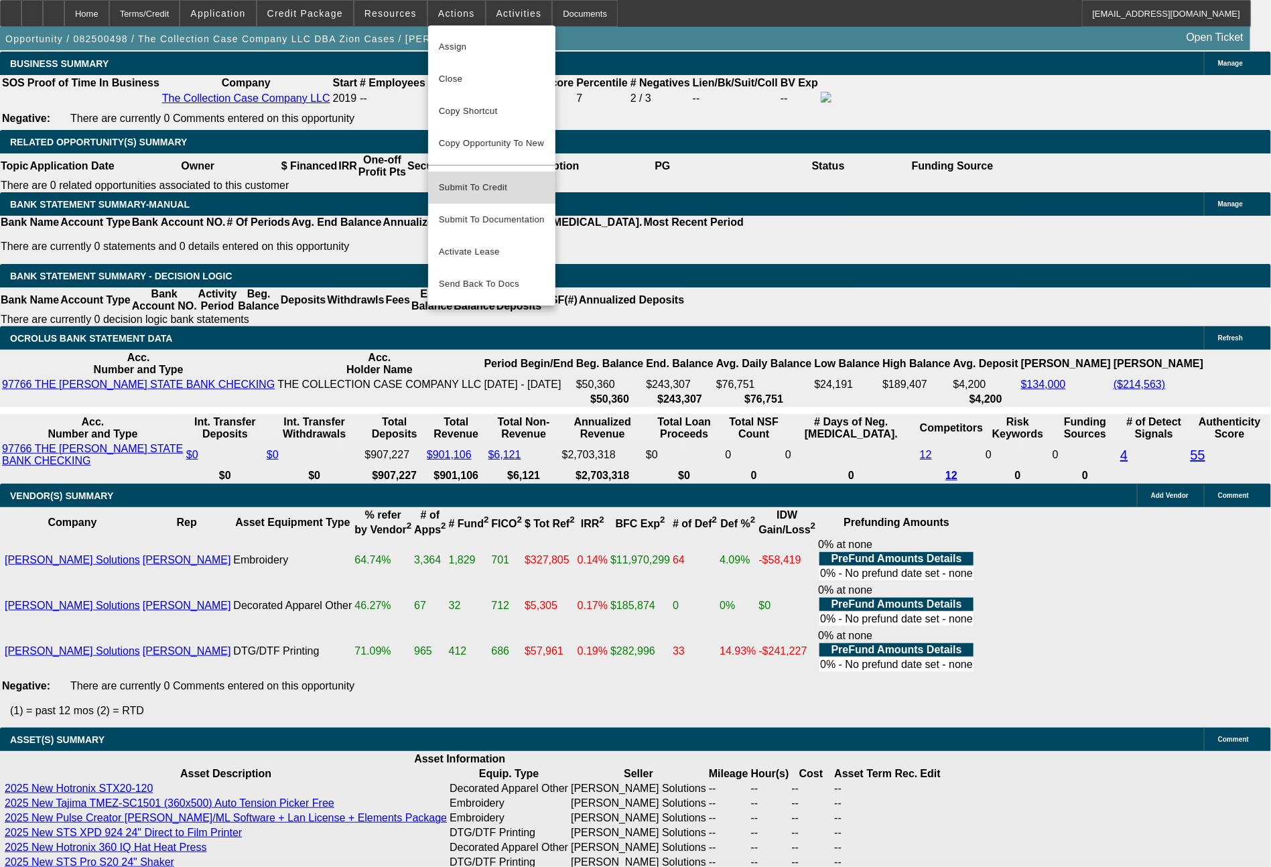
click at [488, 180] on span "Submit To Credit" at bounding box center [492, 188] width 106 height 16
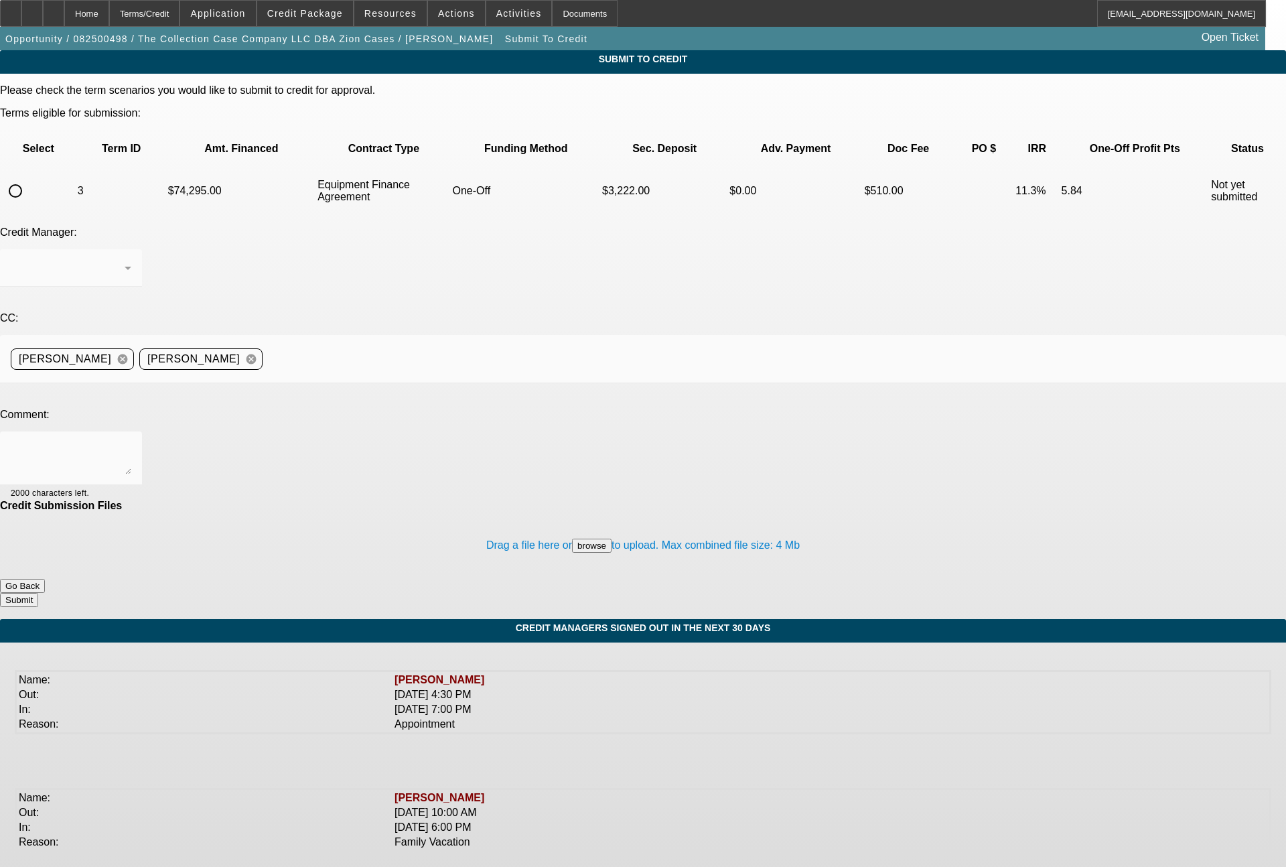
click at [29, 178] on input "radio" at bounding box center [15, 191] width 27 height 27
radio input "true"
click at [131, 442] on textarea at bounding box center [71, 458] width 121 height 32
paste textarea "See notes for detail. Not sure if the 653 PayNet score (which does not seem to …"
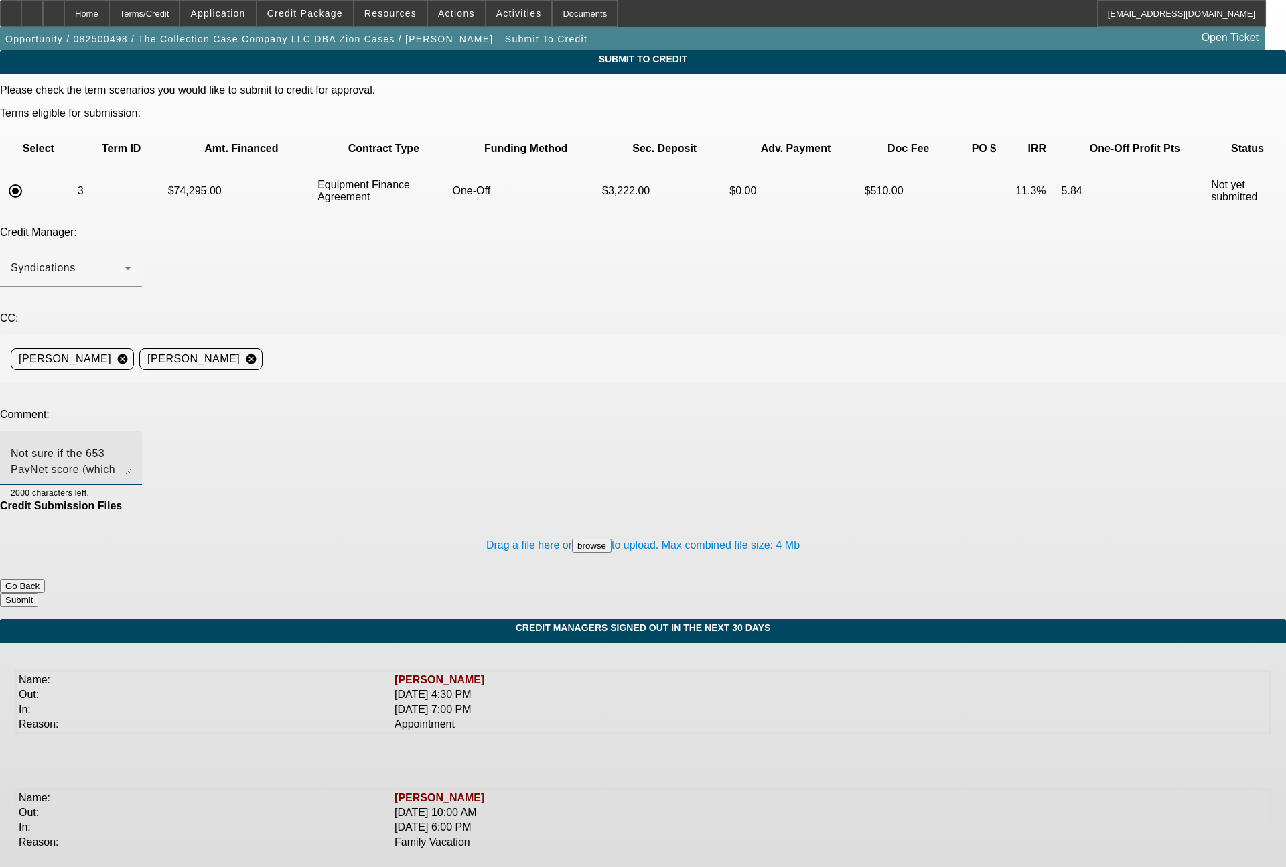
click at [131, 442] on textarea "See notes for detail. Not sure if the 653 PayNet score (which does not seem to …" at bounding box center [71, 458] width 121 height 32
click at [131, 442] on textarea "George - as discussed by email, please send to UniFi for one off review, thanks…" at bounding box center [71, 458] width 121 height 32
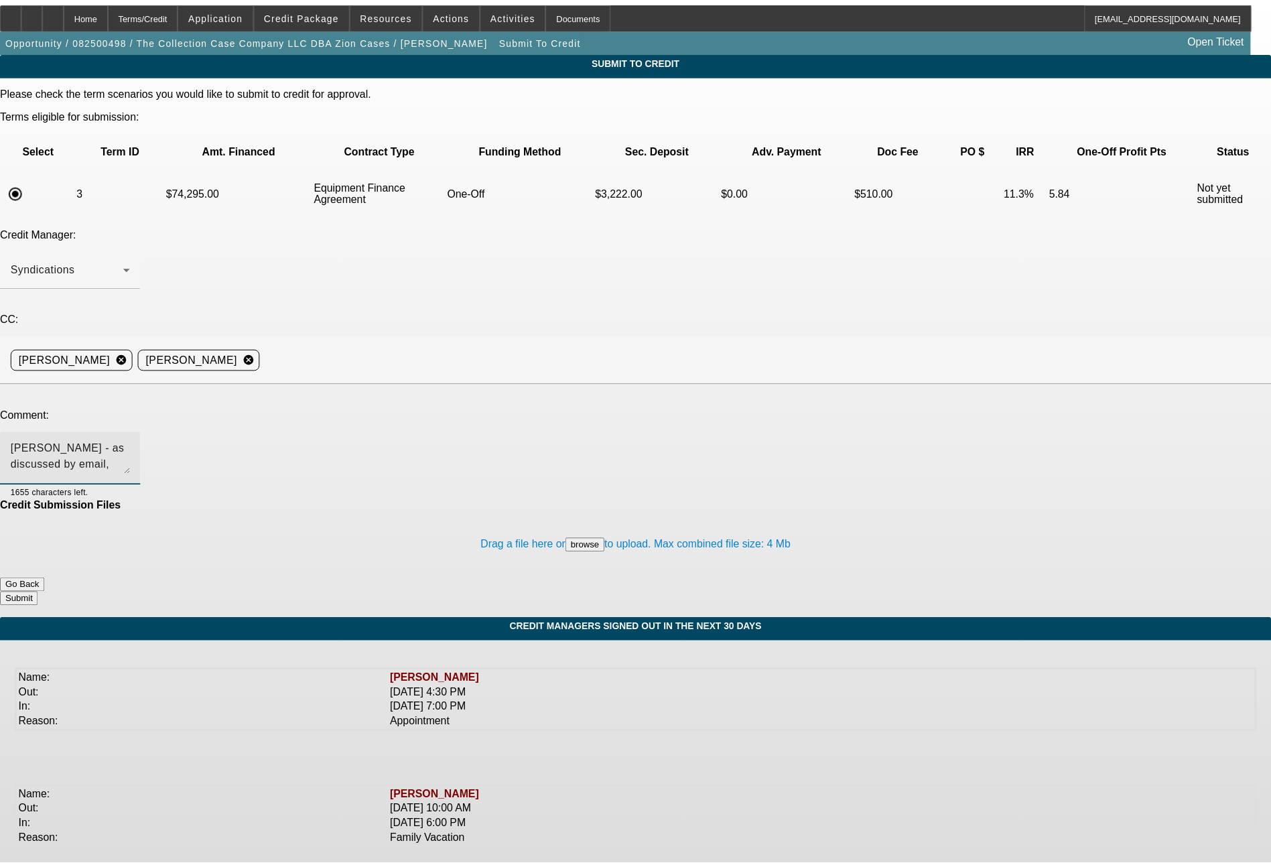
scroll to position [13, 0]
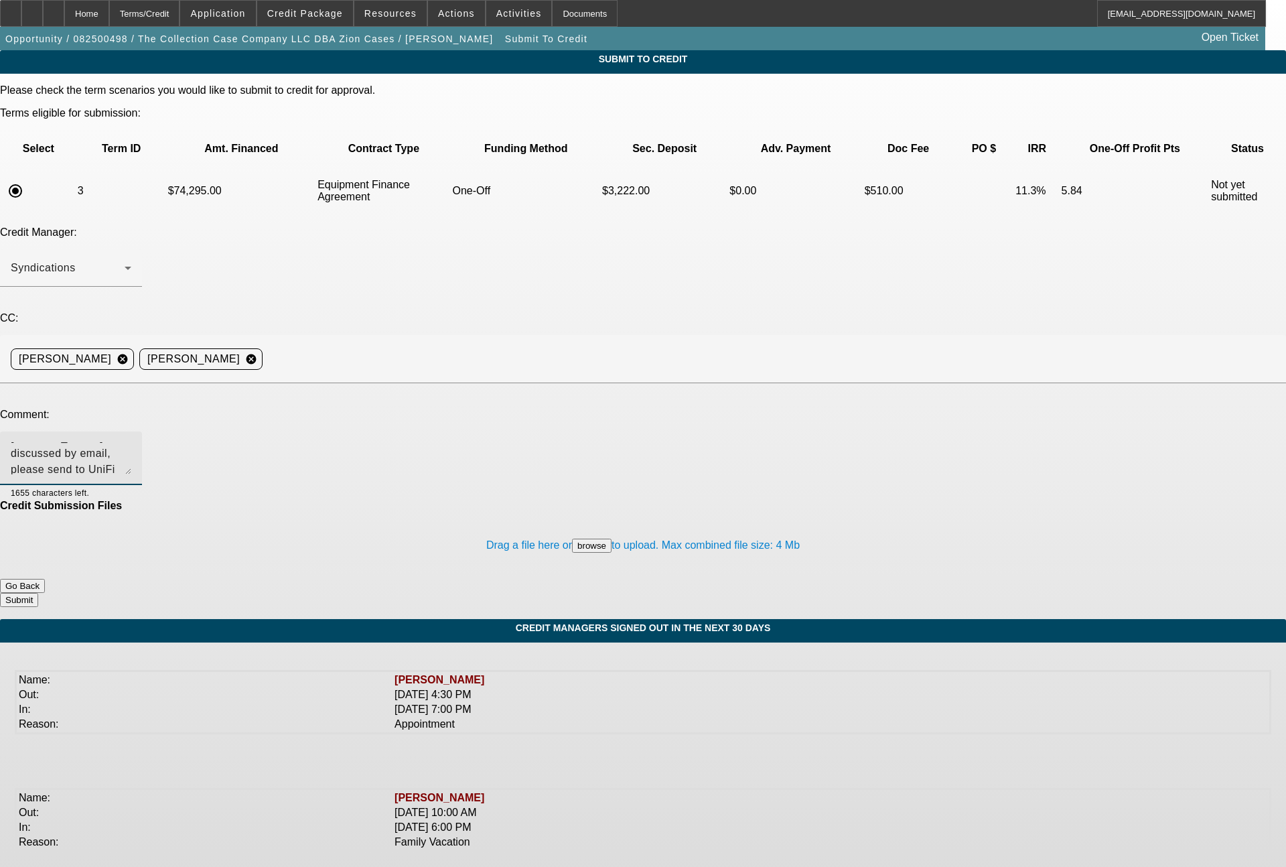
type textarea "George - as discussed by email, please send to UniFi for one off review, thanks…"
click at [38, 593] on button "Submit" at bounding box center [19, 600] width 38 height 14
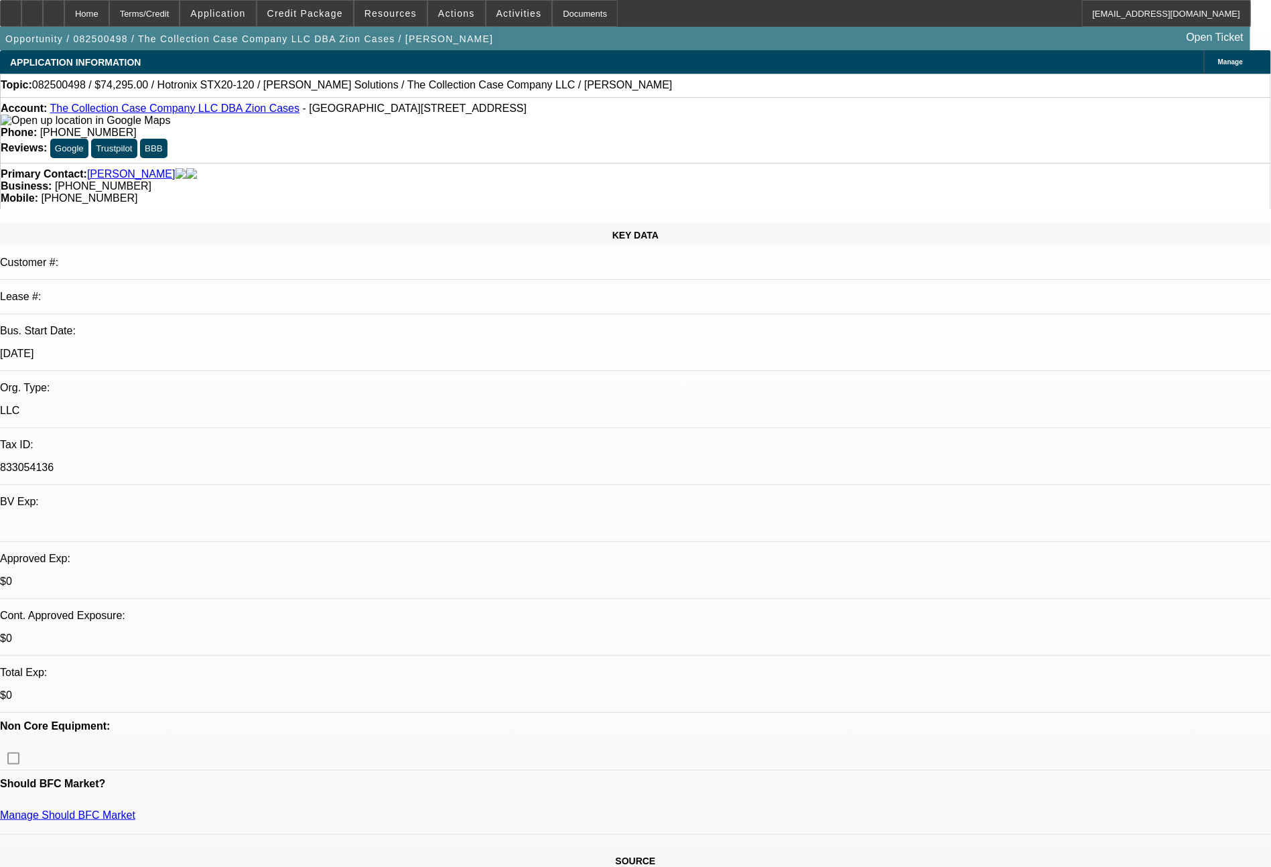
select select "0"
select select "2"
select select "0"
select select "6"
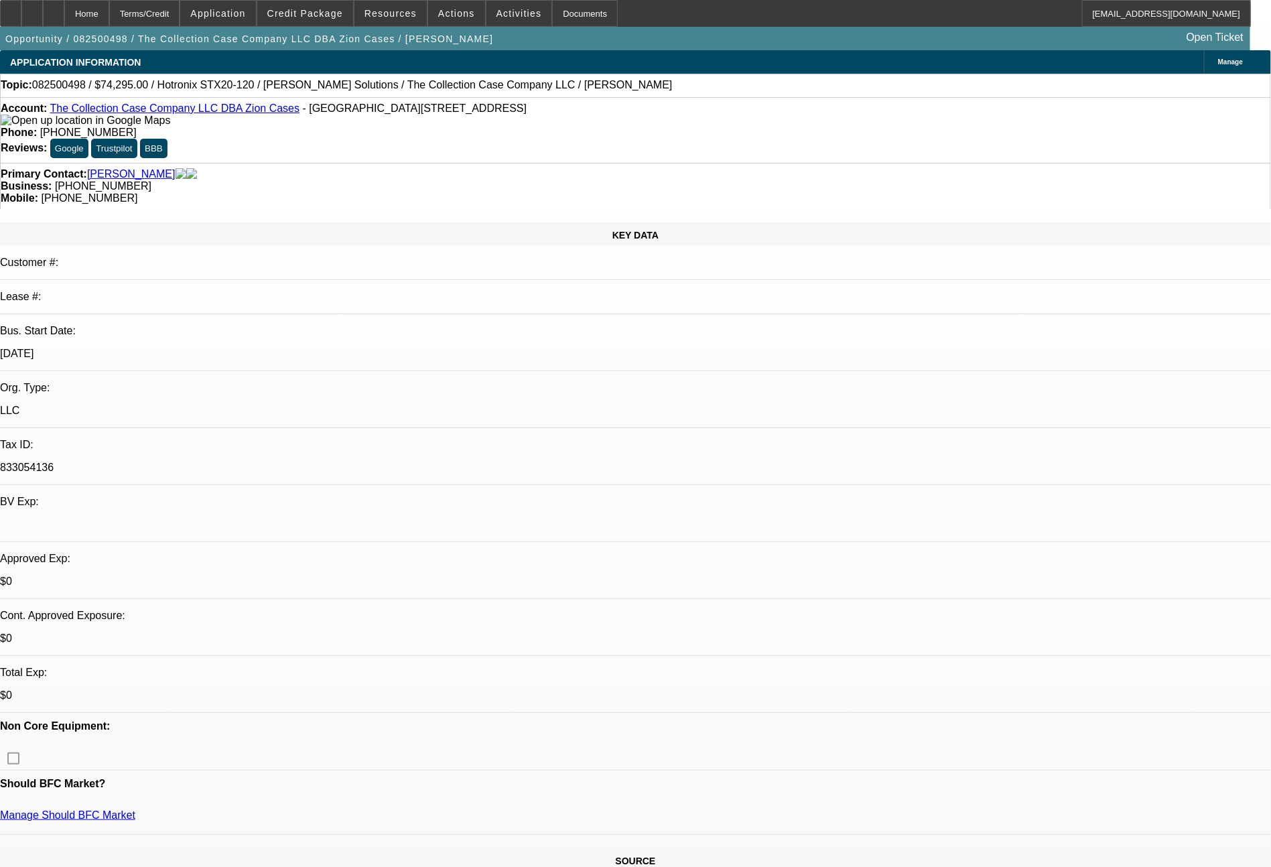
select select "0"
select select "2"
select select "0"
select select "6"
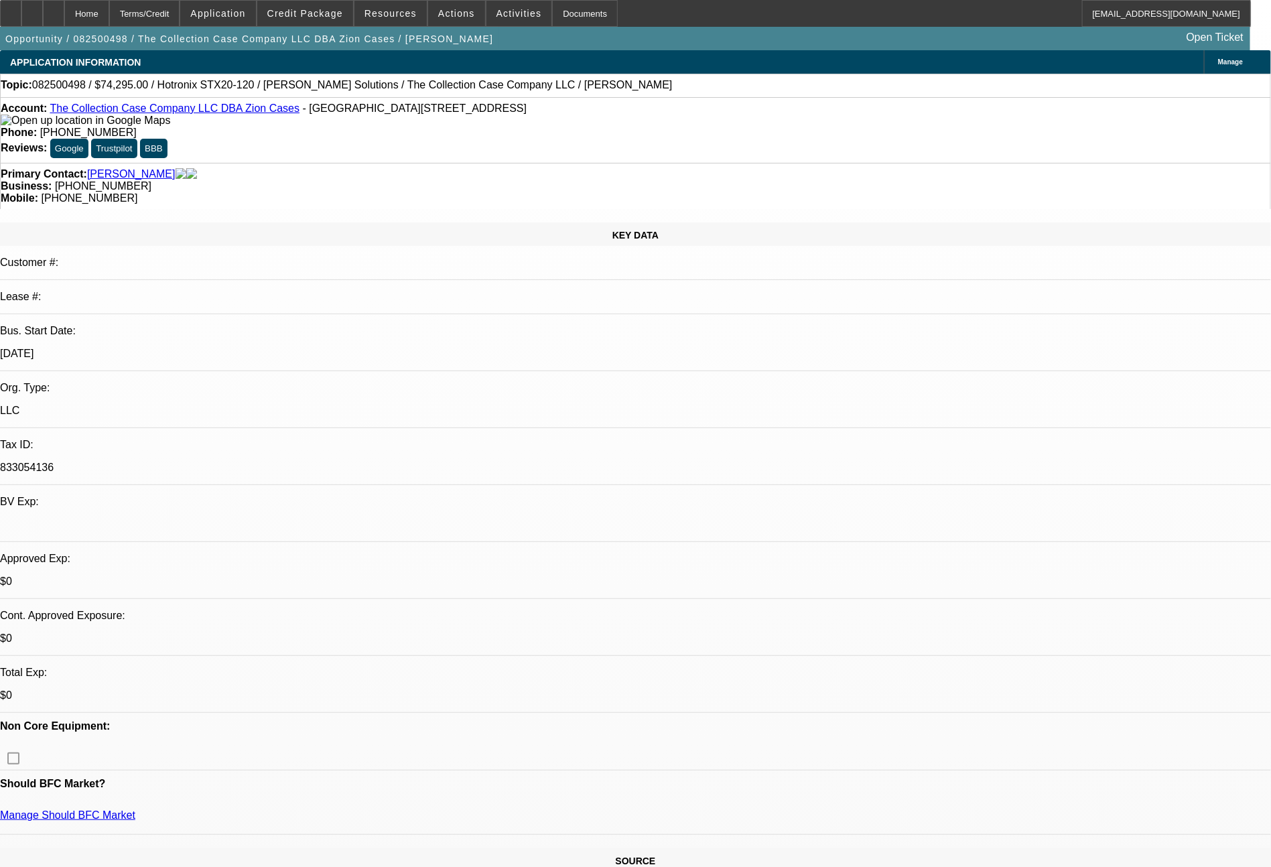
select select "0"
select select "2"
select select "0"
select select "6"
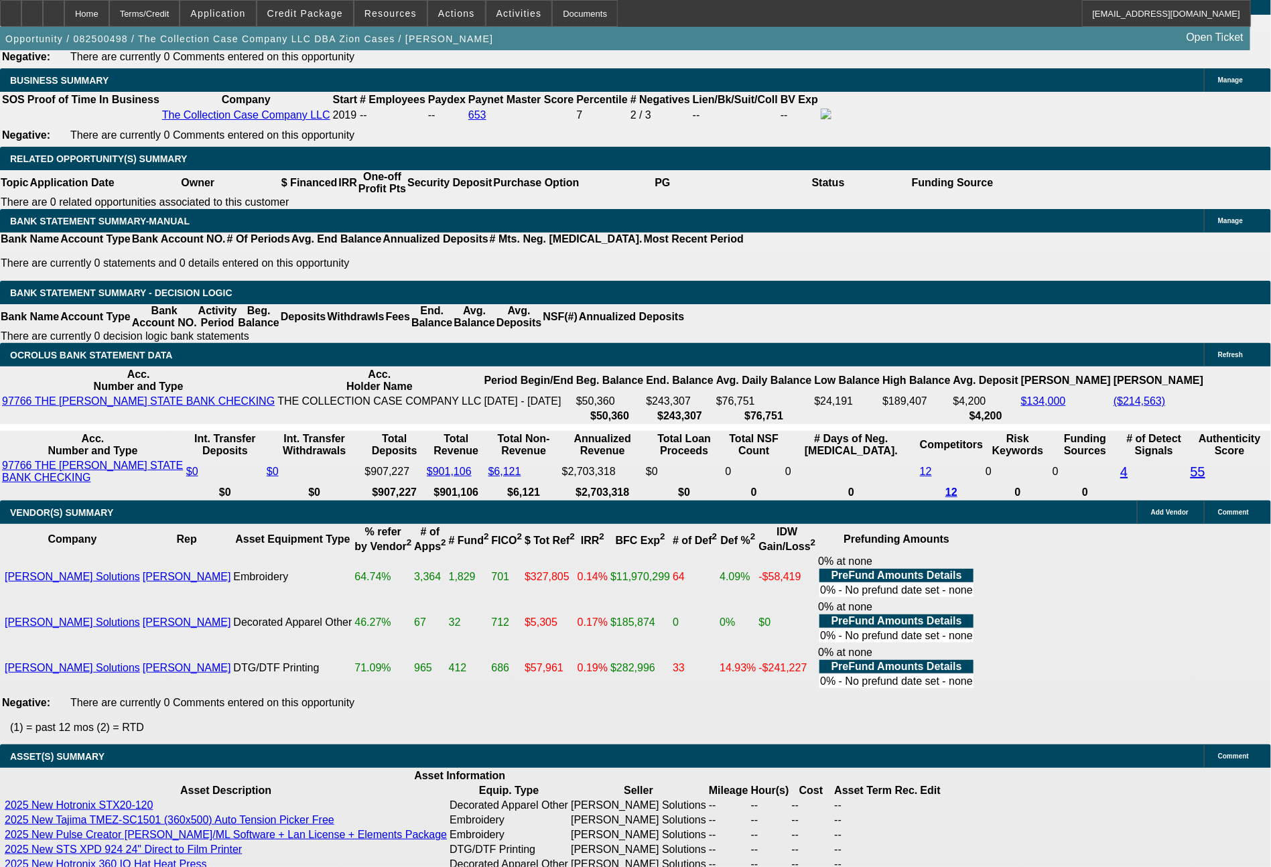
scroll to position [2402, 0]
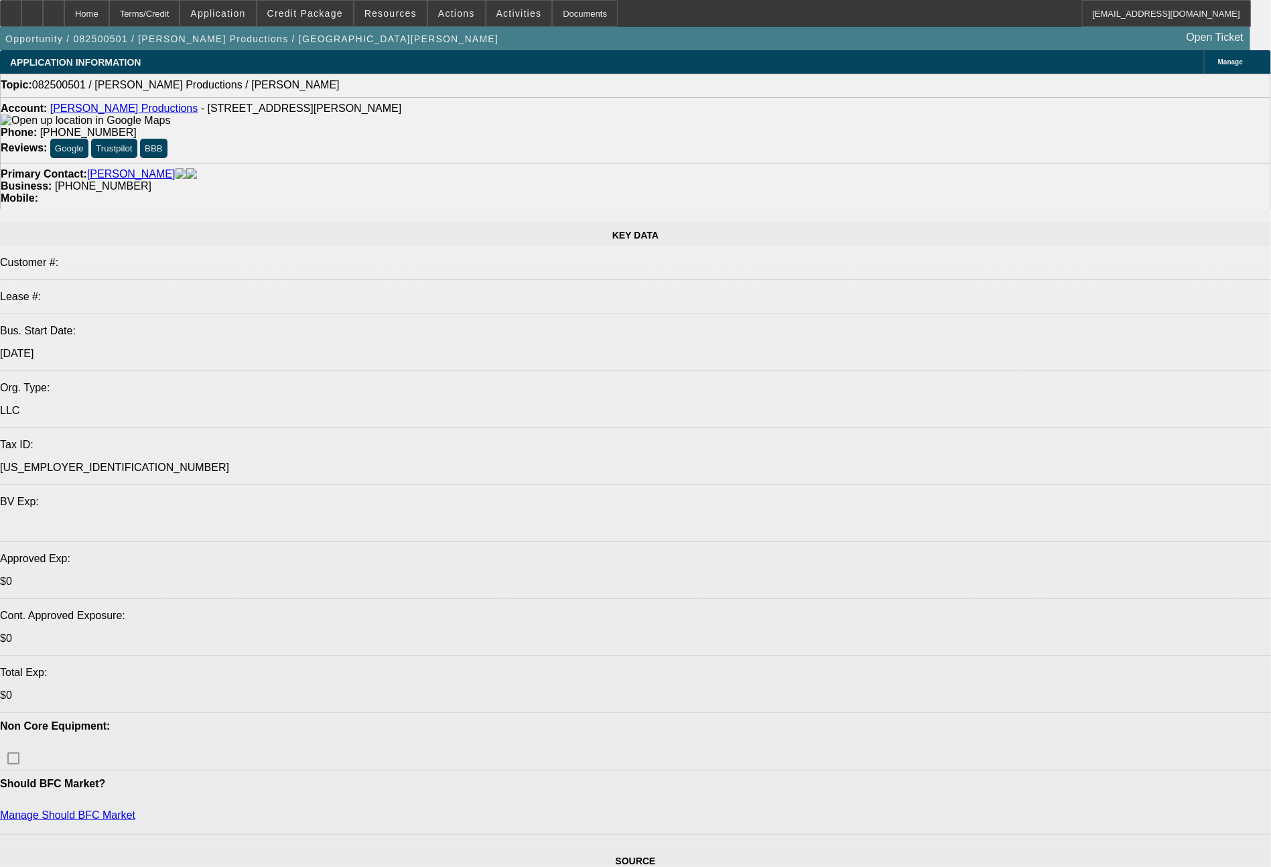
select select "0"
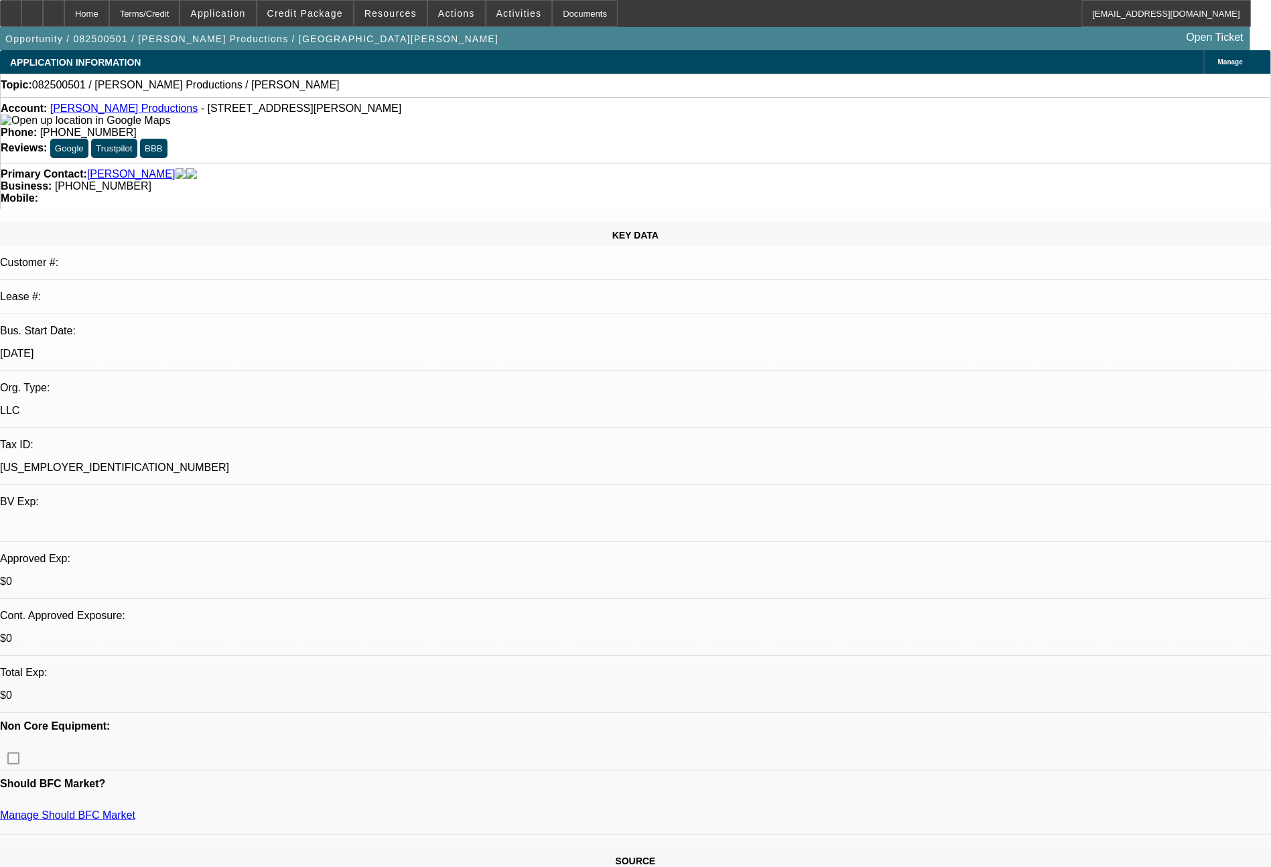
select select "2"
select select "0.1"
select select "4"
click at [334, 11] on span "Credit Package" at bounding box center [305, 13] width 76 height 11
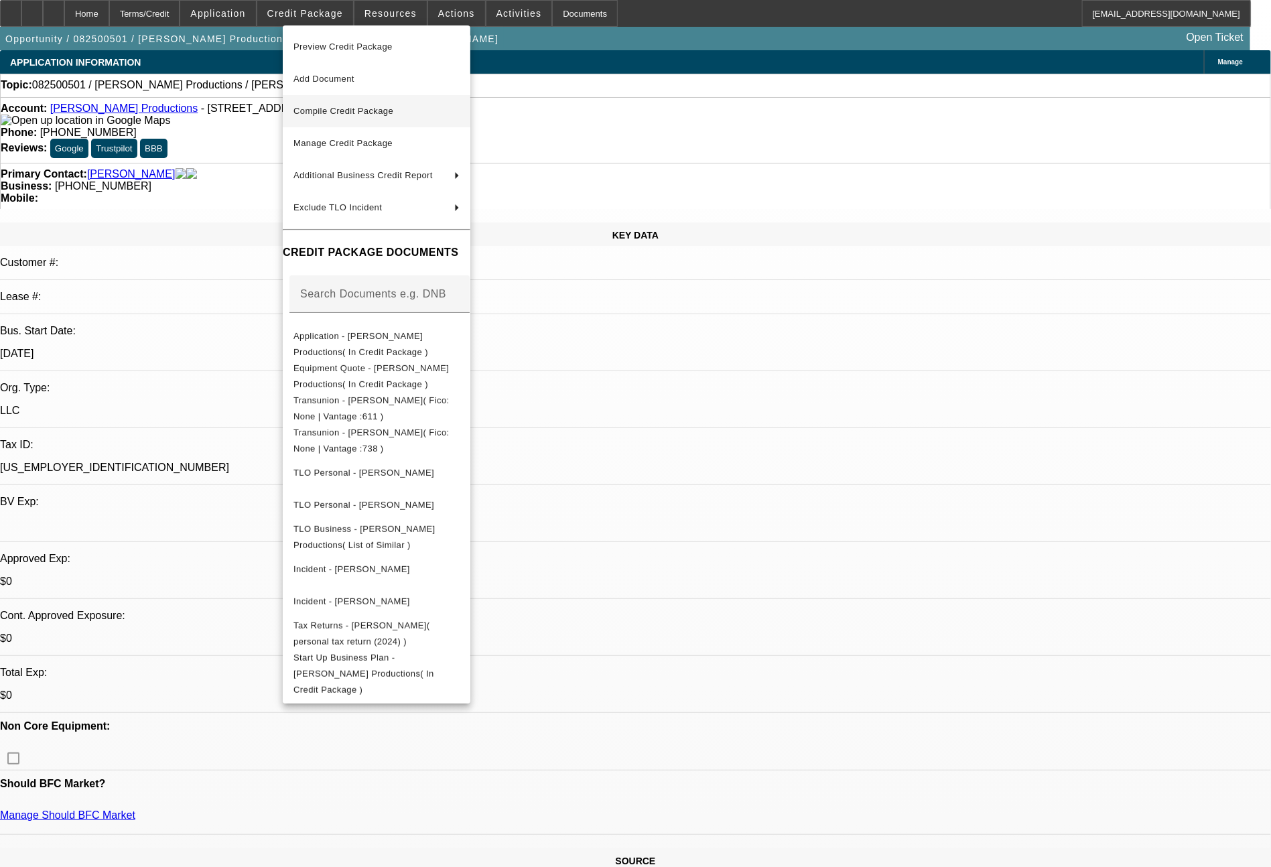
click at [358, 119] on span "Compile Credit Package" at bounding box center [376, 111] width 166 height 16
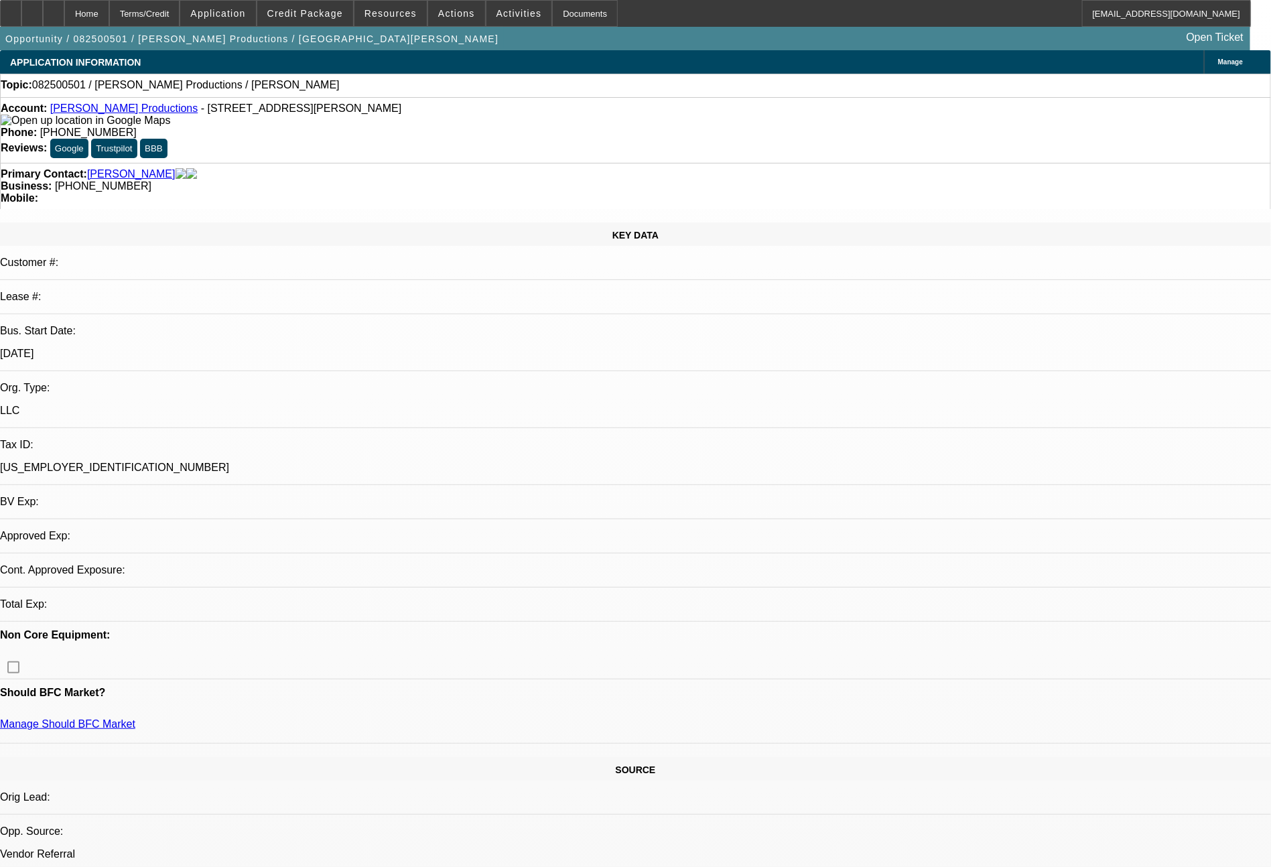
select select "0"
select select "2"
select select "0.1"
select select "4"
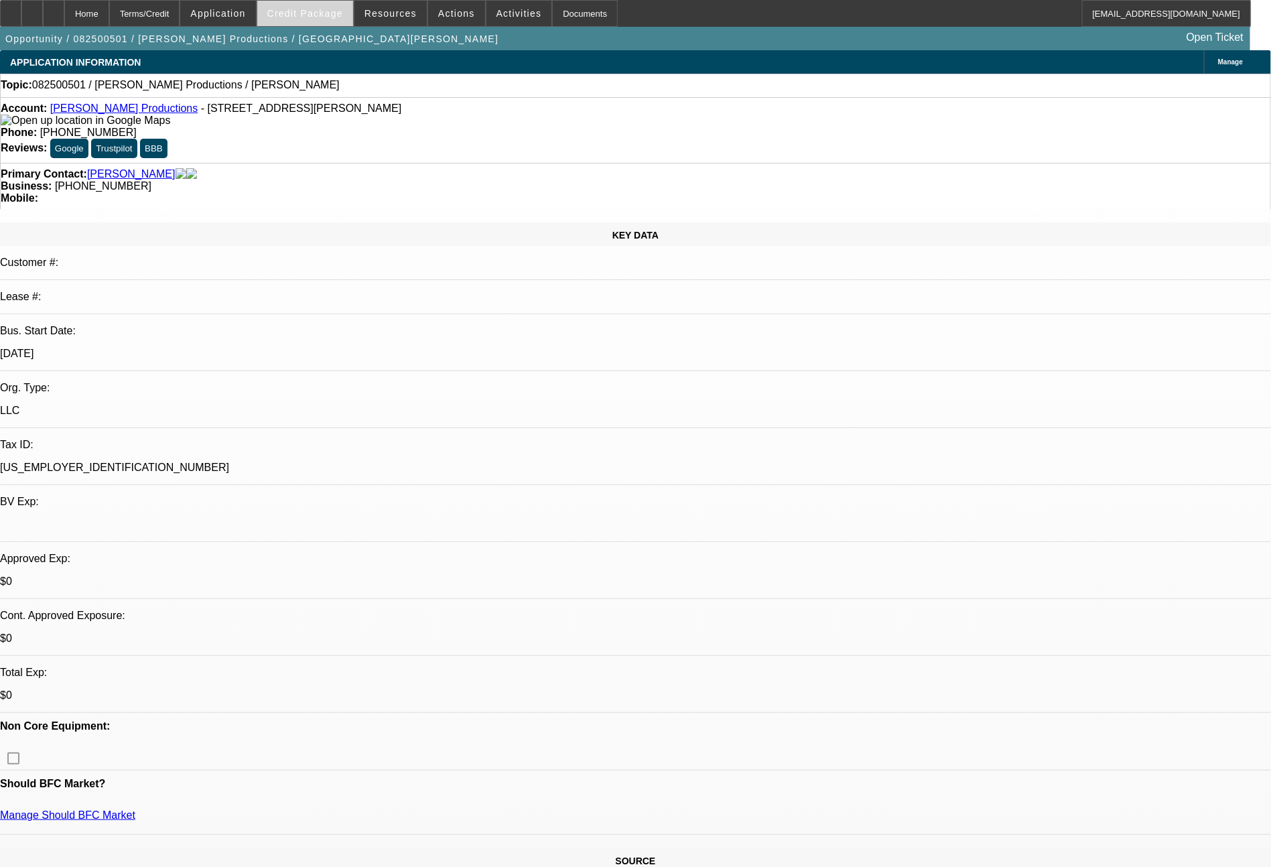
click at [330, 10] on span "Credit Package" at bounding box center [305, 13] width 76 height 11
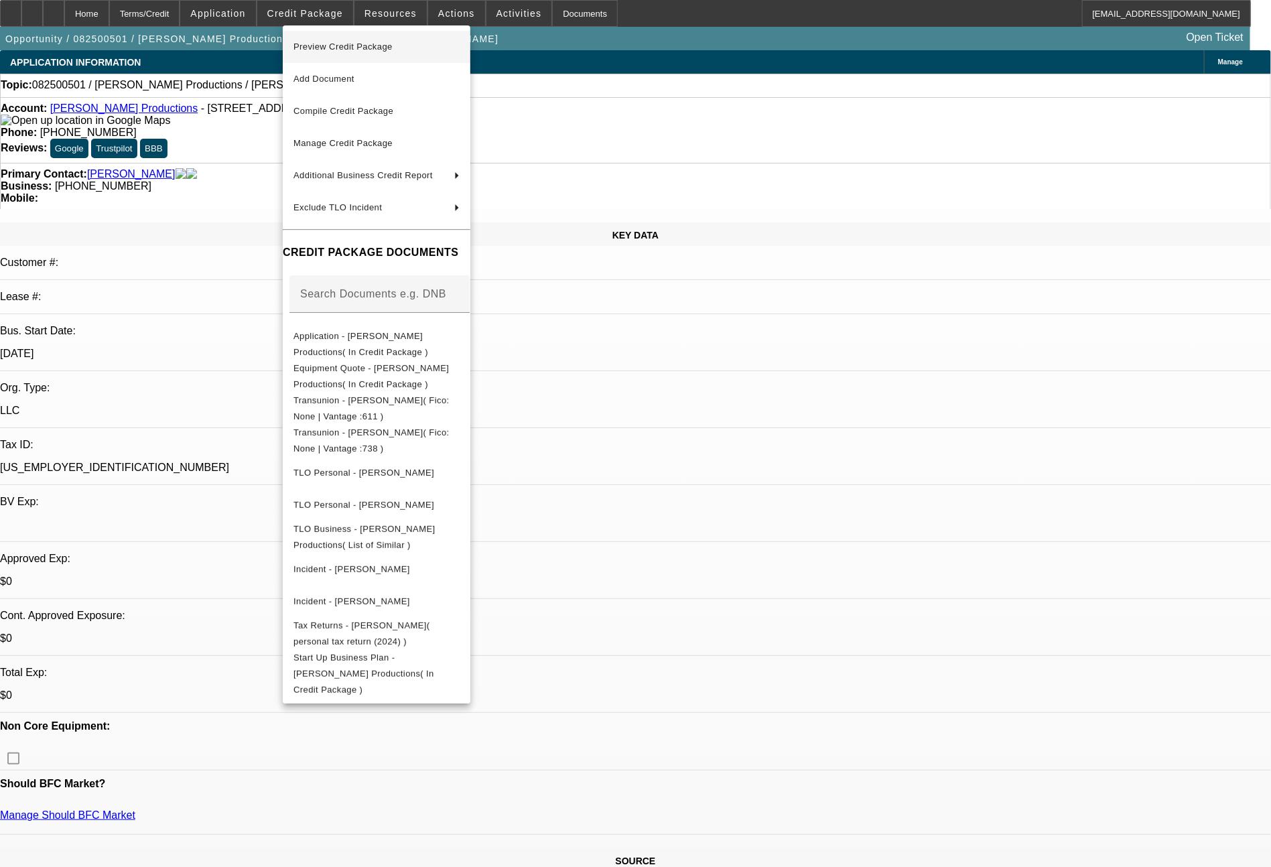
click at [346, 48] on span "Preview Credit Package" at bounding box center [342, 47] width 99 height 10
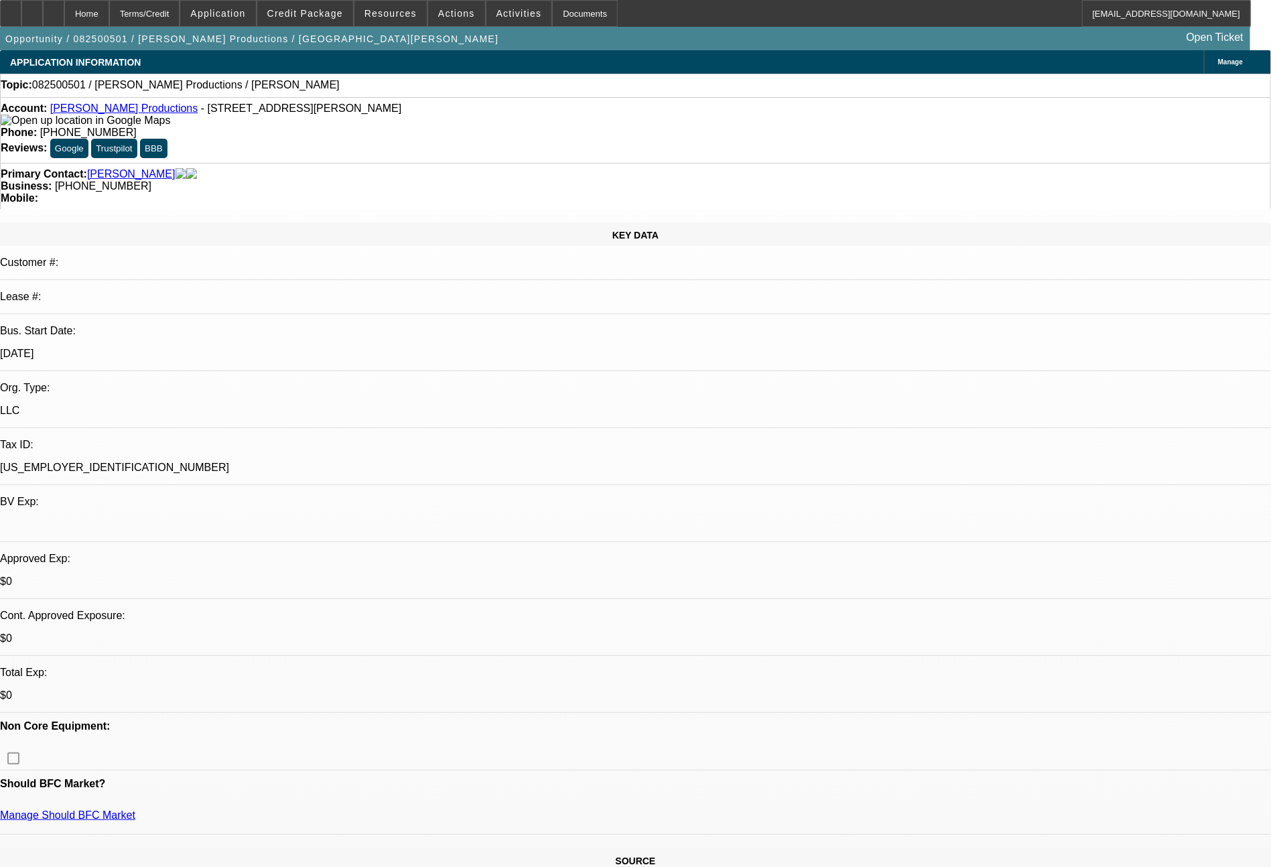
click at [125, 113] on link "[PERSON_NAME] Productions" at bounding box center [124, 108] width 148 height 11
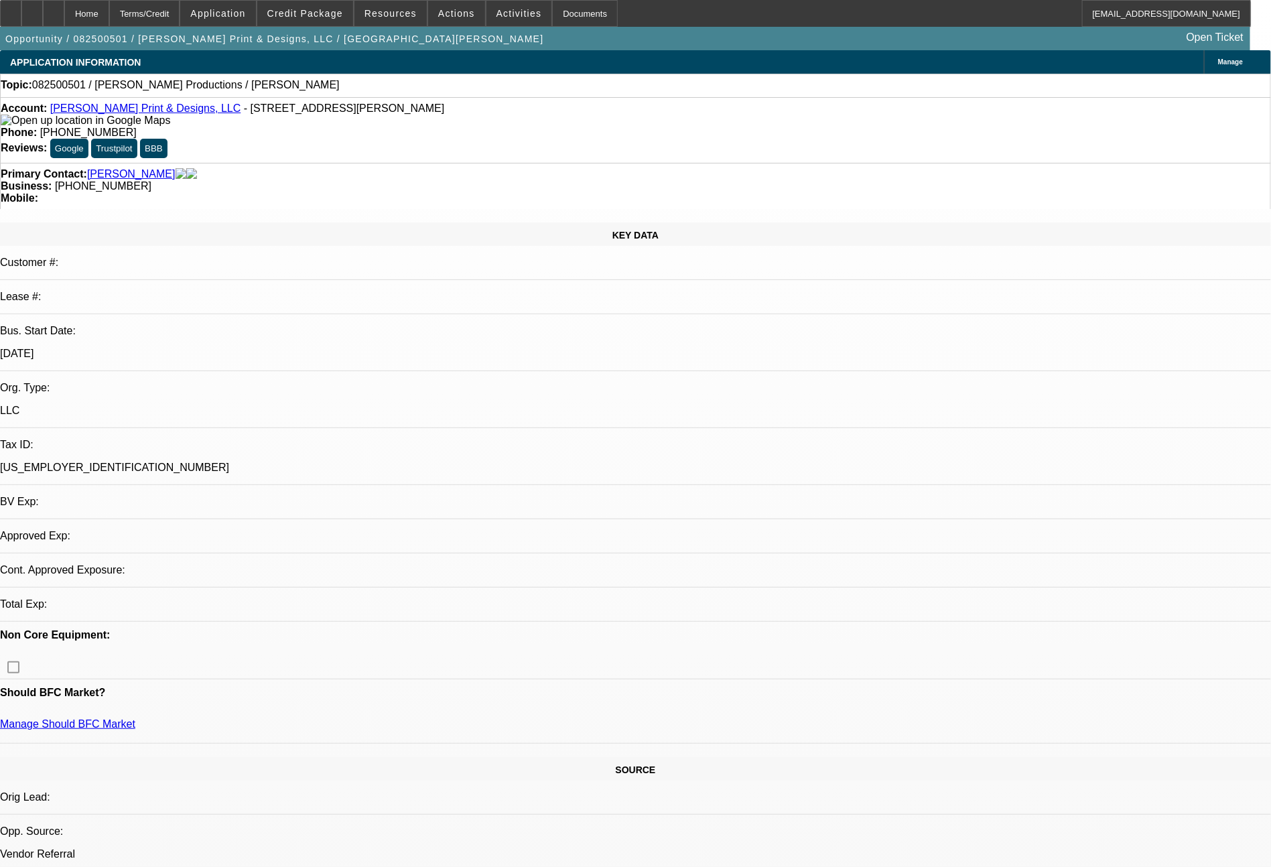
select select "0"
select select "2"
select select "0.1"
select select "4"
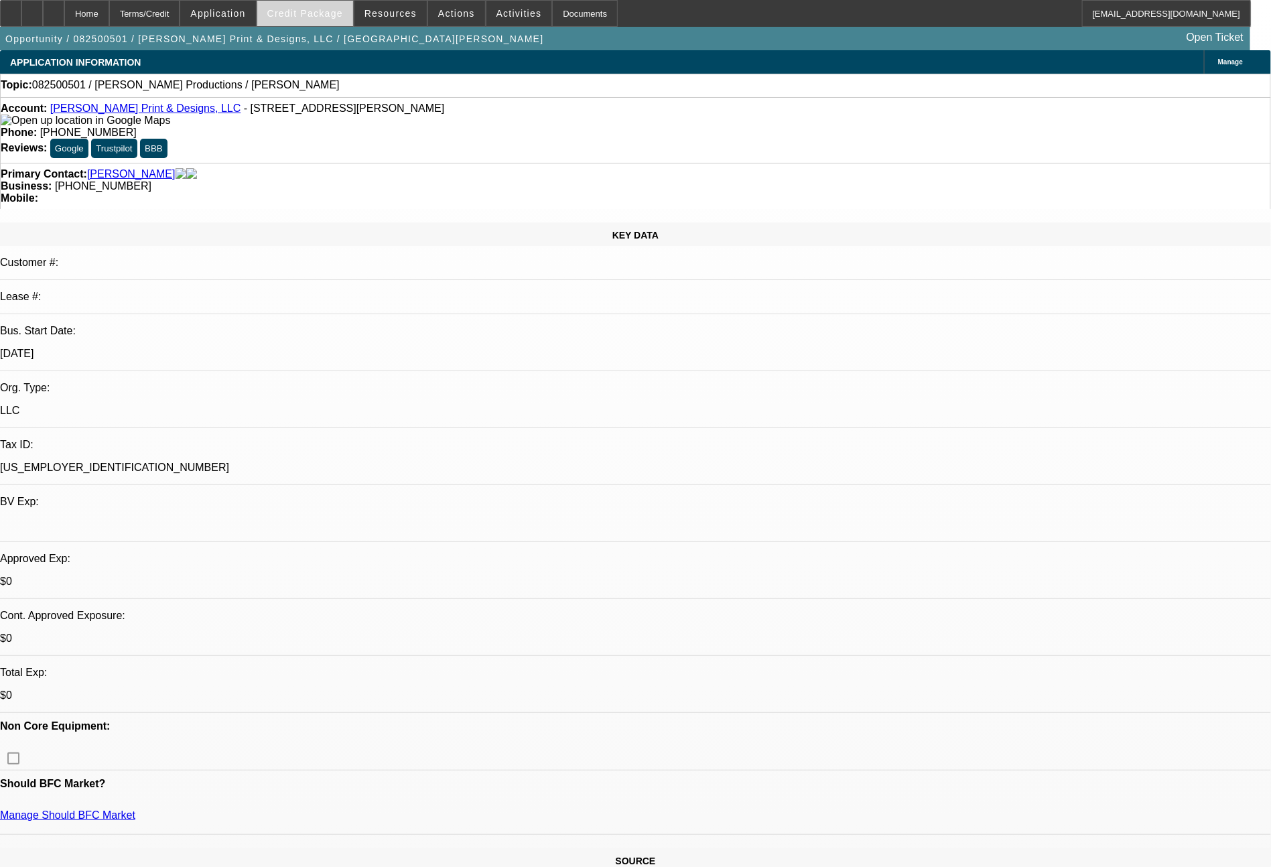
click at [312, 15] on span "Credit Package" at bounding box center [305, 13] width 76 height 11
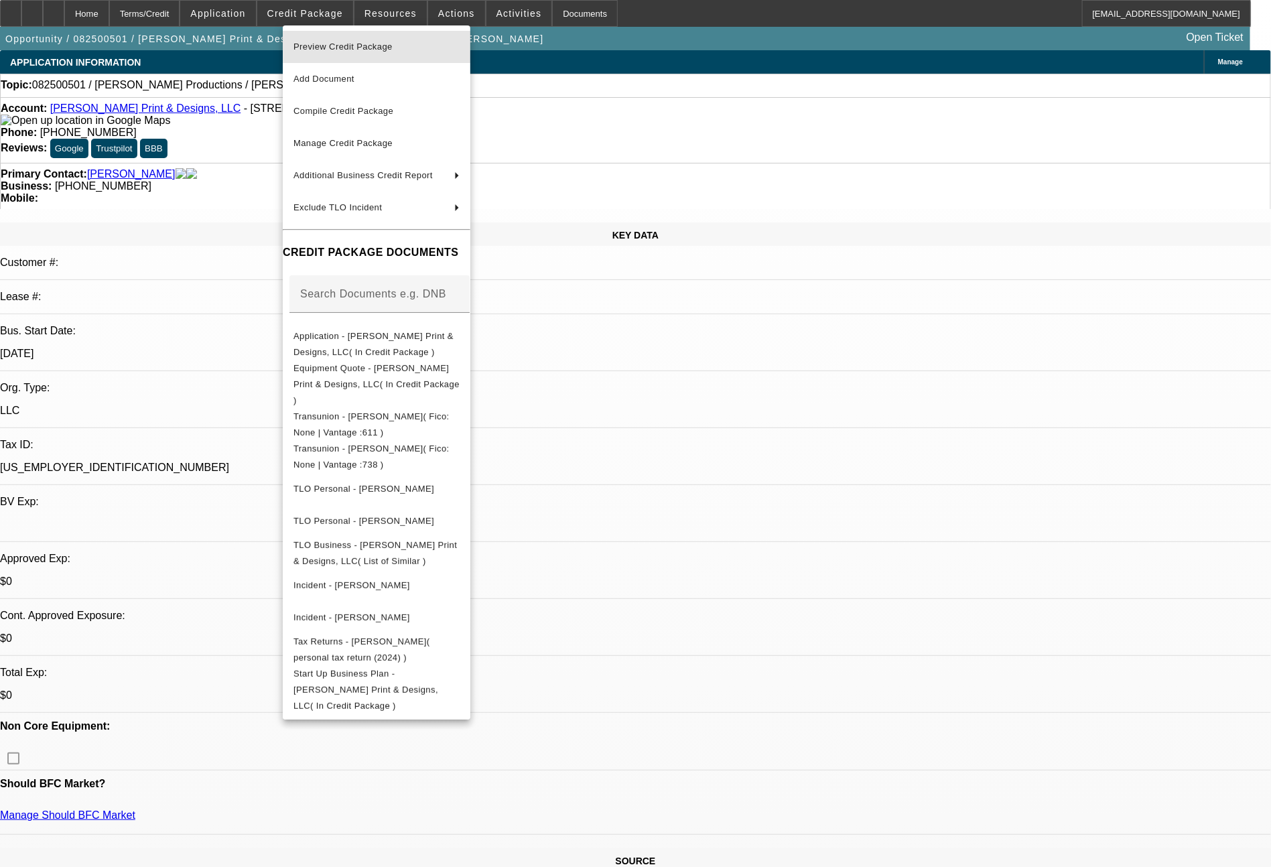
click at [324, 43] on span "Preview Credit Package" at bounding box center [342, 47] width 99 height 10
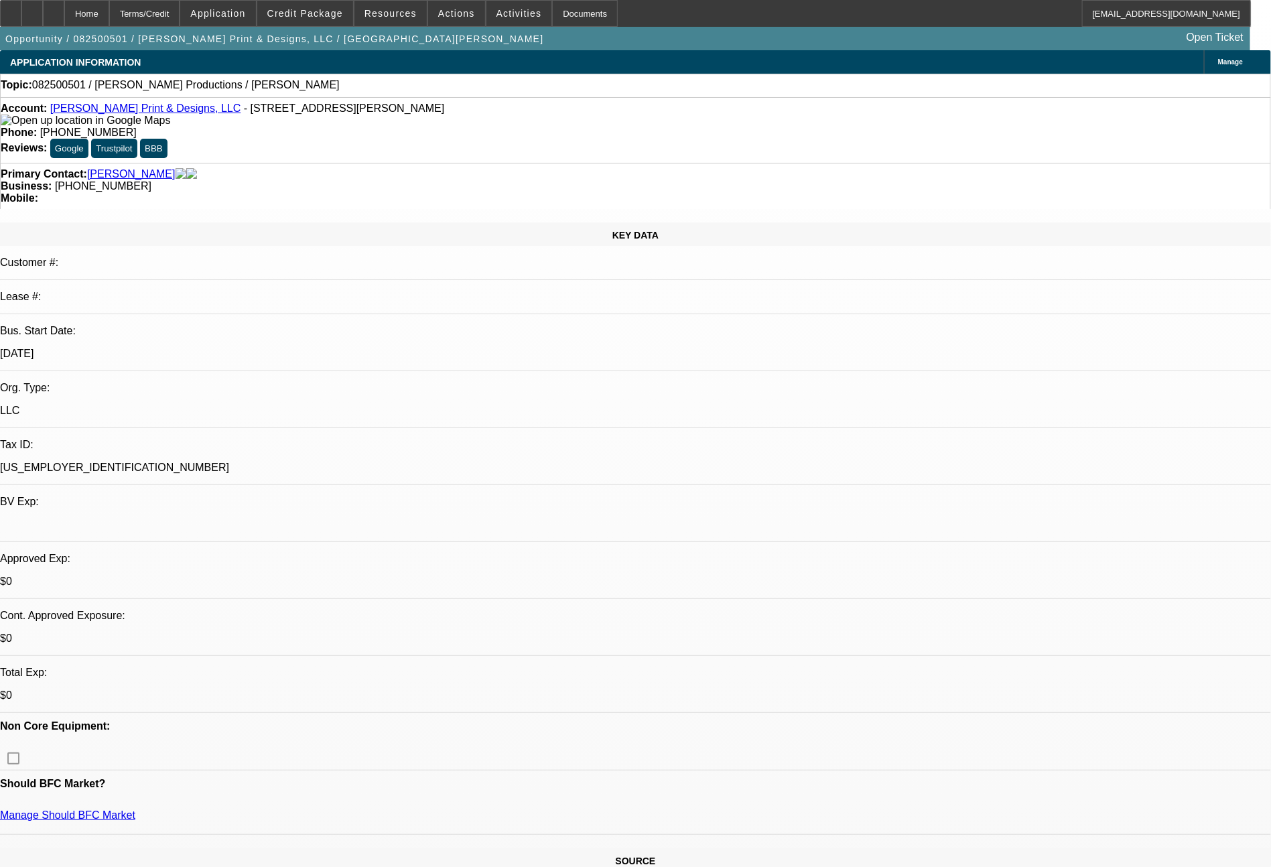
select select "0"
select select "2"
select select "0.1"
select select "4"
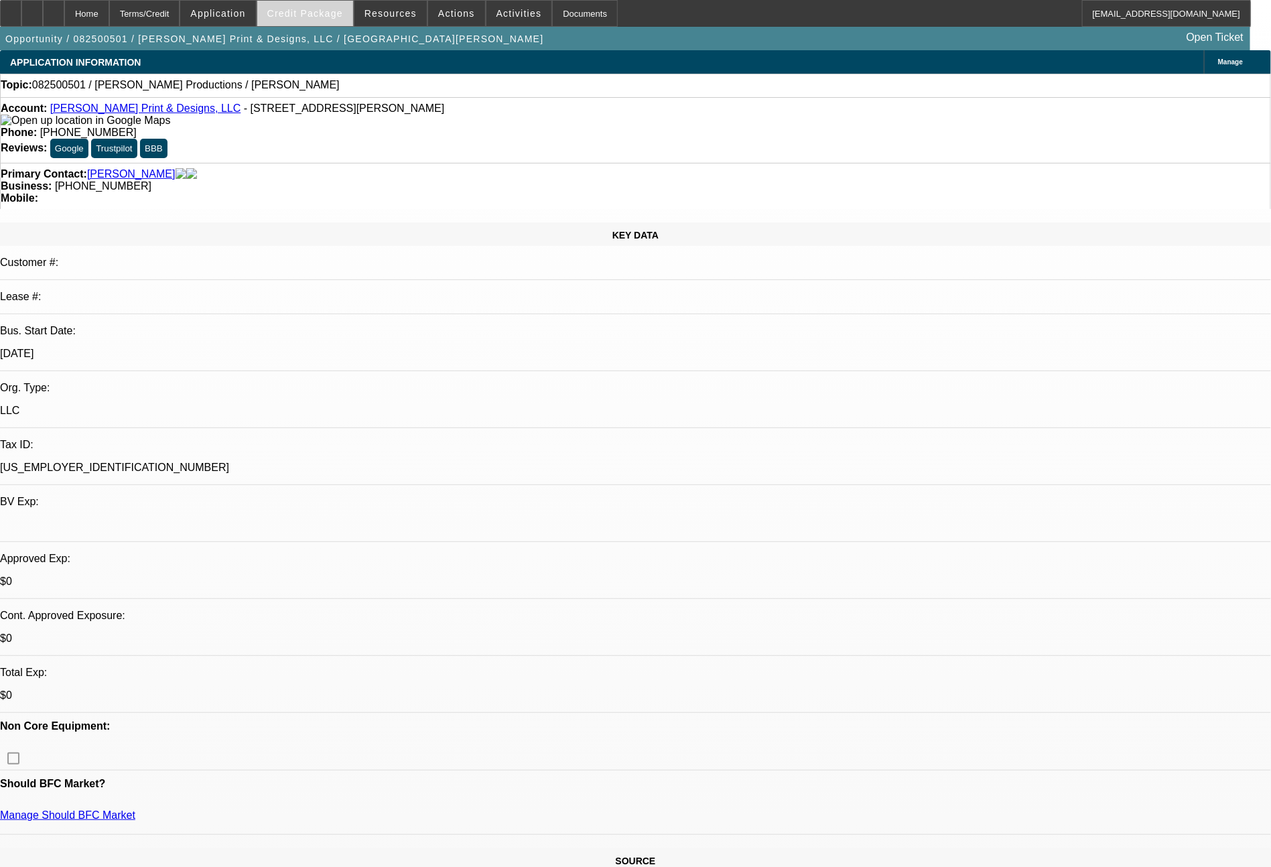
click at [334, 21] on span at bounding box center [305, 13] width 96 height 32
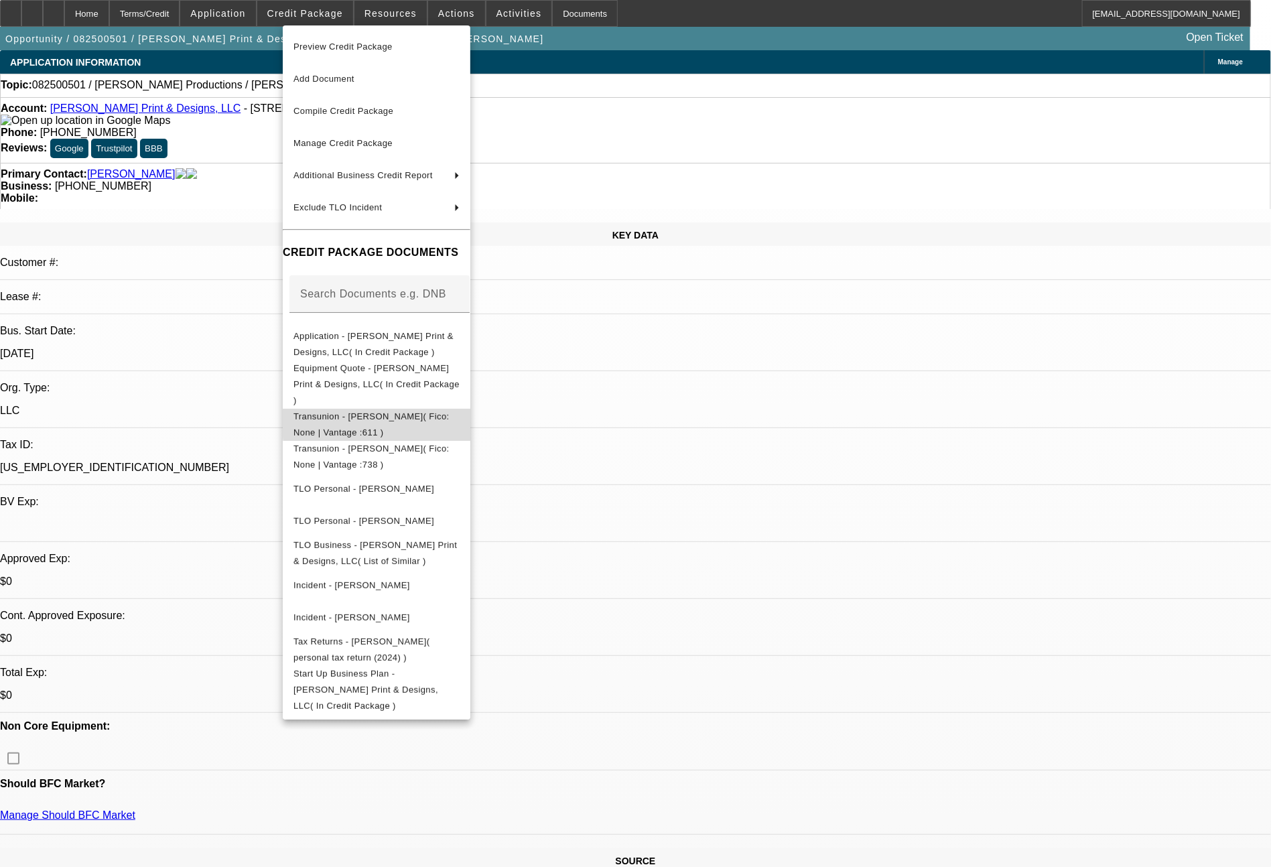
click at [450, 411] on span "Transunion - [PERSON_NAME]( Fico: None | Vantage :611 )" at bounding box center [371, 424] width 156 height 26
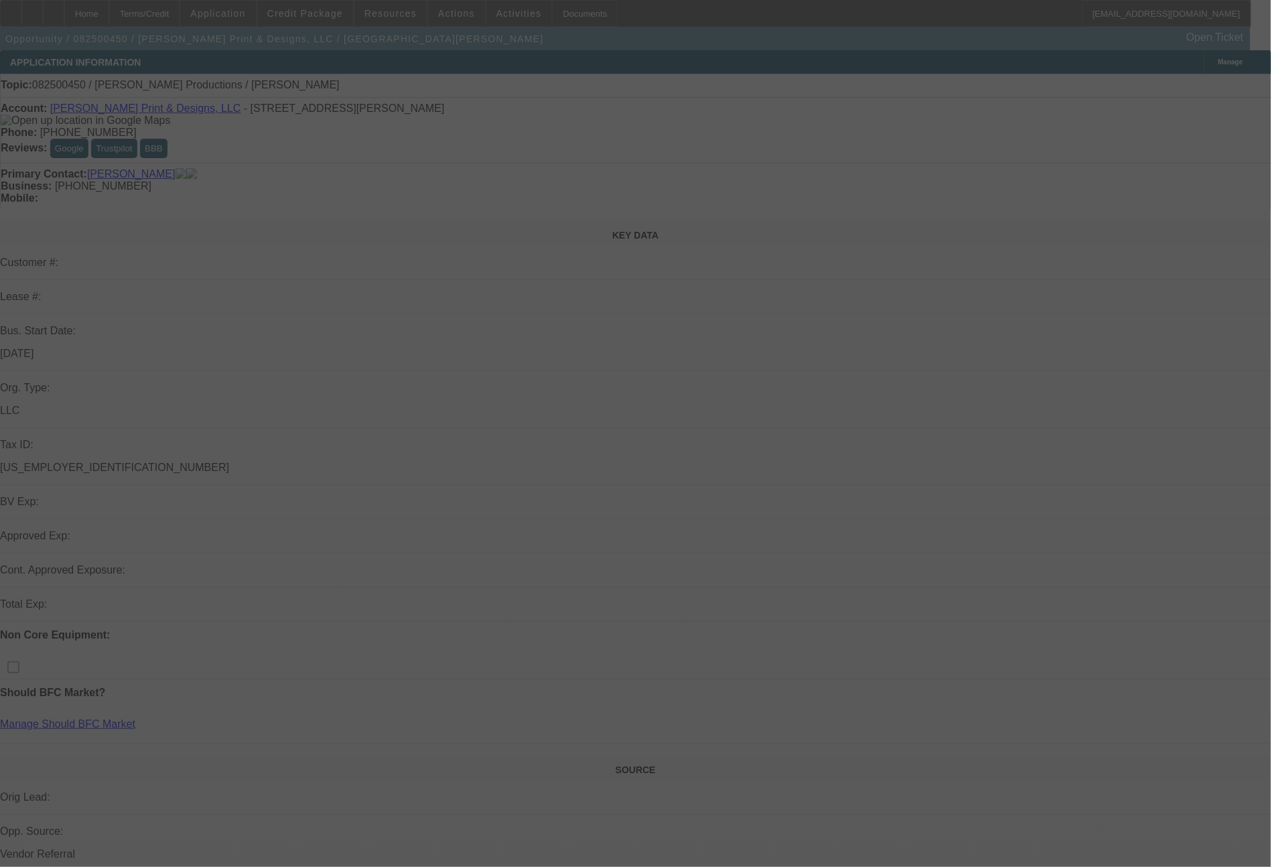
select select "0"
select select "2"
select select "0.1"
select select "4"
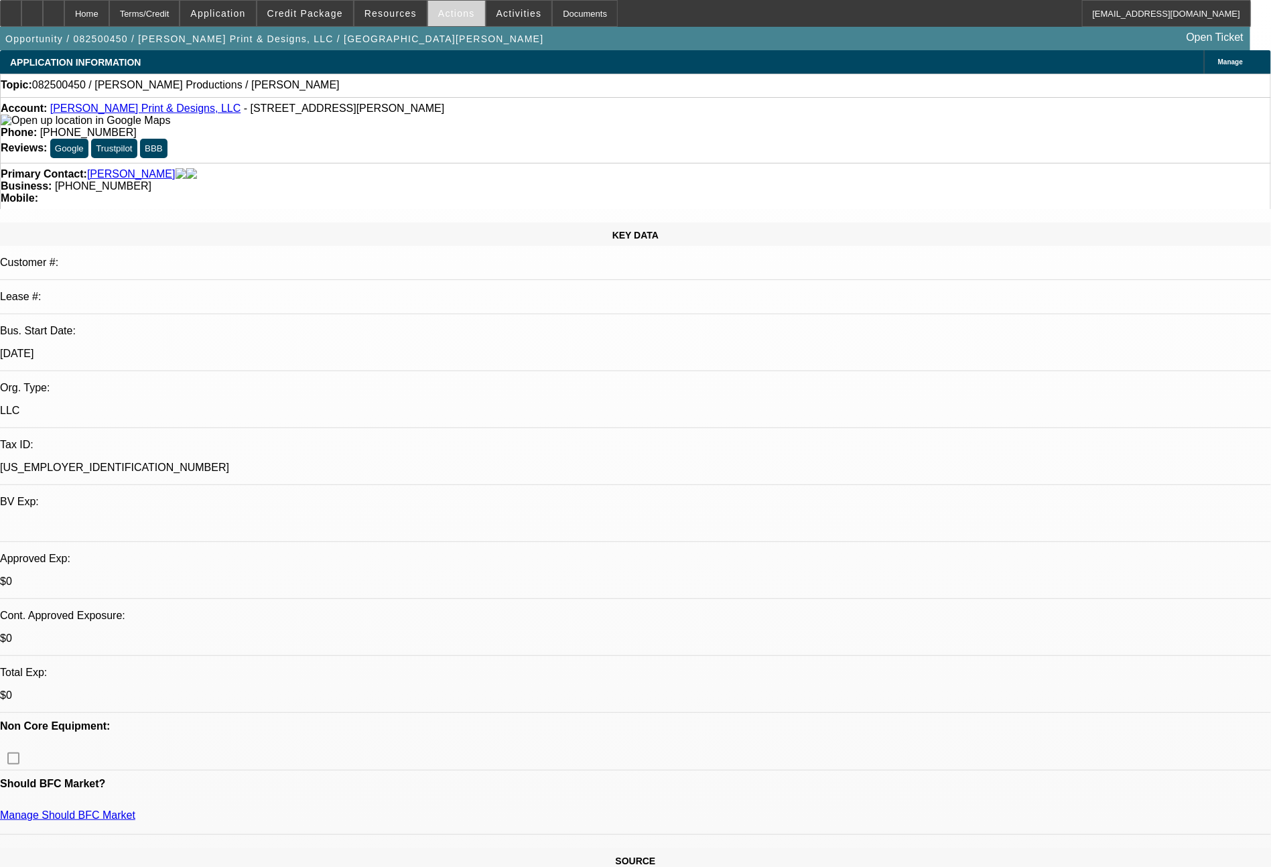
click at [449, 13] on span "Actions" at bounding box center [456, 13] width 37 height 11
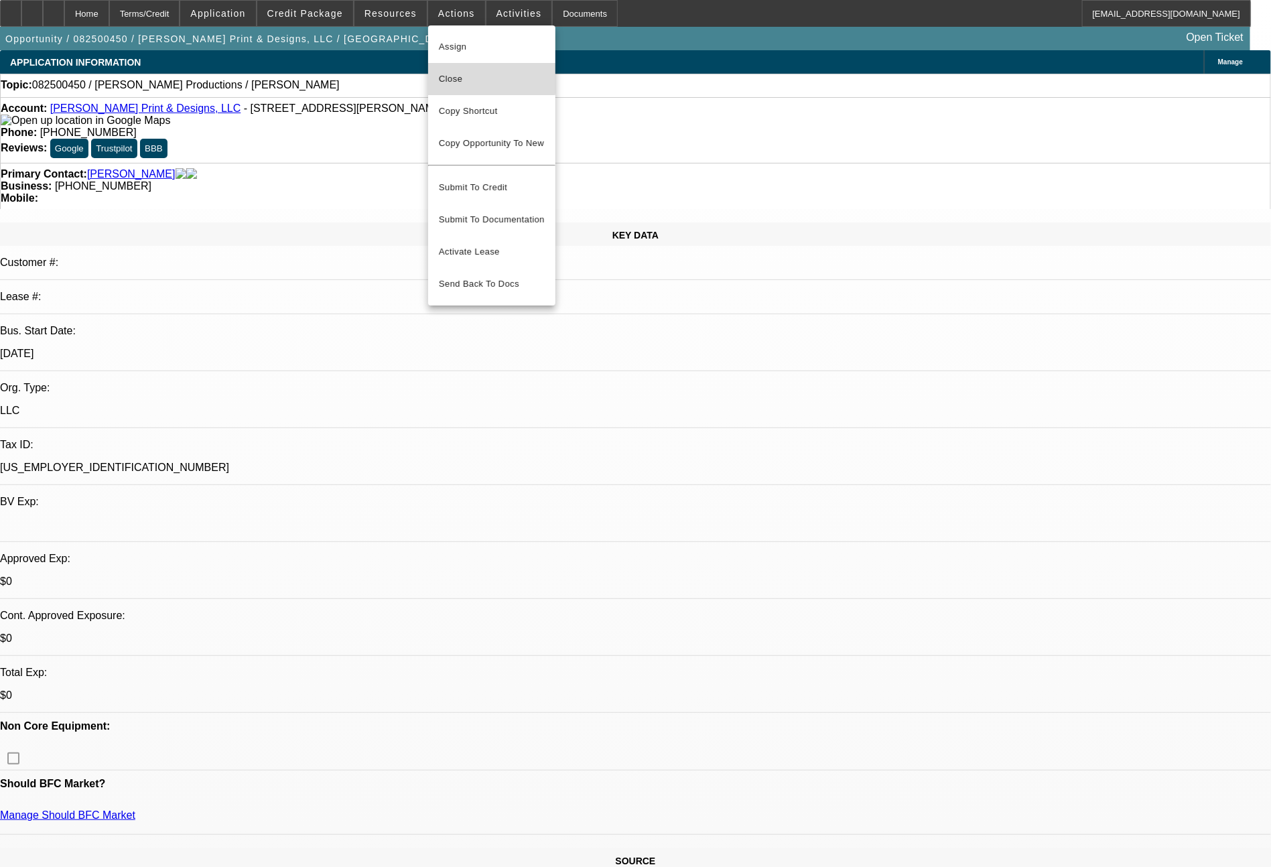
click at [458, 71] on span "Close" at bounding box center [492, 79] width 106 height 16
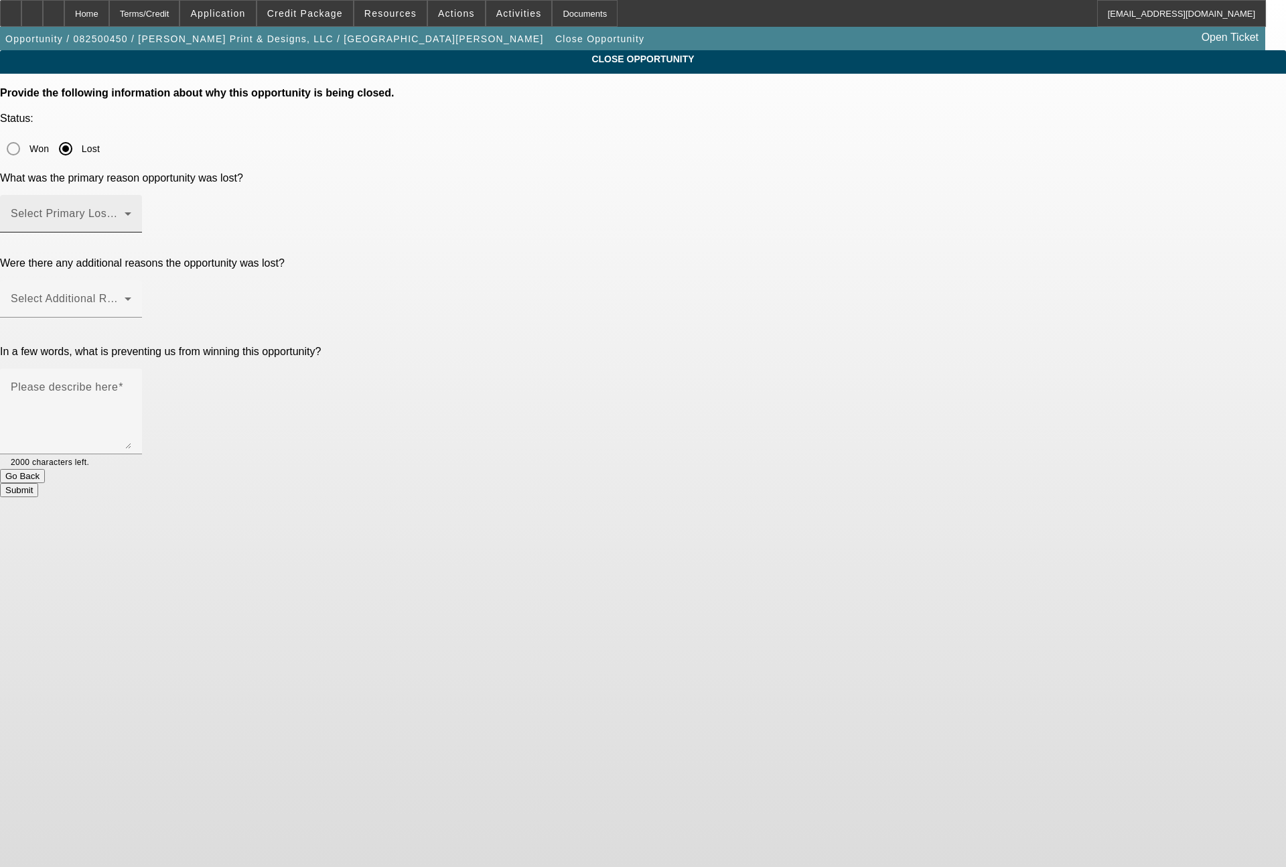
click at [125, 211] on span at bounding box center [68, 219] width 114 height 16
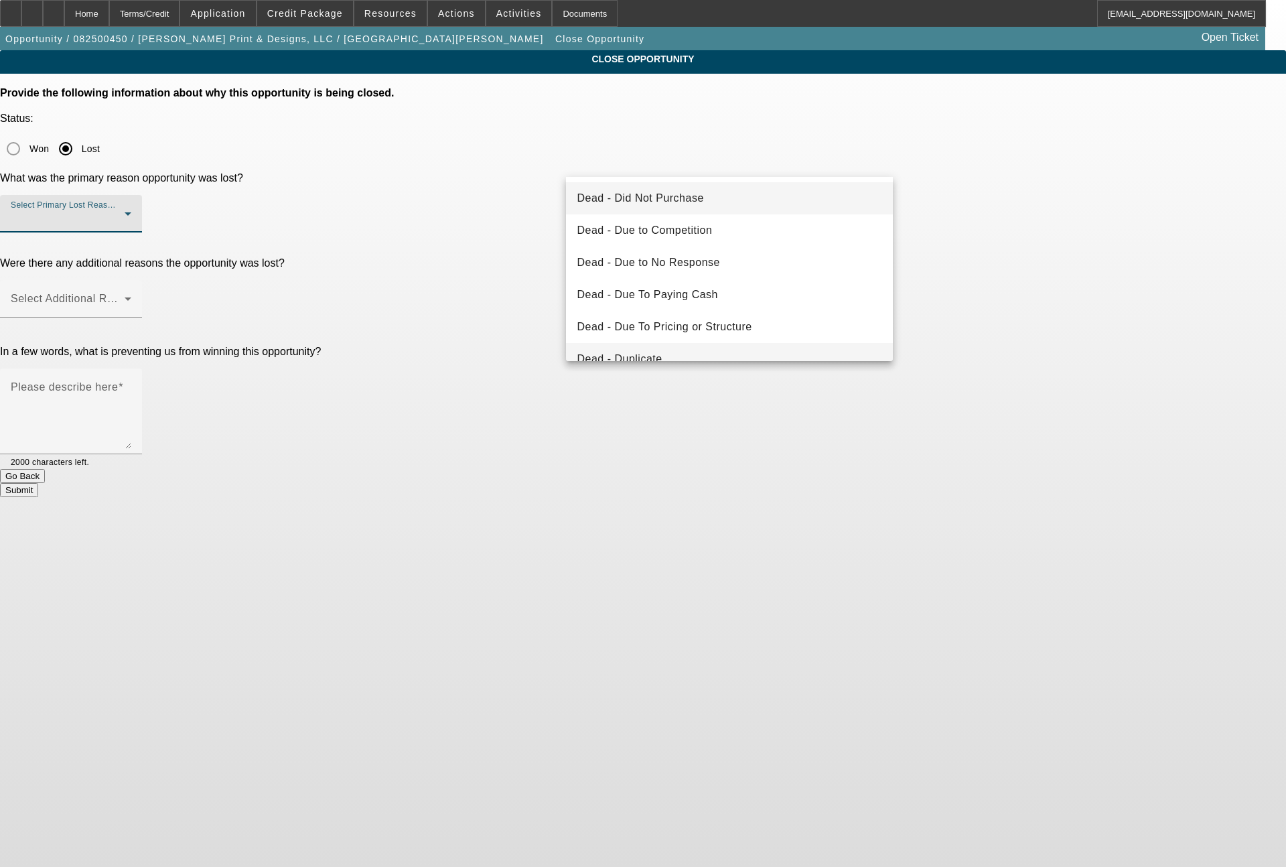
click at [674, 350] on mat-option "Dead - Duplicate" at bounding box center [729, 359] width 327 height 32
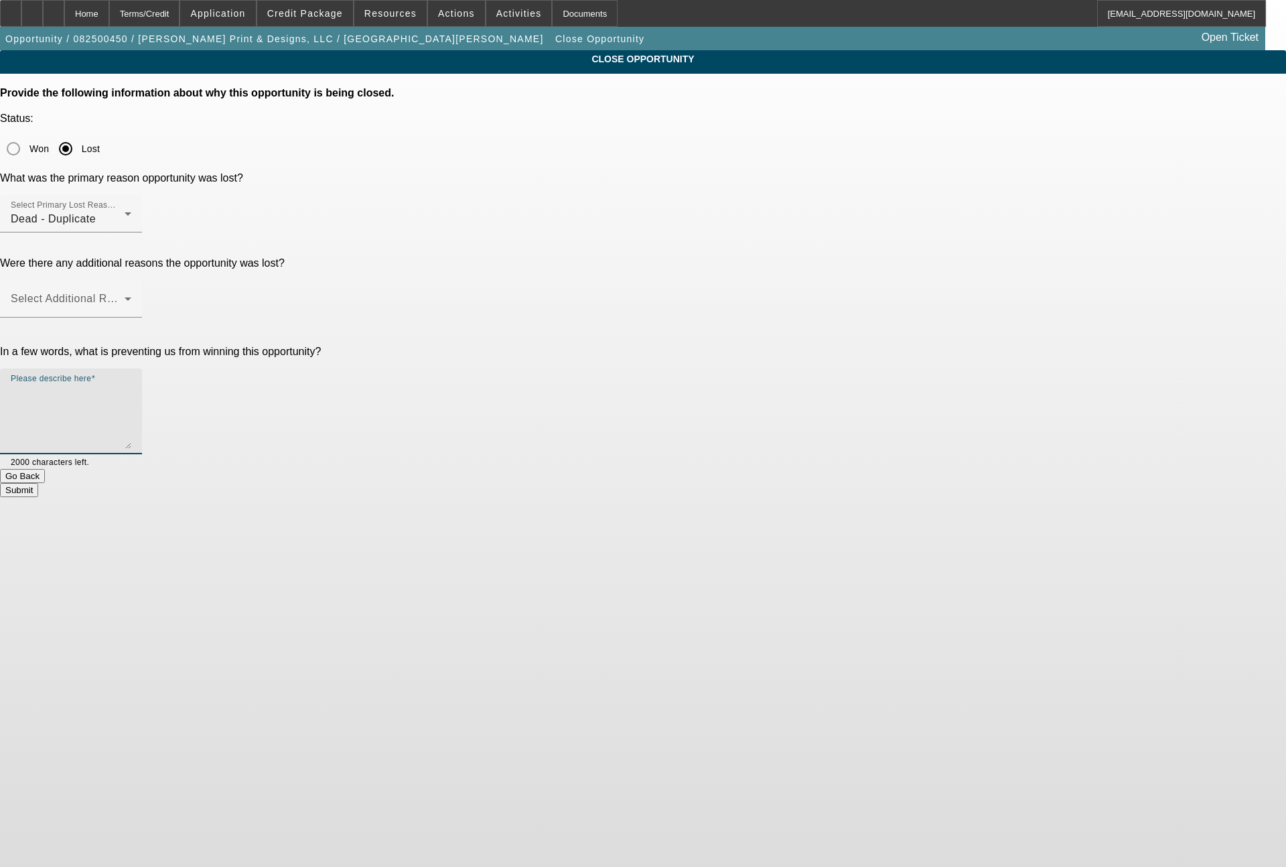
click at [131, 385] on textarea "Please describe here" at bounding box center [71, 417] width 121 height 64
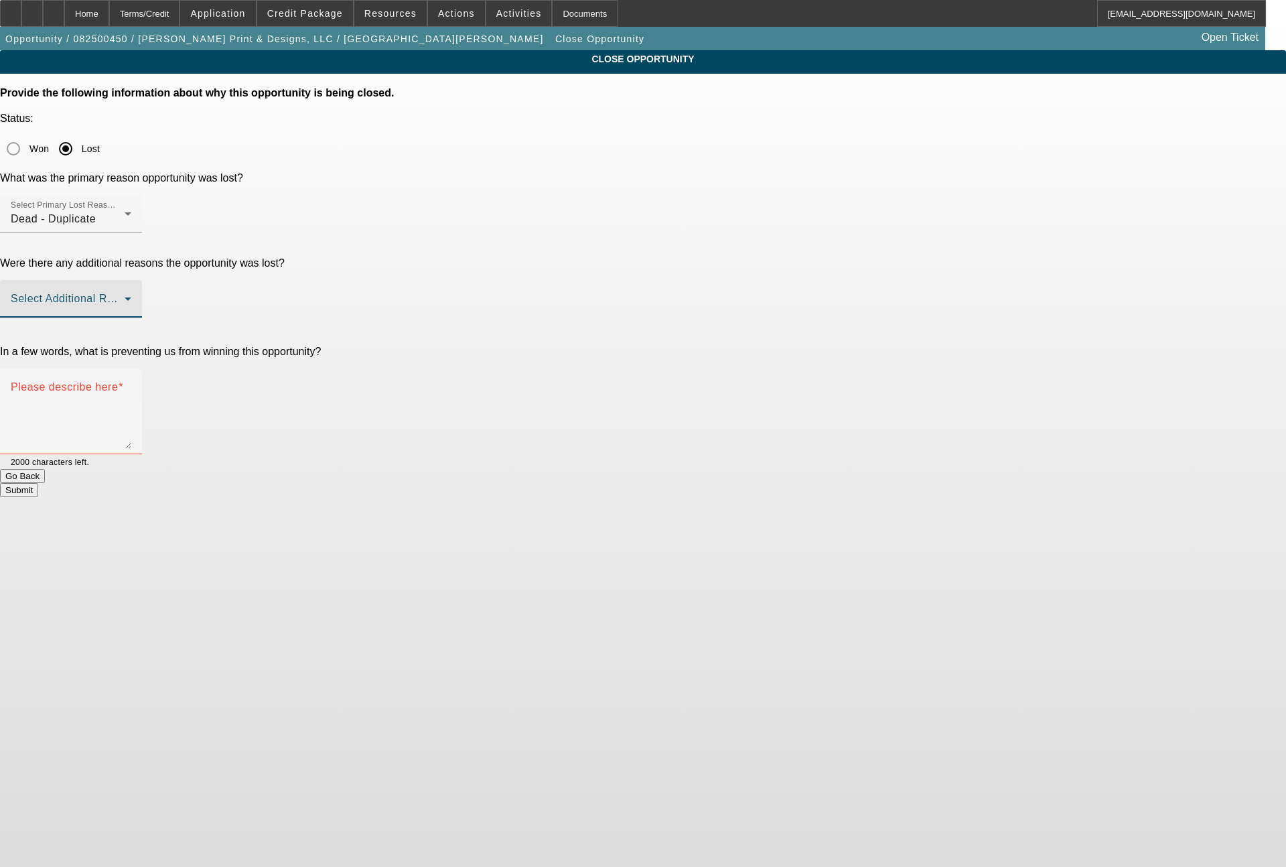
click at [125, 296] on span at bounding box center [68, 304] width 114 height 16
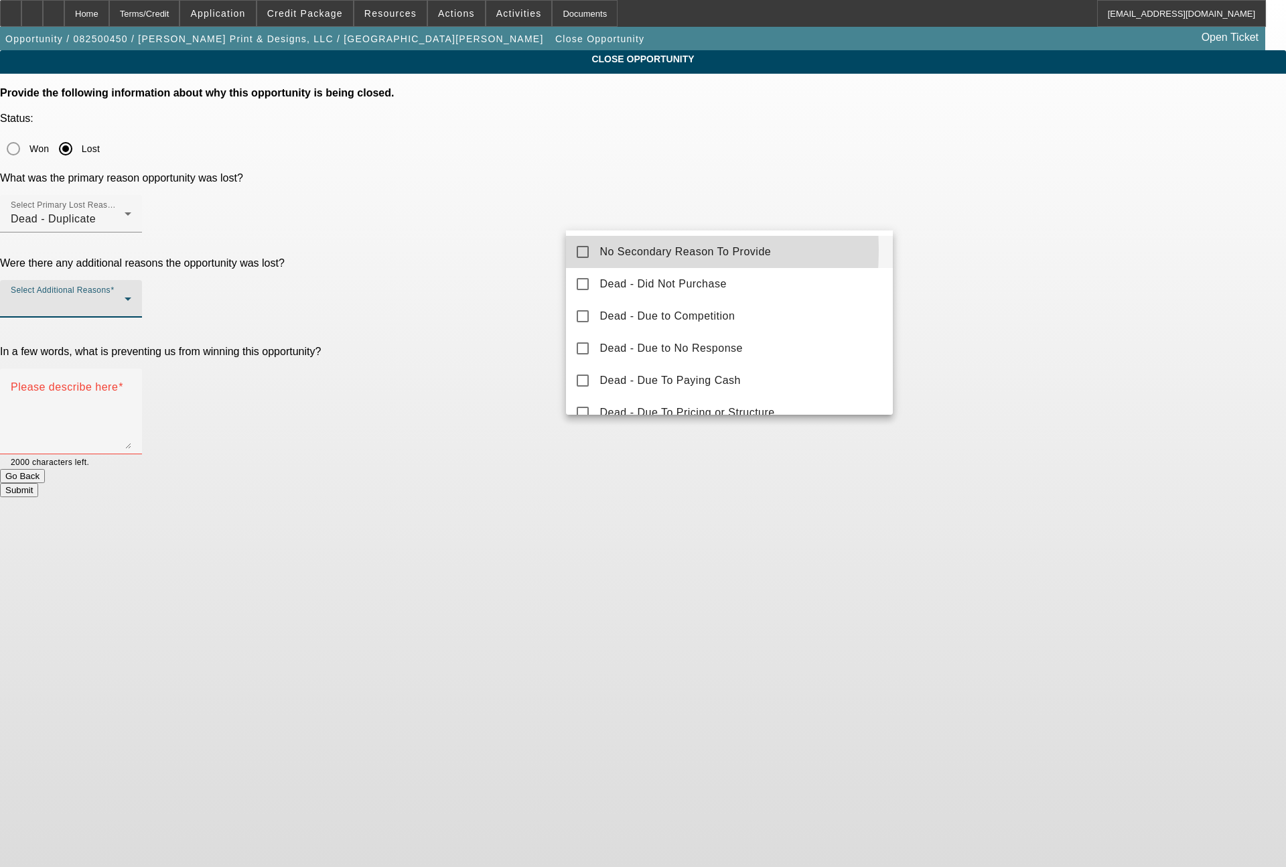
click at [587, 250] on mat-pseudo-checkbox at bounding box center [583, 252] width 12 height 12
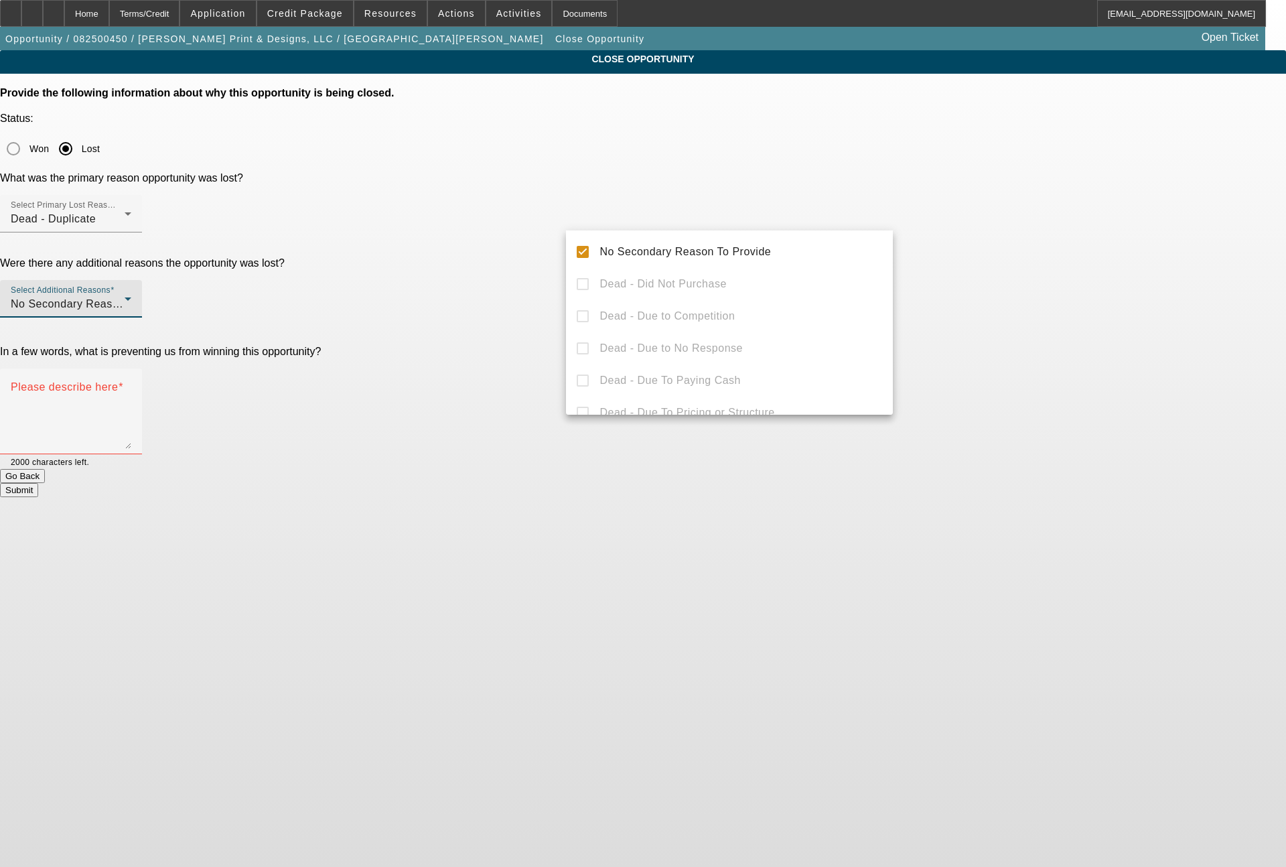
click at [931, 328] on div at bounding box center [643, 433] width 1286 height 867
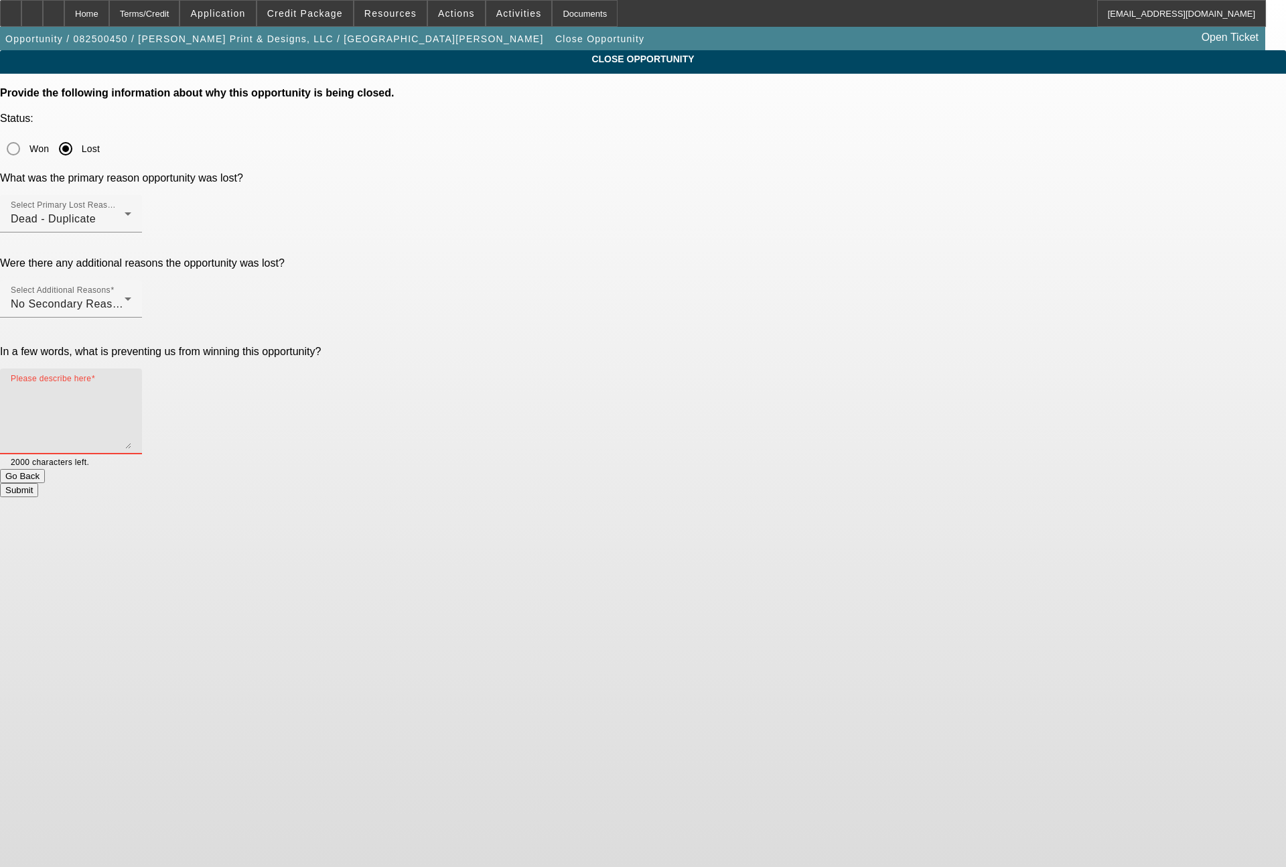
click at [131, 385] on textarea "Please describe here" at bounding box center [71, 417] width 121 height 64
type textarea "had to get his wife added as a 2nd PG, and customer did a separate online appli…"
click at [38, 483] on button "Submit" at bounding box center [19, 490] width 38 height 14
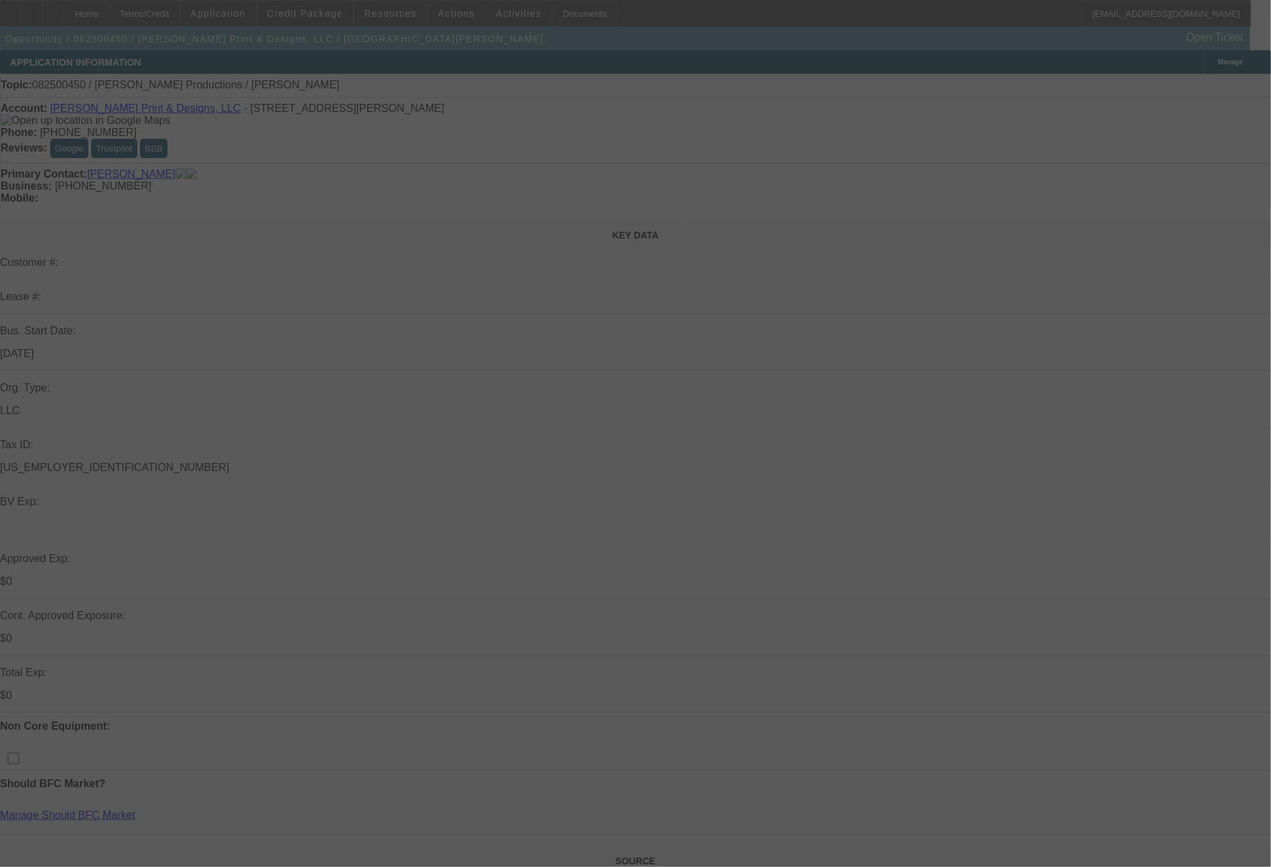
select select "0"
select select "2"
select select "0.1"
select select "4"
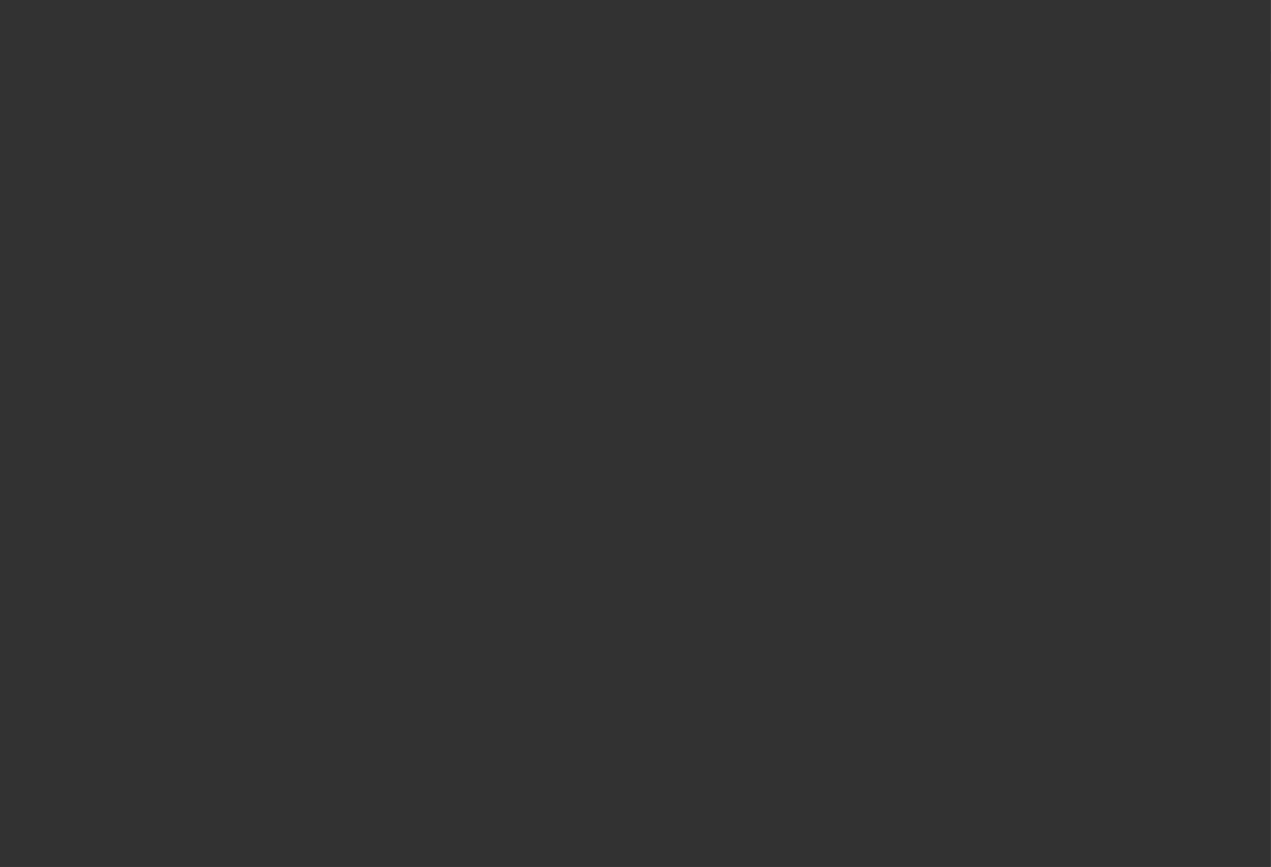
select select "0"
select select "2"
select select "0.1"
select select "4"
